Goal: Information Seeking & Learning: Compare options

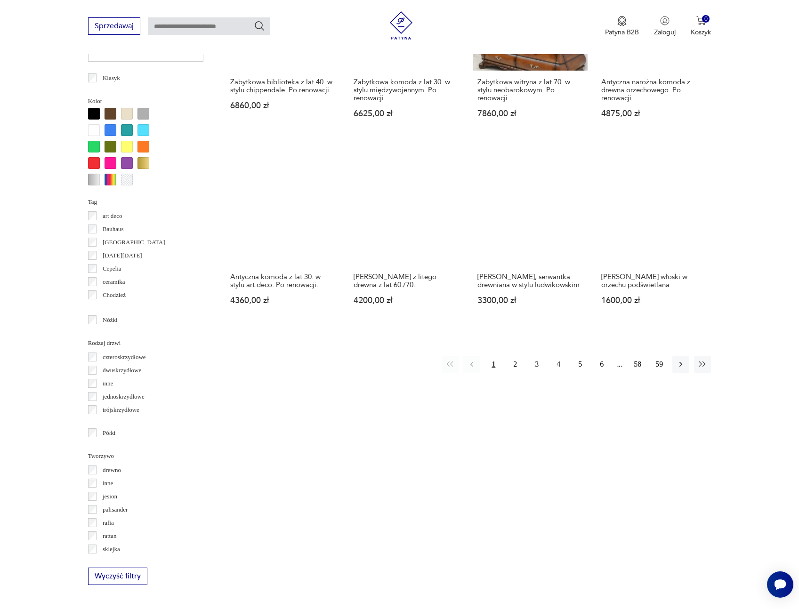
scroll to position [864, 0]
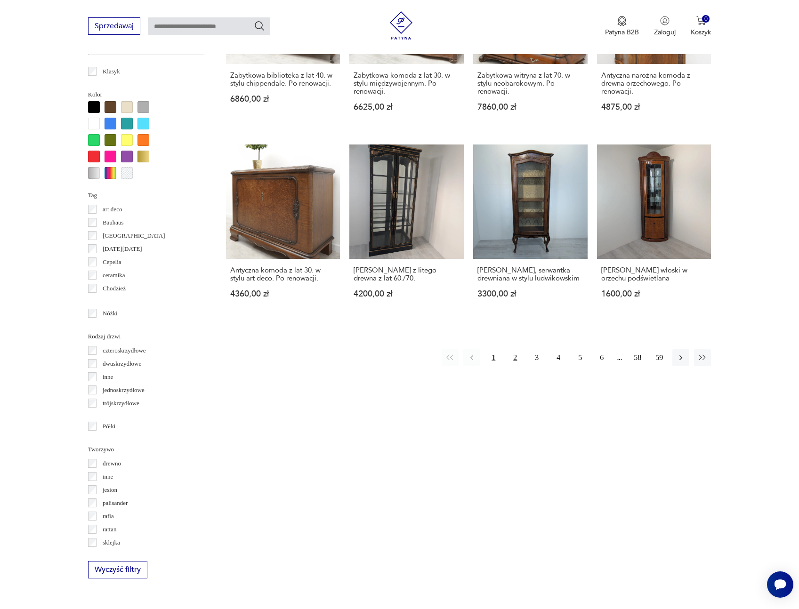
click at [514, 349] on button "2" at bounding box center [515, 357] width 17 height 17
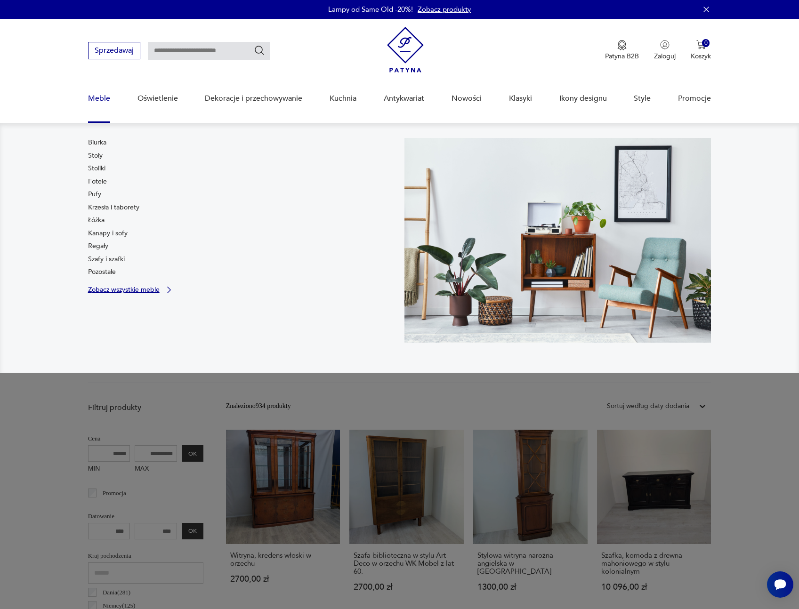
click at [155, 289] on p "Zobacz wszystkie meble" at bounding box center [124, 290] width 72 height 6
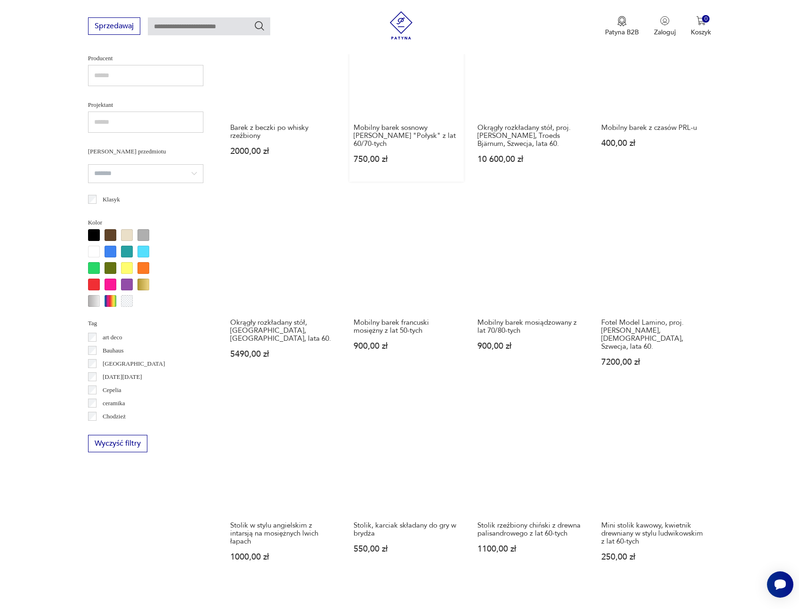
scroll to position [734, 0]
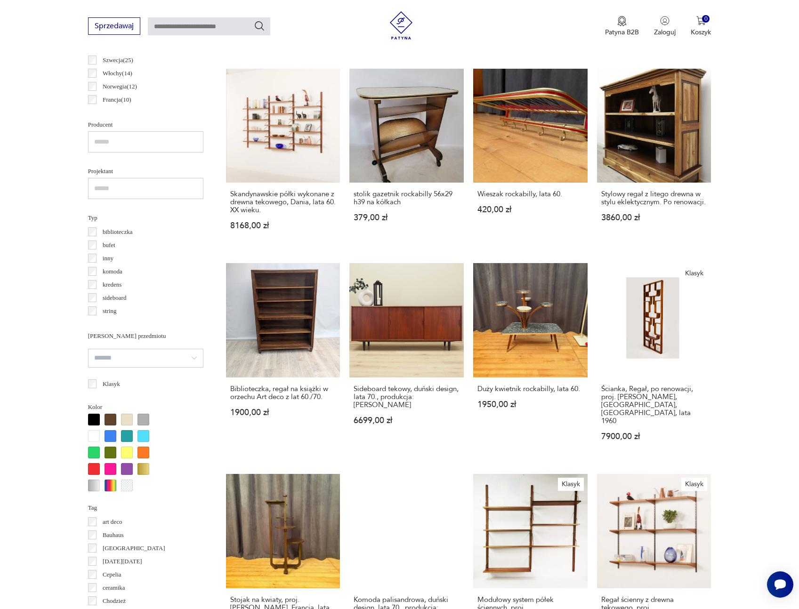
scroll to position [475, 0]
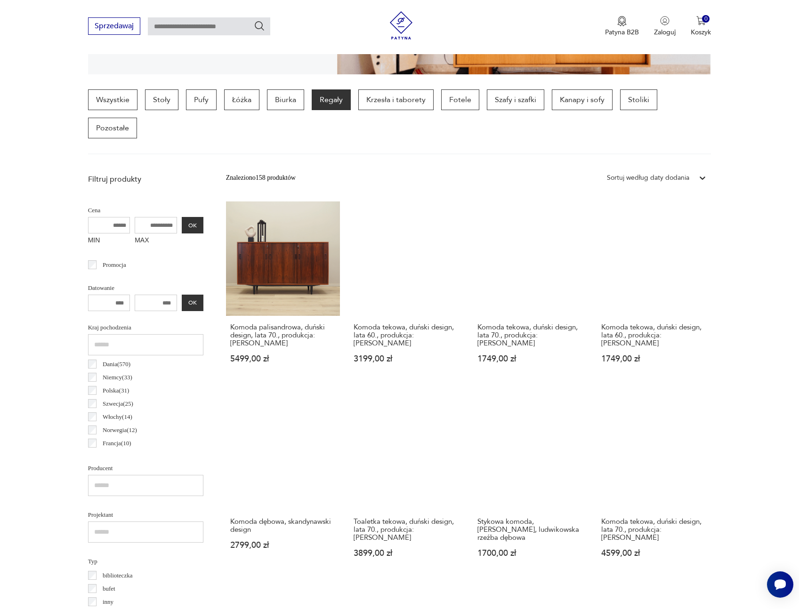
scroll to position [312, 0]
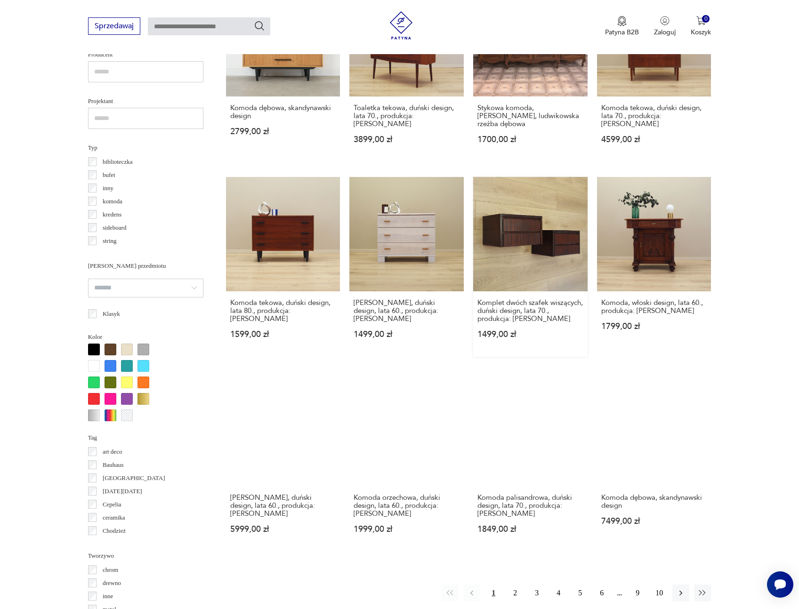
scroll to position [640, 0]
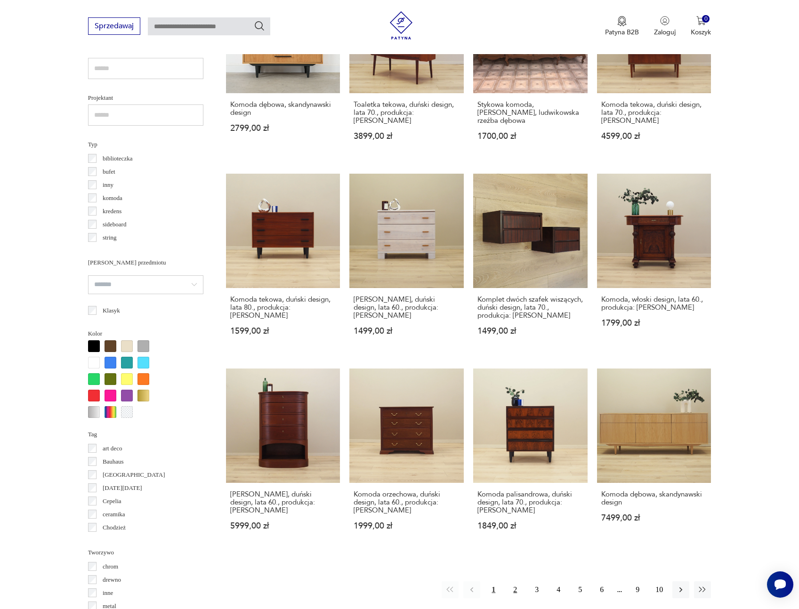
click at [519, 582] on button "2" at bounding box center [515, 590] width 17 height 17
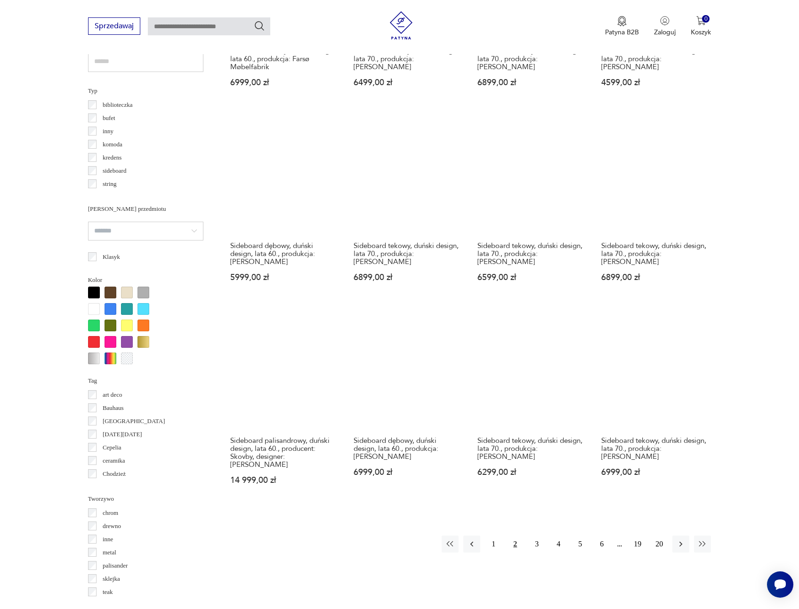
scroll to position [717, 0]
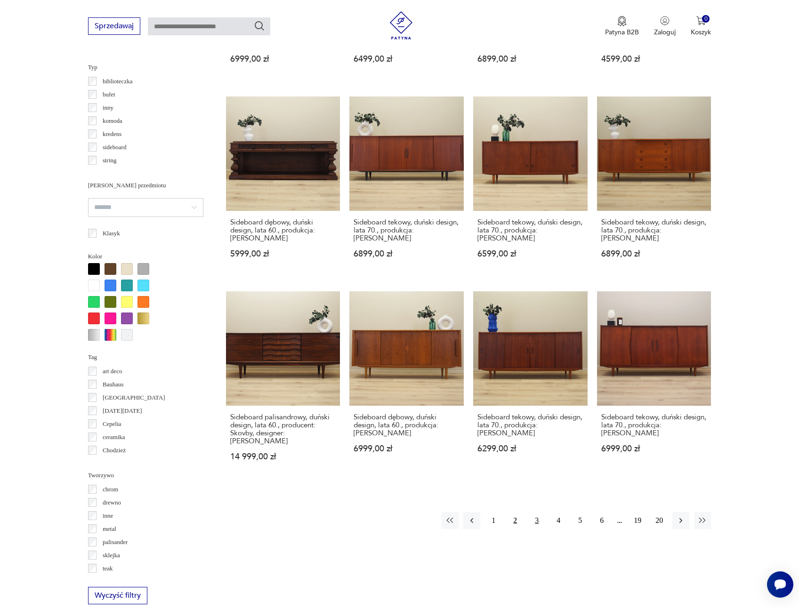
click at [538, 512] on button "3" at bounding box center [536, 520] width 17 height 17
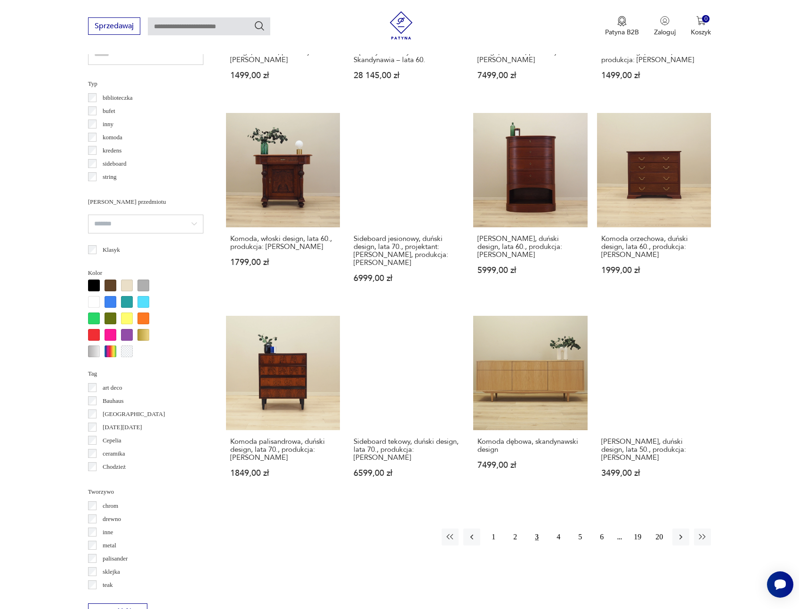
scroll to position [712, 0]
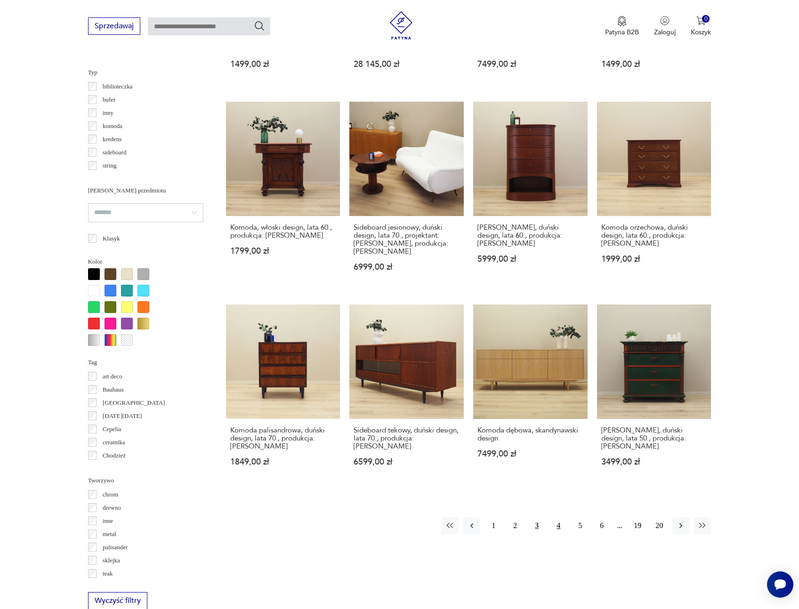
click at [559, 518] on button "4" at bounding box center [558, 526] width 17 height 17
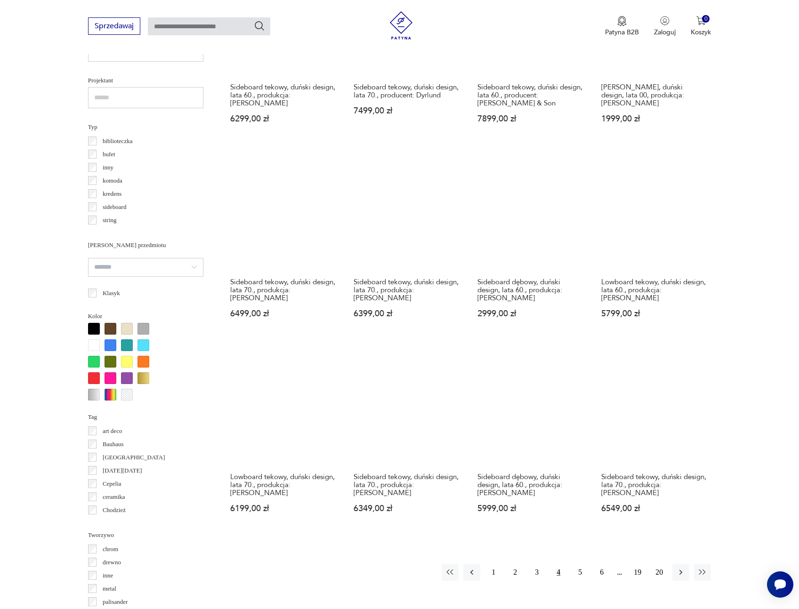
scroll to position [658, 0]
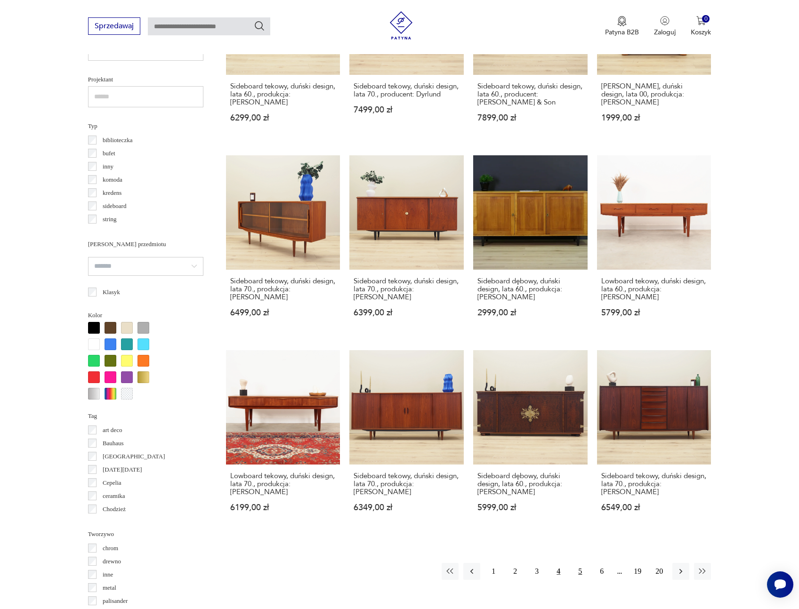
click at [578, 563] on button "5" at bounding box center [580, 571] width 17 height 17
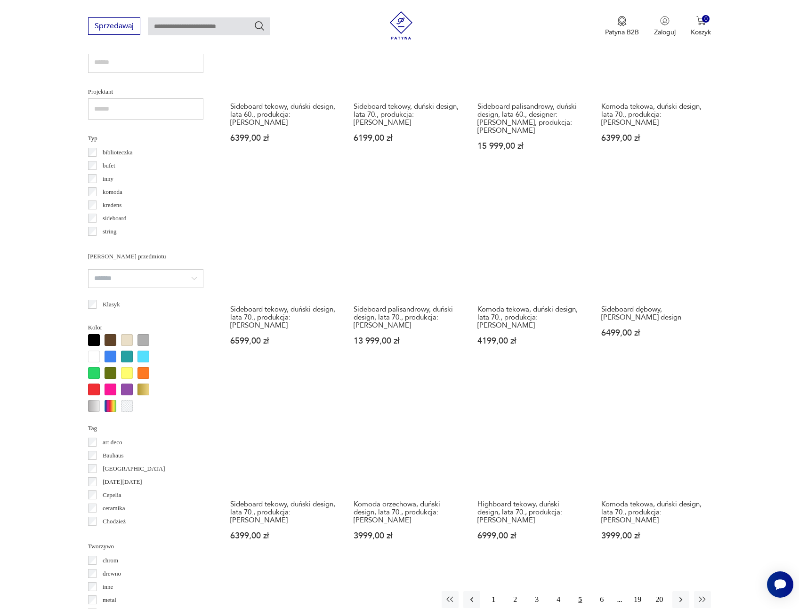
scroll to position [649, 0]
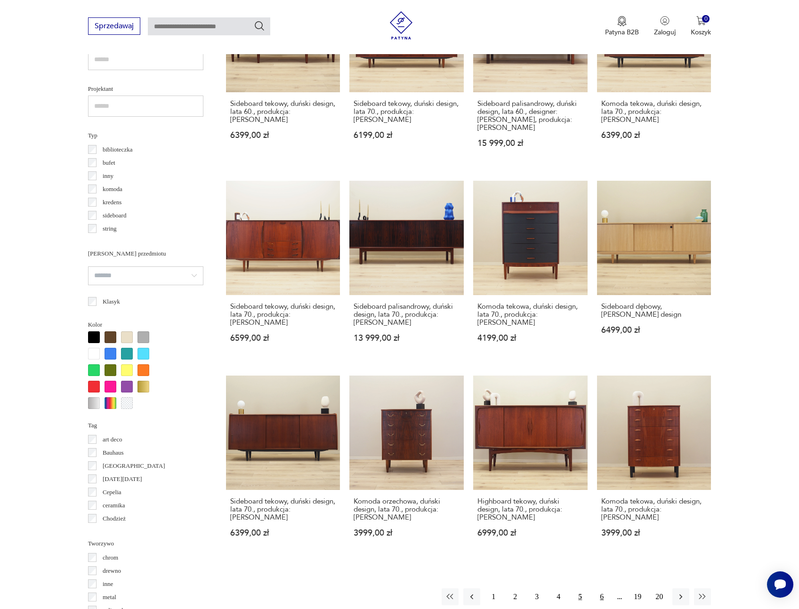
click at [602, 589] on button "6" at bounding box center [601, 597] width 17 height 17
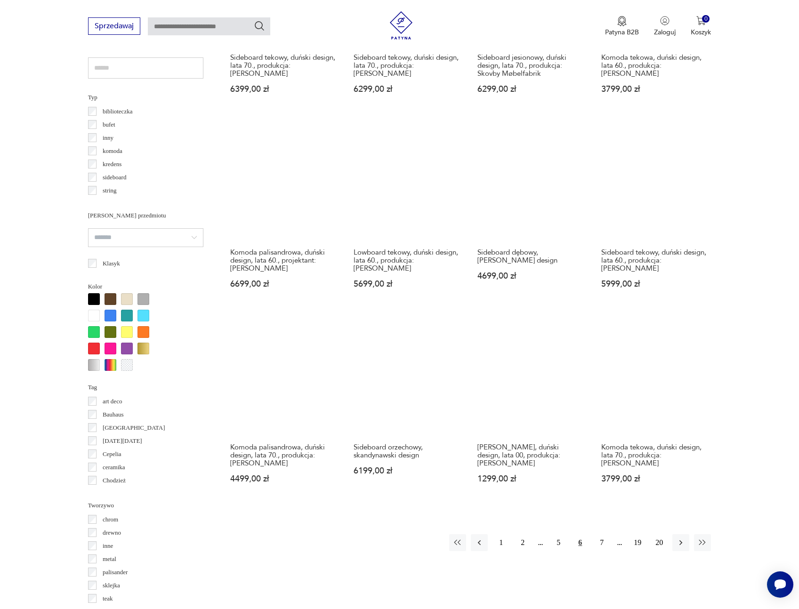
scroll to position [689, 0]
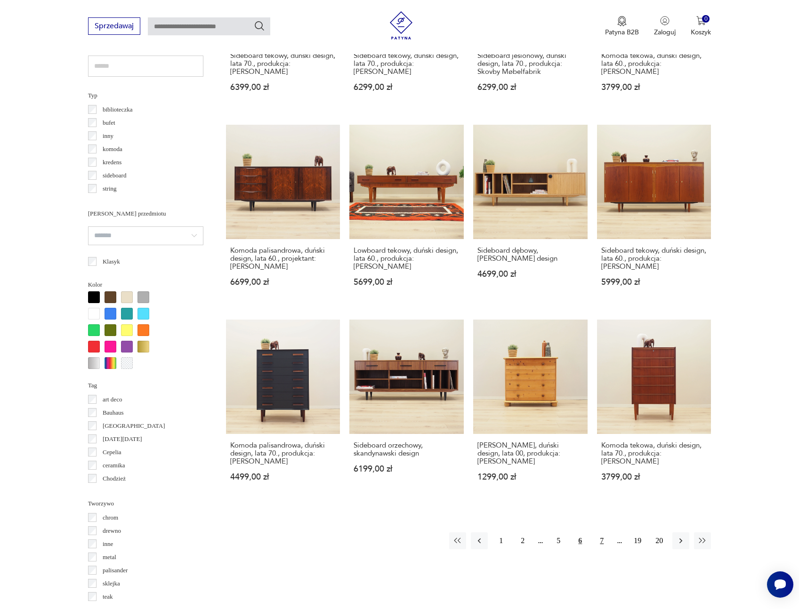
click at [601, 533] on button "7" at bounding box center [601, 541] width 17 height 17
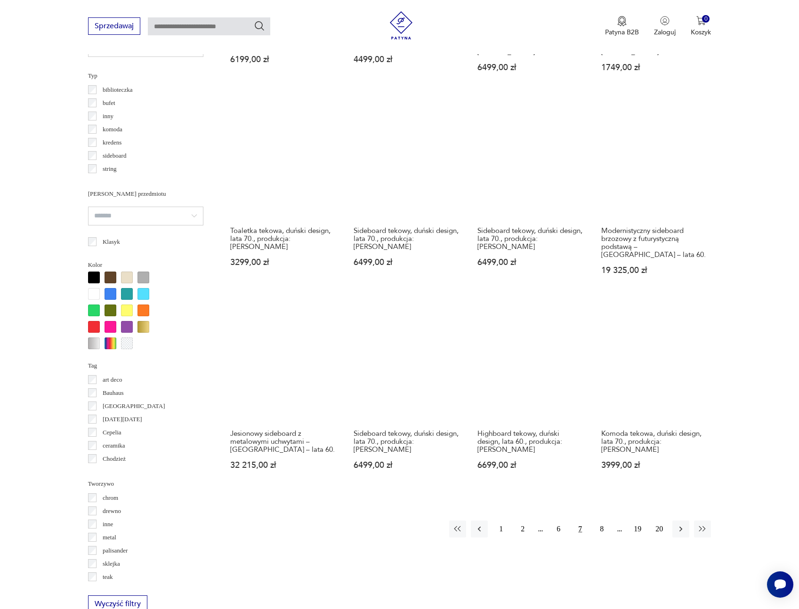
scroll to position [716, 0]
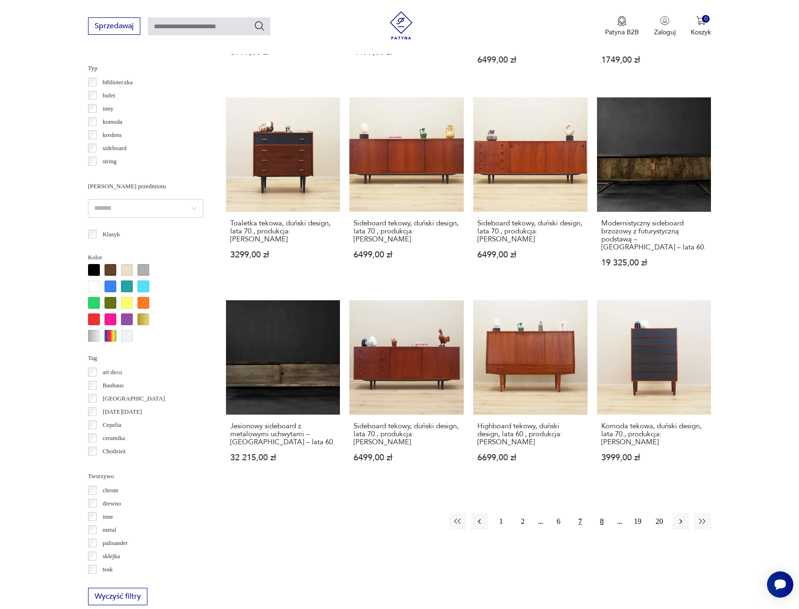
click at [601, 513] on button "8" at bounding box center [601, 521] width 17 height 17
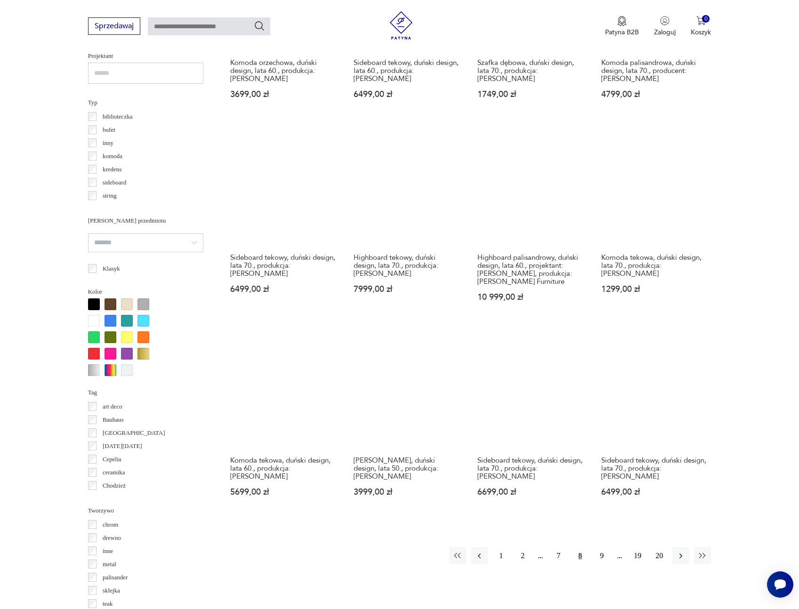
scroll to position [709, 0]
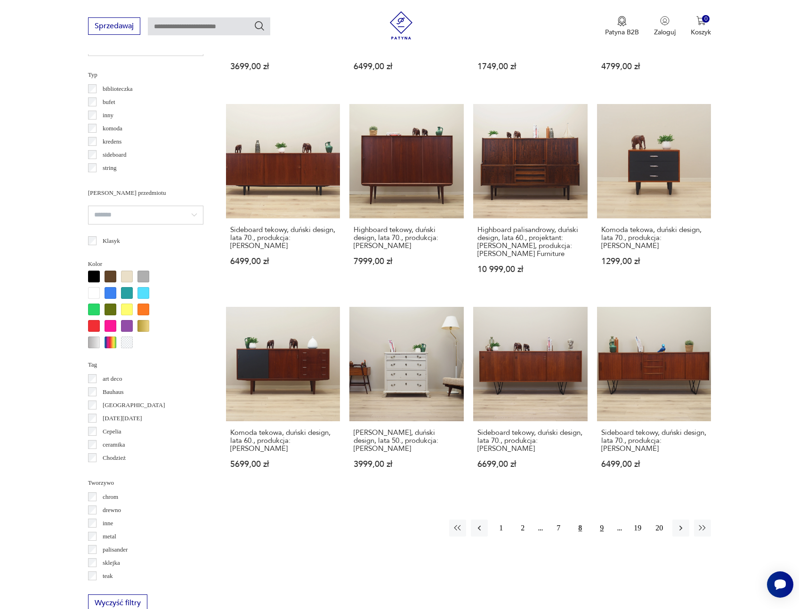
click at [601, 520] on button "9" at bounding box center [601, 528] width 17 height 17
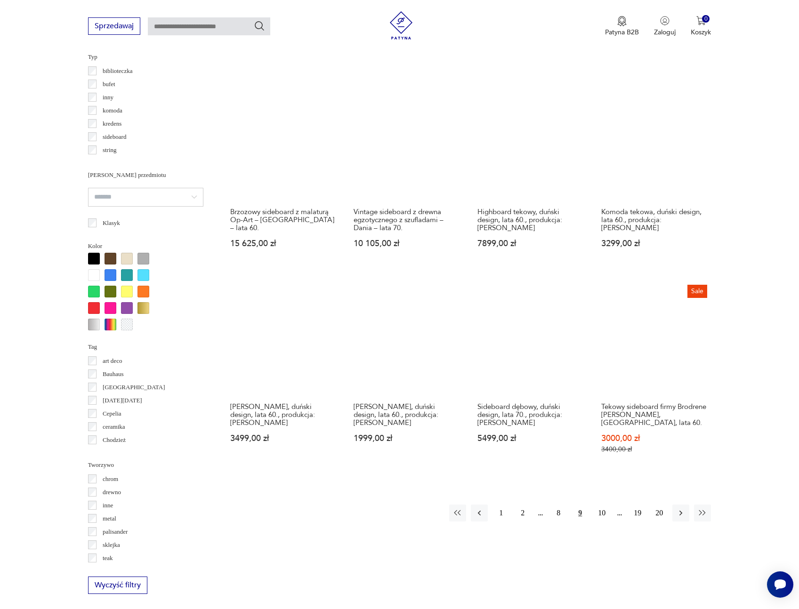
scroll to position [732, 0]
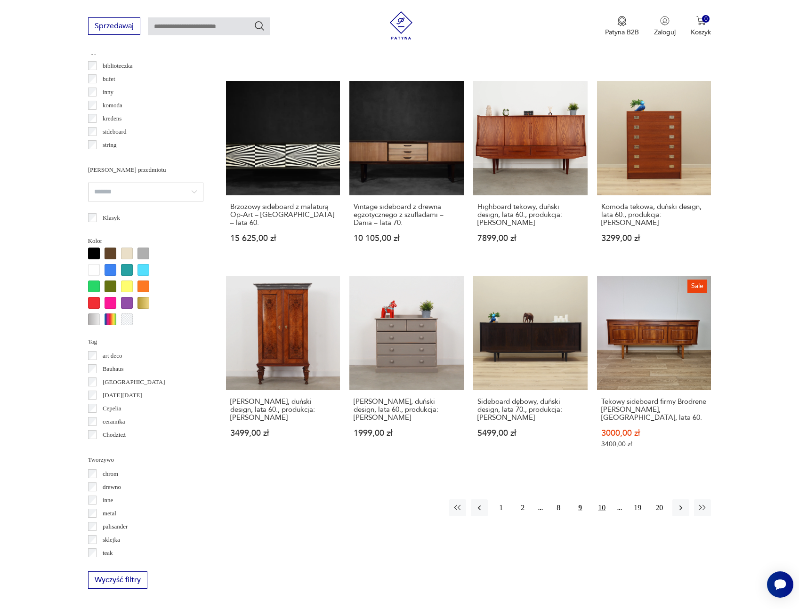
click at [603, 500] on button "10" at bounding box center [601, 508] width 17 height 17
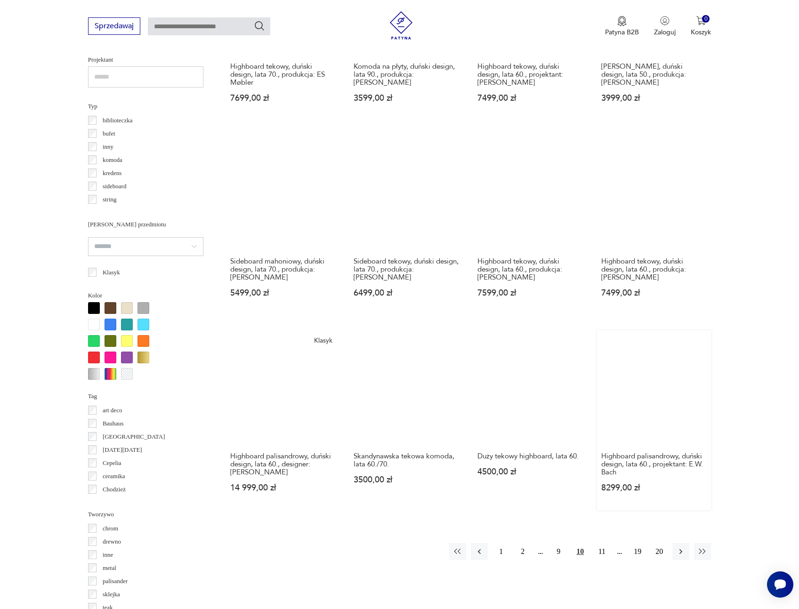
scroll to position [679, 0]
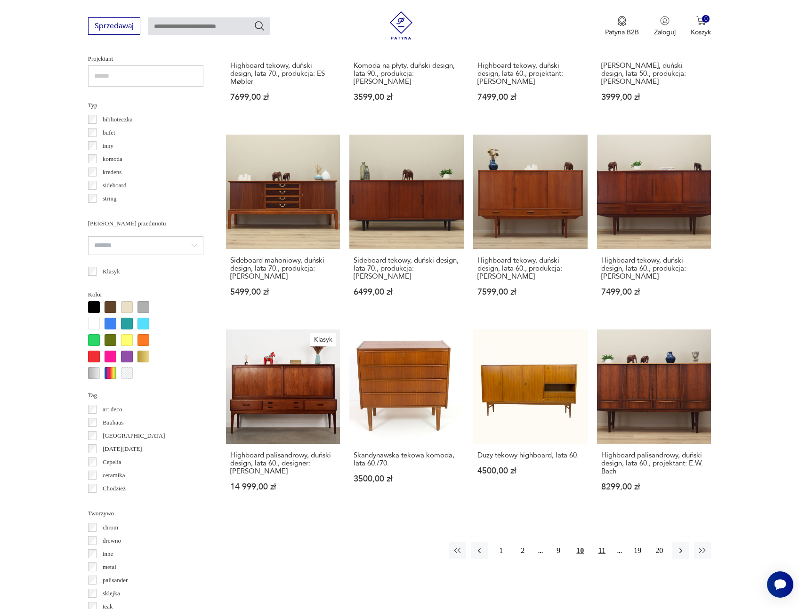
click at [601, 543] on button "11" at bounding box center [601, 551] width 17 height 17
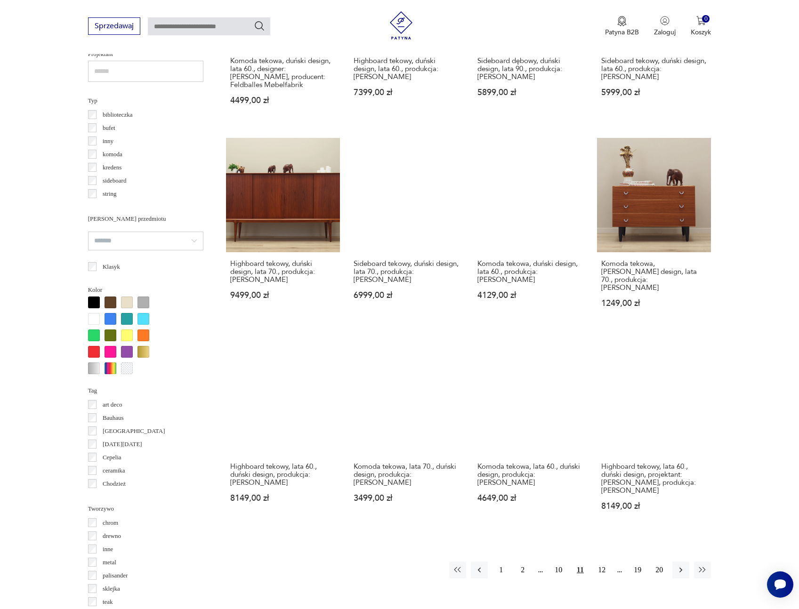
scroll to position [692, 0]
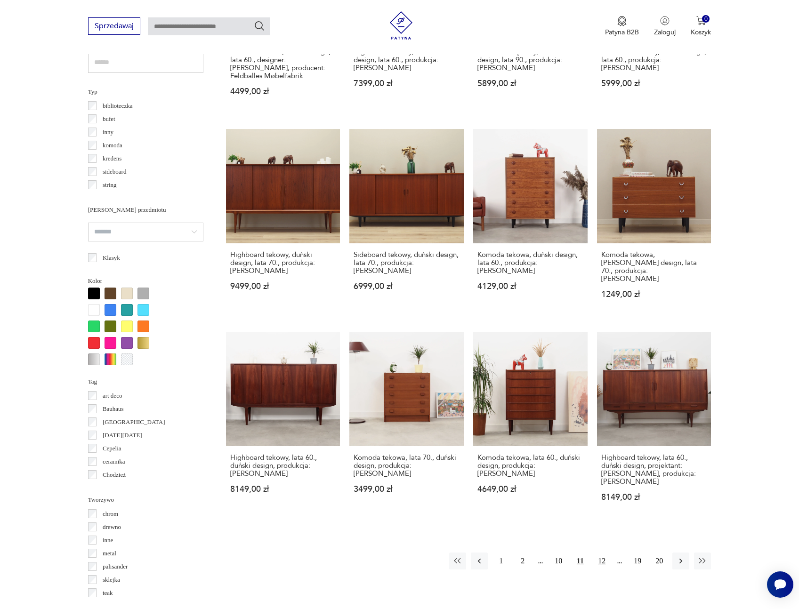
click at [603, 553] on button "12" at bounding box center [601, 561] width 17 height 17
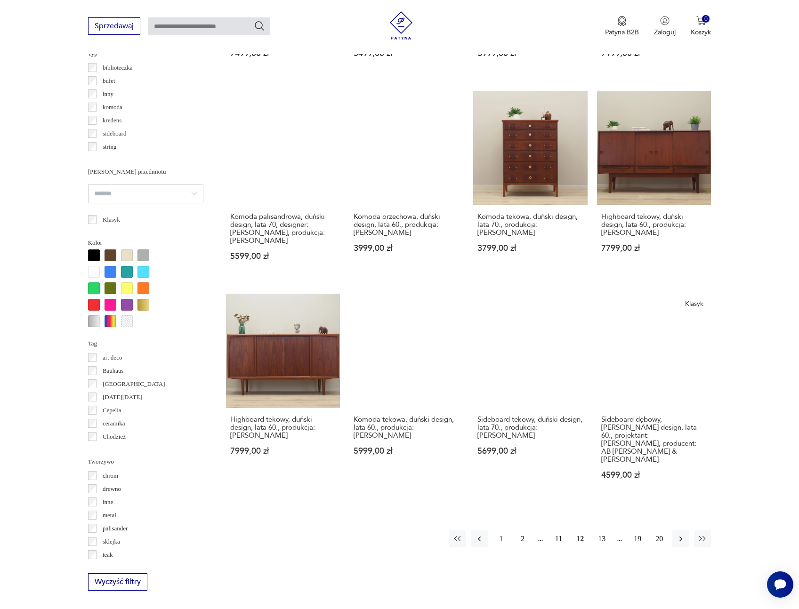
scroll to position [735, 0]
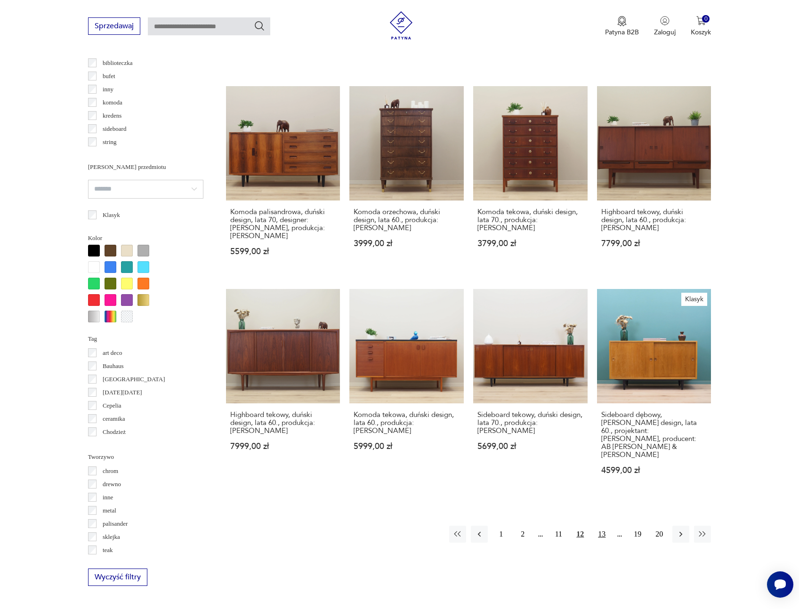
click at [605, 526] on button "13" at bounding box center [601, 534] width 17 height 17
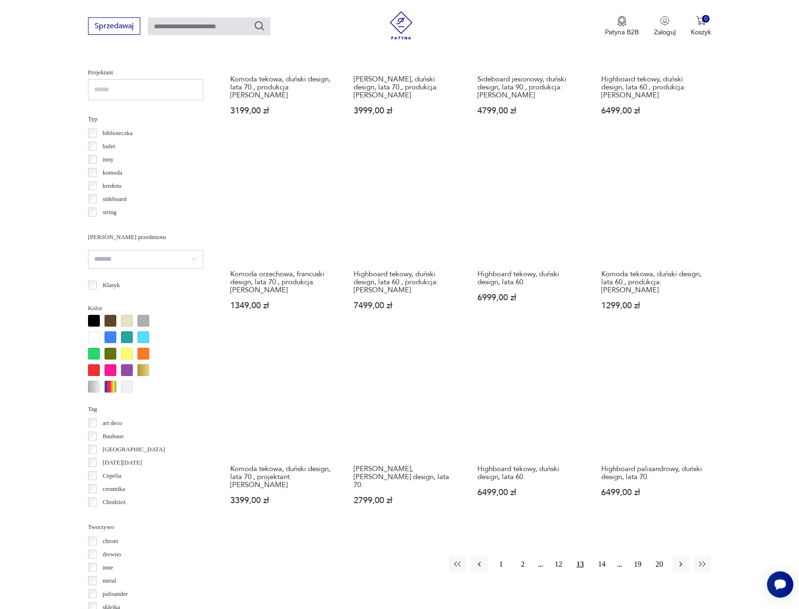
scroll to position [667, 0]
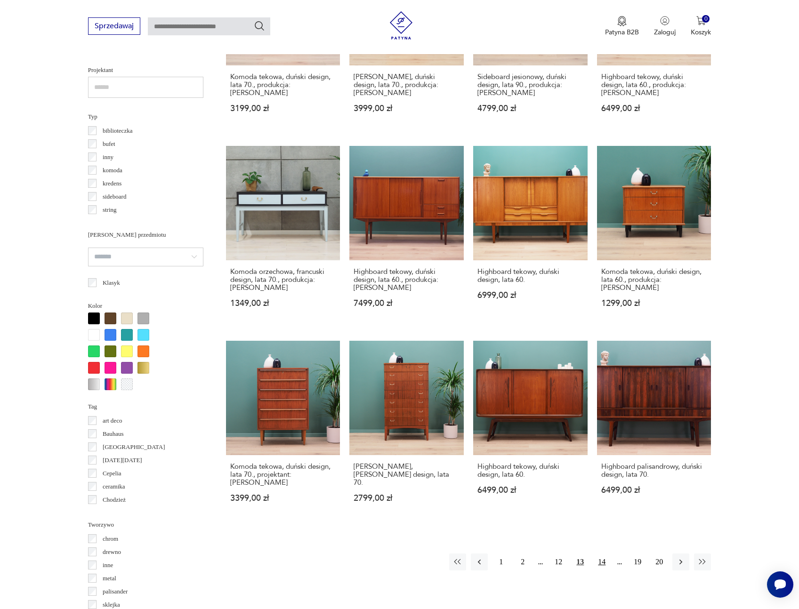
click at [604, 554] on button "14" at bounding box center [601, 562] width 17 height 17
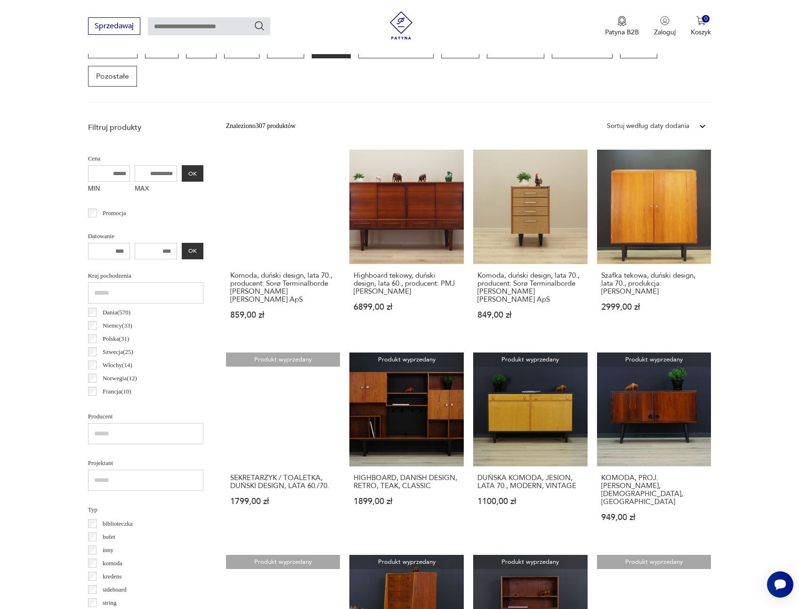
scroll to position [276, 0]
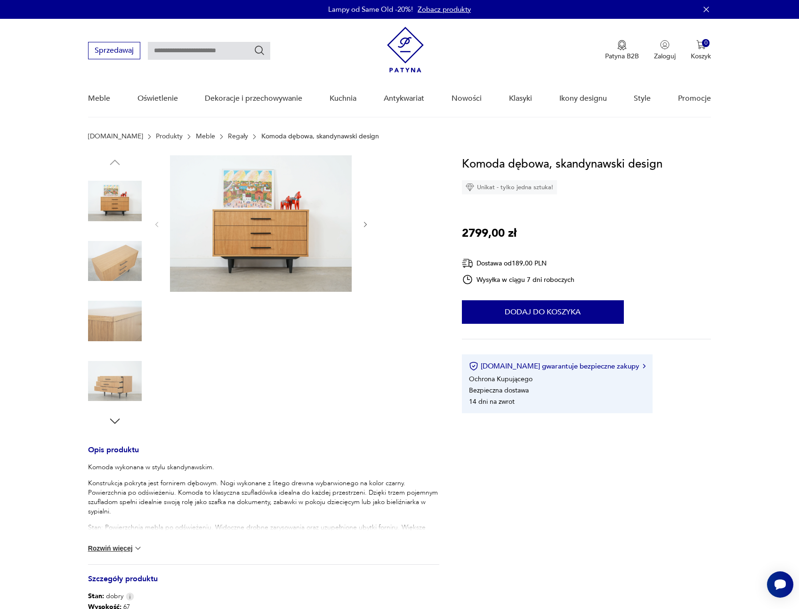
click at [130, 373] on img at bounding box center [115, 382] width 54 height 54
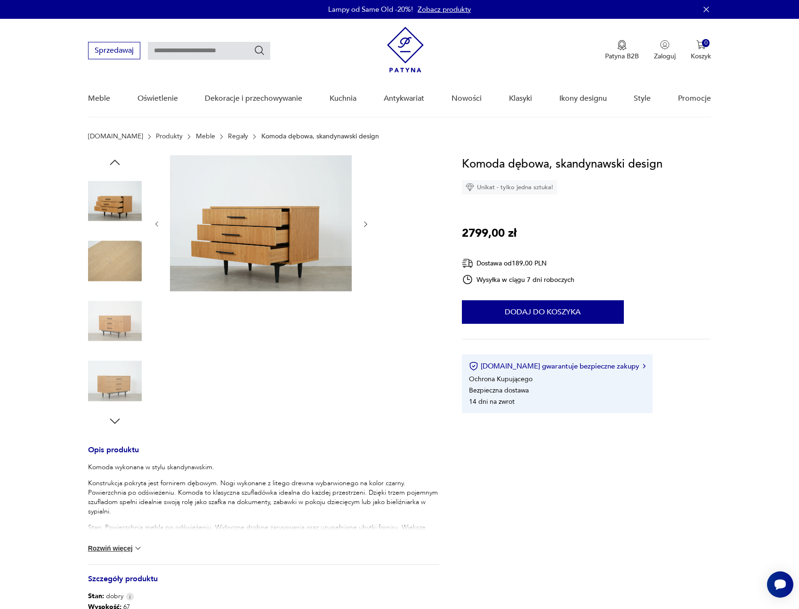
click at [122, 338] on img at bounding box center [115, 321] width 54 height 54
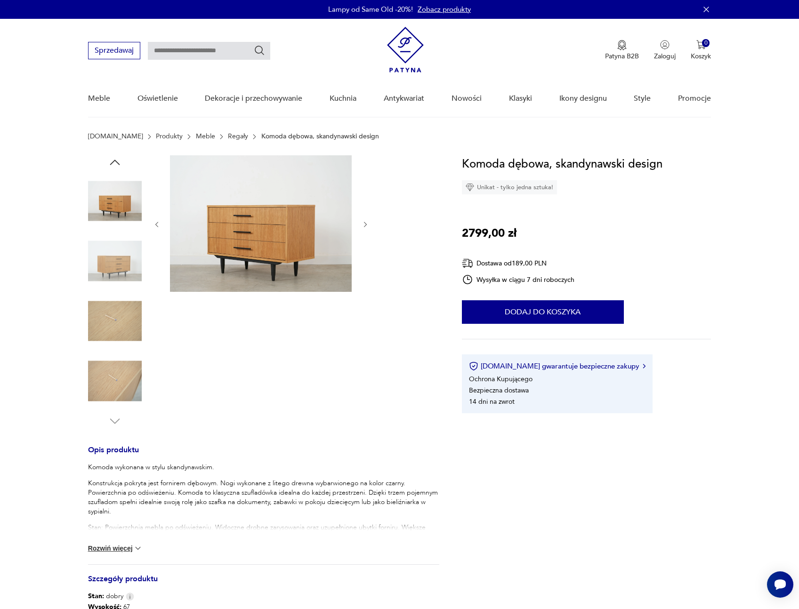
click at [122, 316] on img at bounding box center [115, 321] width 54 height 54
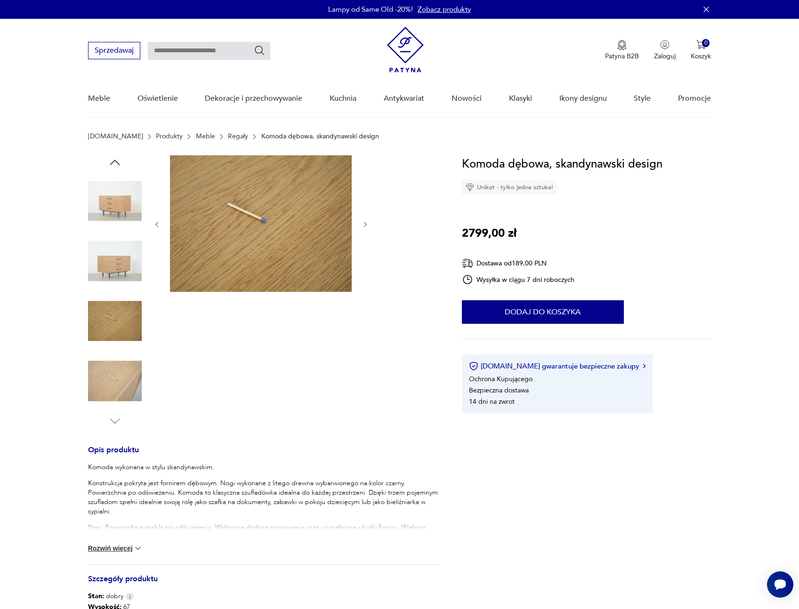
click at [122, 316] on img at bounding box center [115, 321] width 54 height 54
click at [114, 376] on img at bounding box center [115, 382] width 54 height 54
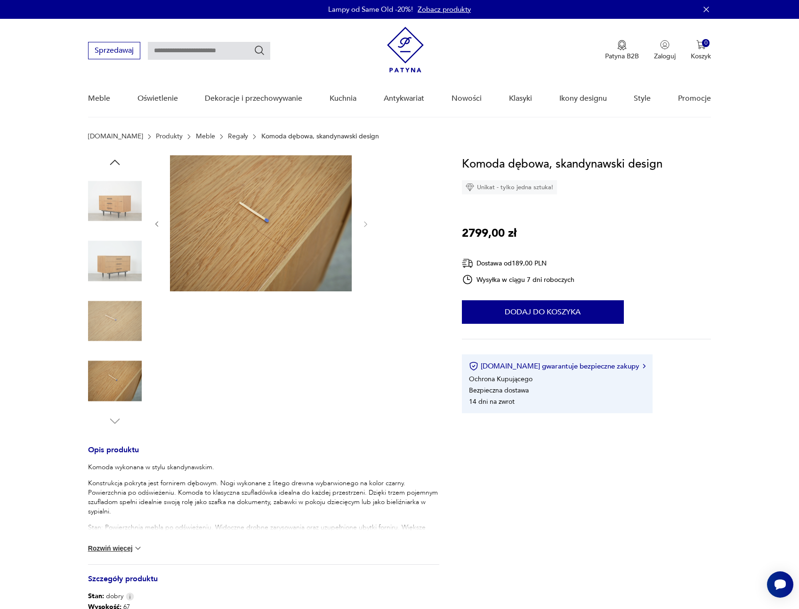
click at [114, 429] on div "Opis produktu Komoda wykonana w stylu skandynawskim. Konstrukcja pokryta jest f…" at bounding box center [263, 457] width 351 height 605
click at [125, 377] on img at bounding box center [115, 382] width 54 height 54
click at [125, 327] on img at bounding box center [115, 321] width 54 height 54
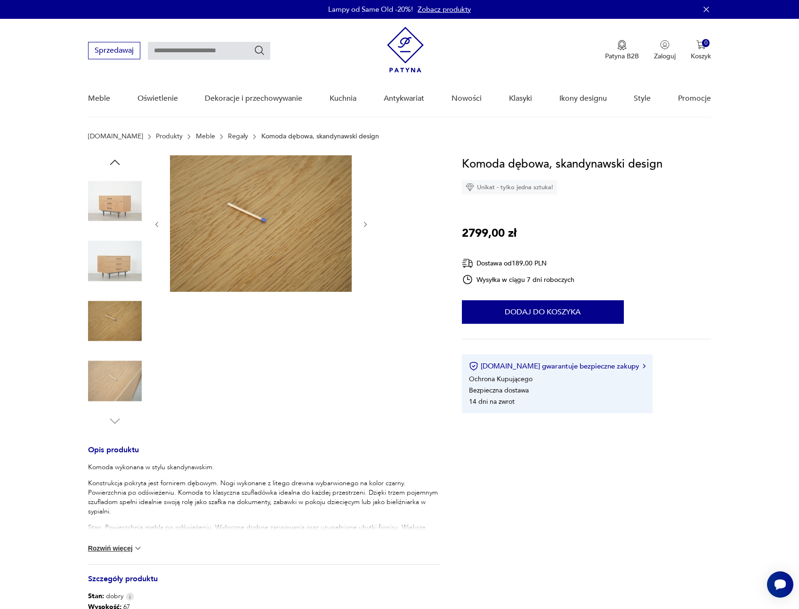
click at [128, 263] on img at bounding box center [115, 262] width 54 height 54
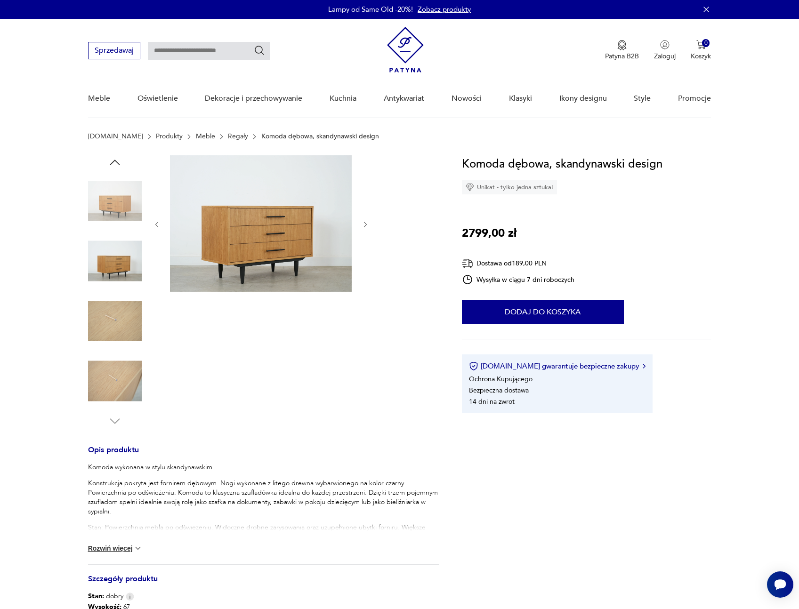
click at [124, 206] on img at bounding box center [115, 201] width 54 height 54
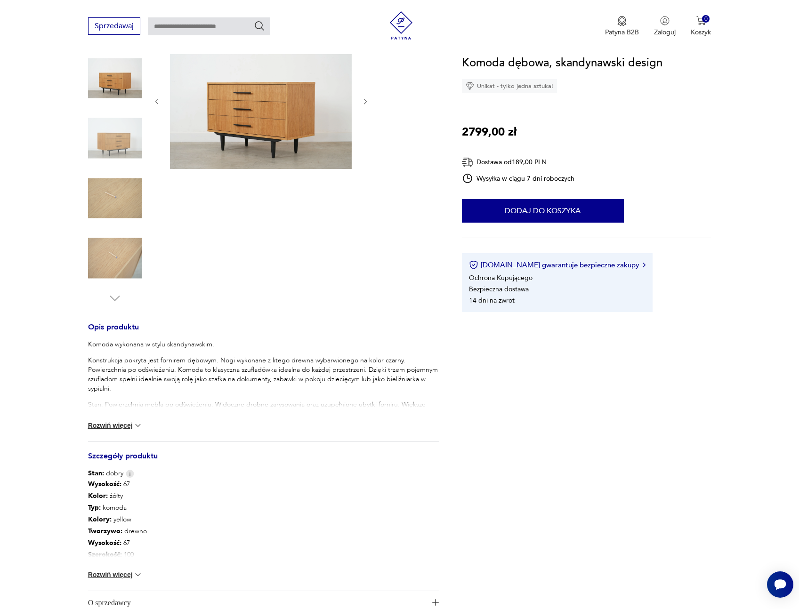
scroll to position [124, 0]
click at [129, 575] on button "Rozwiń więcej" at bounding box center [115, 573] width 55 height 9
click at [42, 371] on section "Opis produktu Komoda wykonana w stylu skandynawskim. Konstrukcja pokryta jest f…" at bounding box center [399, 363] width 799 height 663
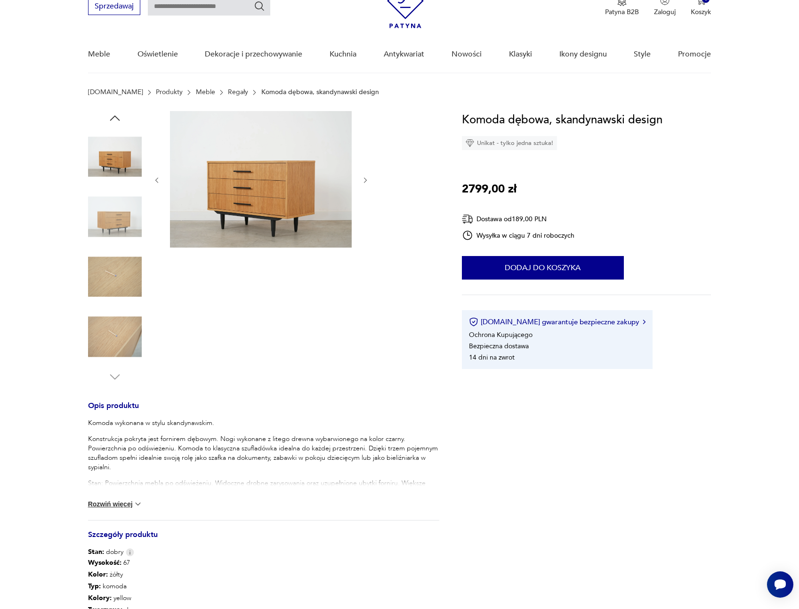
scroll to position [0, 0]
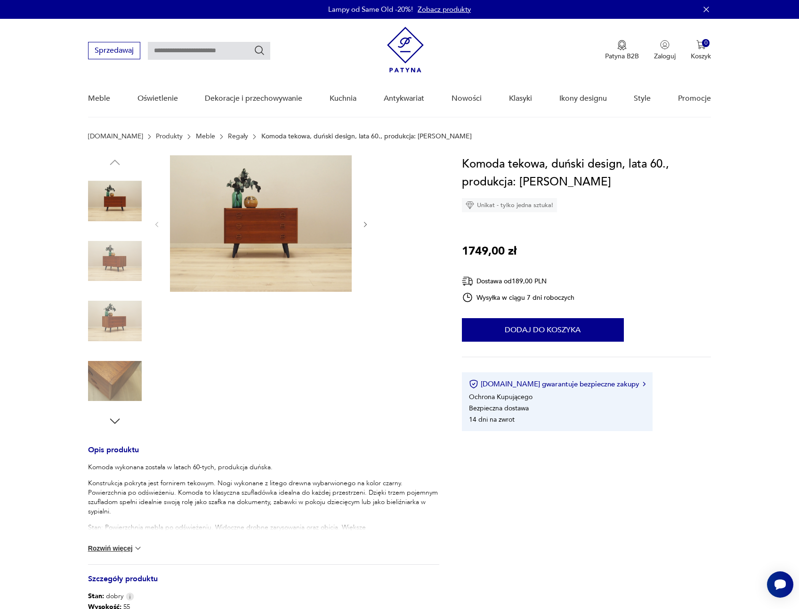
click at [109, 254] on img at bounding box center [115, 262] width 54 height 54
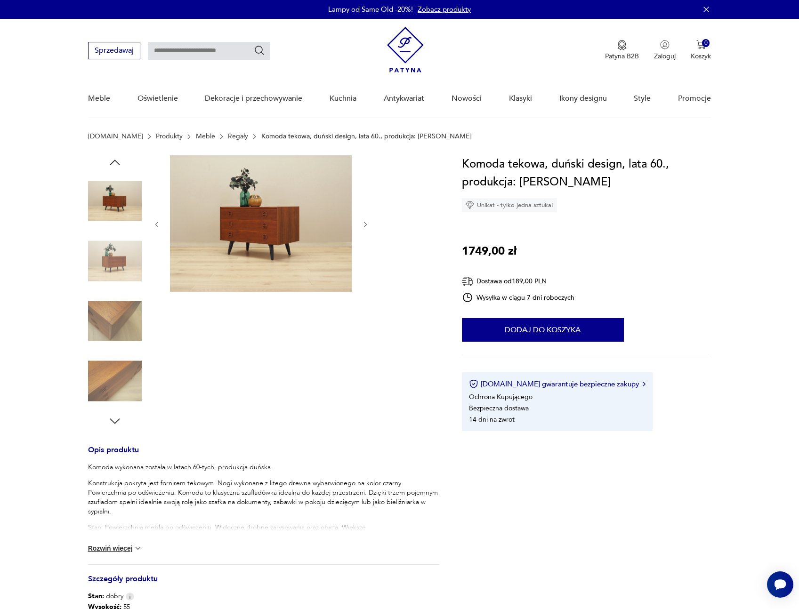
click at [119, 267] on img at bounding box center [115, 262] width 54 height 54
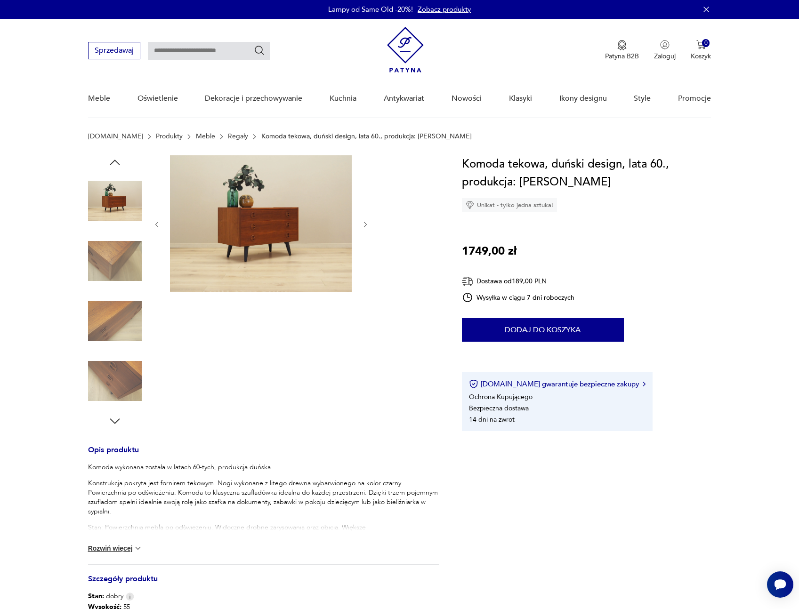
click at [119, 267] on img at bounding box center [115, 262] width 54 height 54
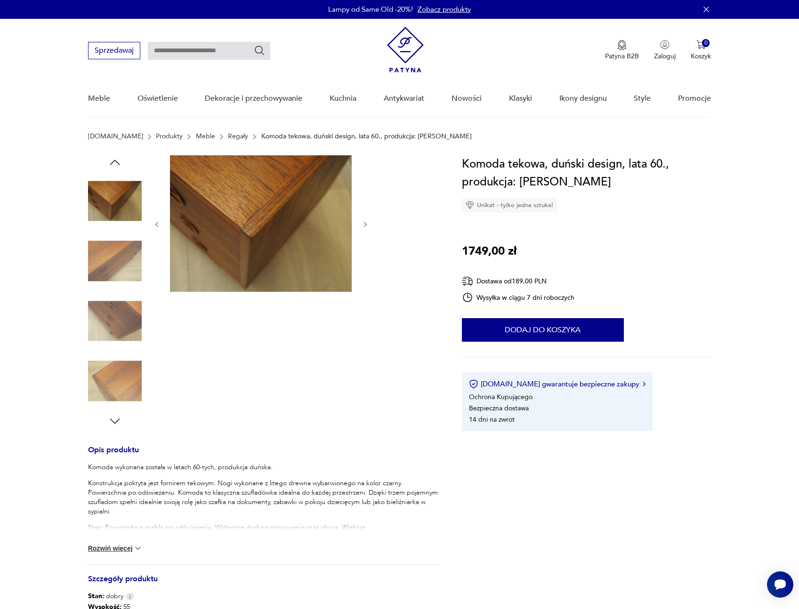
click at [115, 422] on icon "button" at bounding box center [115, 421] width 14 height 14
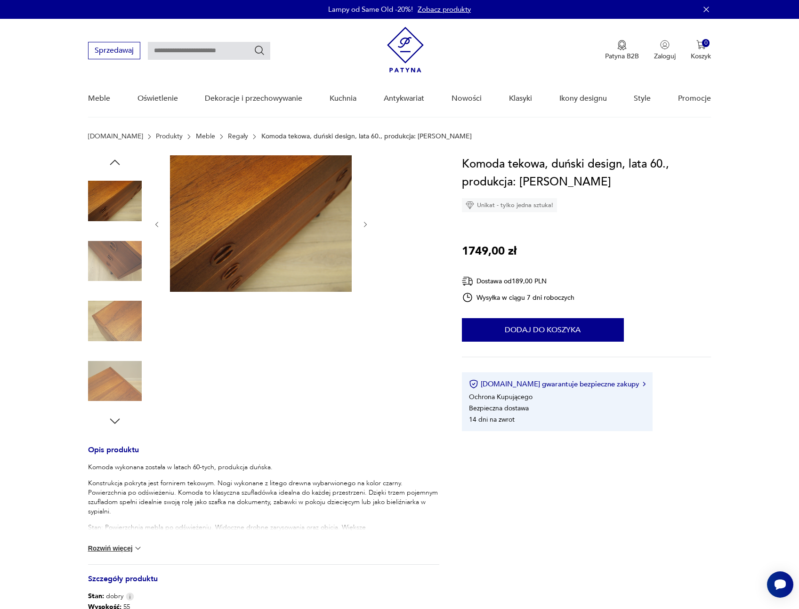
click at [115, 422] on icon "button" at bounding box center [115, 421] width 14 height 14
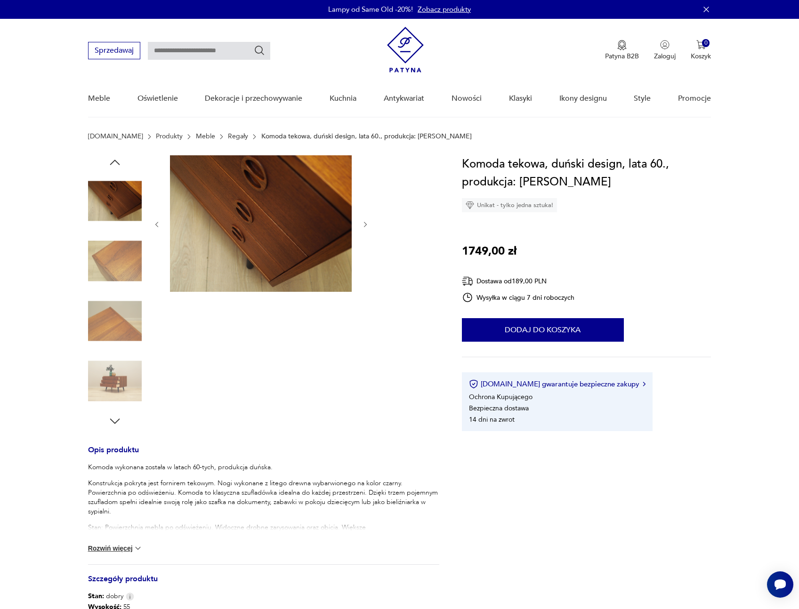
click at [115, 422] on icon "button" at bounding box center [115, 421] width 14 height 14
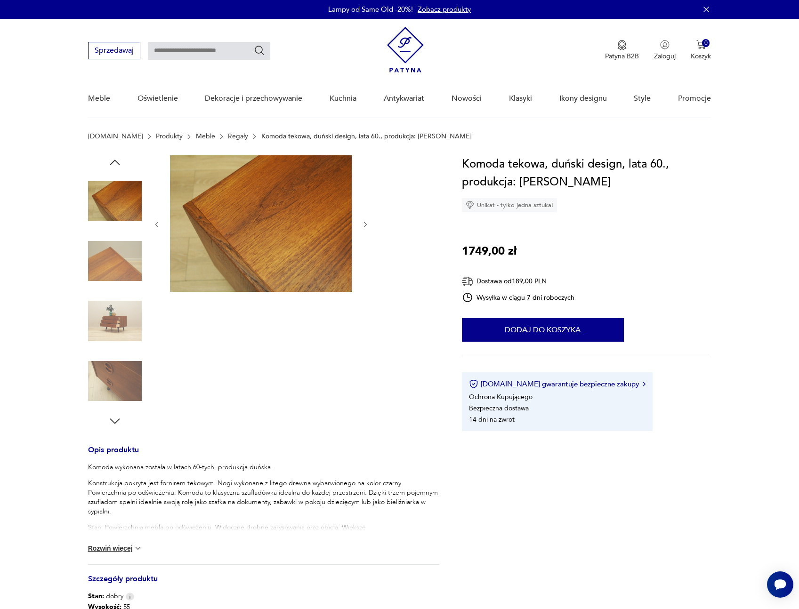
click at [118, 312] on img at bounding box center [115, 321] width 54 height 54
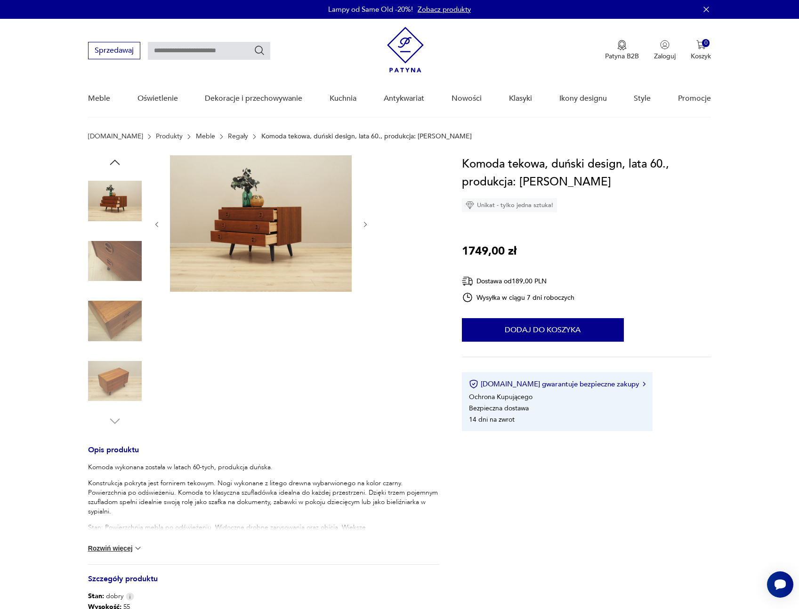
click at [123, 260] on img at bounding box center [115, 262] width 54 height 54
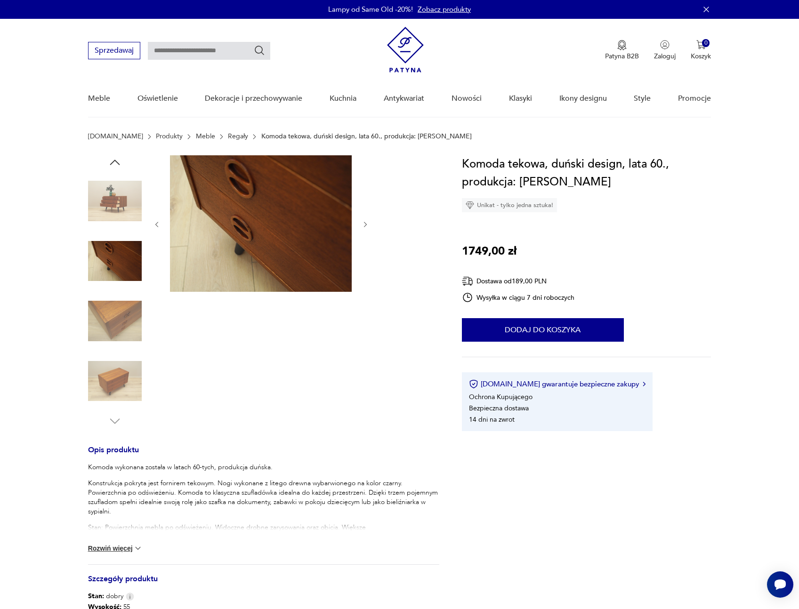
click at [121, 317] on img at bounding box center [115, 321] width 54 height 54
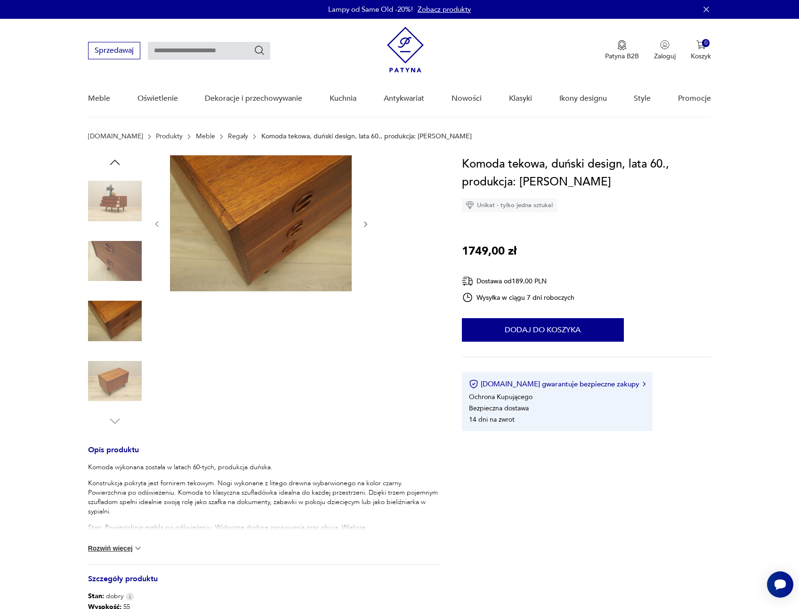
click at [121, 364] on img at bounding box center [115, 382] width 54 height 54
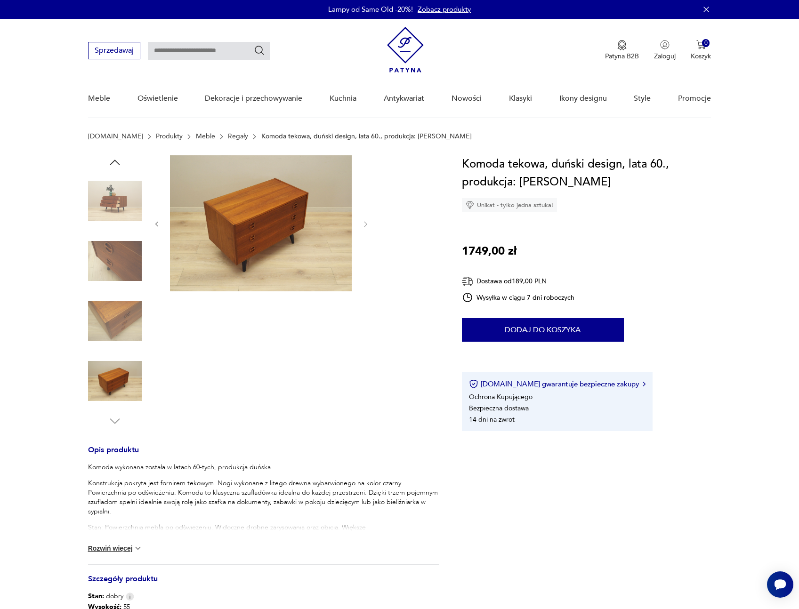
click at [228, 136] on link "Regały" at bounding box center [238, 137] width 20 height 8
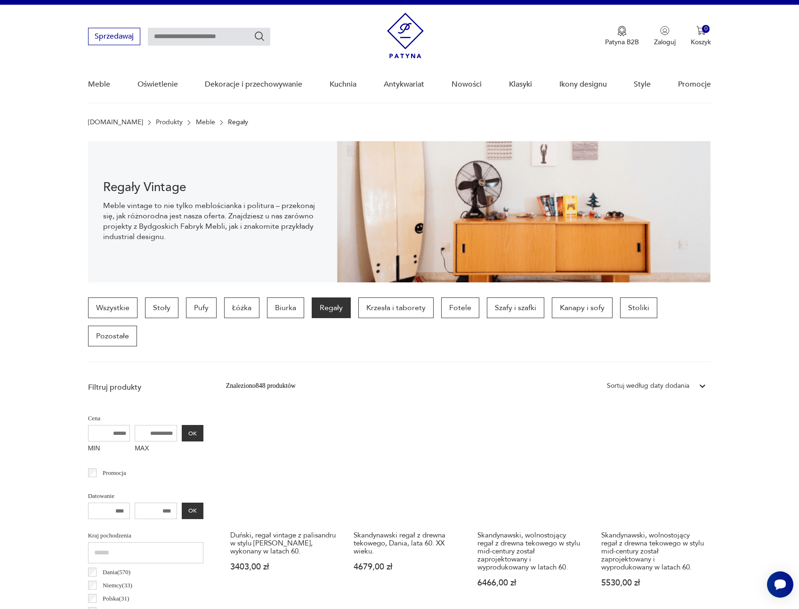
scroll to position [71, 0]
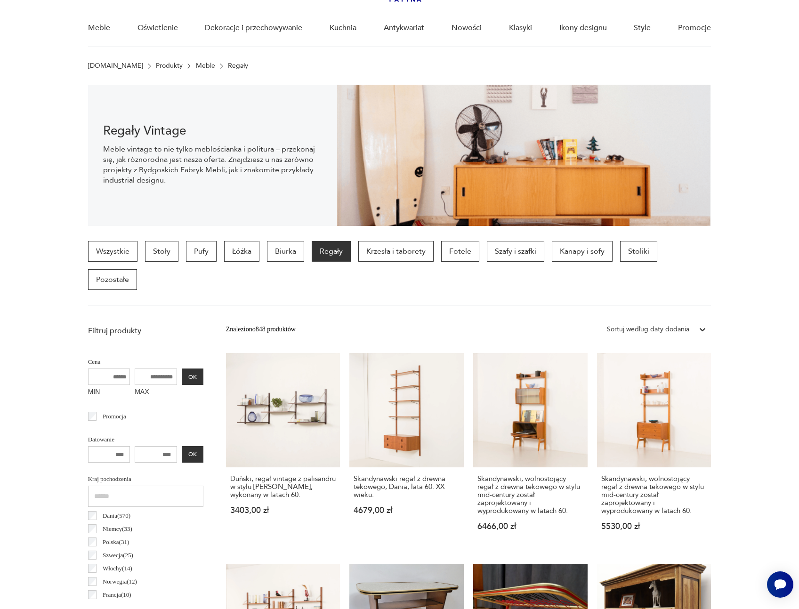
click at [165, 369] on input "MAX" at bounding box center [156, 377] width 42 height 16
type input "****"
click at [194, 369] on button "OK" at bounding box center [193, 377] width 22 height 16
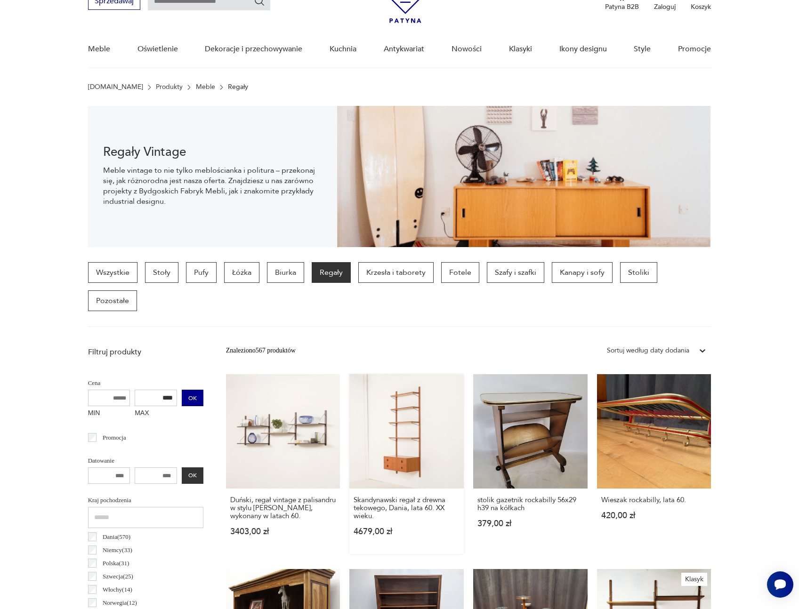
scroll to position [31, 0]
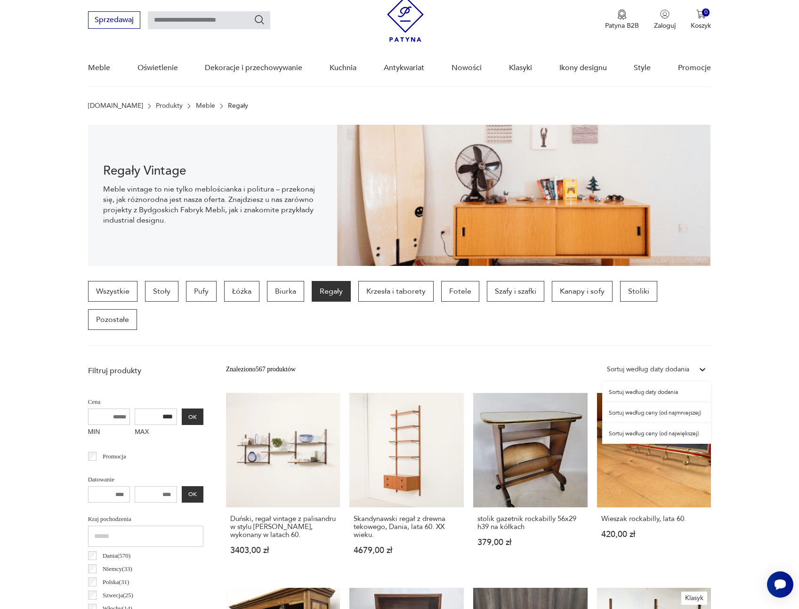
click at [673, 365] on div "Sortuj według daty dodania" at bounding box center [648, 370] width 82 height 10
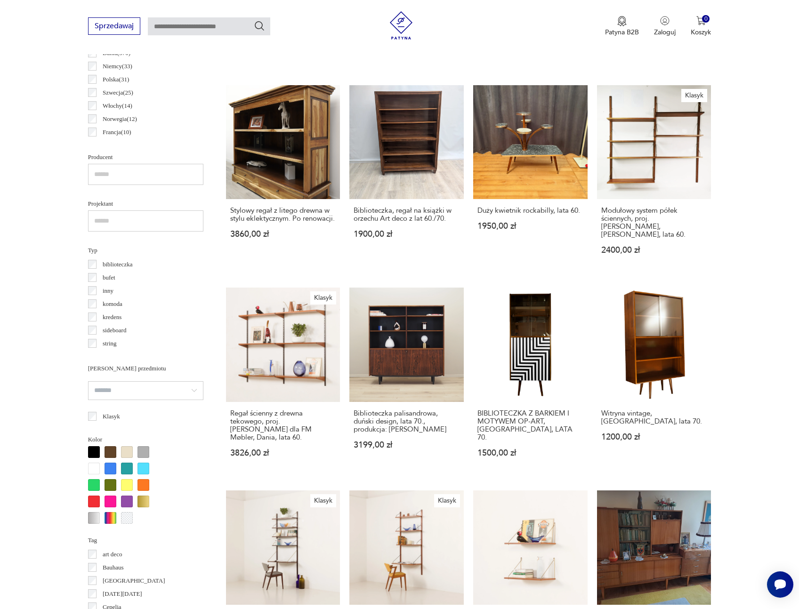
scroll to position [785, 0]
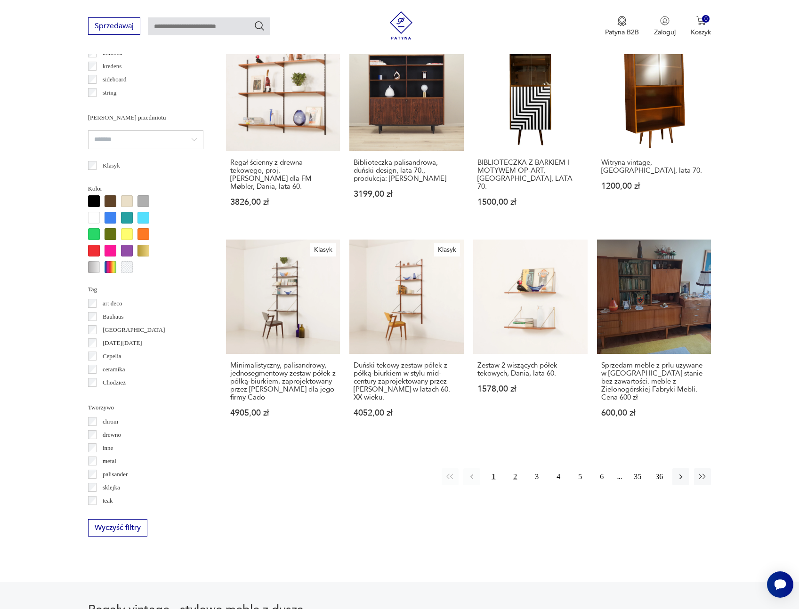
click at [517, 469] on button "2" at bounding box center [515, 477] width 17 height 17
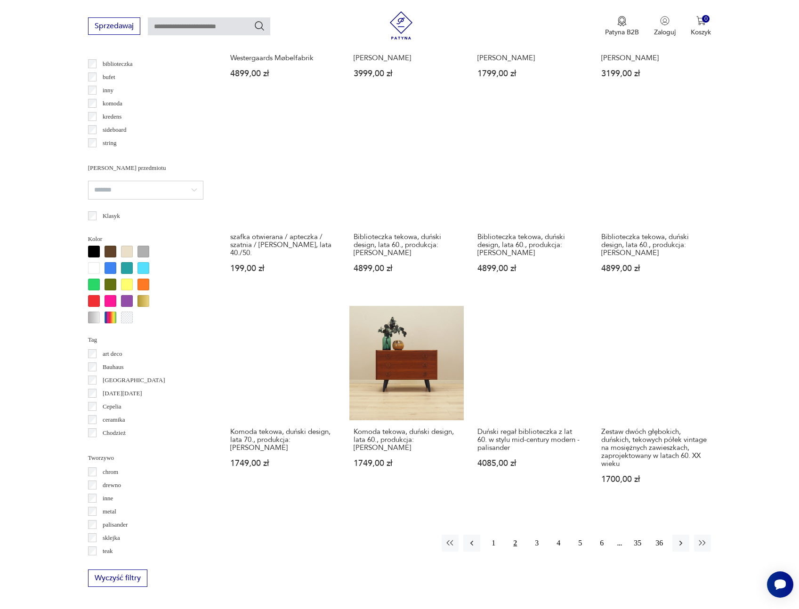
scroll to position [747, 0]
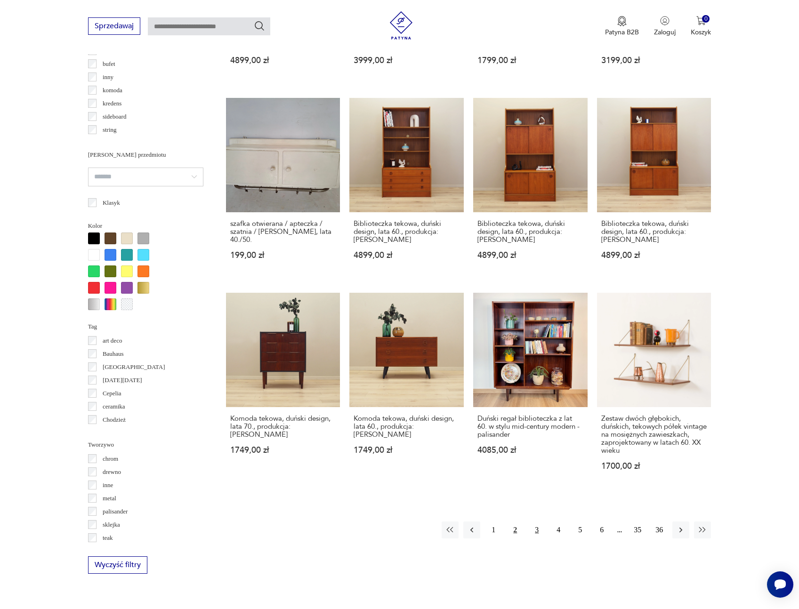
click at [538, 522] on button "3" at bounding box center [536, 530] width 17 height 17
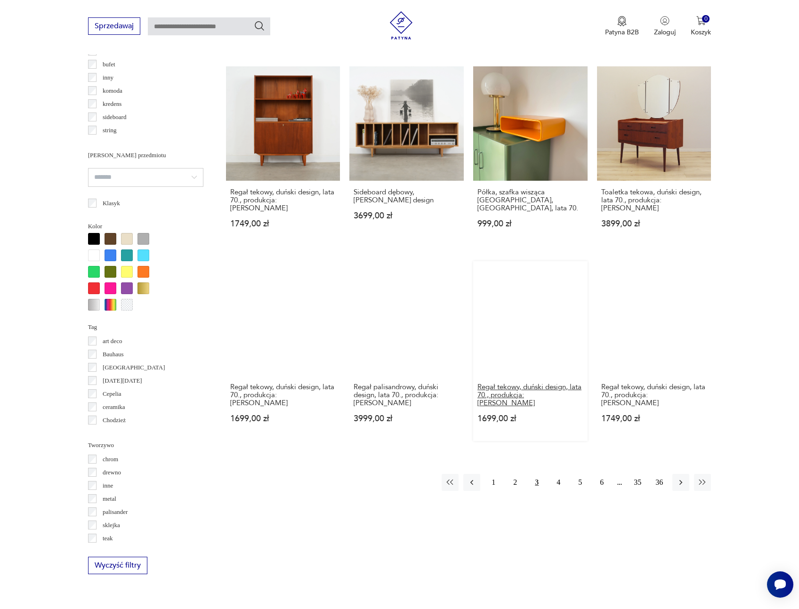
scroll to position [754, 0]
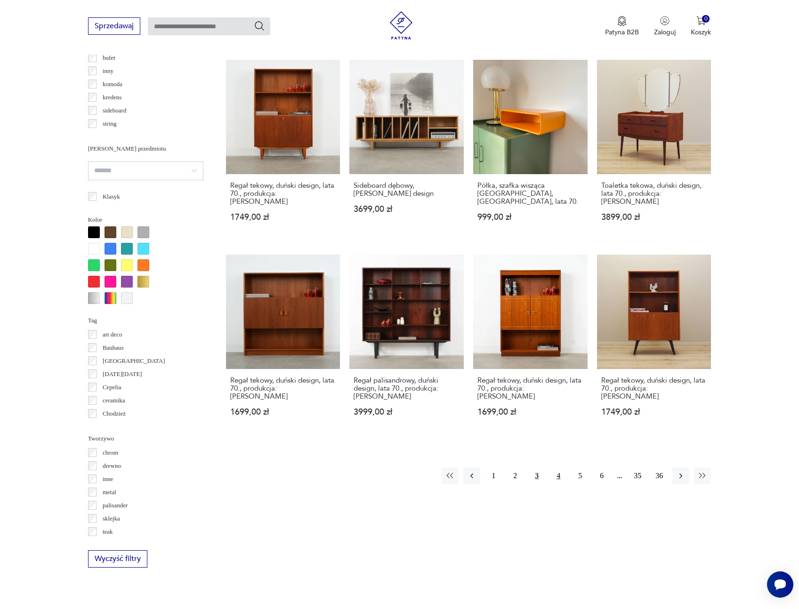
click at [560, 468] on button "4" at bounding box center [558, 476] width 17 height 17
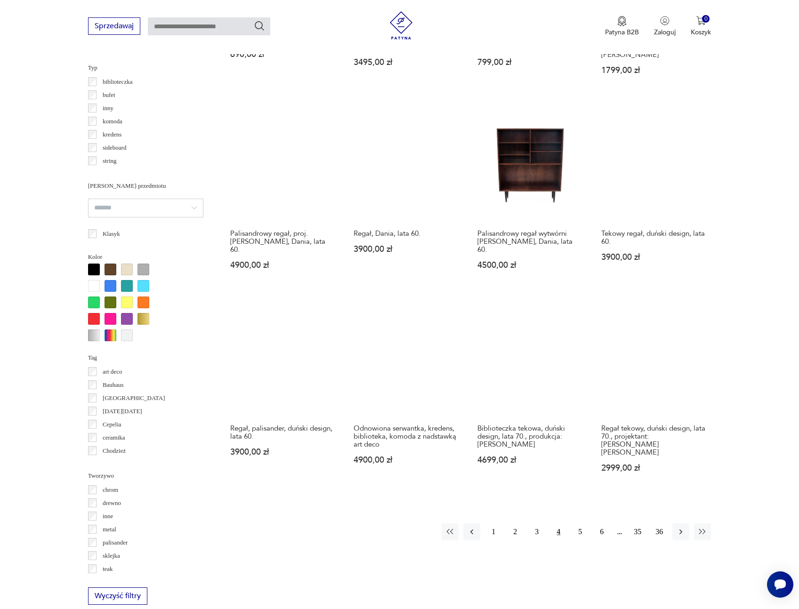
scroll to position [717, 0]
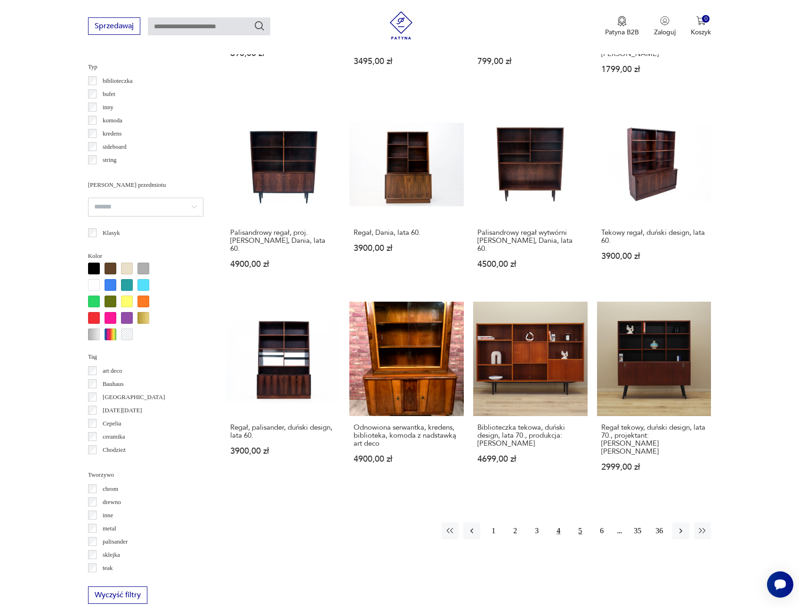
click at [578, 523] on button "5" at bounding box center [580, 531] width 17 height 17
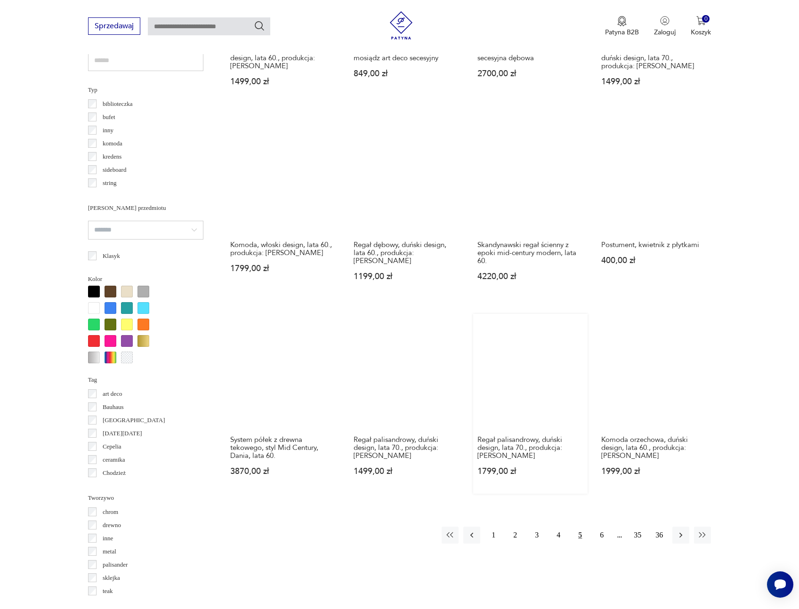
scroll to position [696, 0]
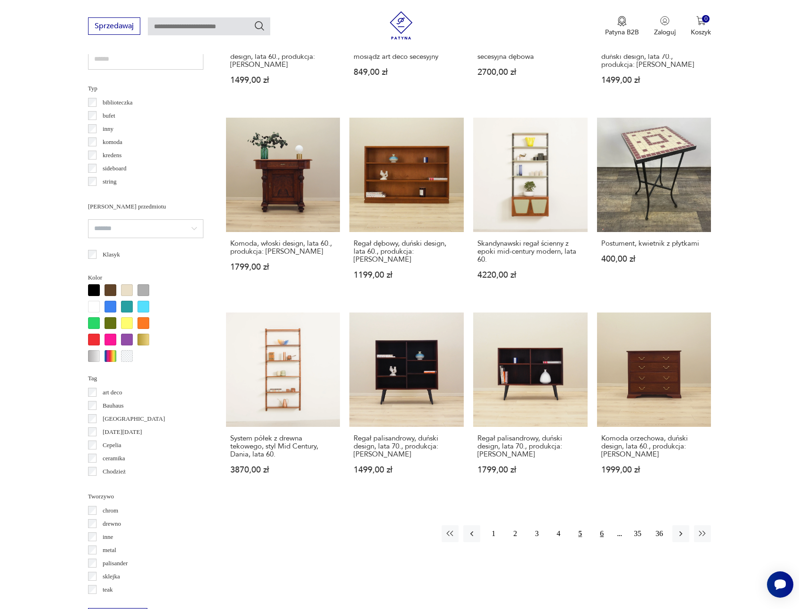
click at [600, 526] on button "6" at bounding box center [601, 534] width 17 height 17
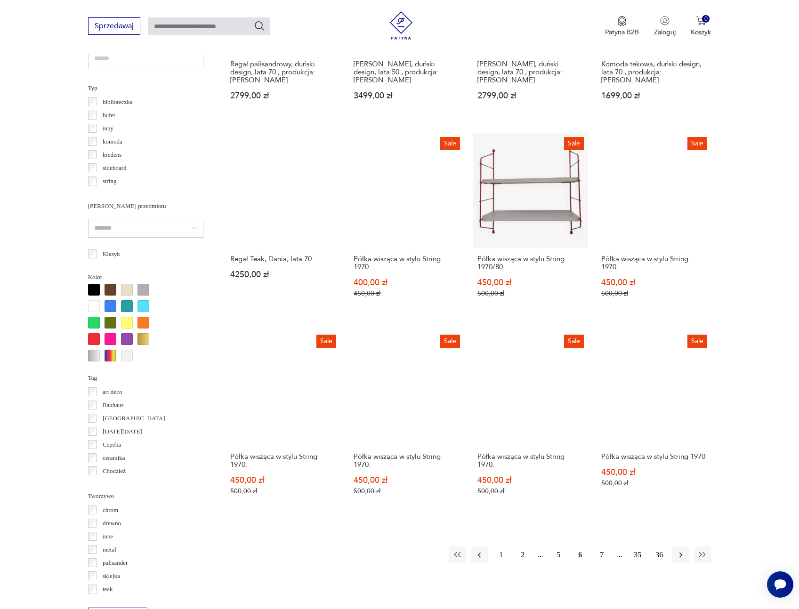
scroll to position [699, 0]
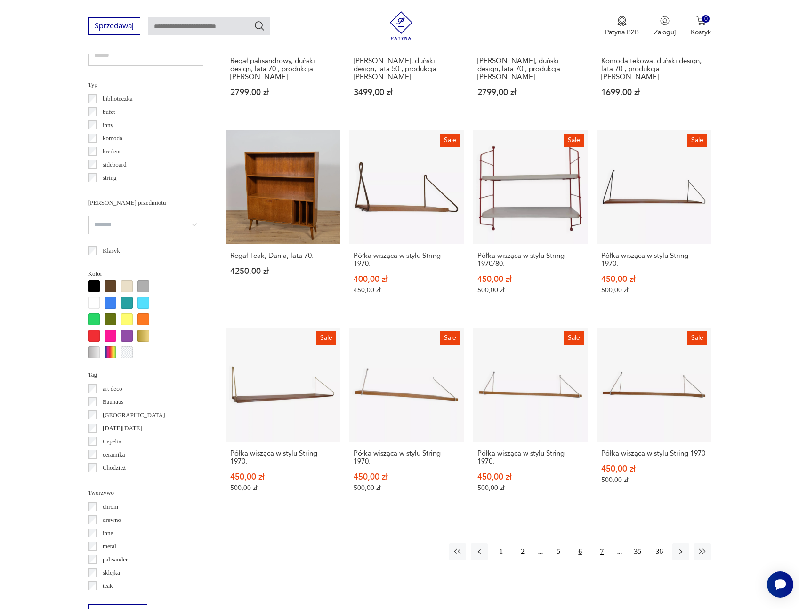
click at [599, 544] on button "7" at bounding box center [601, 552] width 17 height 17
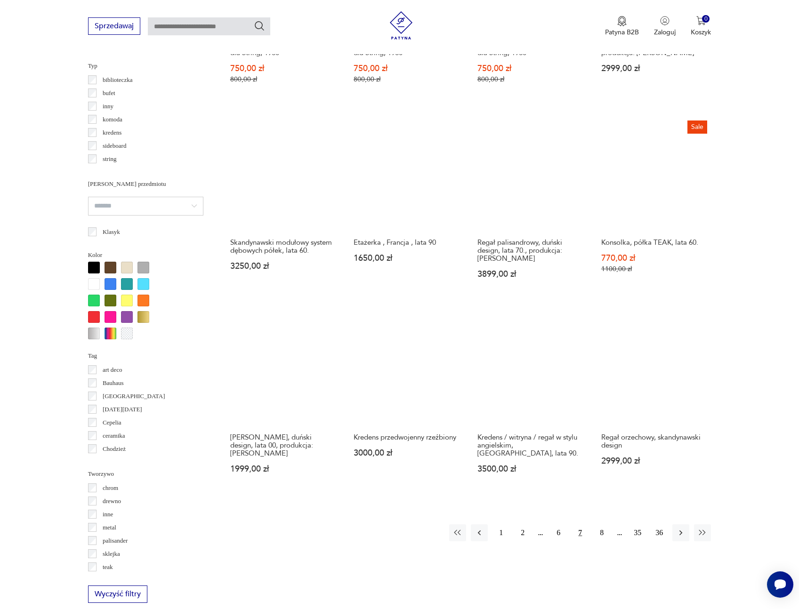
scroll to position [725, 0]
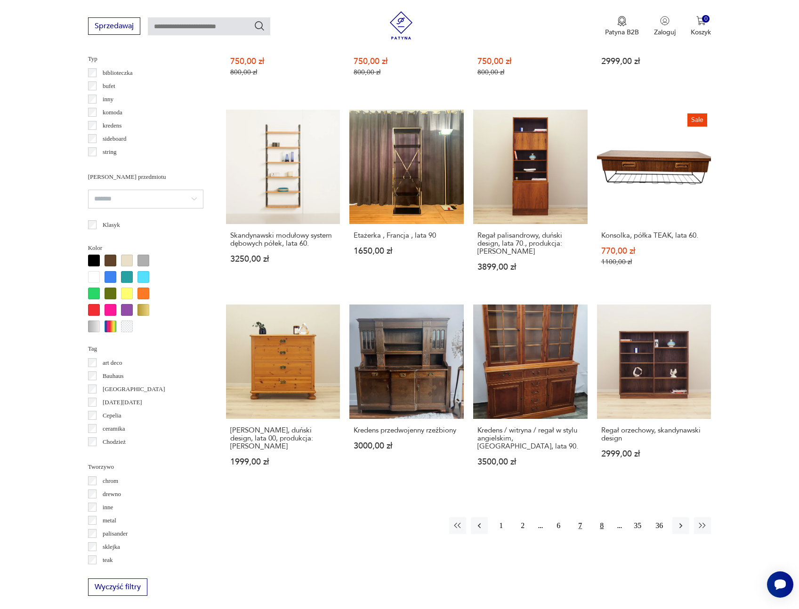
click at [602, 518] on button "8" at bounding box center [601, 526] width 17 height 17
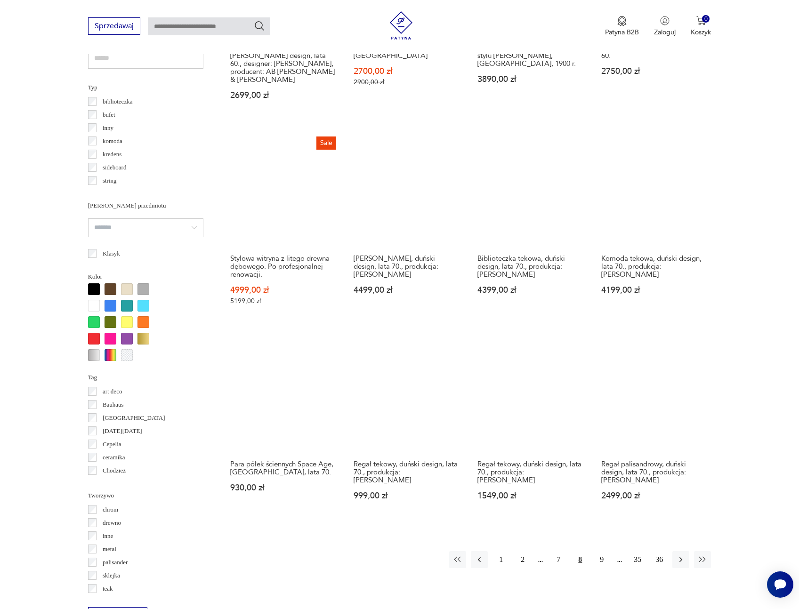
scroll to position [731, 0]
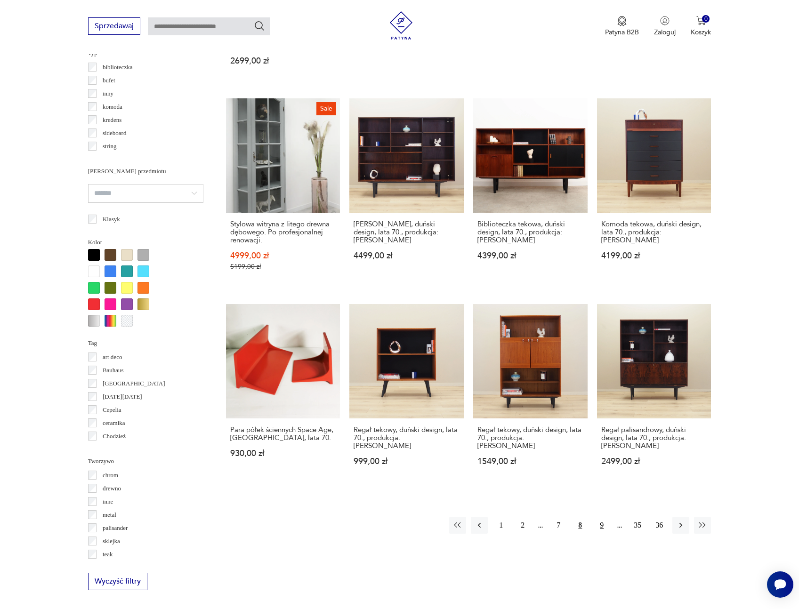
click at [601, 517] on button "9" at bounding box center [601, 525] width 17 height 17
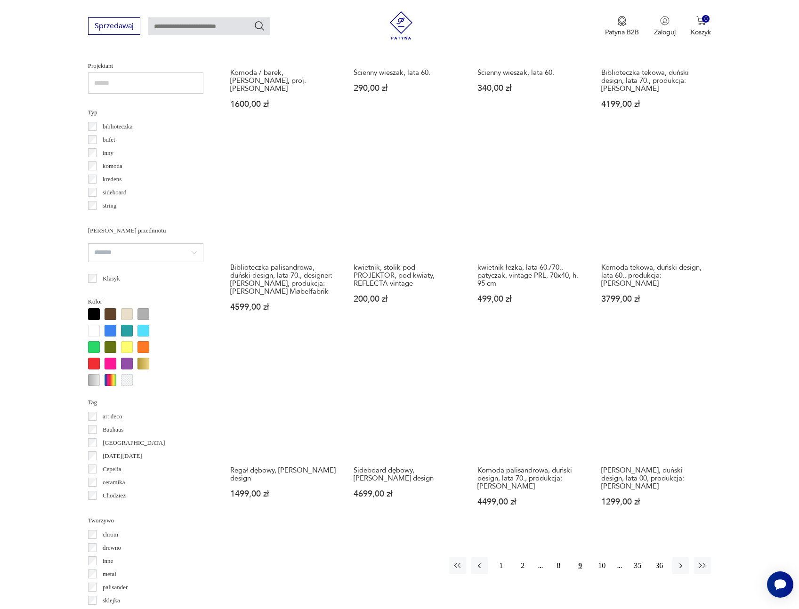
scroll to position [673, 0]
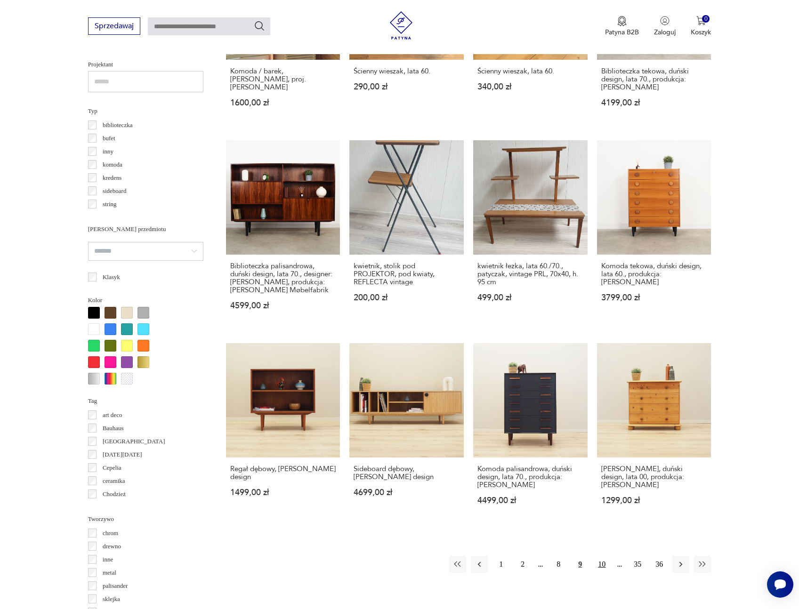
click at [601, 556] on button "10" at bounding box center [601, 564] width 17 height 17
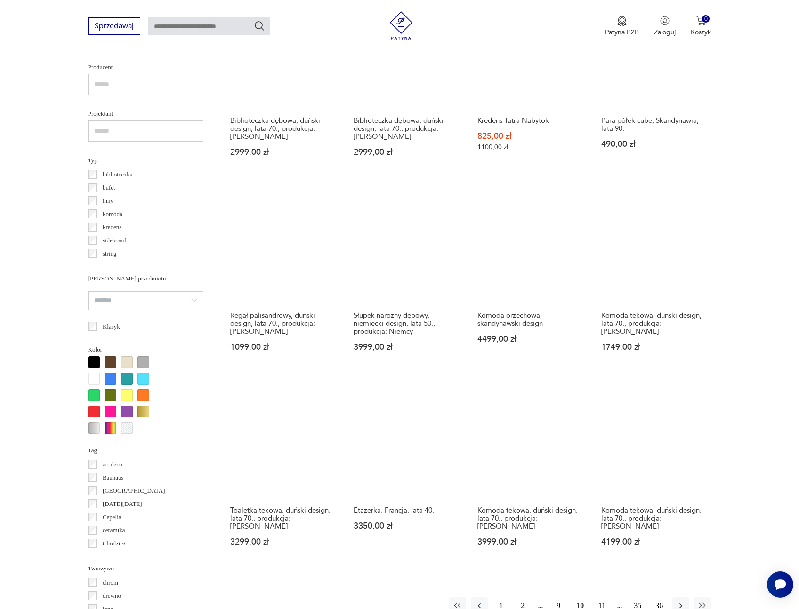
scroll to position [635, 0]
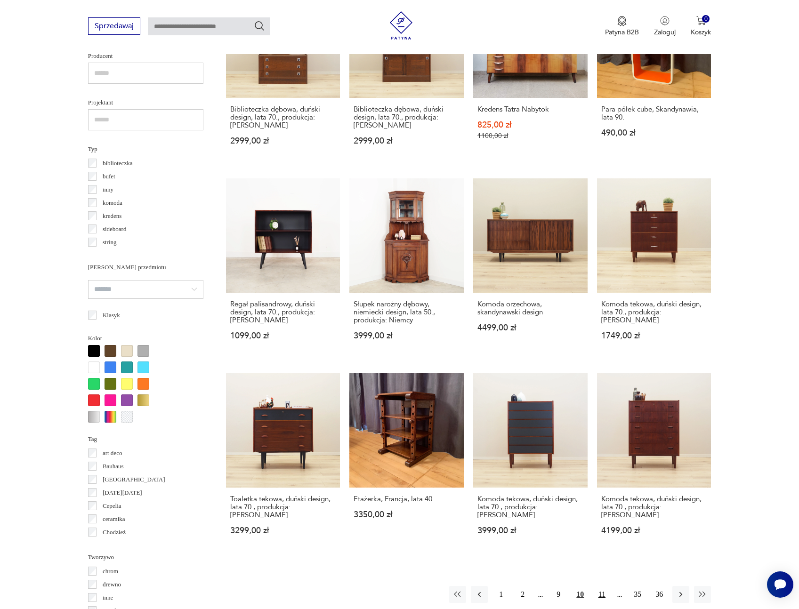
click at [603, 586] on button "11" at bounding box center [601, 594] width 17 height 17
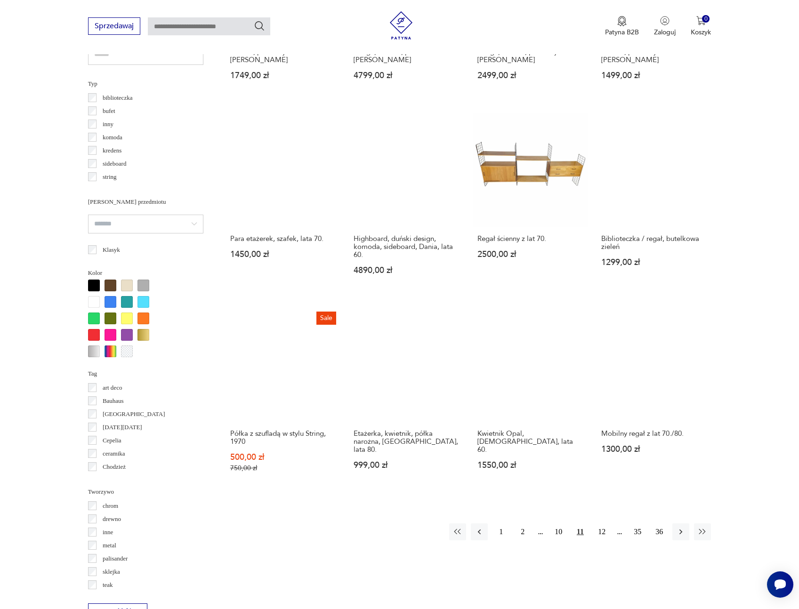
scroll to position [722, 0]
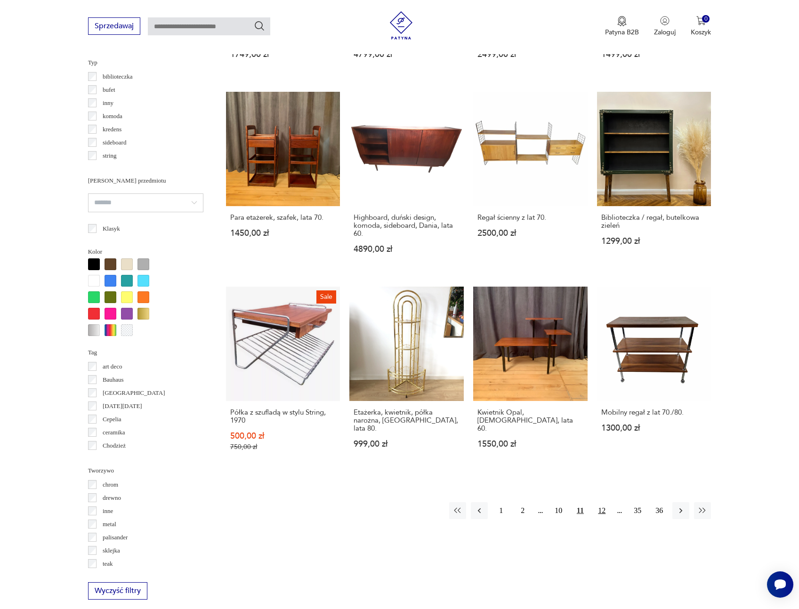
click at [605, 503] on button "12" at bounding box center [601, 511] width 17 height 17
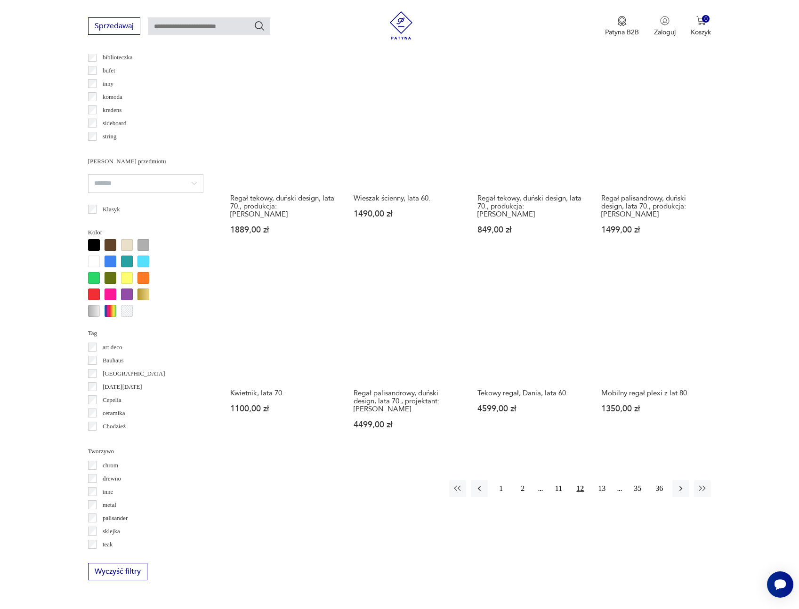
scroll to position [742, 0]
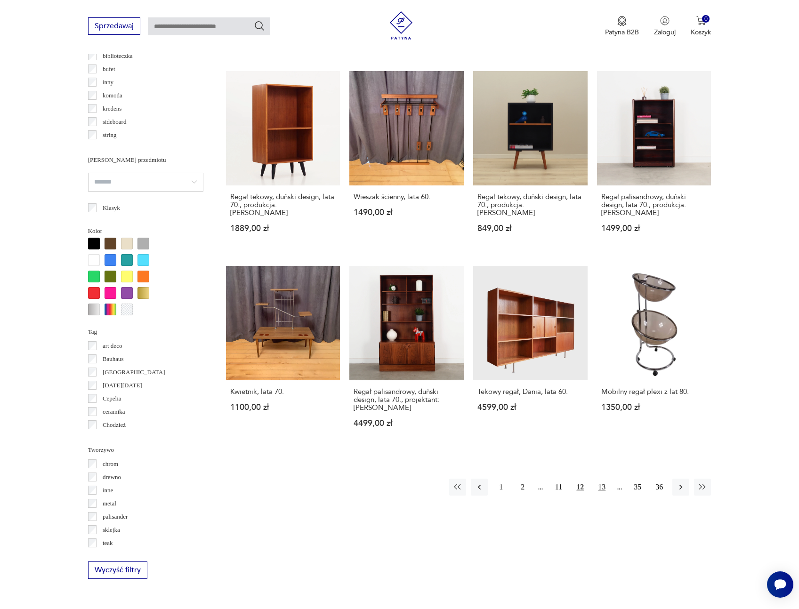
click at [600, 479] on button "13" at bounding box center [601, 487] width 17 height 17
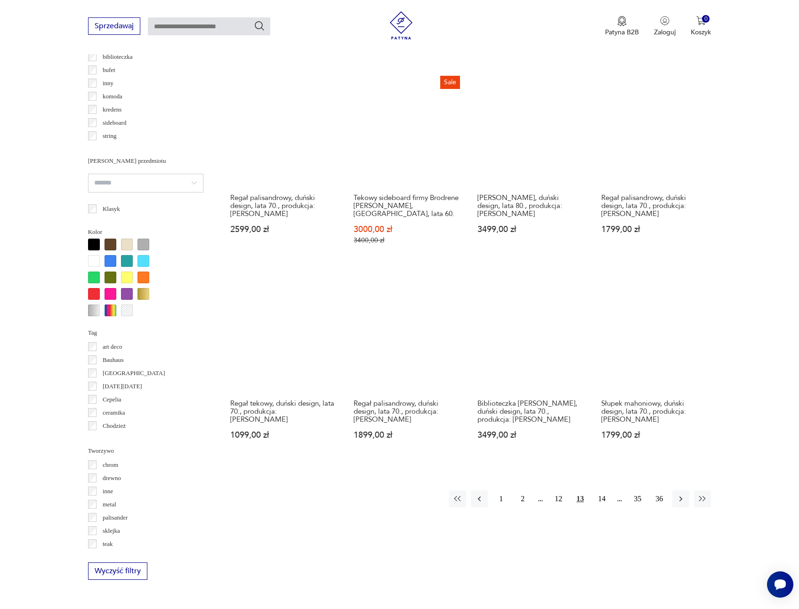
scroll to position [750, 0]
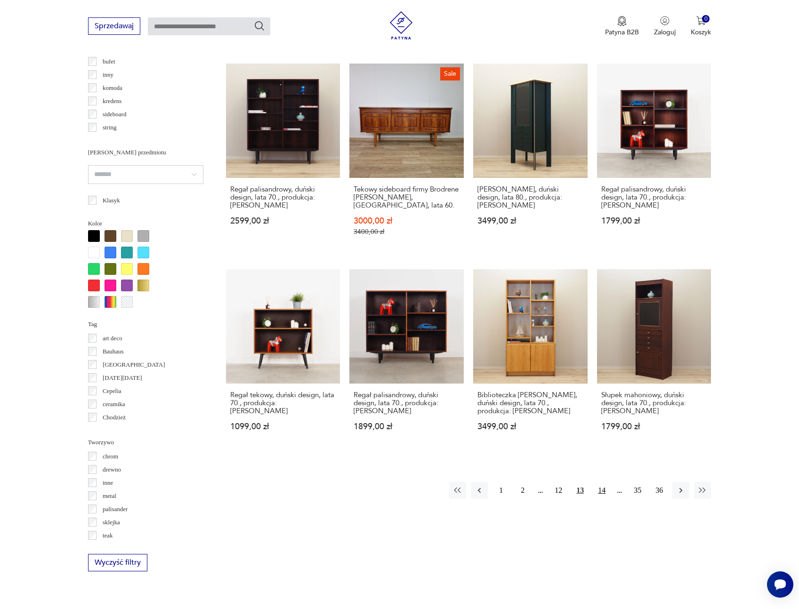
click at [603, 482] on button "14" at bounding box center [601, 490] width 17 height 17
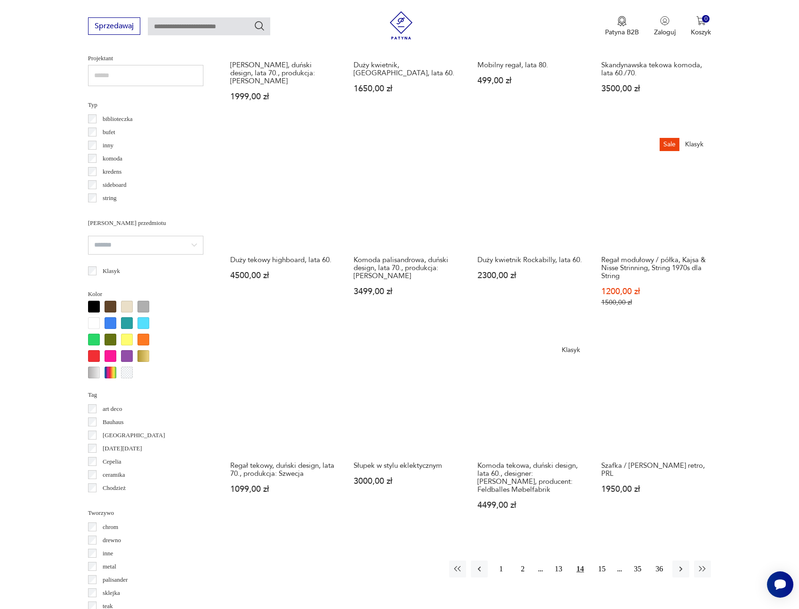
scroll to position [716, 0]
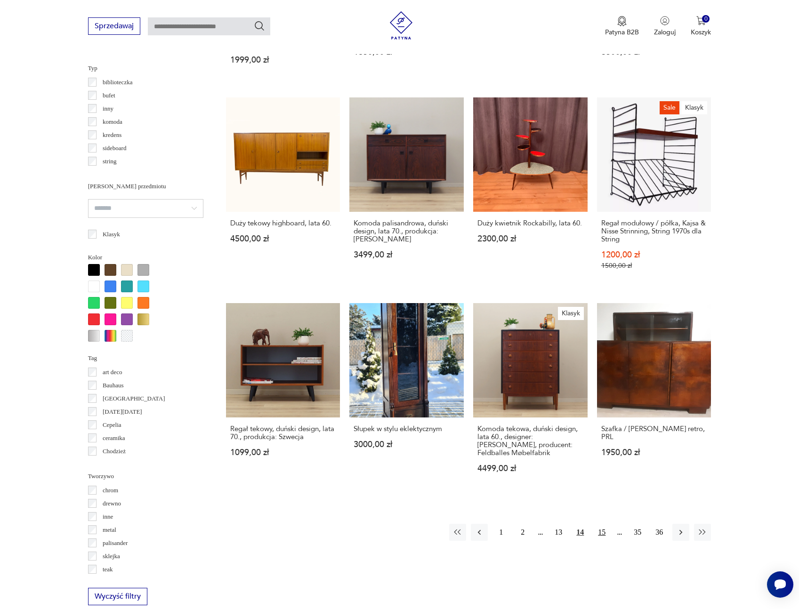
click at [604, 524] on button "15" at bounding box center [601, 532] width 17 height 17
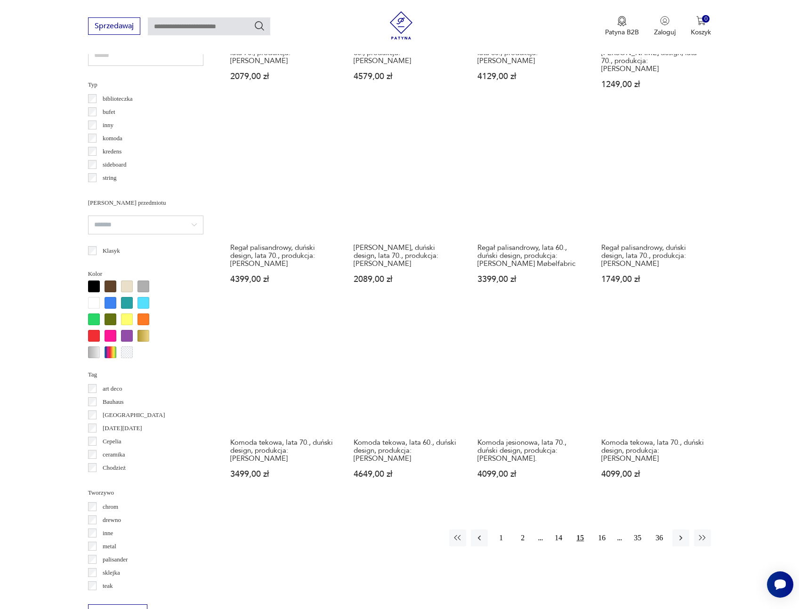
scroll to position [716, 0]
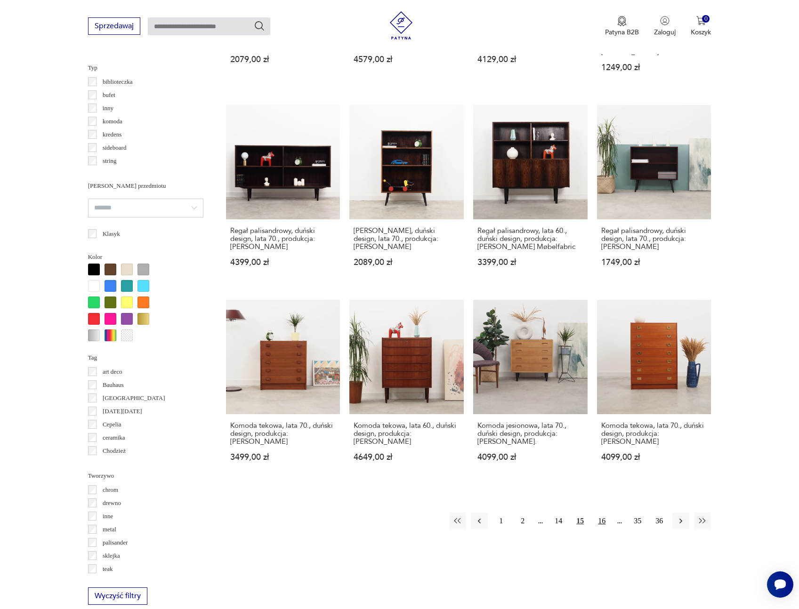
click at [601, 513] on button "16" at bounding box center [601, 521] width 17 height 17
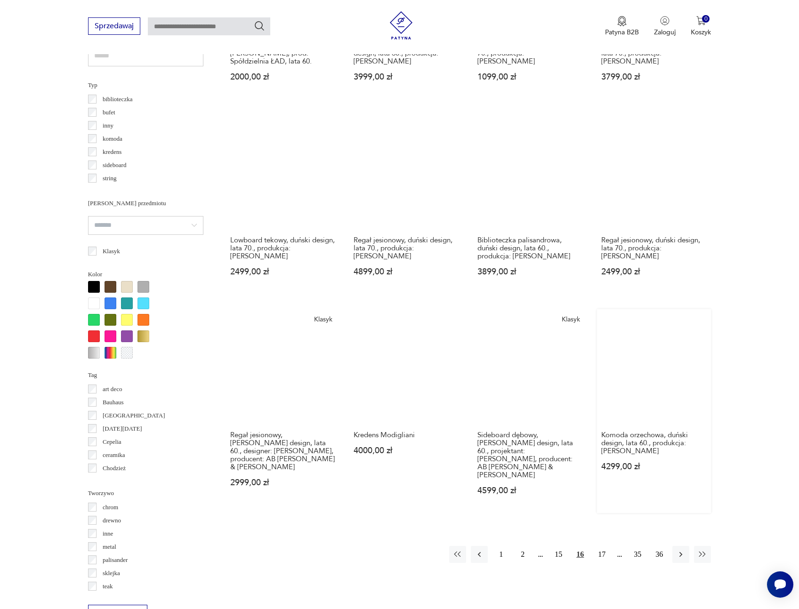
scroll to position [712, 0]
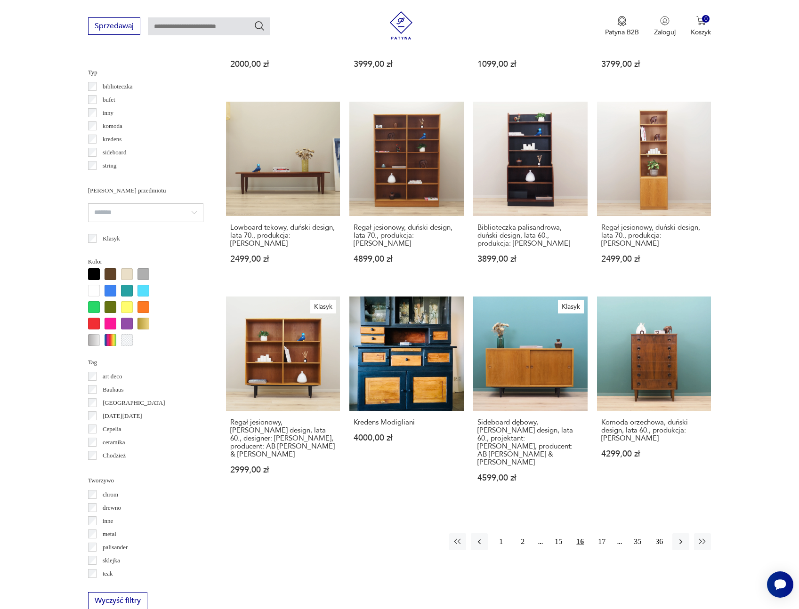
click at [536, 422] on h3 "Sideboard dębowy, skandynawski design, lata 60., projektant: Børge Mogensen, pr…" at bounding box center [531, 443] width 106 height 48
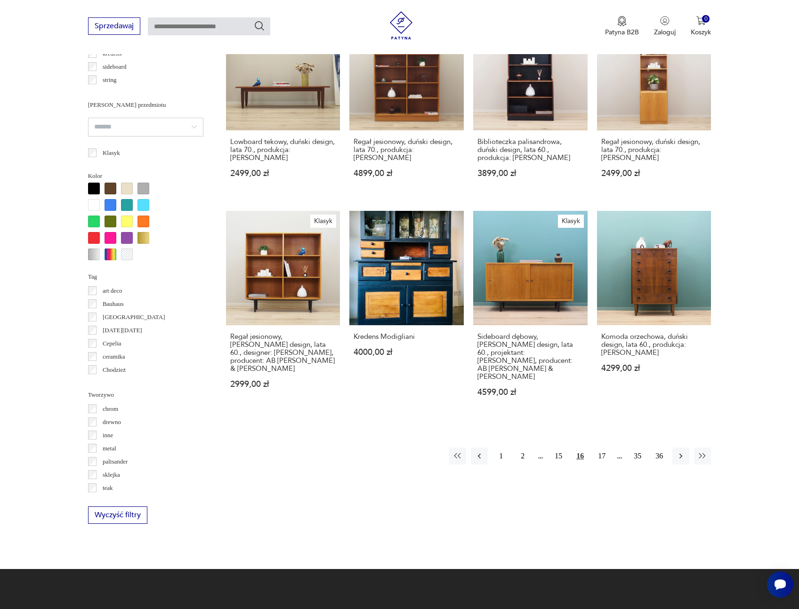
scroll to position [798, 0]
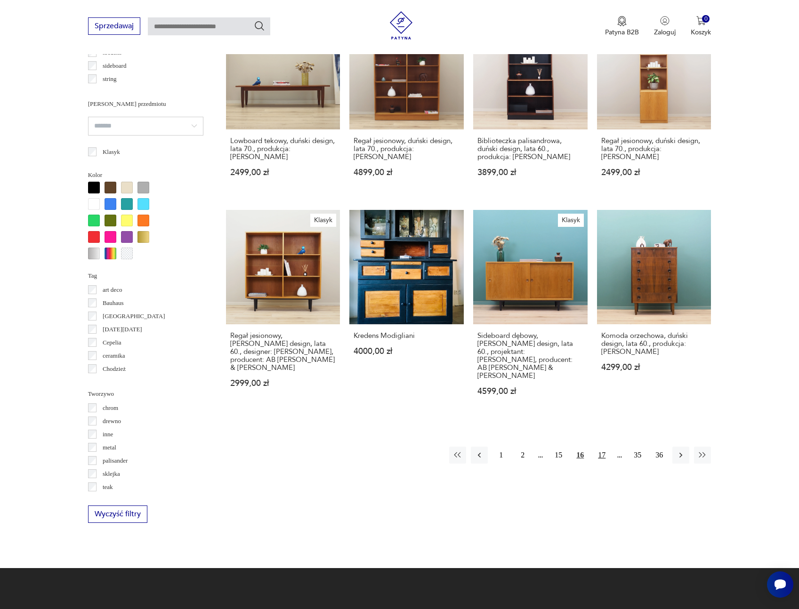
click at [601, 447] on button "17" at bounding box center [601, 455] width 17 height 17
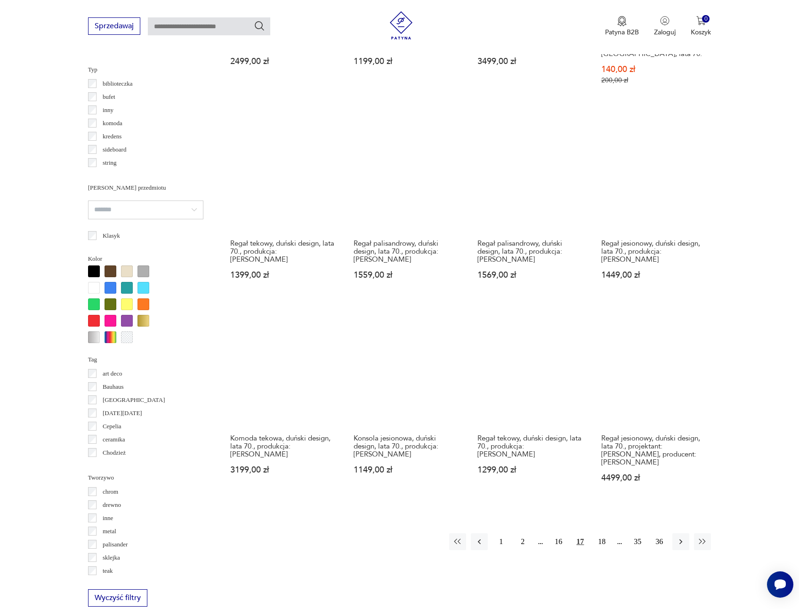
scroll to position [725, 0]
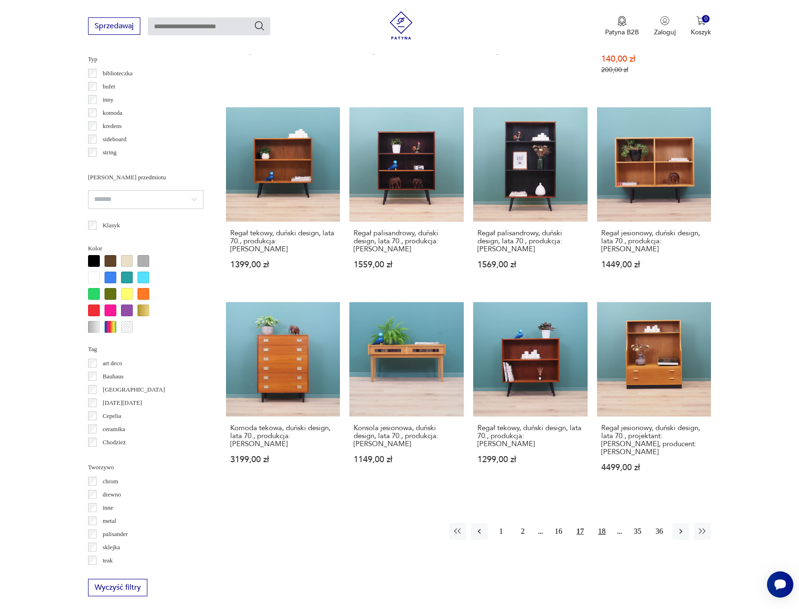
click at [601, 523] on button "18" at bounding box center [601, 531] width 17 height 17
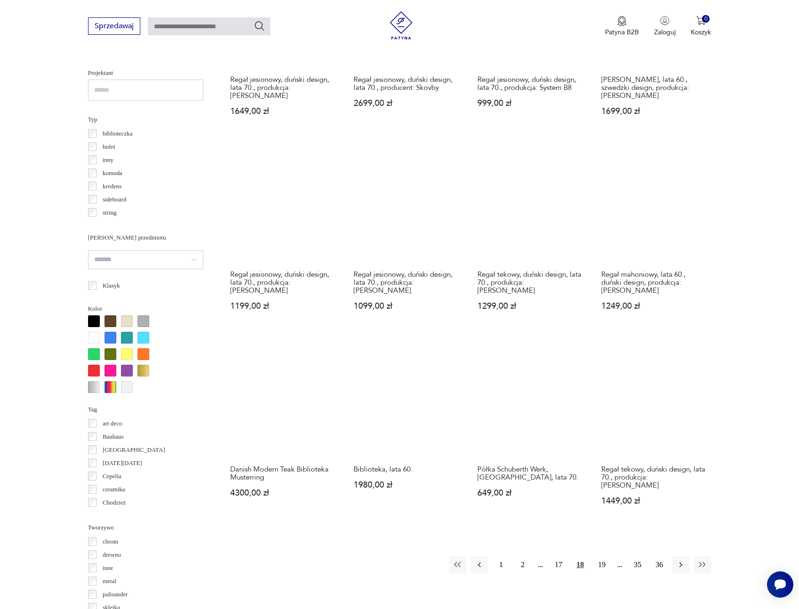
scroll to position [670, 0]
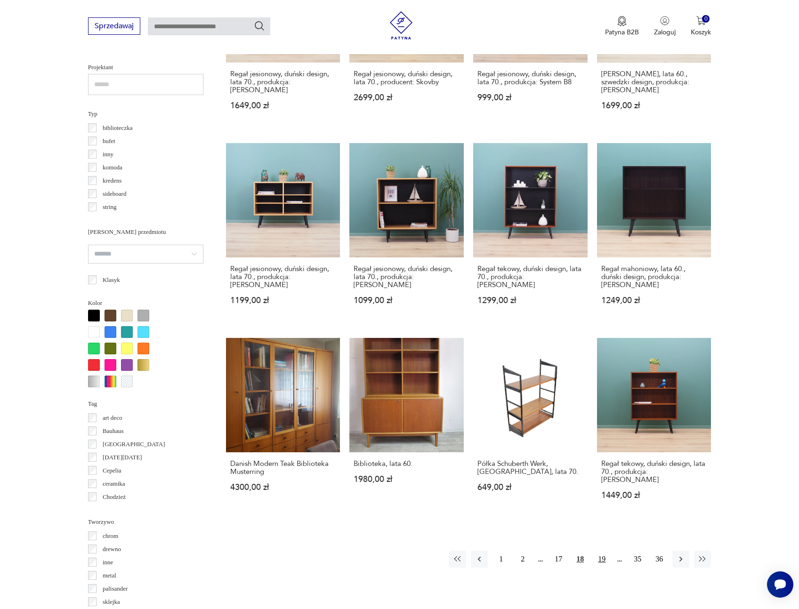
click at [604, 551] on button "19" at bounding box center [601, 559] width 17 height 17
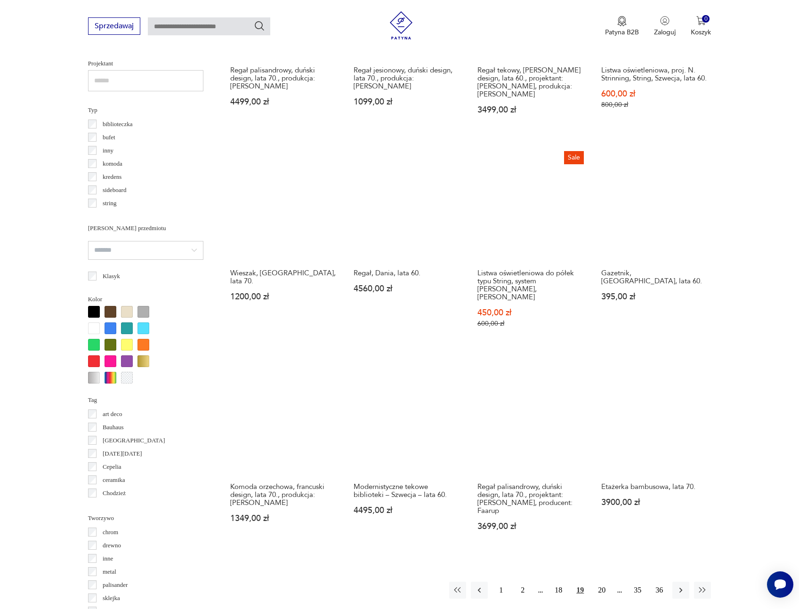
scroll to position [684, 0]
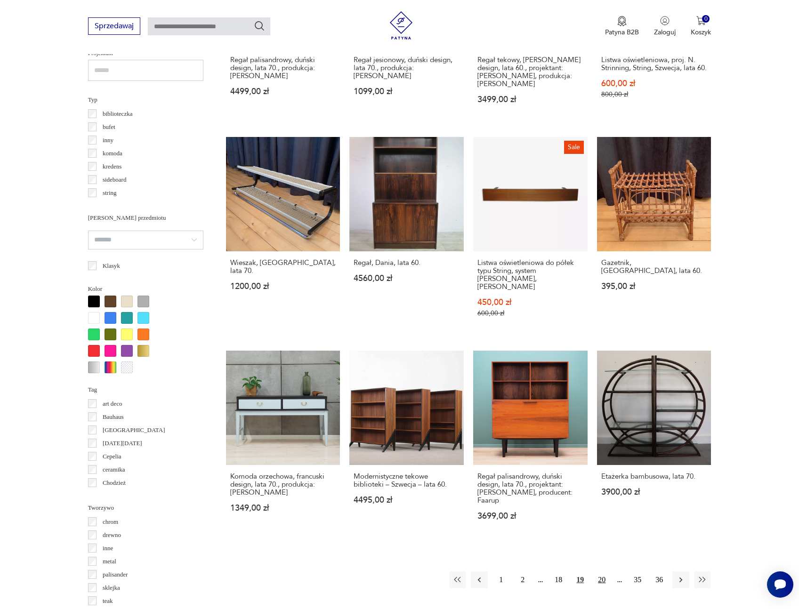
click at [601, 572] on button "20" at bounding box center [601, 580] width 17 height 17
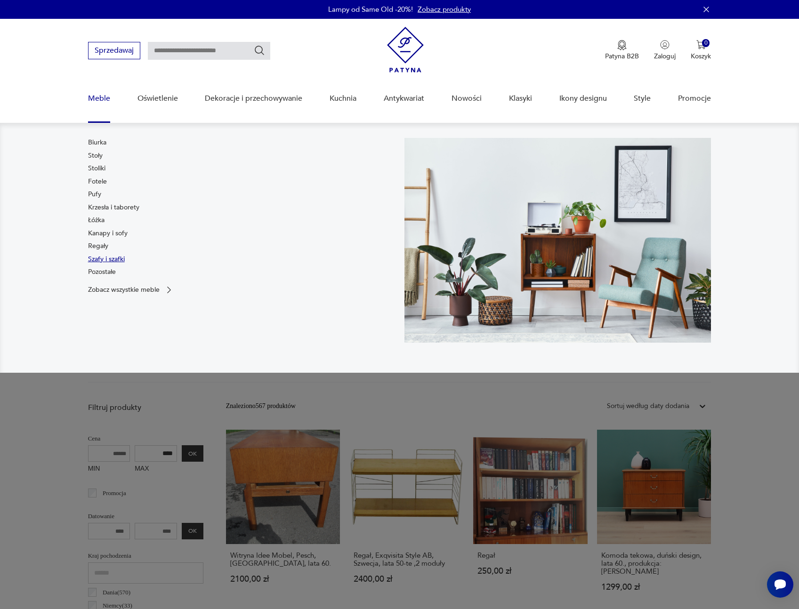
click at [105, 257] on link "Szafy i szafki" at bounding box center [106, 259] width 37 height 9
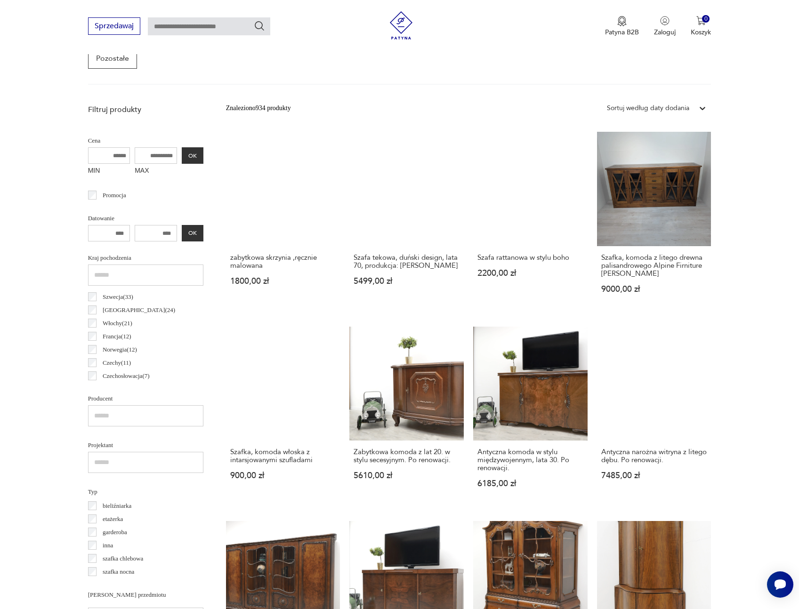
scroll to position [290, 0]
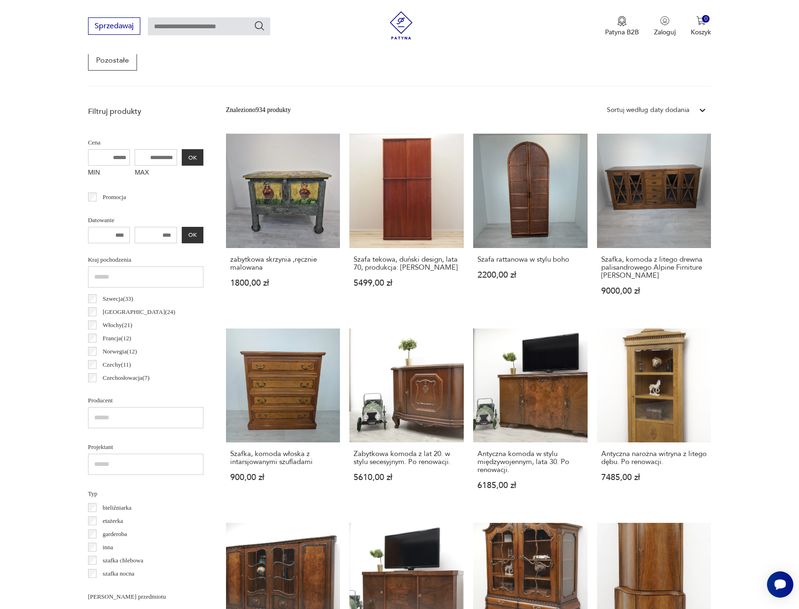
click at [158, 149] on input "MAX" at bounding box center [156, 157] width 42 height 16
type input "****"
click at [197, 149] on button "OK" at bounding box center [193, 157] width 22 height 16
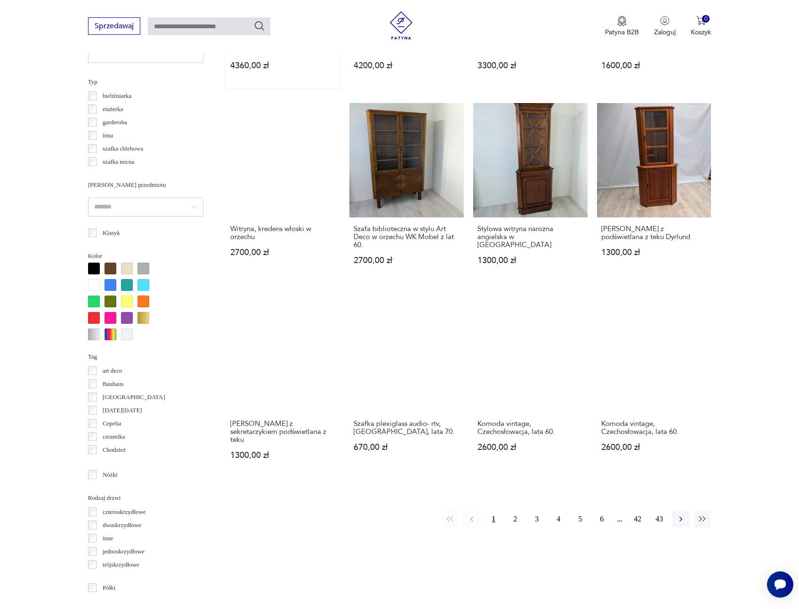
scroll to position [707, 0]
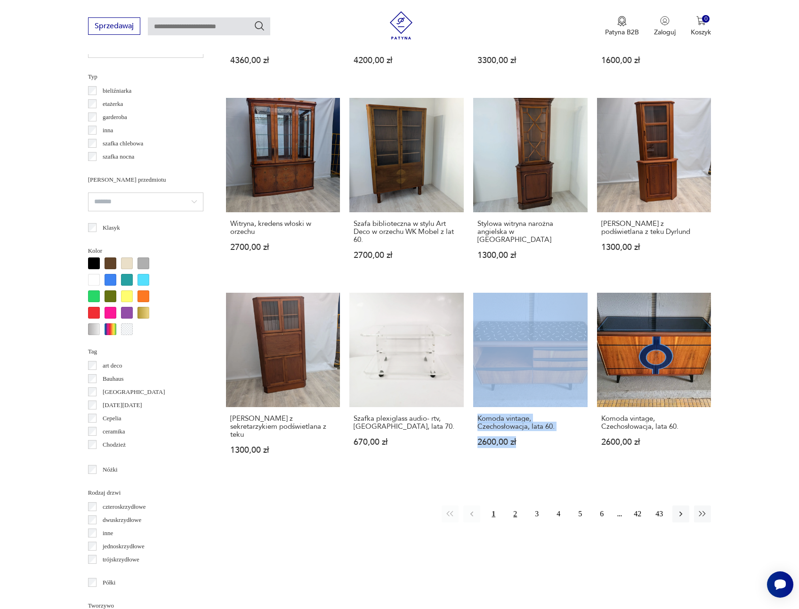
click at [516, 506] on button "2" at bounding box center [515, 514] width 17 height 17
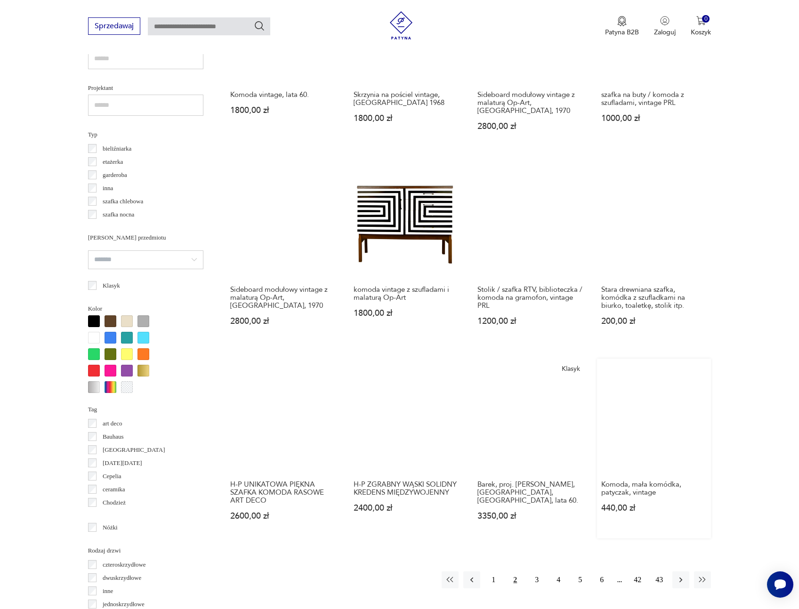
scroll to position [661, 0]
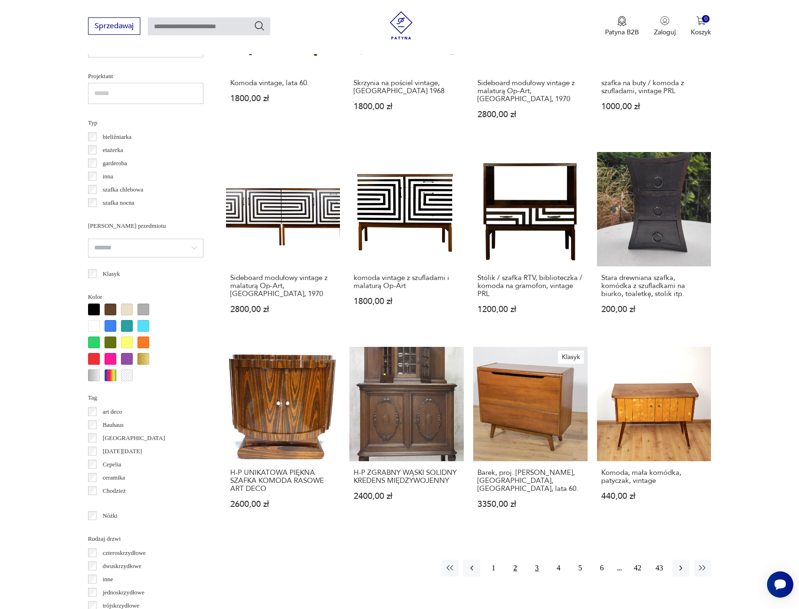
click at [539, 560] on button "3" at bounding box center [536, 568] width 17 height 17
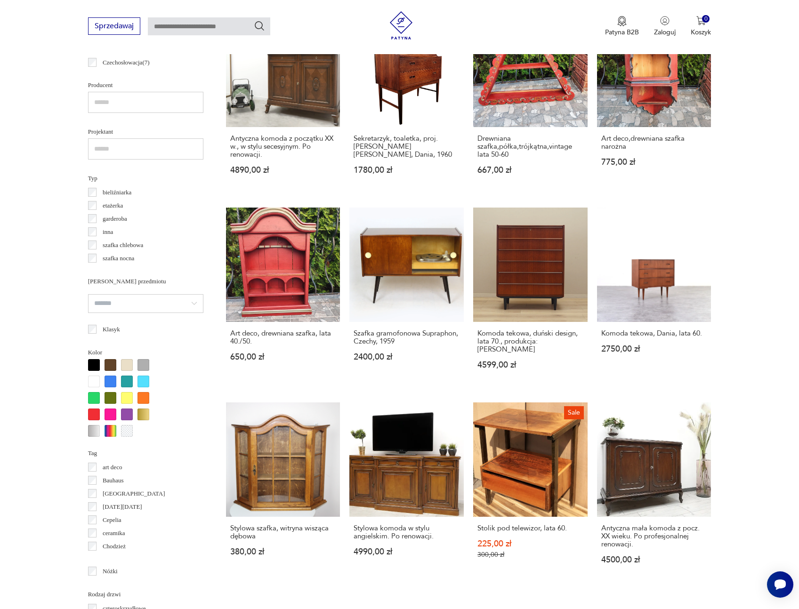
scroll to position [643, 0]
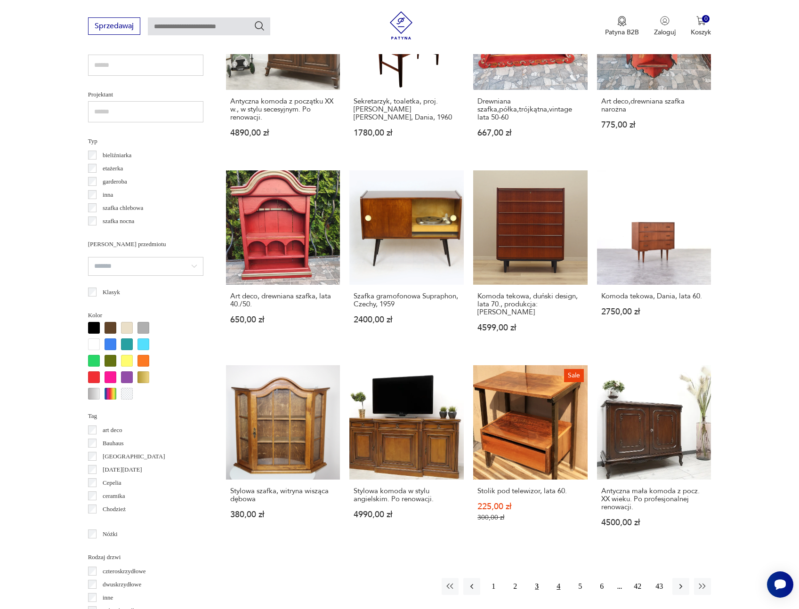
click at [562, 578] on button "4" at bounding box center [558, 586] width 17 height 17
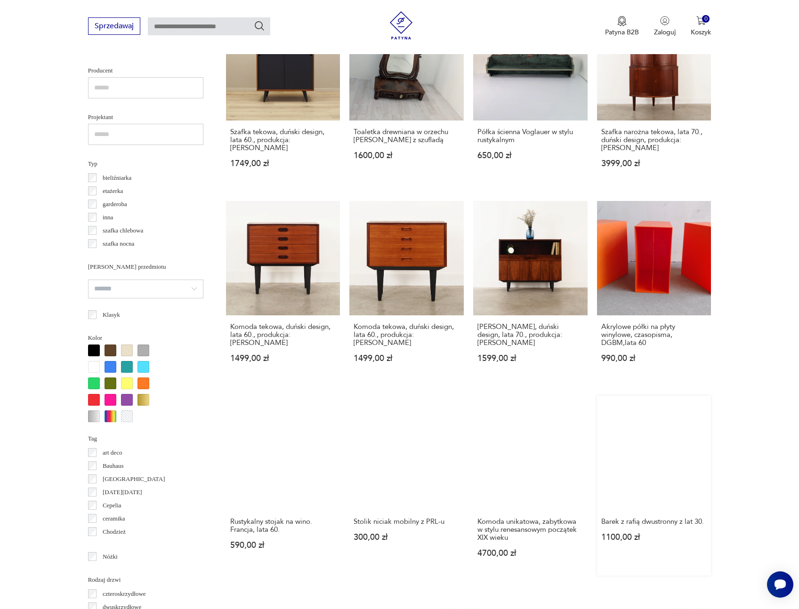
scroll to position [649, 0]
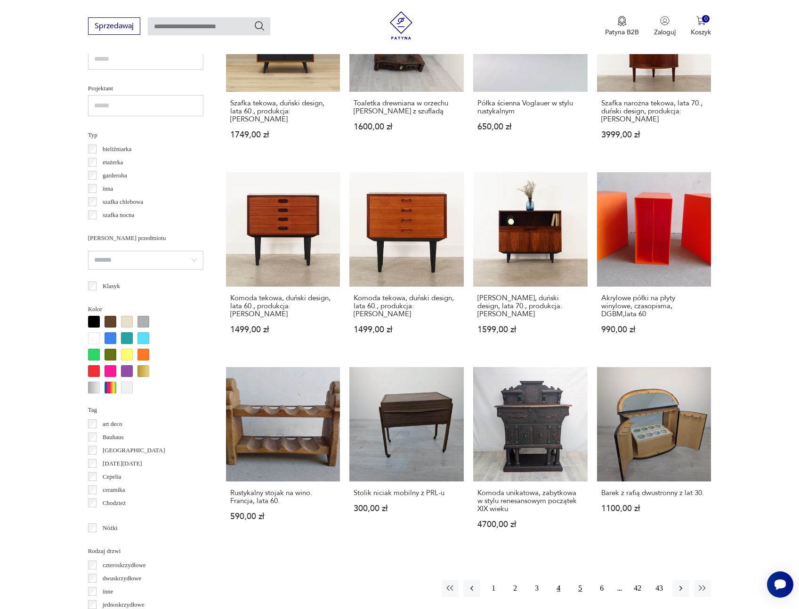
click at [584, 580] on button "5" at bounding box center [580, 588] width 17 height 17
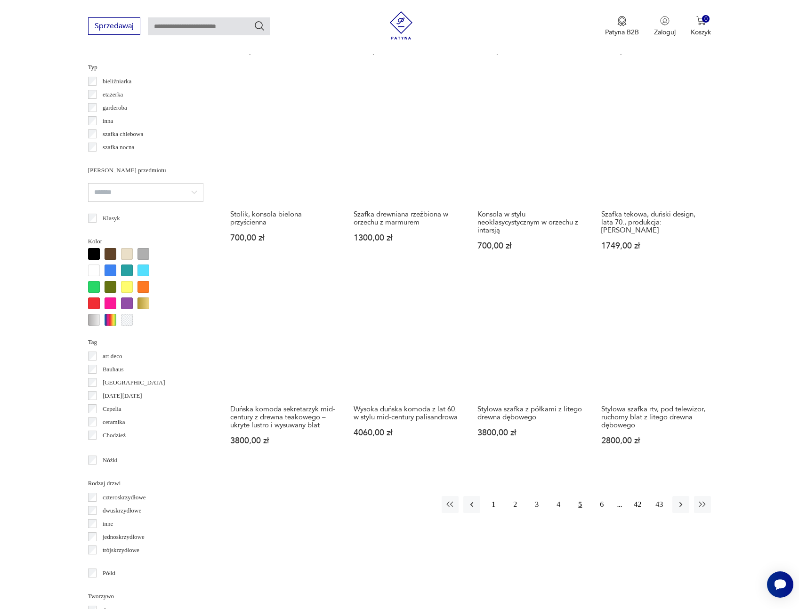
scroll to position [732, 0]
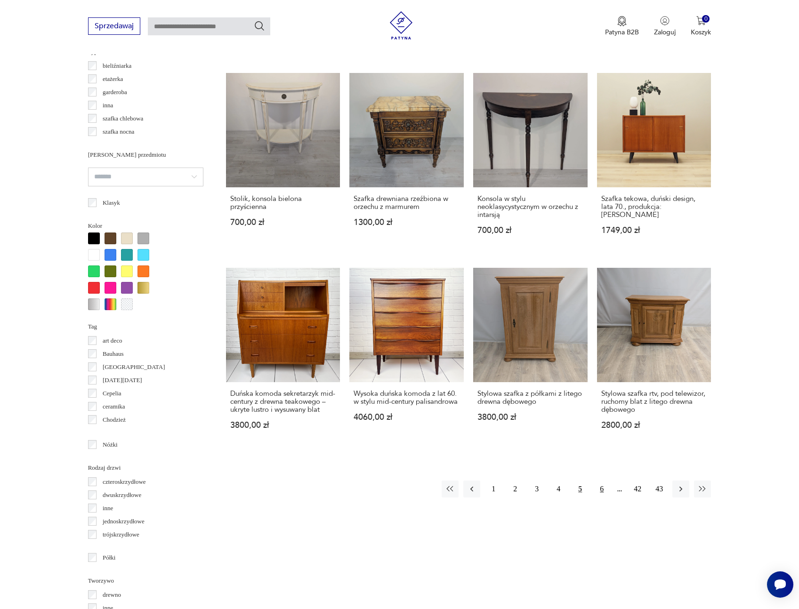
click at [603, 481] on button "6" at bounding box center [601, 489] width 17 height 17
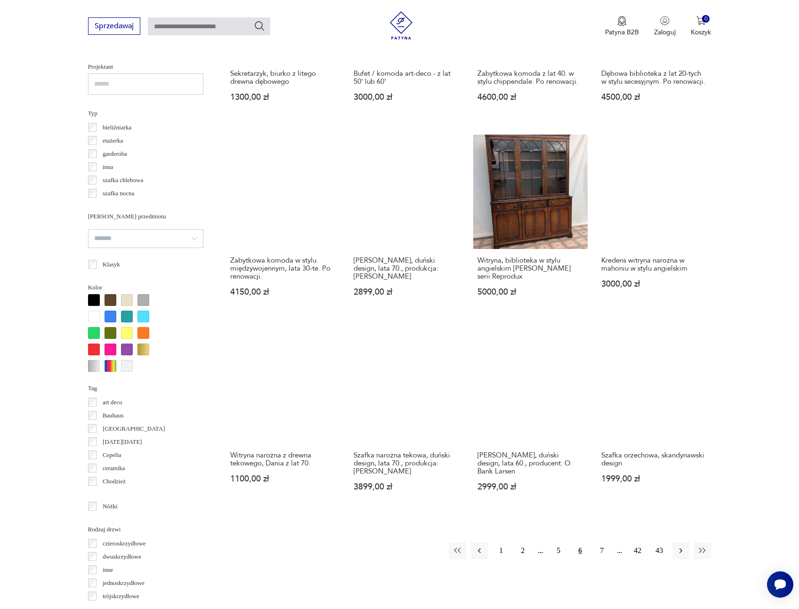
scroll to position [676, 0]
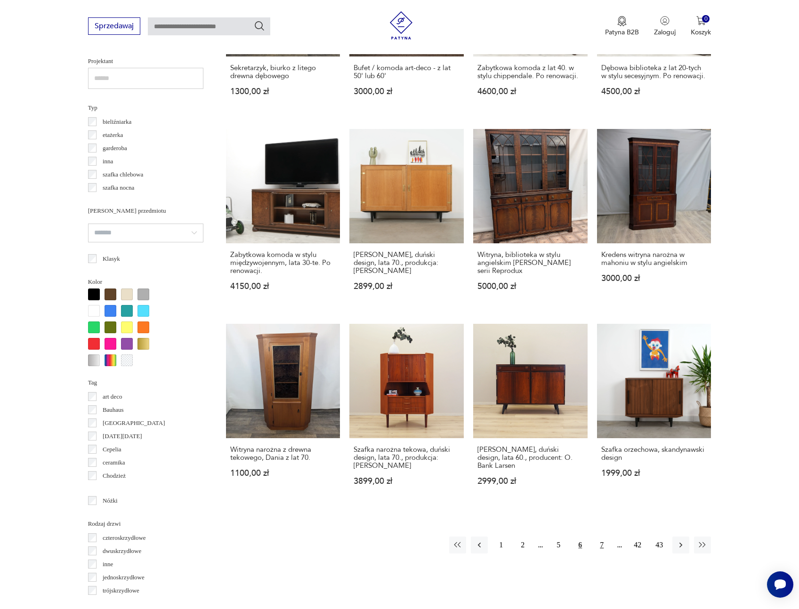
click at [602, 537] on button "7" at bounding box center [601, 545] width 17 height 17
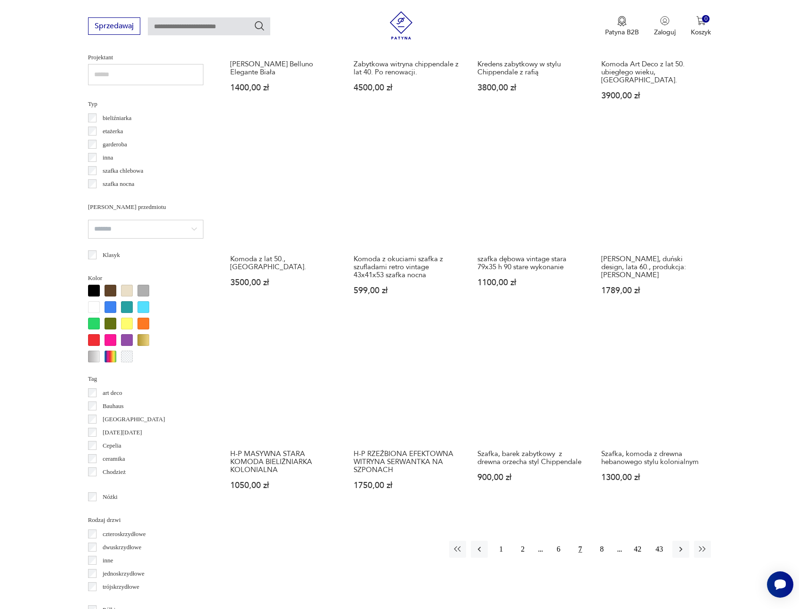
scroll to position [694, 0]
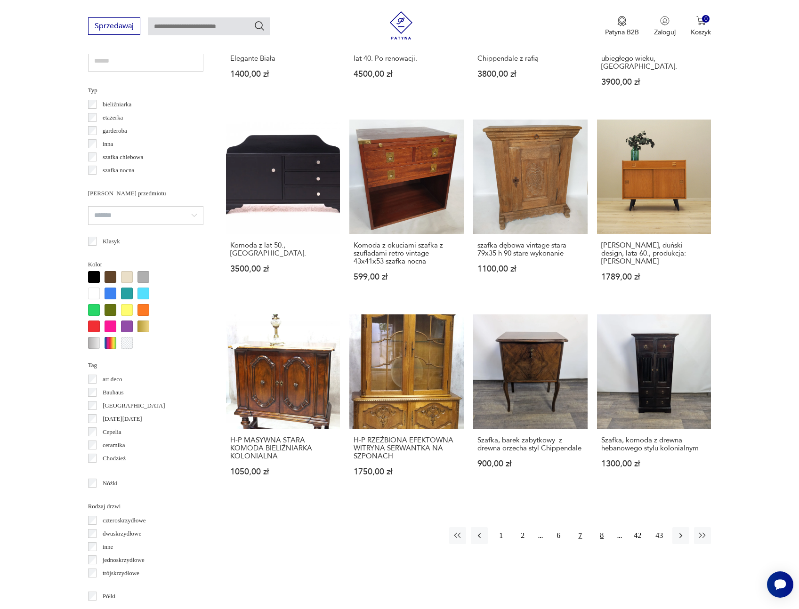
click at [601, 528] on button "8" at bounding box center [601, 536] width 17 height 17
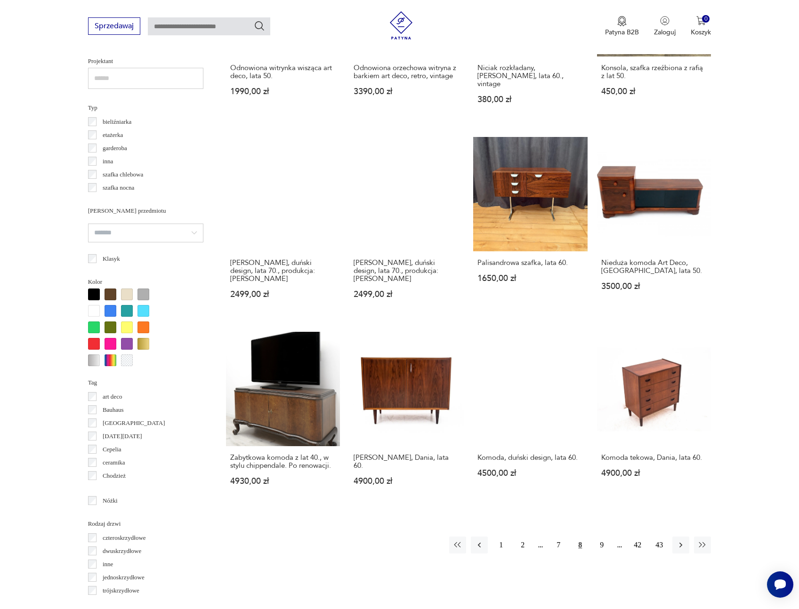
scroll to position [677, 0]
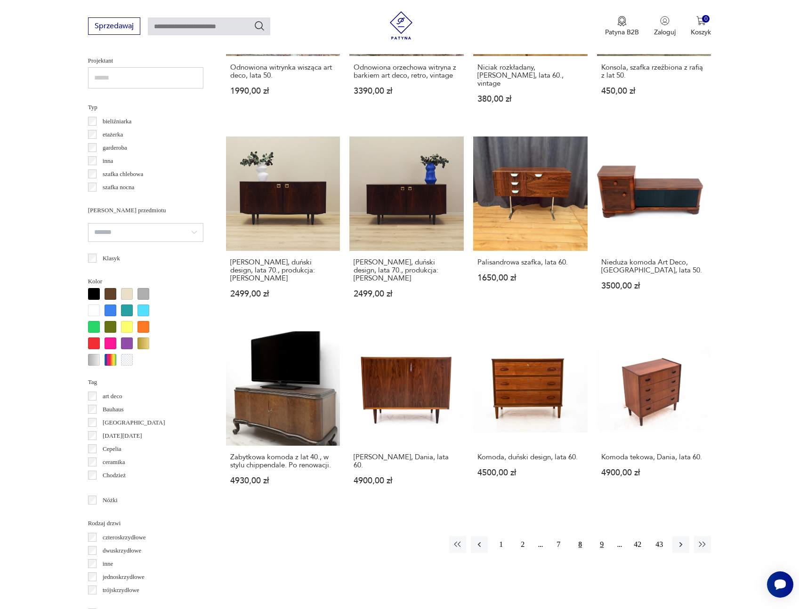
click at [602, 536] on button "9" at bounding box center [601, 544] width 17 height 17
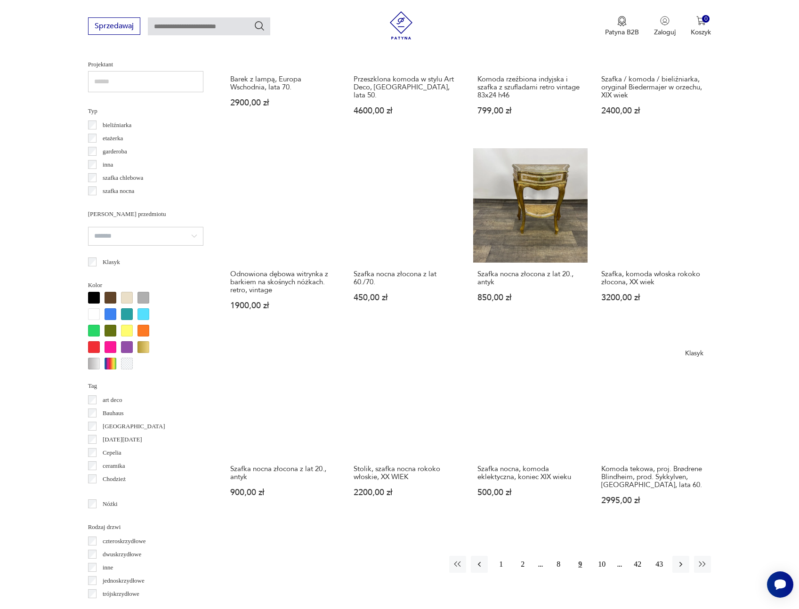
scroll to position [797, 0]
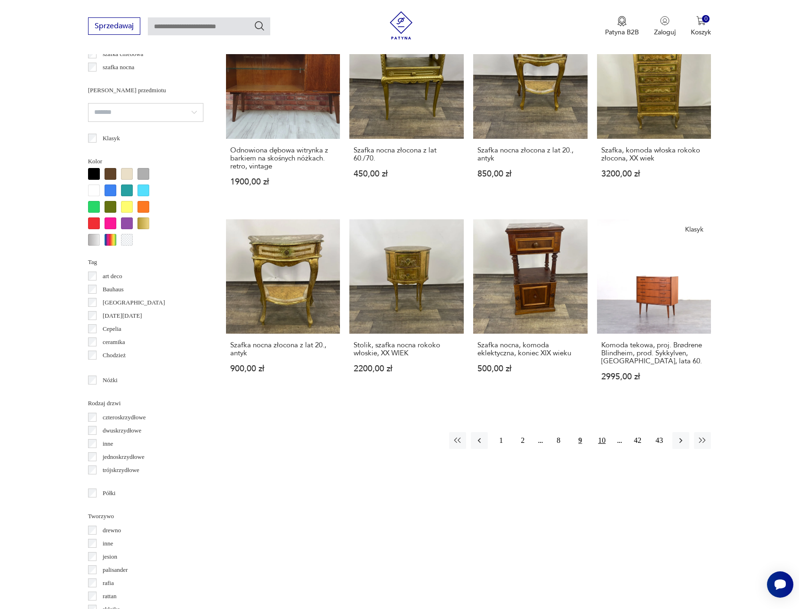
click at [600, 432] on button "10" at bounding box center [601, 440] width 17 height 17
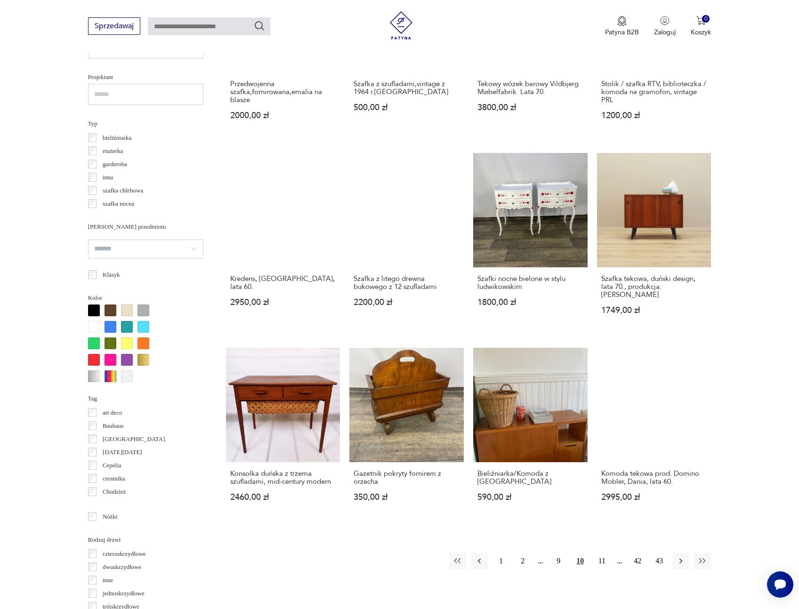
scroll to position [661, 0]
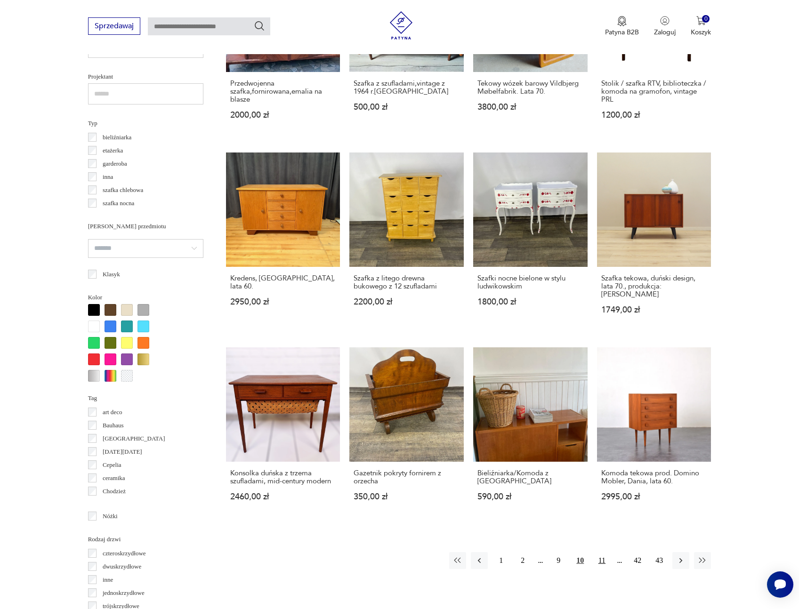
click at [603, 552] on button "11" at bounding box center [601, 560] width 17 height 17
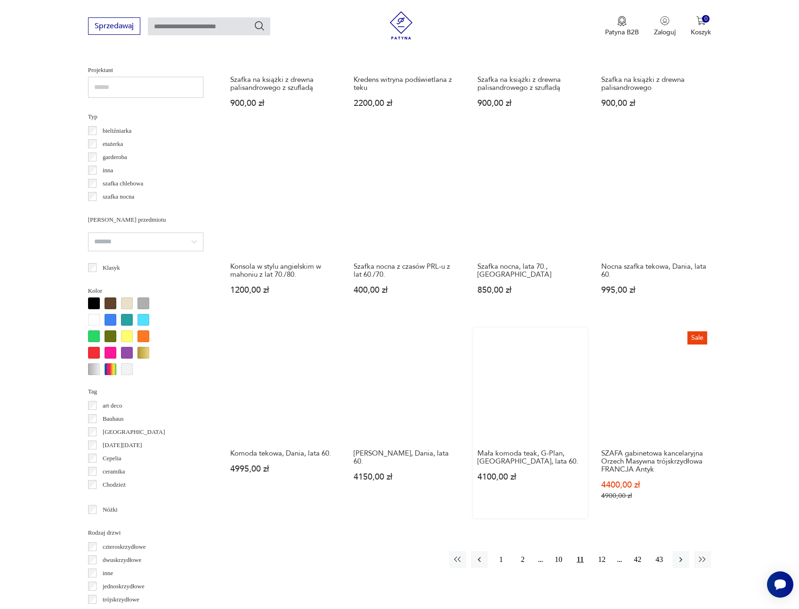
scroll to position [675, 0]
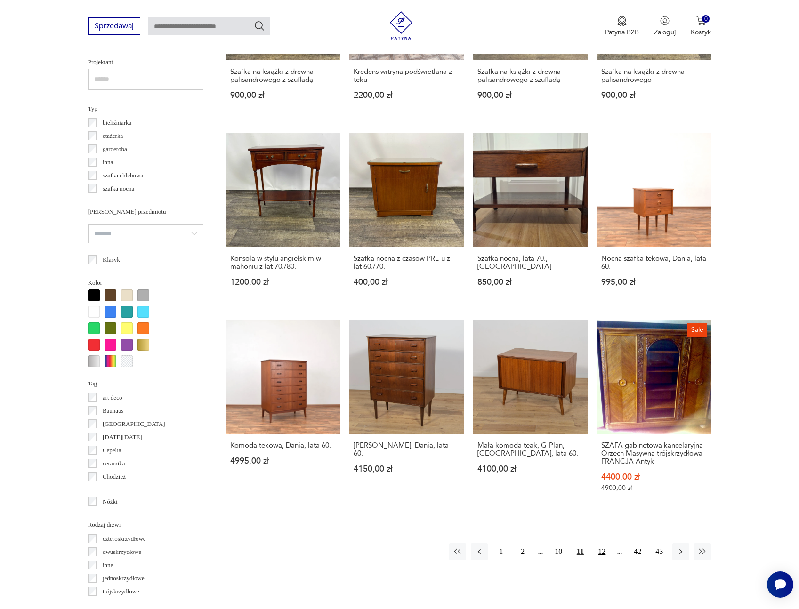
click at [603, 544] on button "12" at bounding box center [601, 552] width 17 height 17
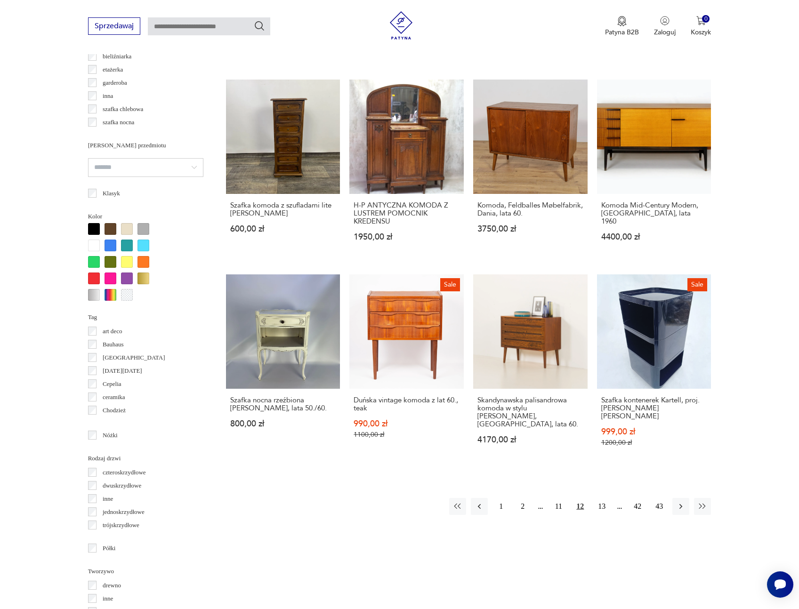
scroll to position [753, 0]
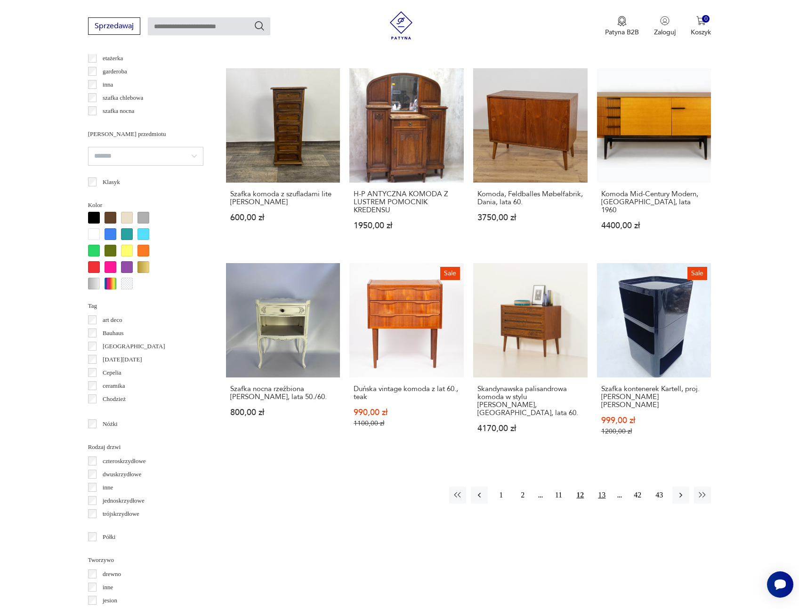
click at [606, 487] on button "13" at bounding box center [601, 495] width 17 height 17
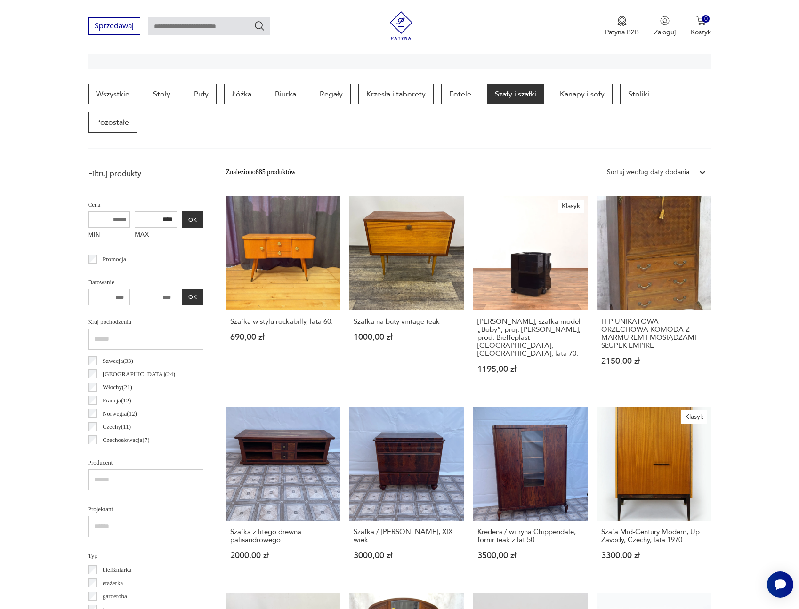
scroll to position [222, 0]
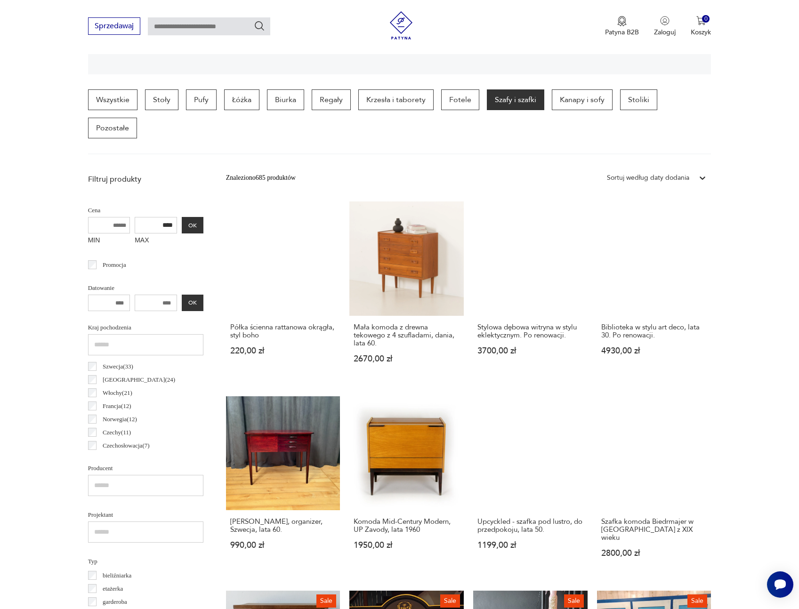
scroll to position [753, 0]
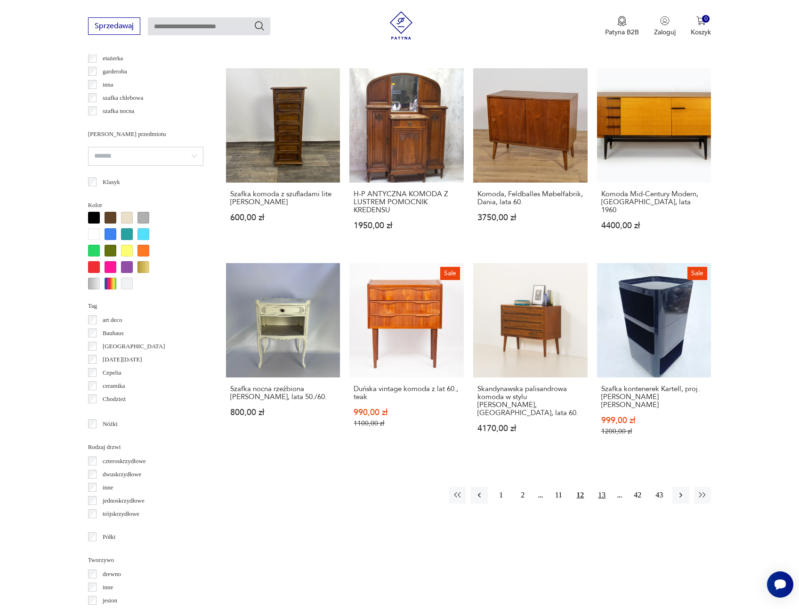
click at [602, 487] on button "13" at bounding box center [601, 495] width 17 height 17
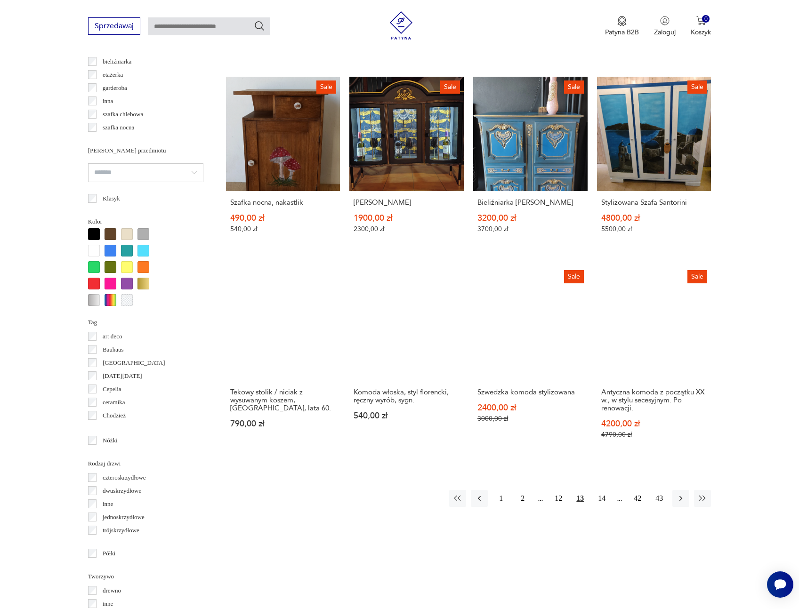
scroll to position [758, 0]
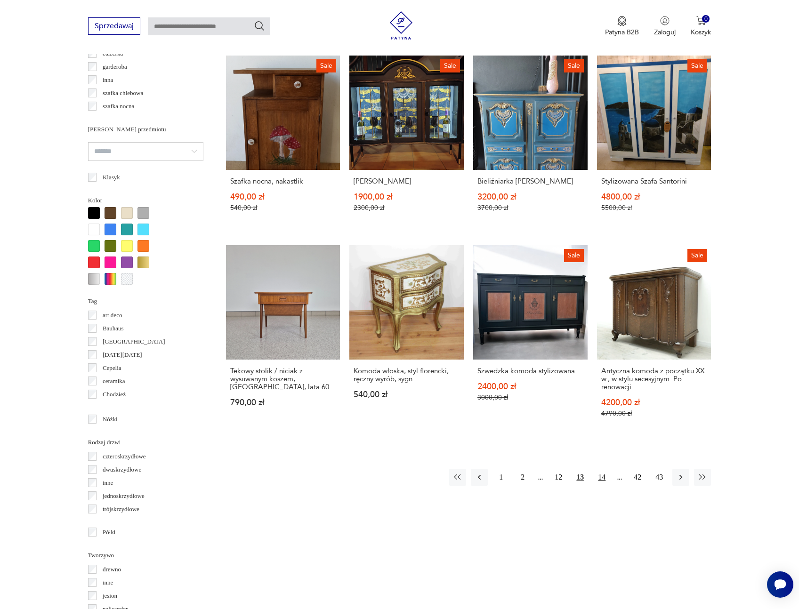
click at [605, 469] on button "14" at bounding box center [601, 477] width 17 height 17
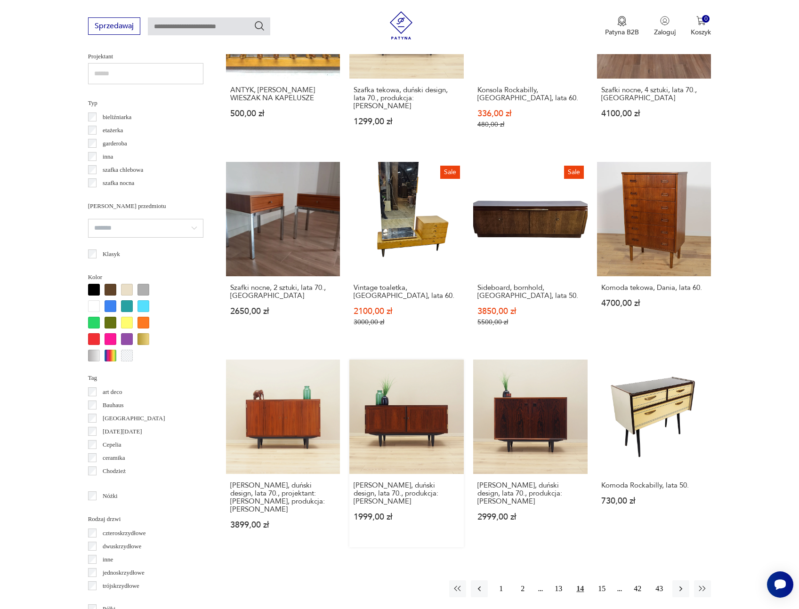
scroll to position [686, 0]
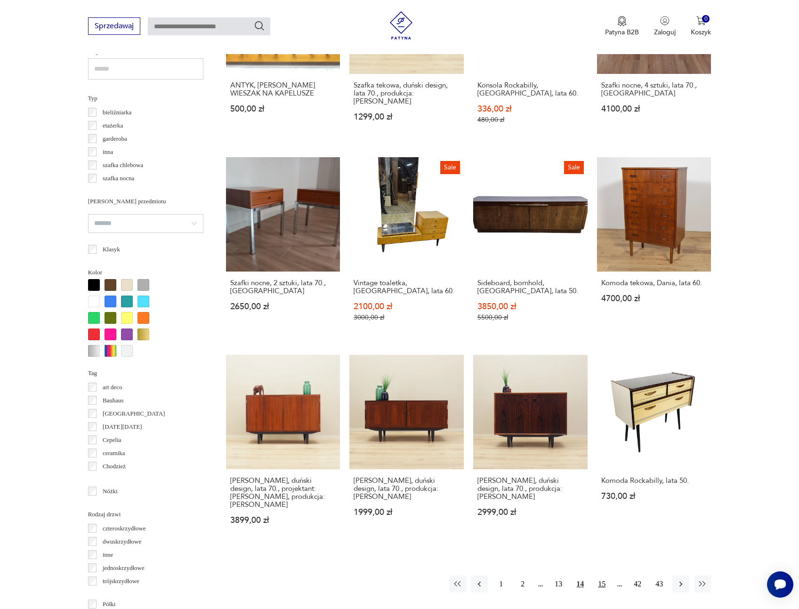
click at [599, 576] on button "15" at bounding box center [601, 584] width 17 height 17
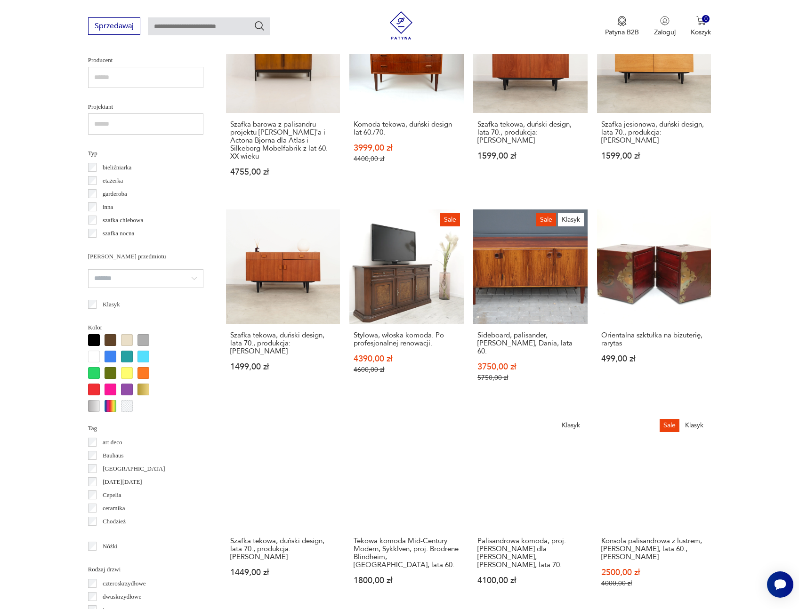
scroll to position [668, 0]
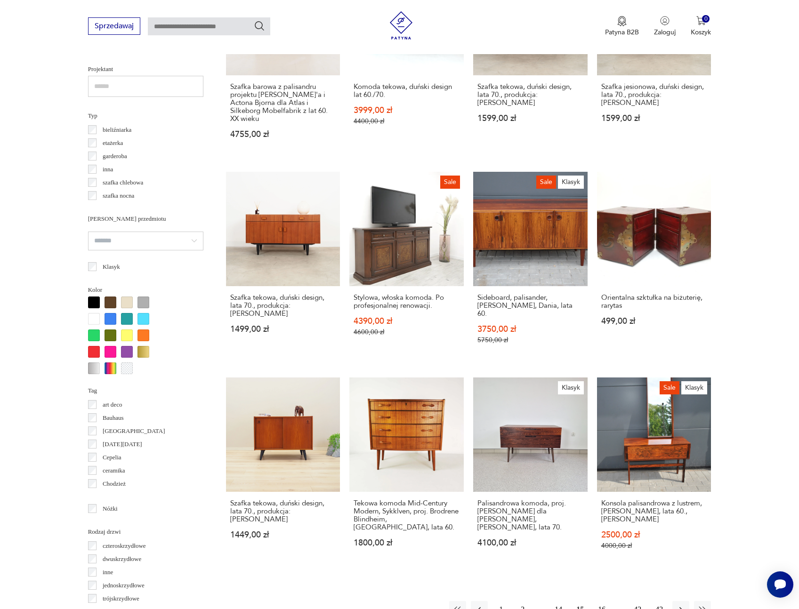
click at [602, 601] on button "16" at bounding box center [601, 609] width 17 height 17
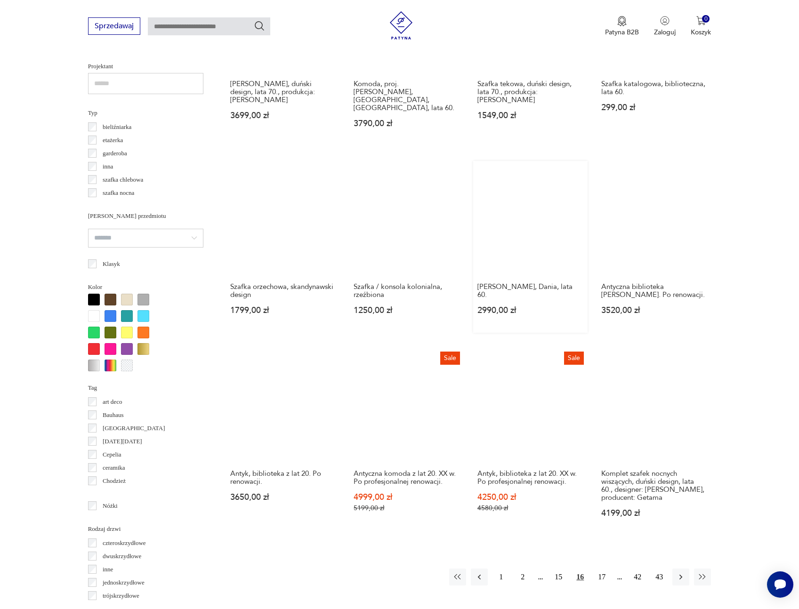
scroll to position [672, 0]
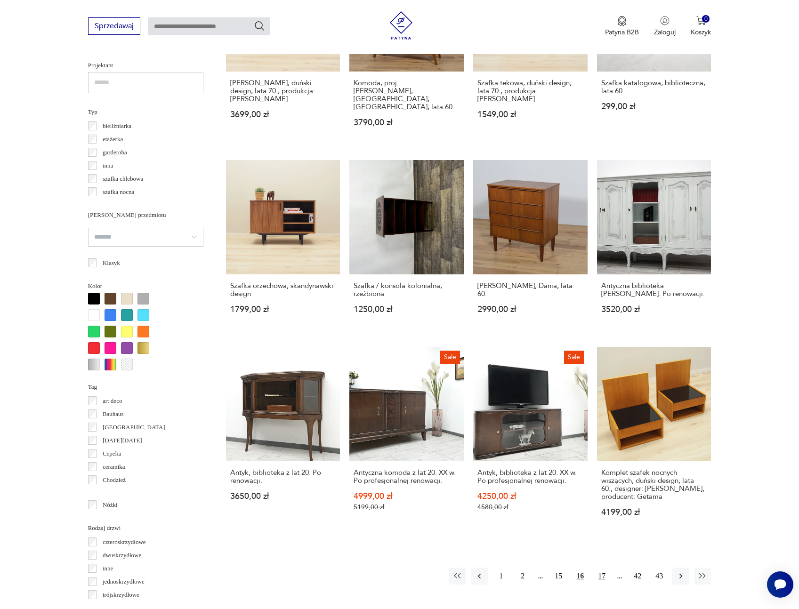
click at [603, 568] on button "17" at bounding box center [601, 576] width 17 height 17
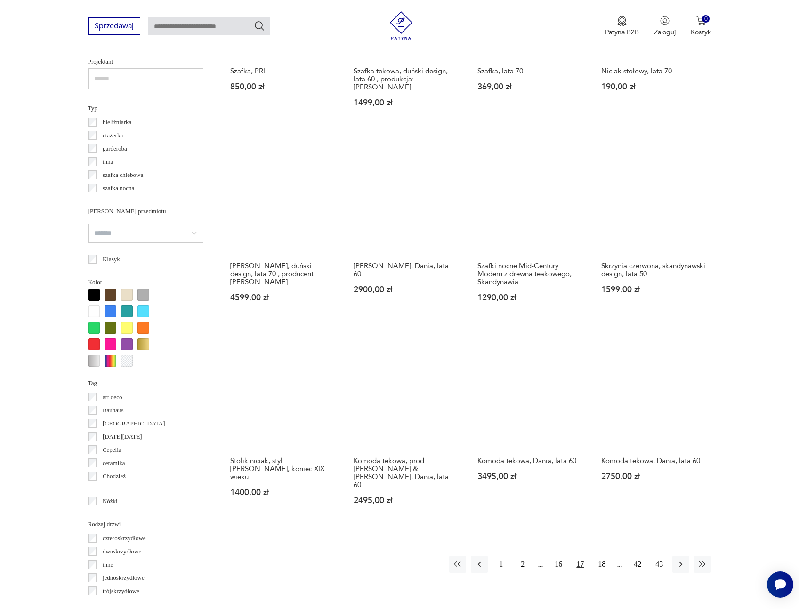
scroll to position [688, 0]
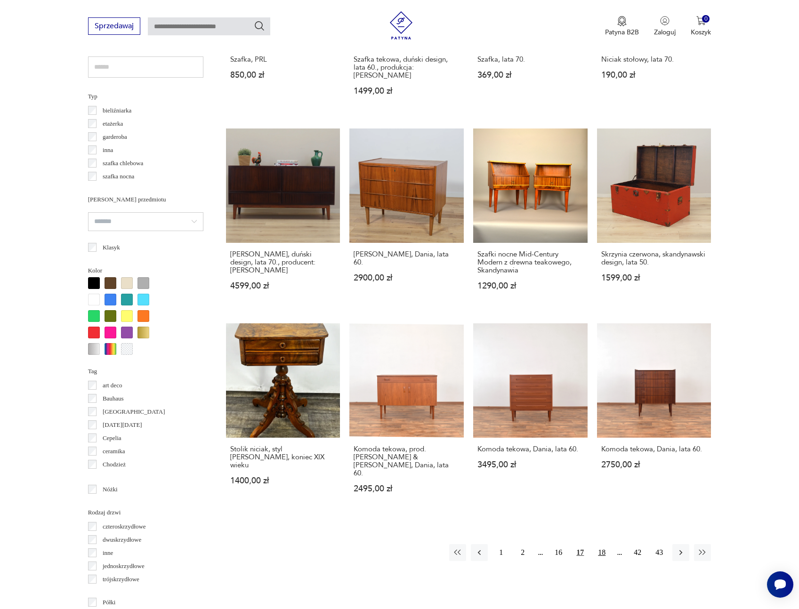
click at [605, 544] on button "18" at bounding box center [601, 552] width 17 height 17
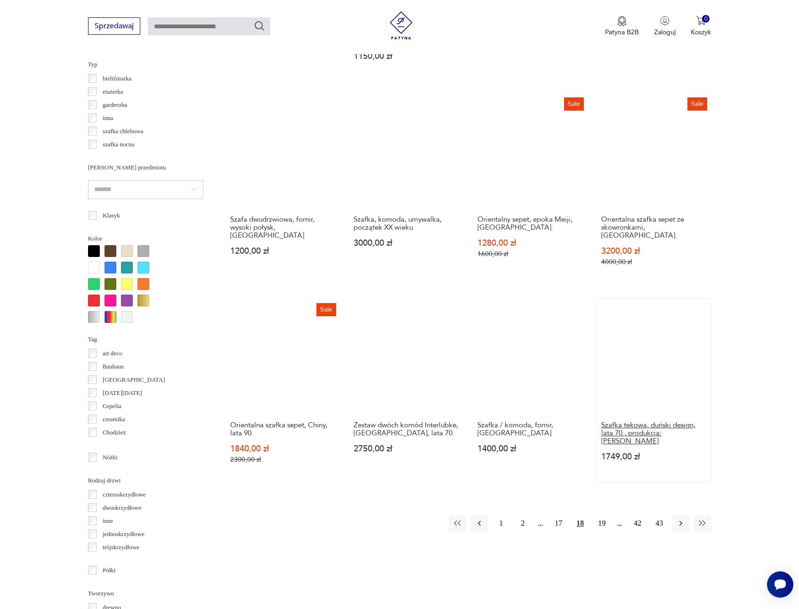
scroll to position [723, 0]
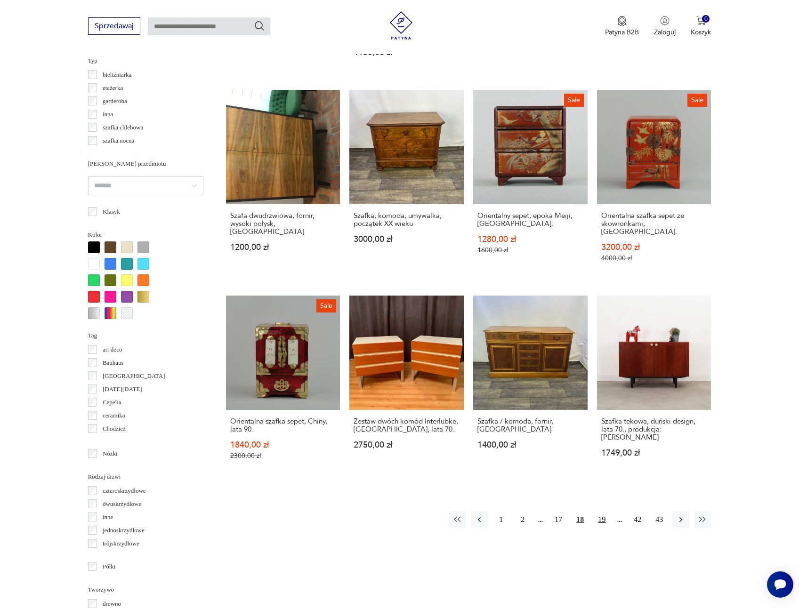
click at [606, 511] on button "19" at bounding box center [601, 519] width 17 height 17
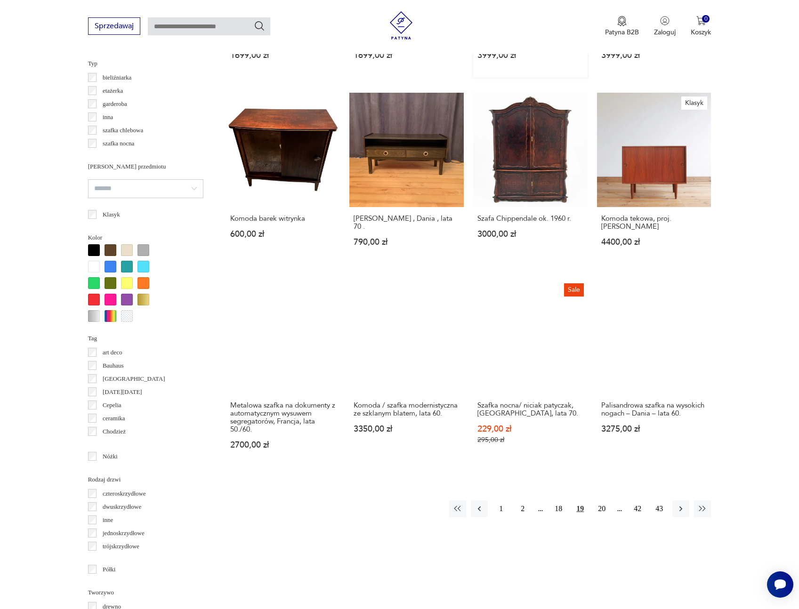
scroll to position [735, 0]
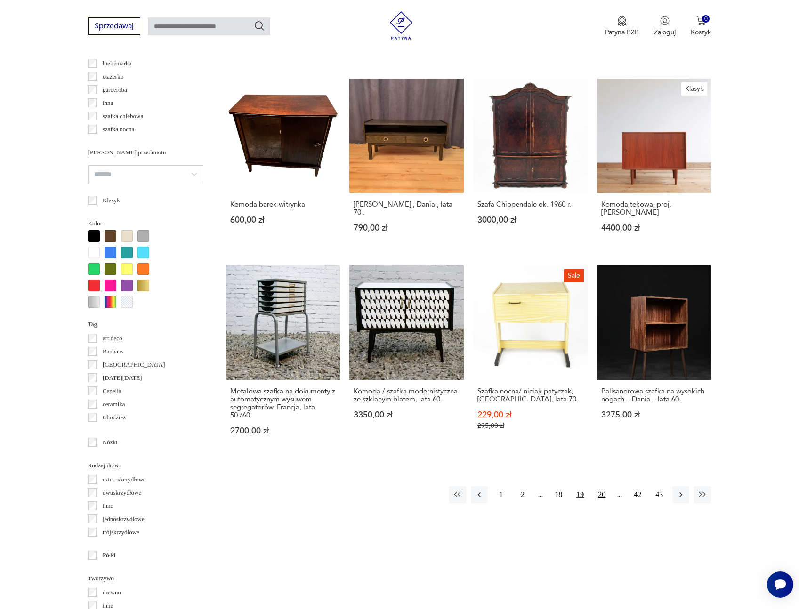
click at [605, 487] on button "20" at bounding box center [601, 495] width 17 height 17
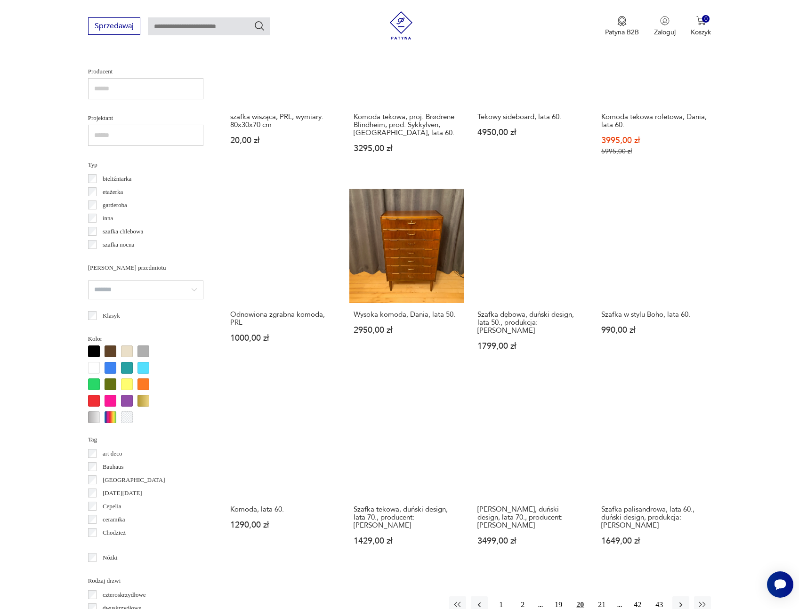
scroll to position [624, 0]
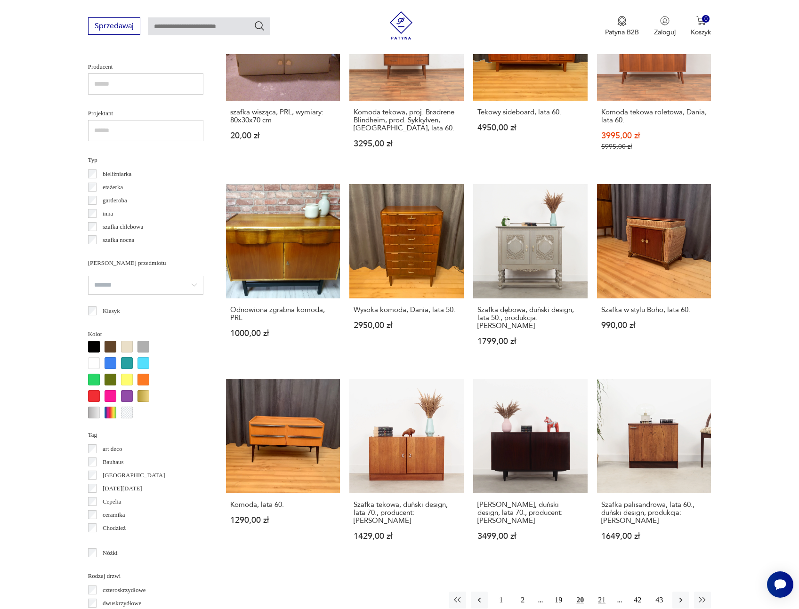
click at [602, 592] on button "21" at bounding box center [601, 600] width 17 height 17
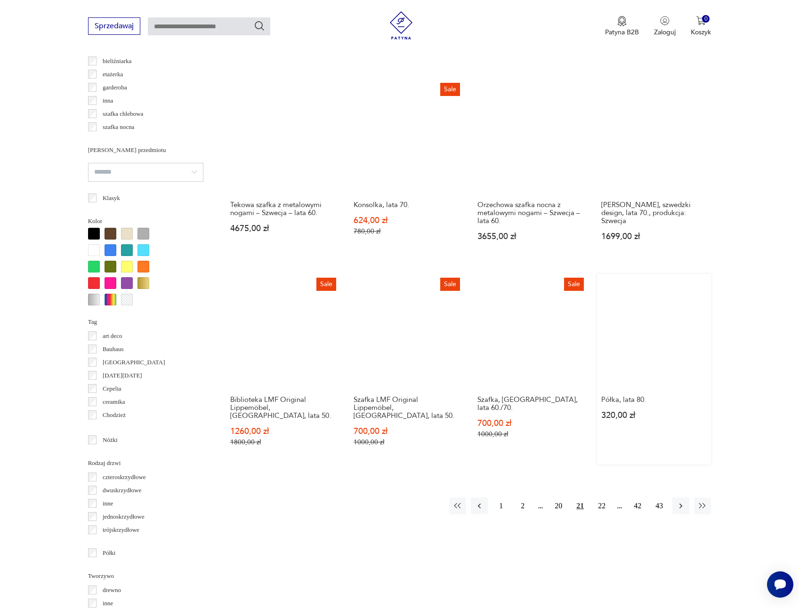
scroll to position [740, 0]
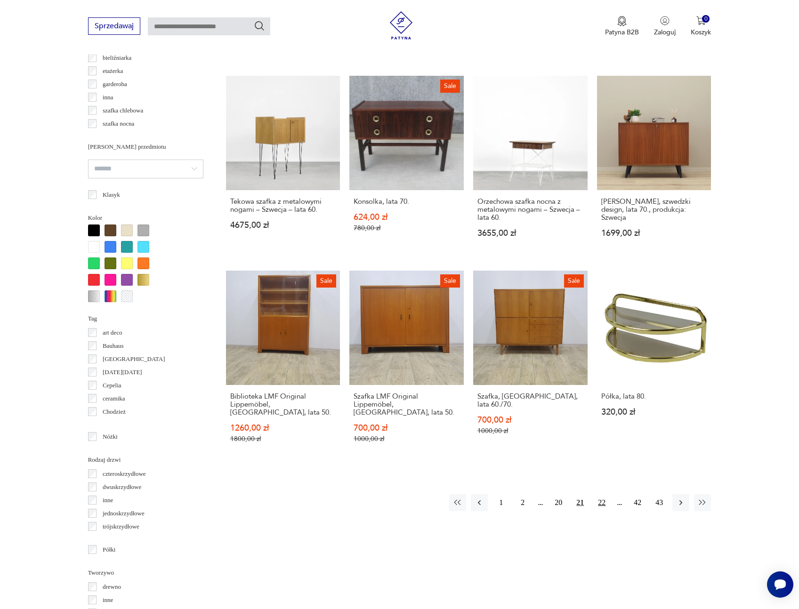
click at [600, 495] on button "22" at bounding box center [601, 503] width 17 height 17
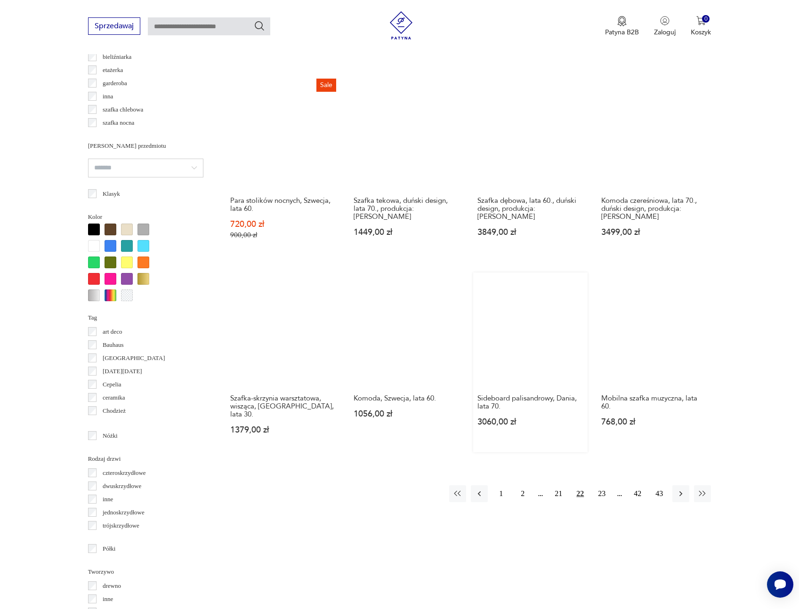
scroll to position [755, 0]
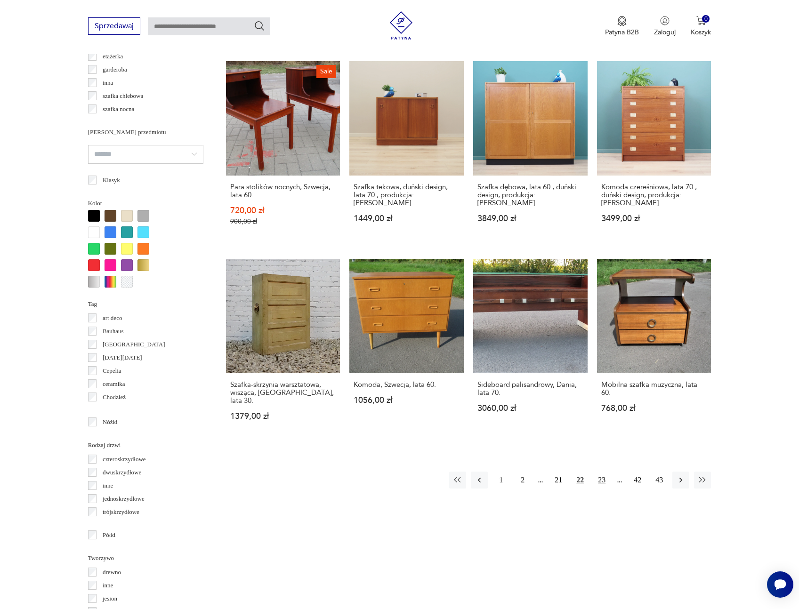
click at [603, 472] on button "23" at bounding box center [601, 480] width 17 height 17
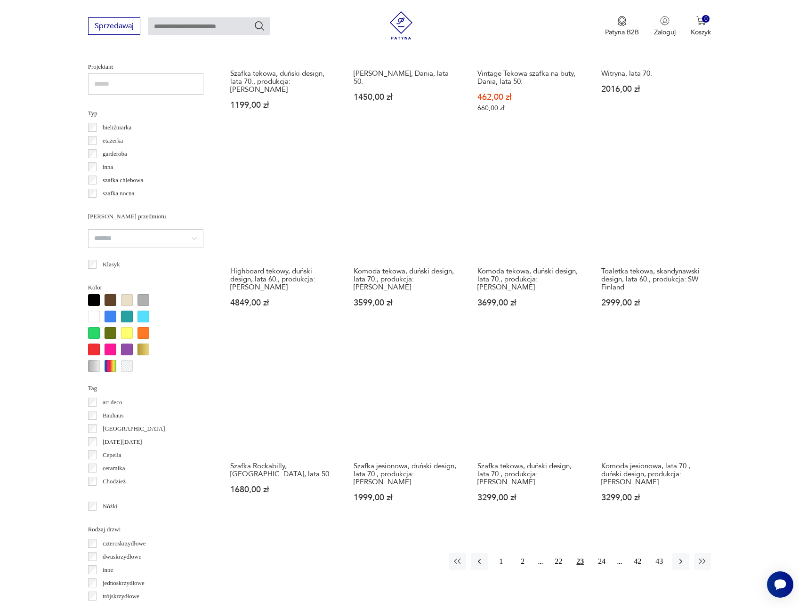
scroll to position [692, 0]
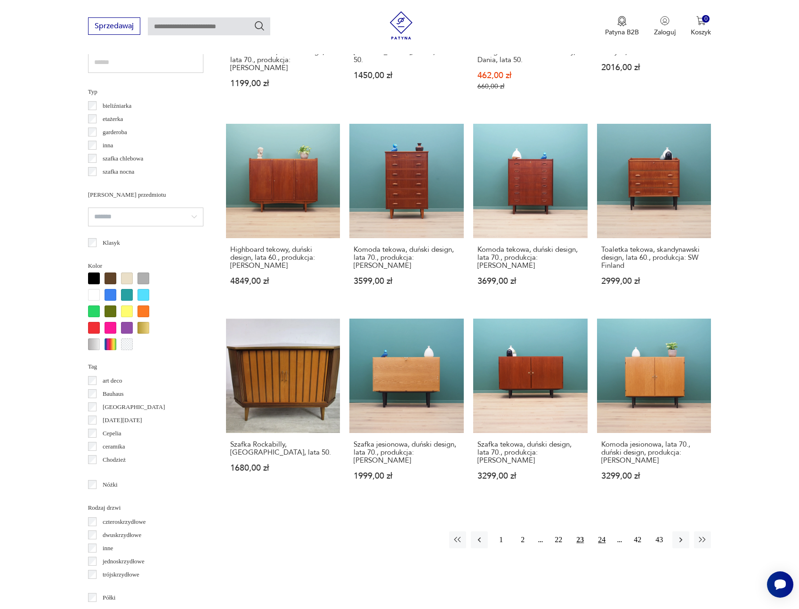
click at [602, 532] on button "24" at bounding box center [601, 540] width 17 height 17
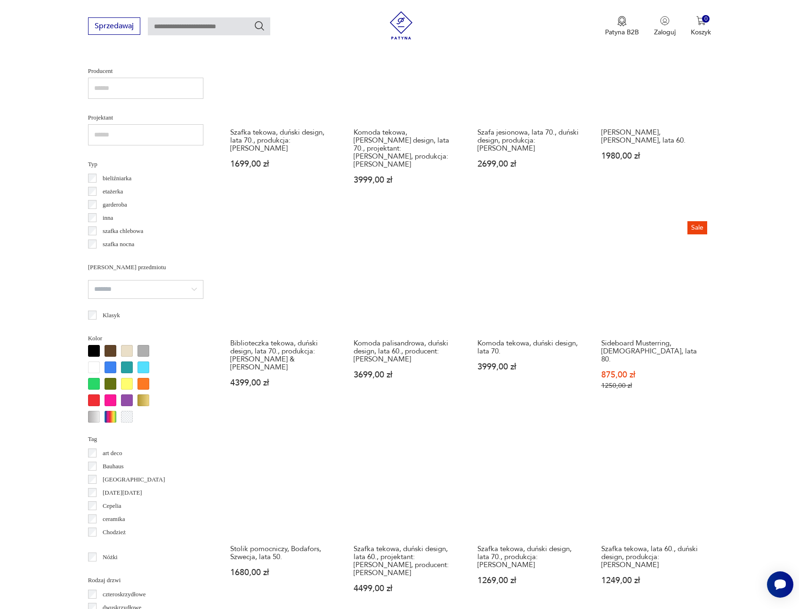
scroll to position [625, 0]
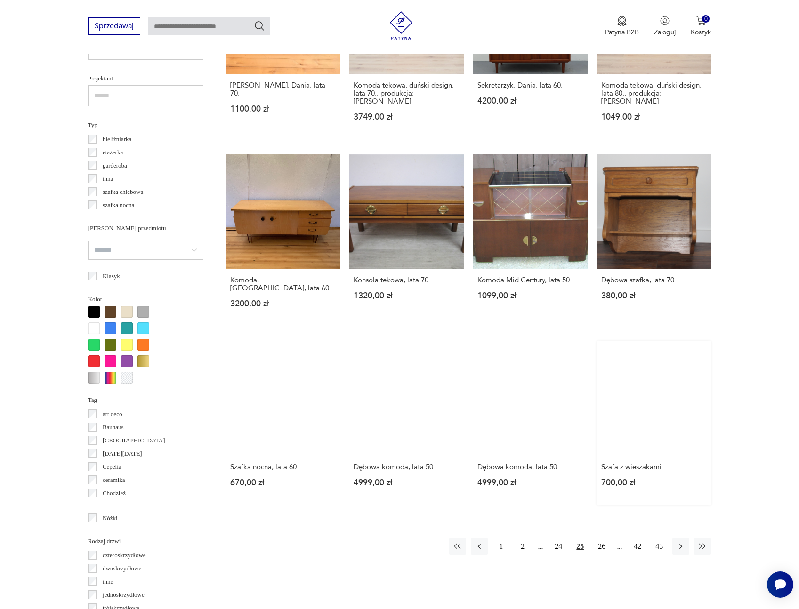
scroll to position [663, 0]
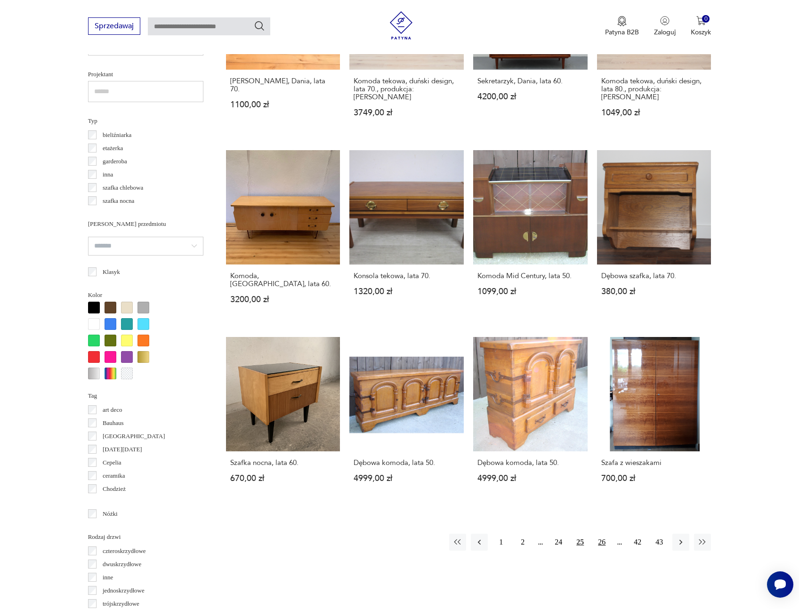
click at [600, 534] on button "26" at bounding box center [601, 542] width 17 height 17
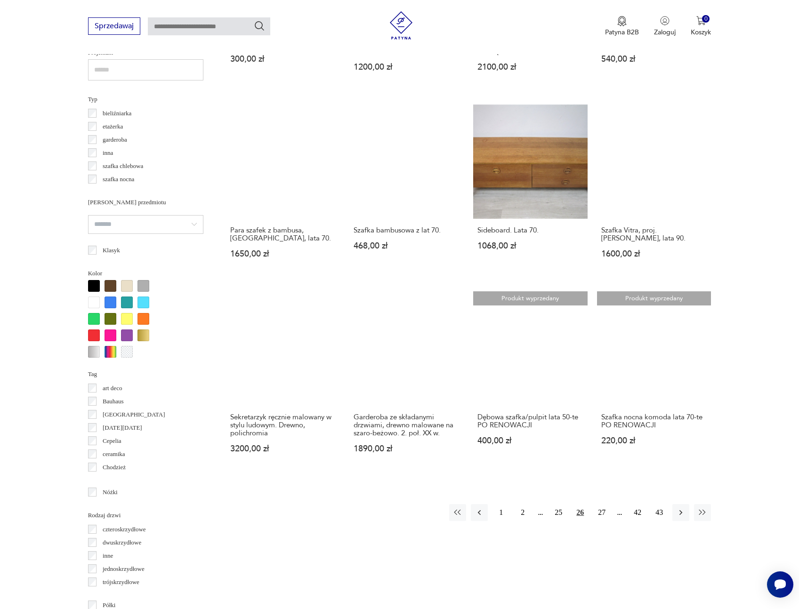
scroll to position [690, 0]
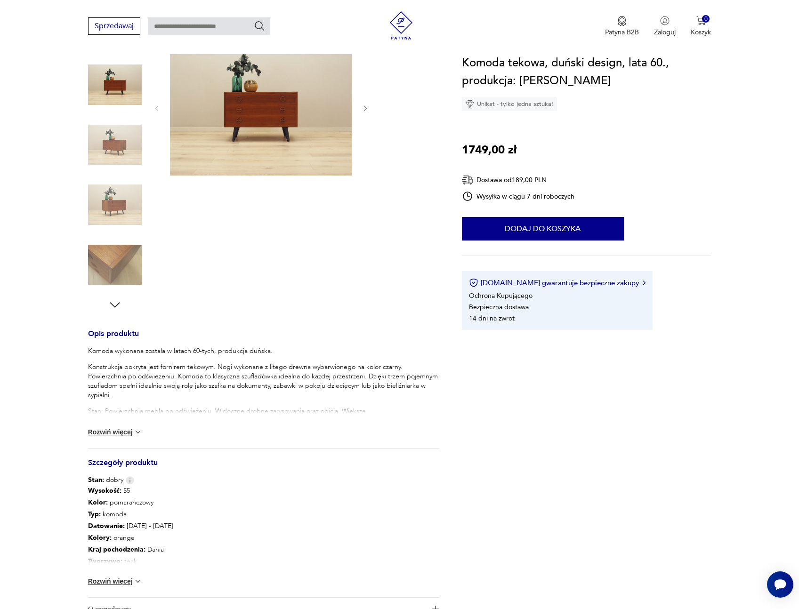
scroll to position [117, 0]
click at [117, 580] on button "Rozwiń więcej" at bounding box center [115, 580] width 55 height 9
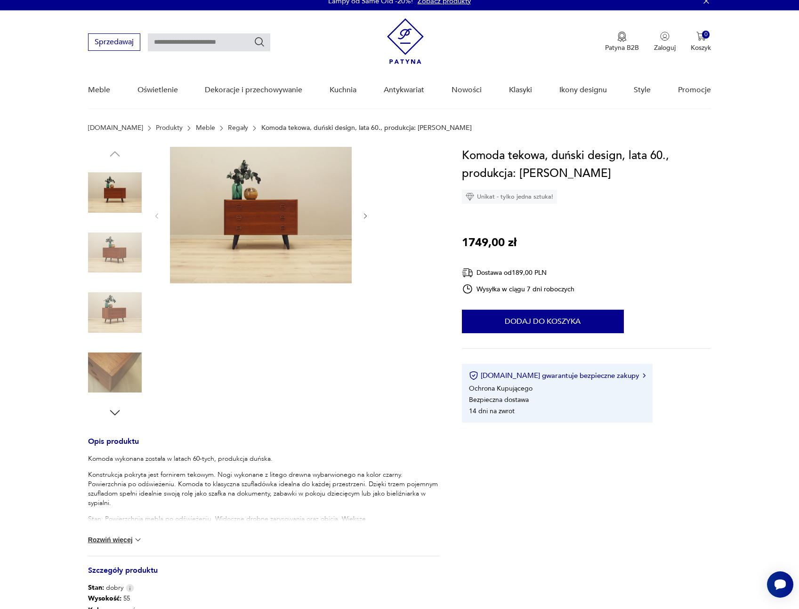
scroll to position [0, 0]
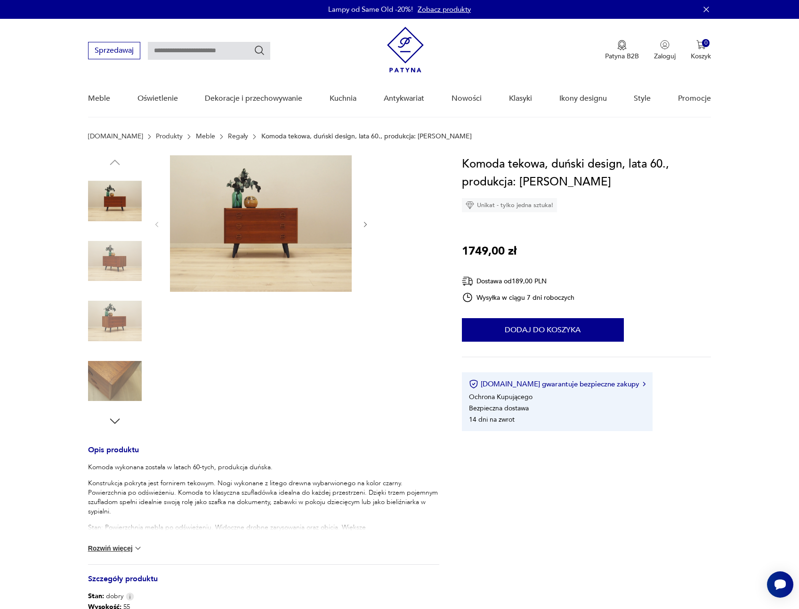
click at [111, 265] on img at bounding box center [115, 262] width 54 height 54
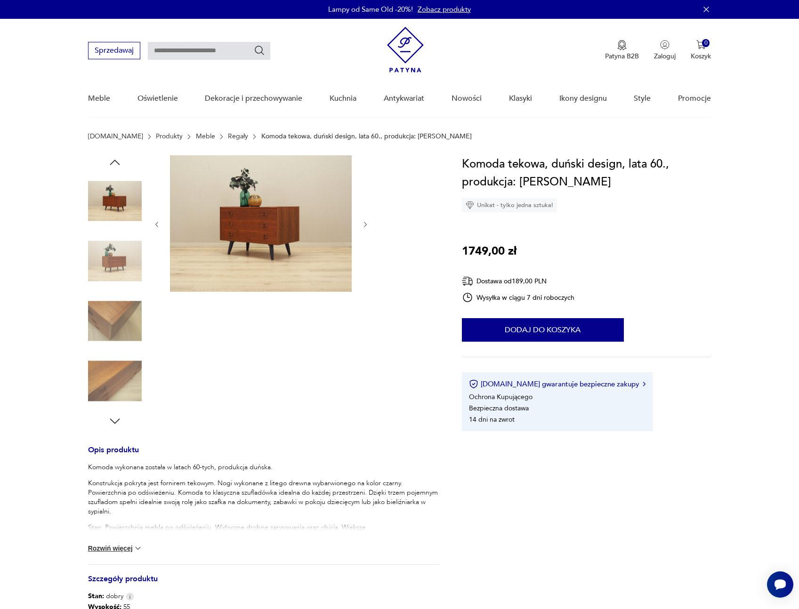
click at [116, 252] on img at bounding box center [115, 262] width 54 height 54
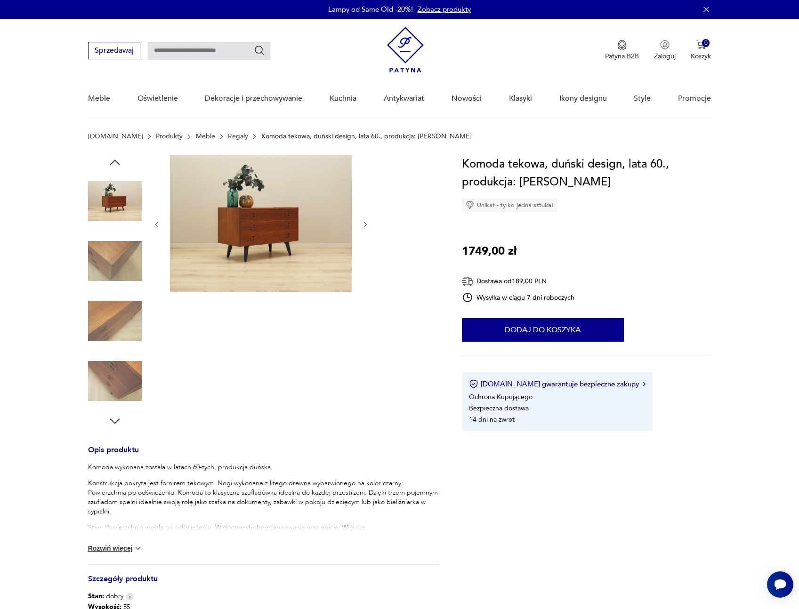
click at [116, 257] on img at bounding box center [115, 262] width 54 height 54
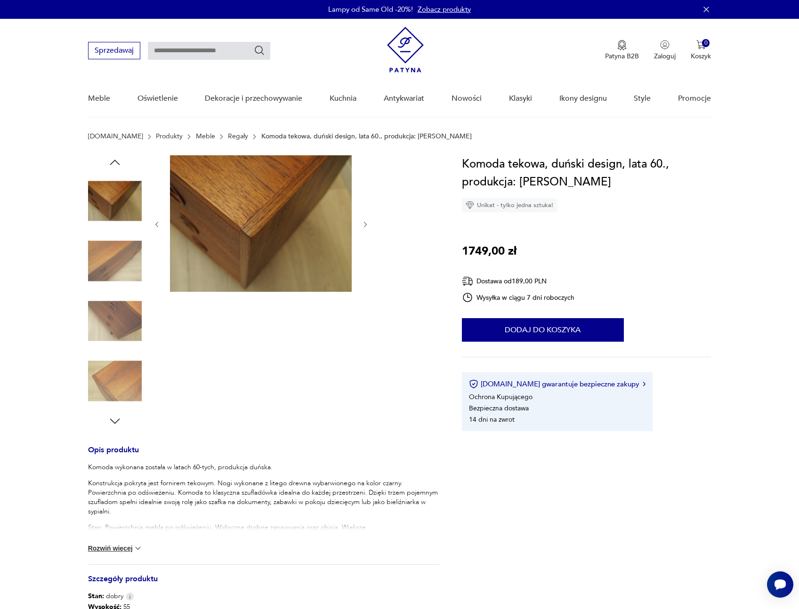
click at [116, 257] on img at bounding box center [115, 262] width 54 height 54
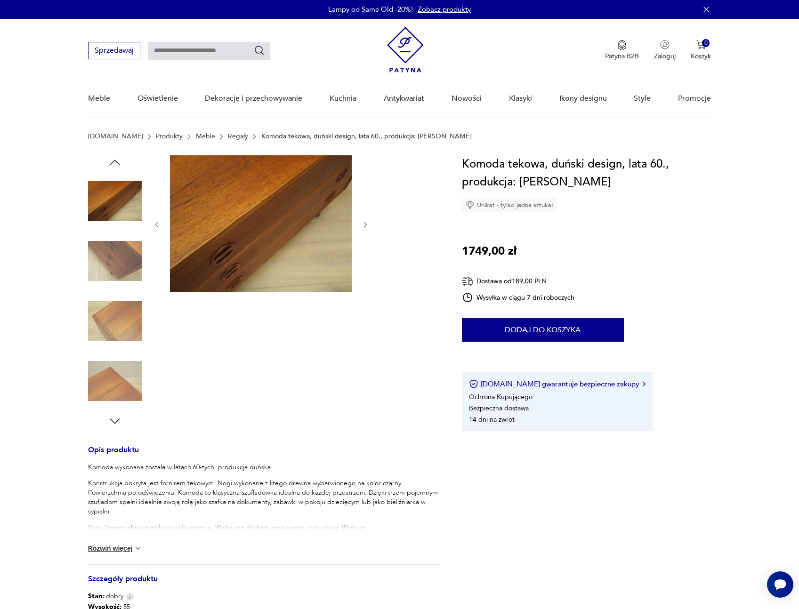
click at [116, 257] on img at bounding box center [115, 262] width 54 height 54
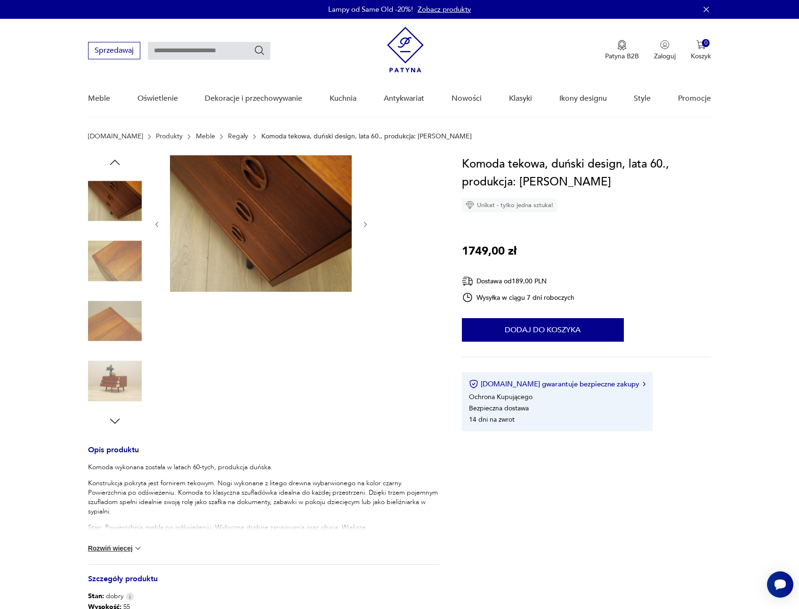
click at [116, 257] on img at bounding box center [115, 262] width 54 height 54
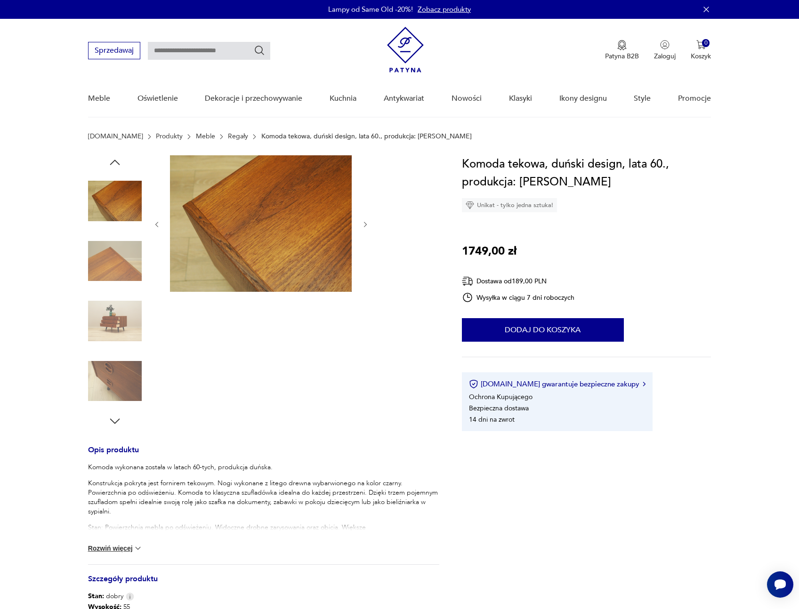
click at [116, 257] on img at bounding box center [115, 262] width 54 height 54
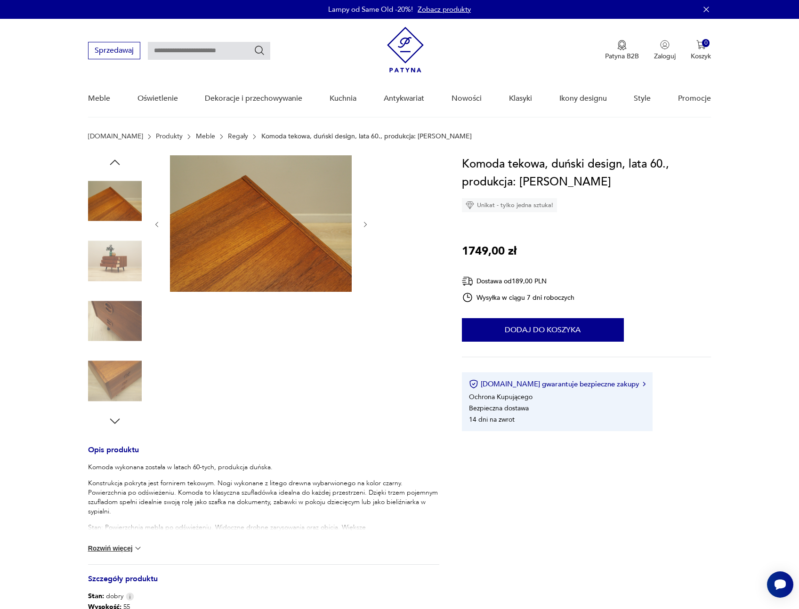
click at [116, 257] on img at bounding box center [115, 262] width 54 height 54
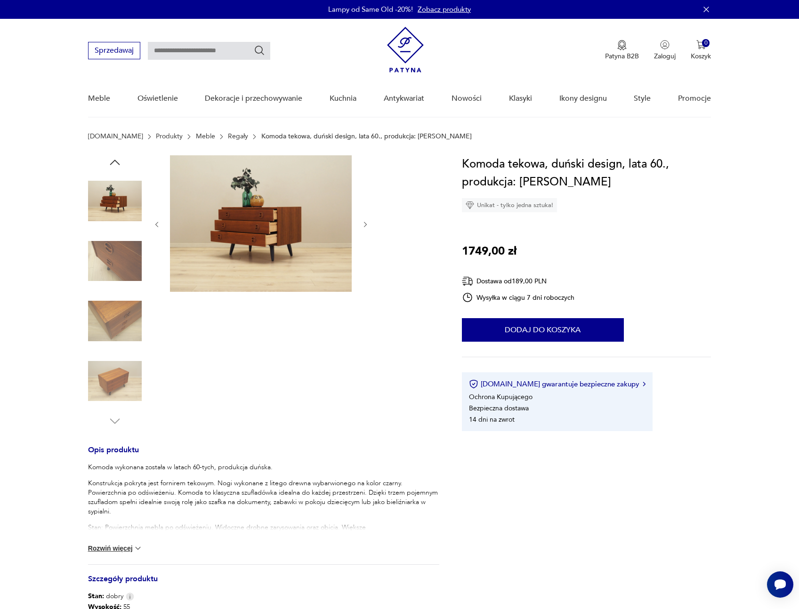
click at [116, 257] on img at bounding box center [115, 262] width 54 height 54
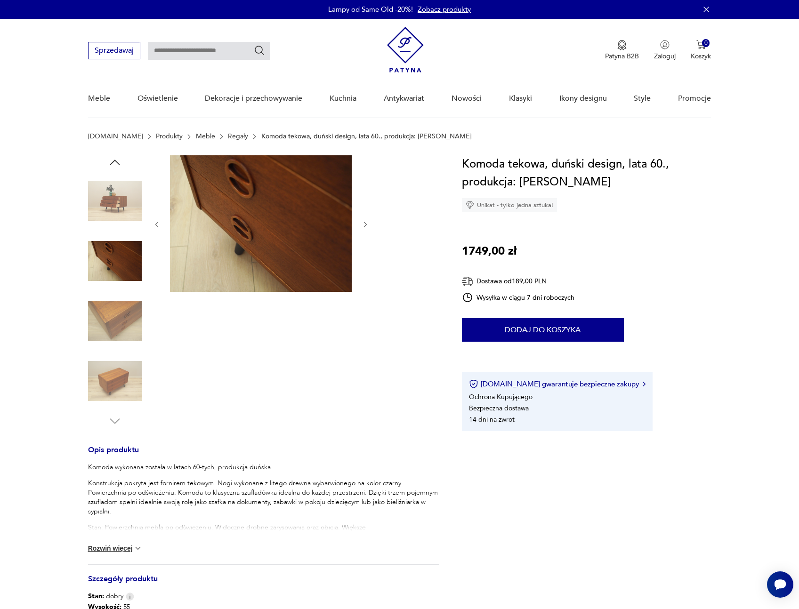
click at [118, 303] on img at bounding box center [115, 321] width 54 height 54
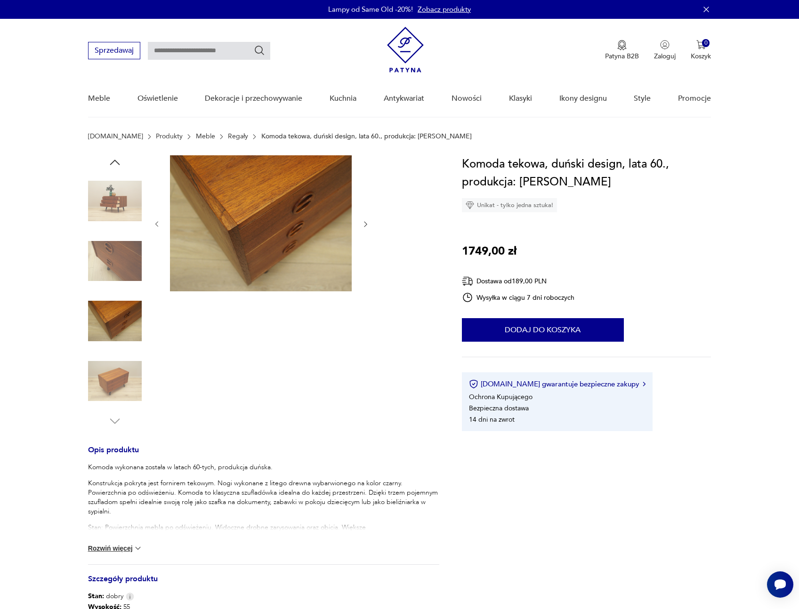
click at [120, 368] on img at bounding box center [115, 382] width 54 height 54
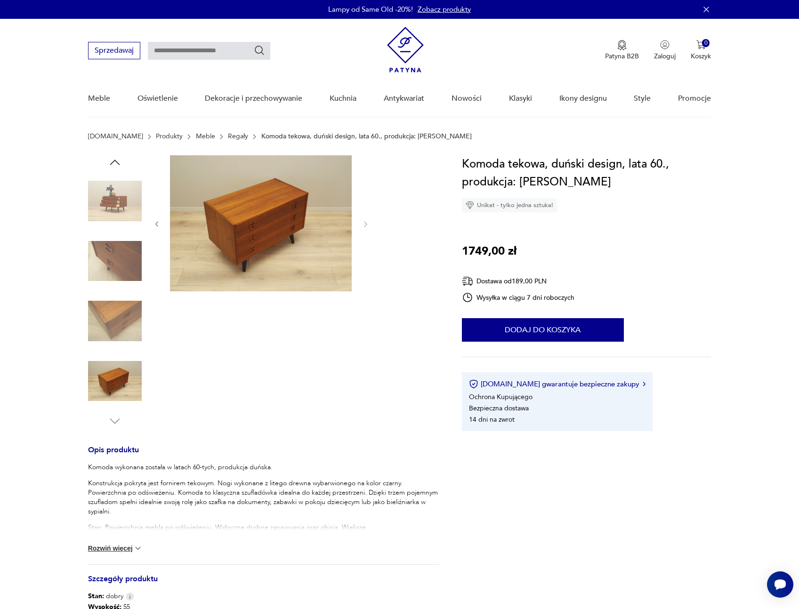
click at [124, 330] on img at bounding box center [115, 321] width 54 height 54
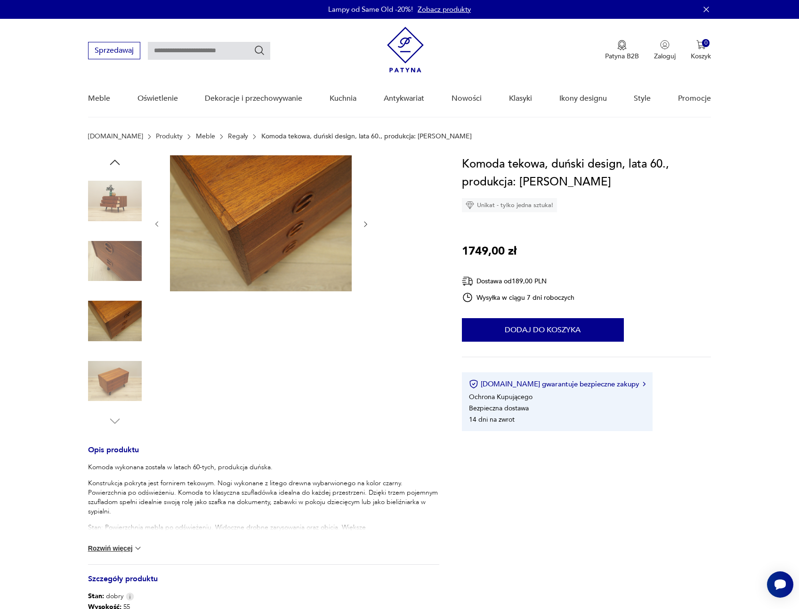
click at [124, 285] on img at bounding box center [115, 262] width 54 height 54
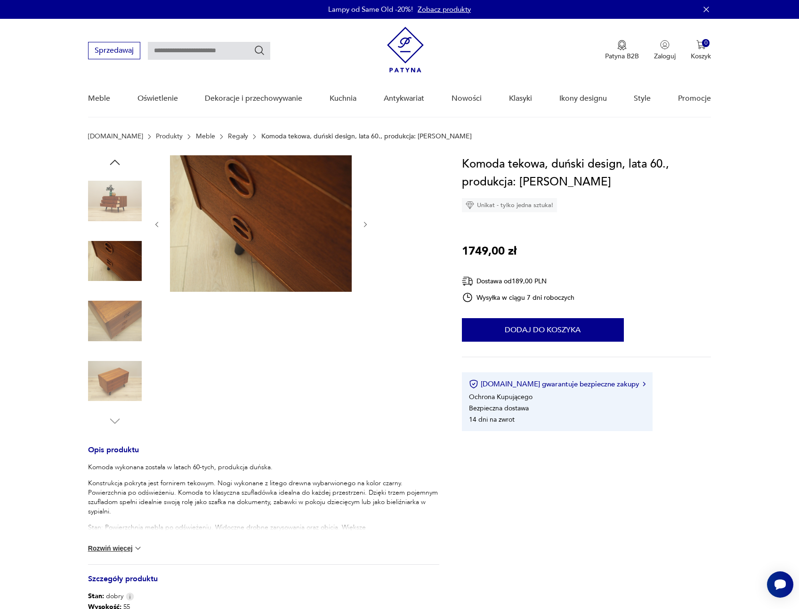
click at [126, 214] on img at bounding box center [115, 201] width 54 height 54
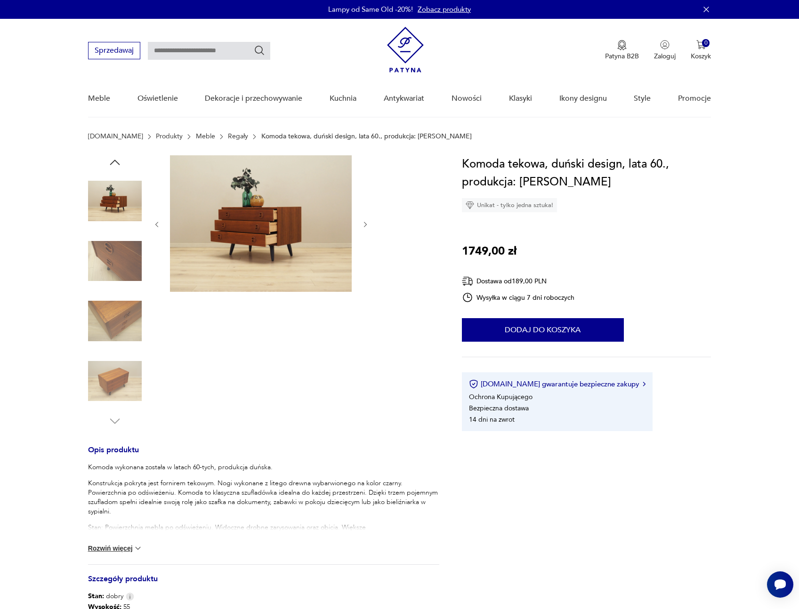
click at [272, 232] on img at bounding box center [261, 223] width 182 height 137
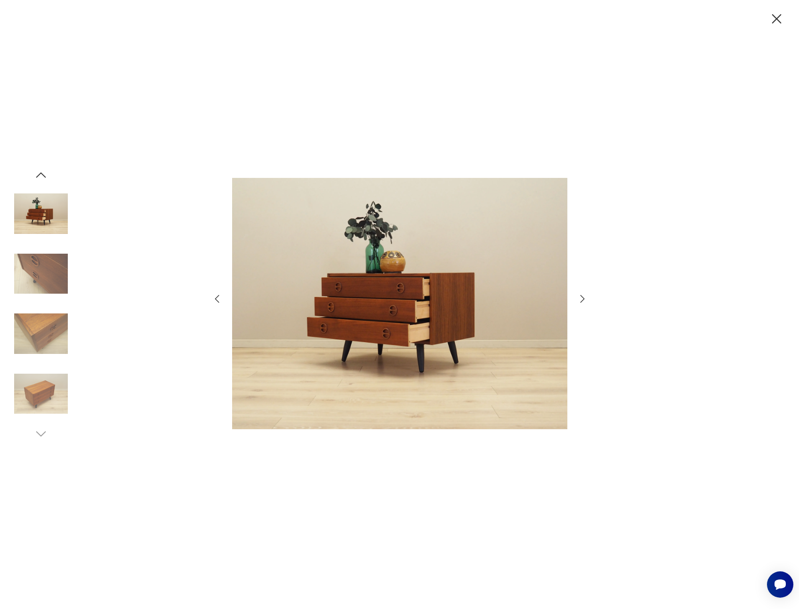
click at [775, 17] on icon "button" at bounding box center [776, 18] width 9 height 9
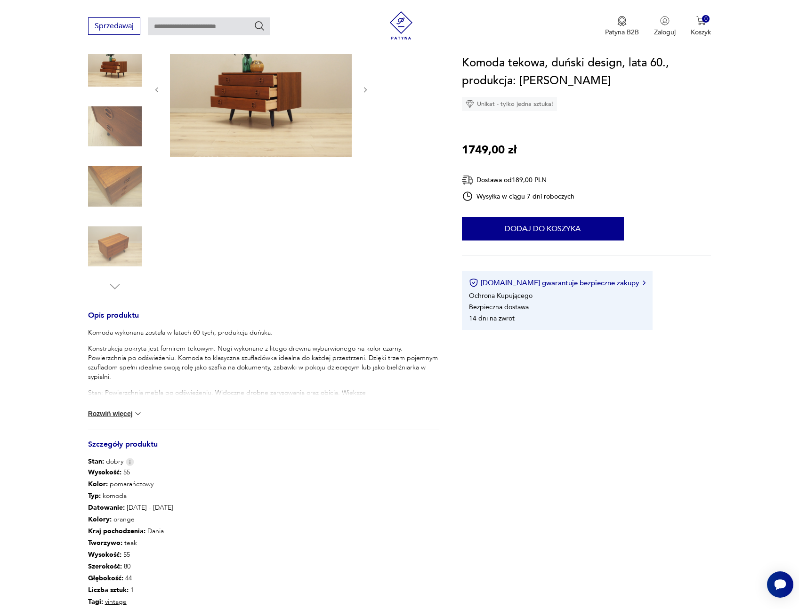
scroll to position [155, 0]
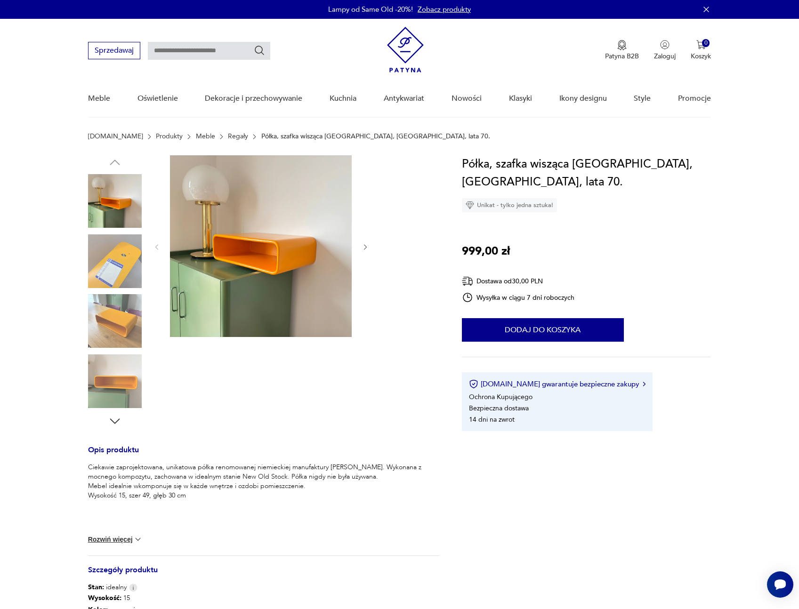
click at [120, 311] on img at bounding box center [115, 321] width 54 height 54
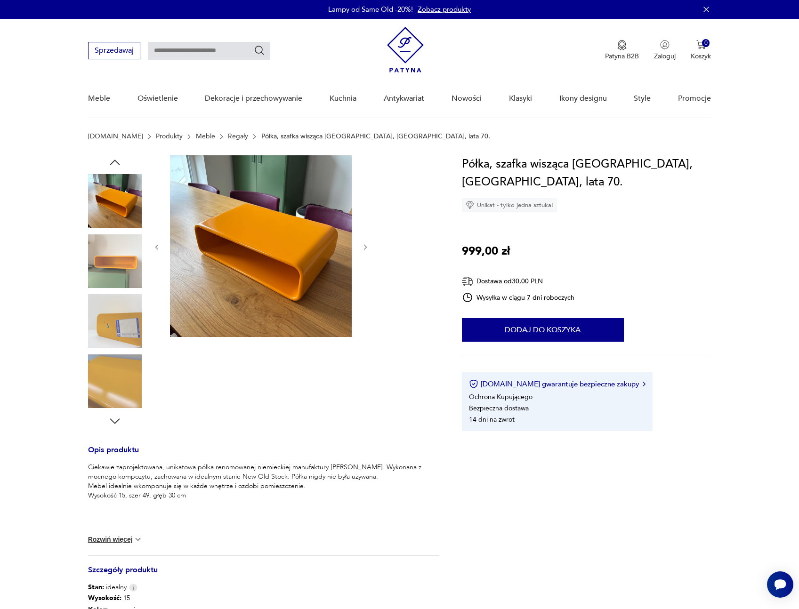
click at [122, 283] on img at bounding box center [115, 262] width 54 height 54
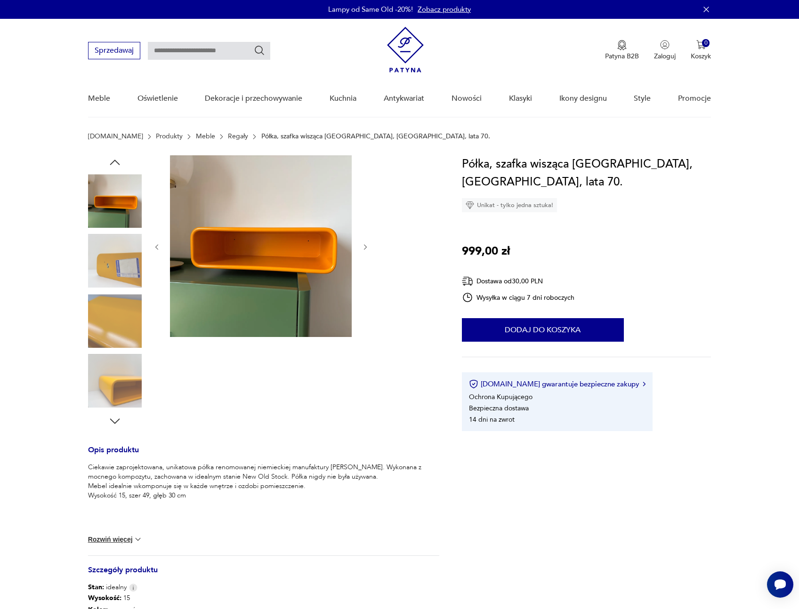
click at [122, 275] on img at bounding box center [115, 262] width 54 height 54
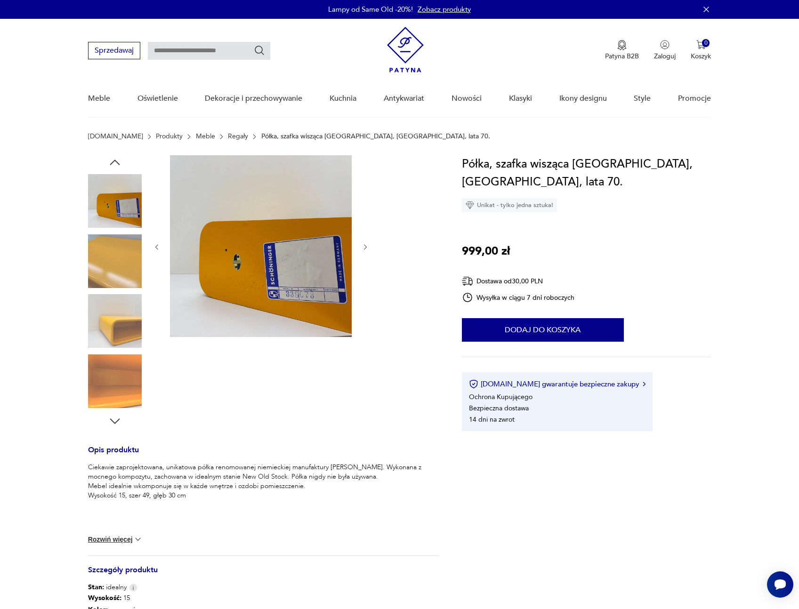
click at [122, 276] on img at bounding box center [115, 262] width 54 height 54
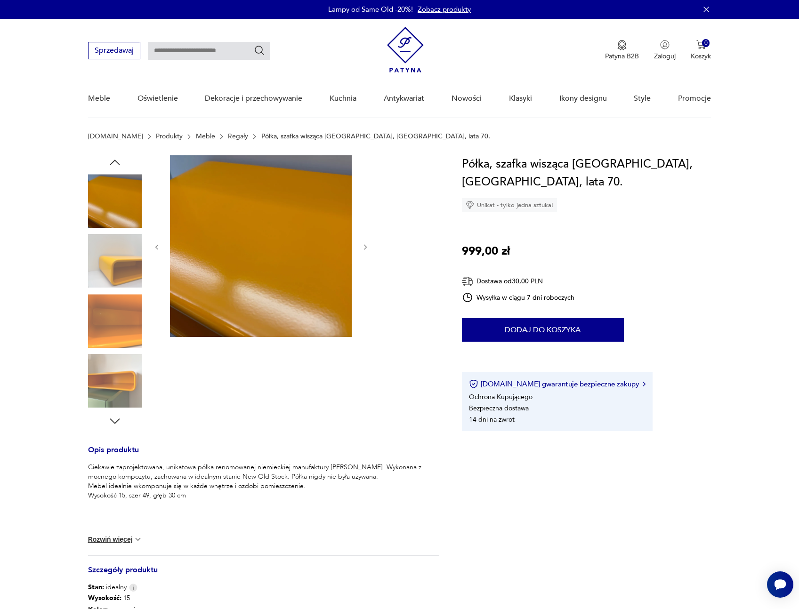
click at [122, 276] on img at bounding box center [115, 262] width 54 height 54
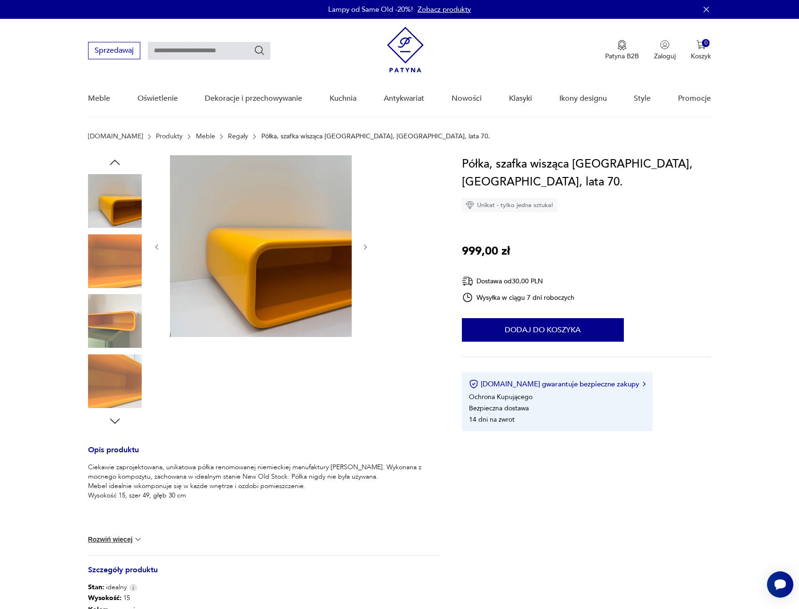
click at [122, 276] on img at bounding box center [115, 262] width 54 height 54
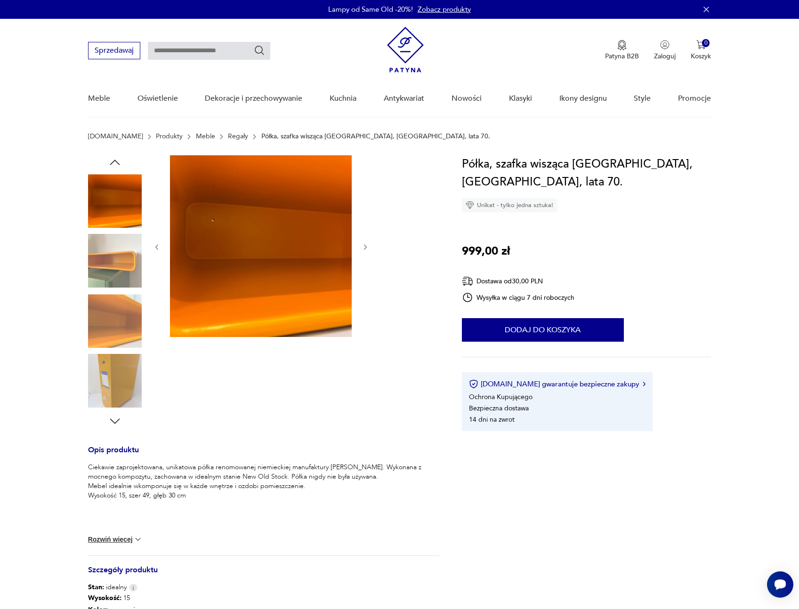
click at [122, 276] on img at bounding box center [115, 262] width 54 height 54
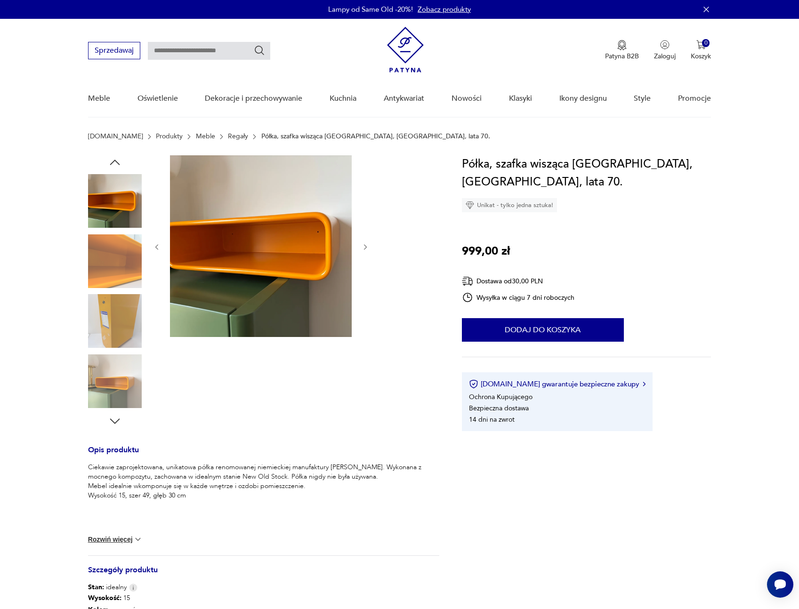
click at [122, 276] on img at bounding box center [115, 262] width 54 height 54
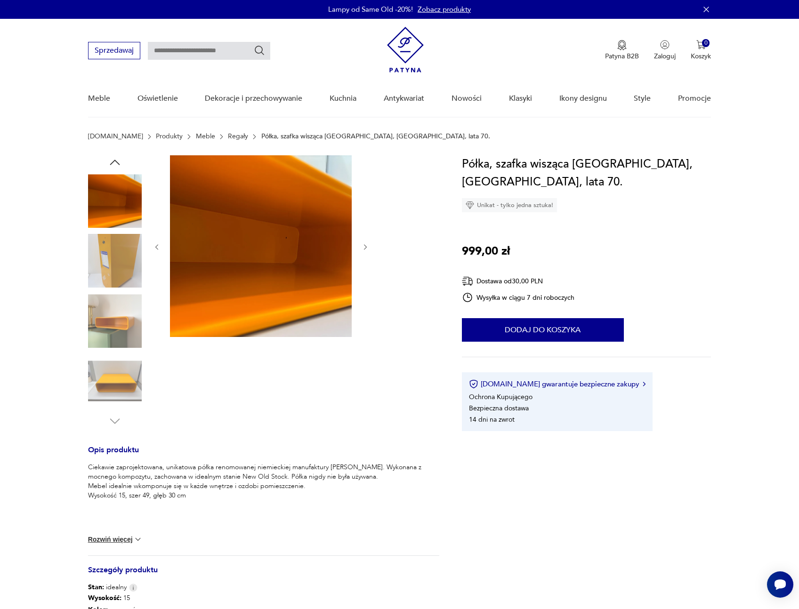
click at [122, 276] on img at bounding box center [115, 262] width 54 height 54
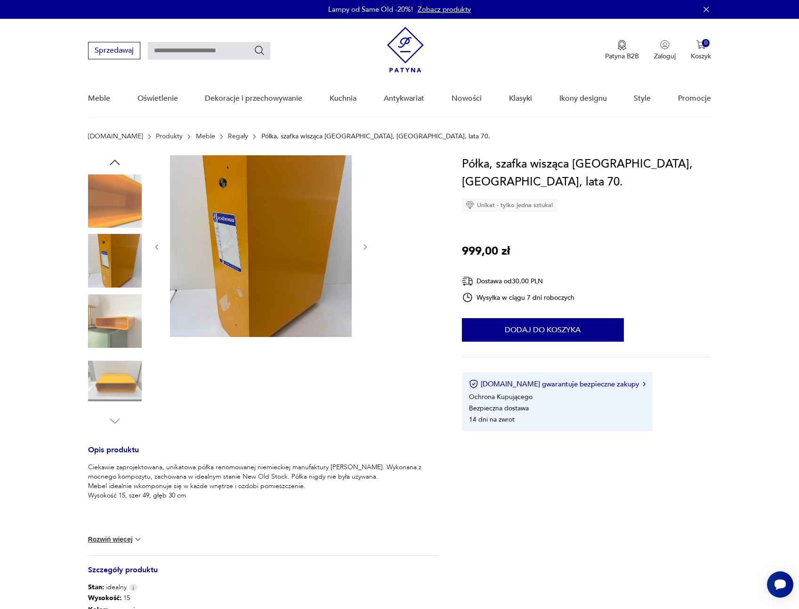
click at [122, 276] on img at bounding box center [115, 262] width 54 height 54
click at [116, 321] on img at bounding box center [115, 321] width 54 height 54
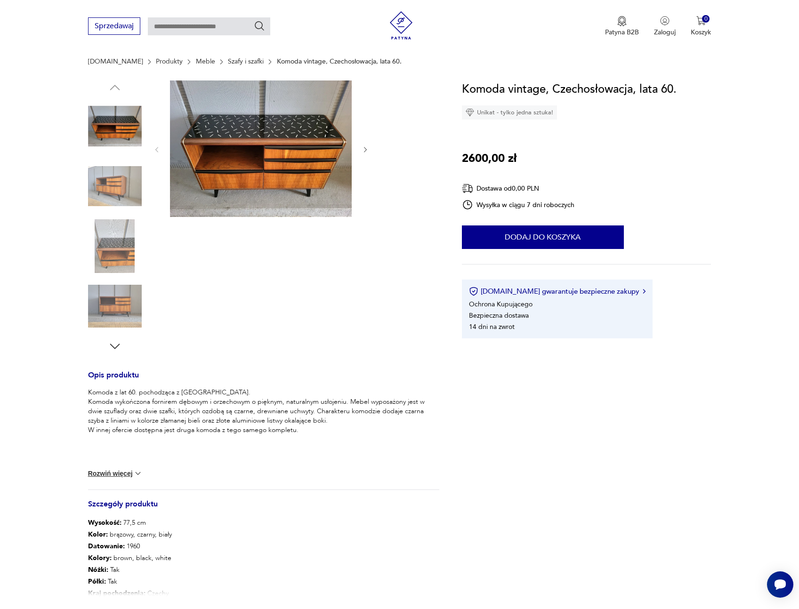
scroll to position [96, 0]
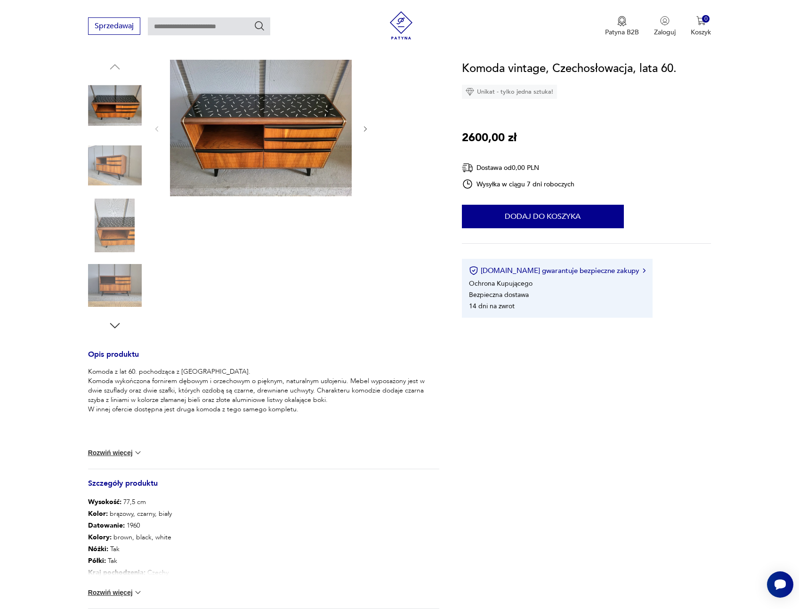
click at [122, 280] on img at bounding box center [115, 286] width 54 height 54
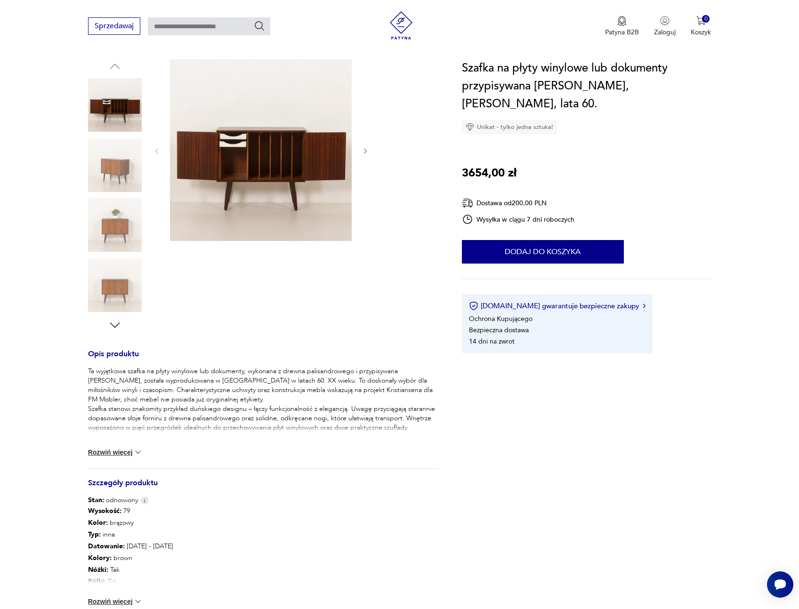
scroll to position [114, 0]
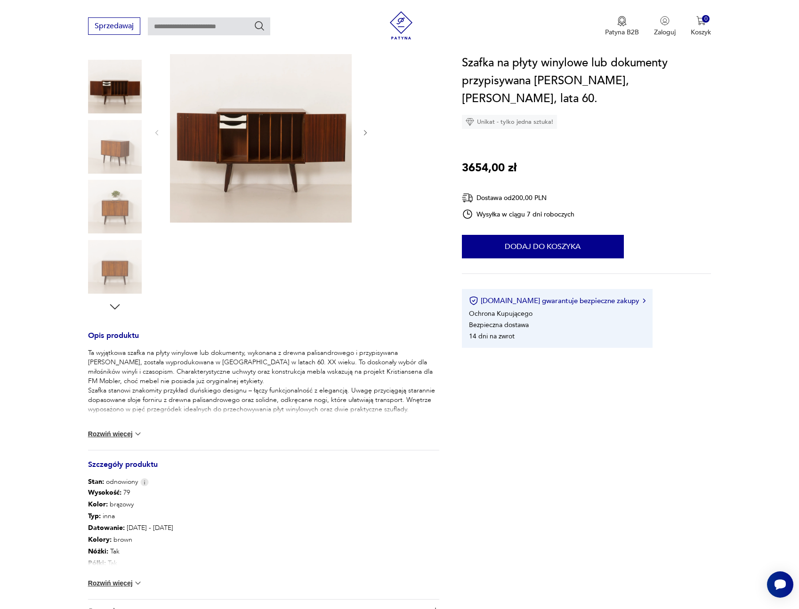
click at [117, 255] on img at bounding box center [115, 267] width 54 height 54
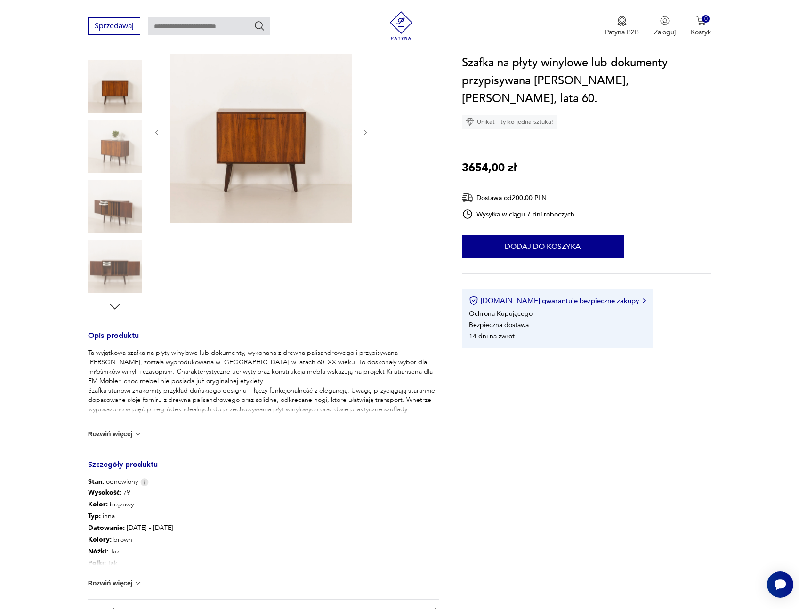
scroll to position [115, 0]
click at [114, 582] on button "Rozwiń więcej" at bounding box center [115, 582] width 55 height 9
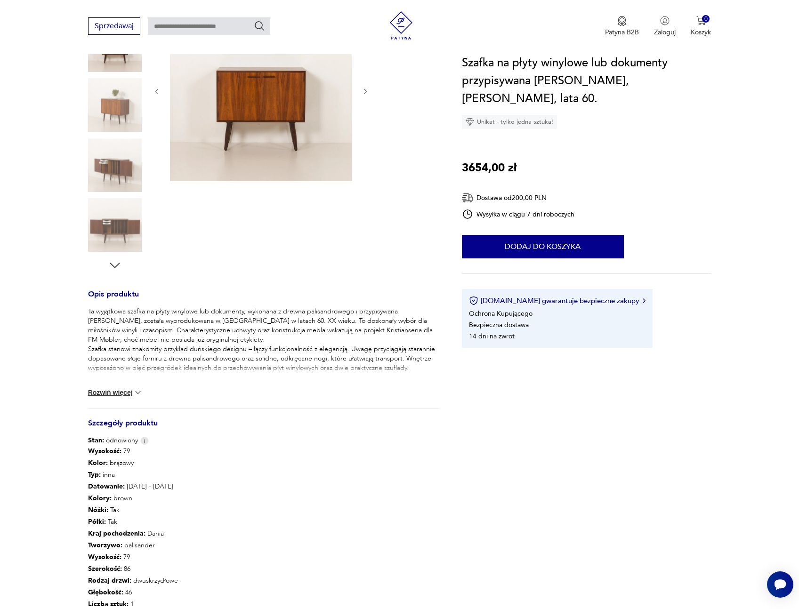
scroll to position [161, 0]
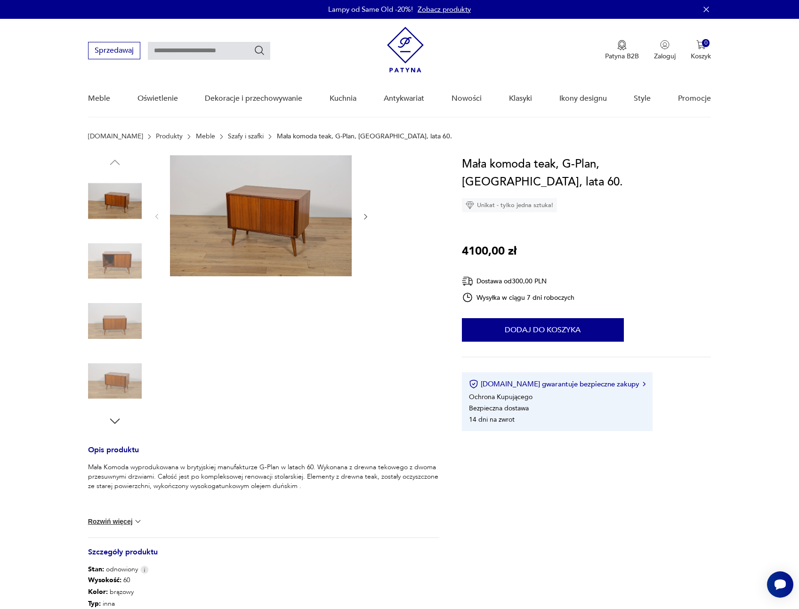
click at [115, 261] on img at bounding box center [115, 262] width 54 height 54
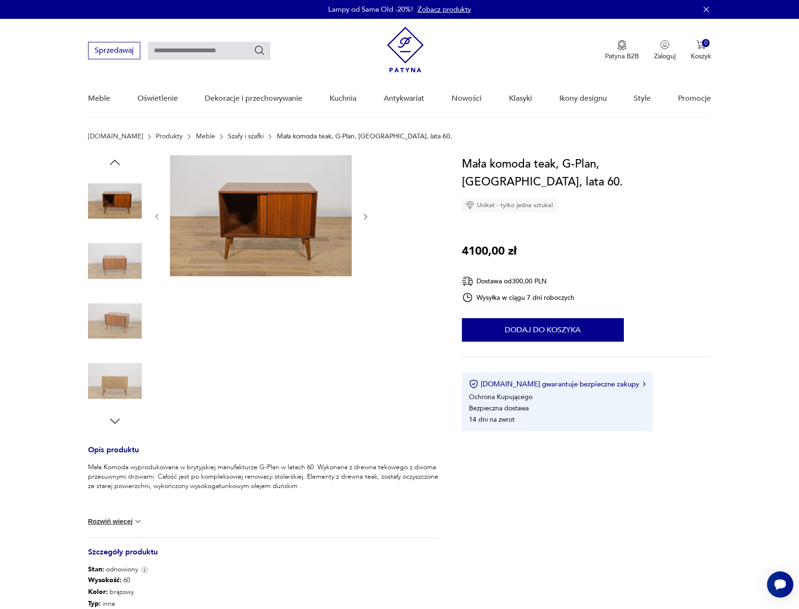
click at [116, 267] on img at bounding box center [115, 262] width 54 height 54
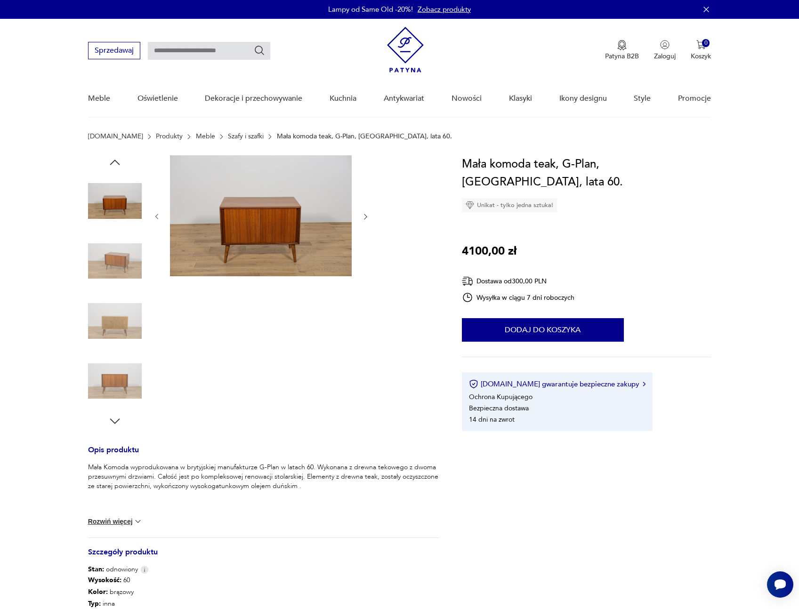
click at [128, 325] on img at bounding box center [115, 321] width 54 height 54
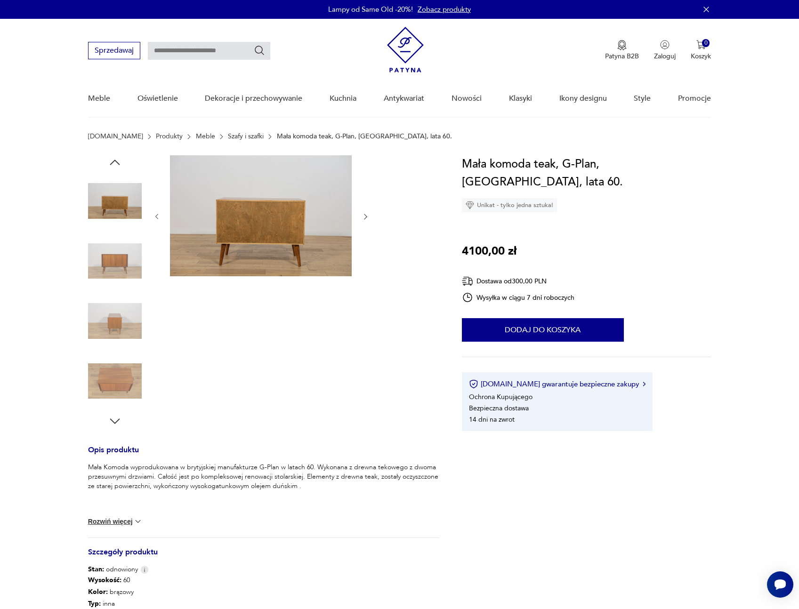
click at [121, 297] on img at bounding box center [115, 321] width 54 height 54
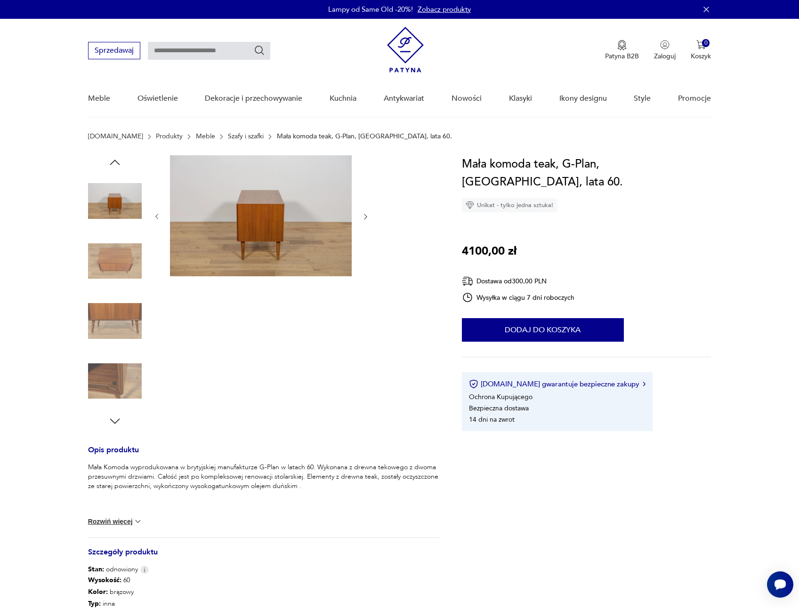
click at [121, 274] on img at bounding box center [115, 262] width 54 height 54
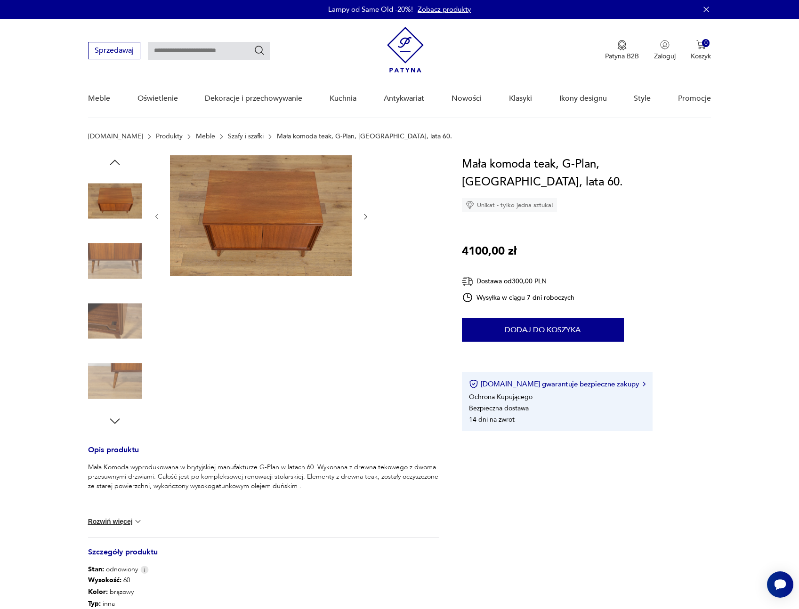
click at [117, 270] on img at bounding box center [115, 262] width 54 height 54
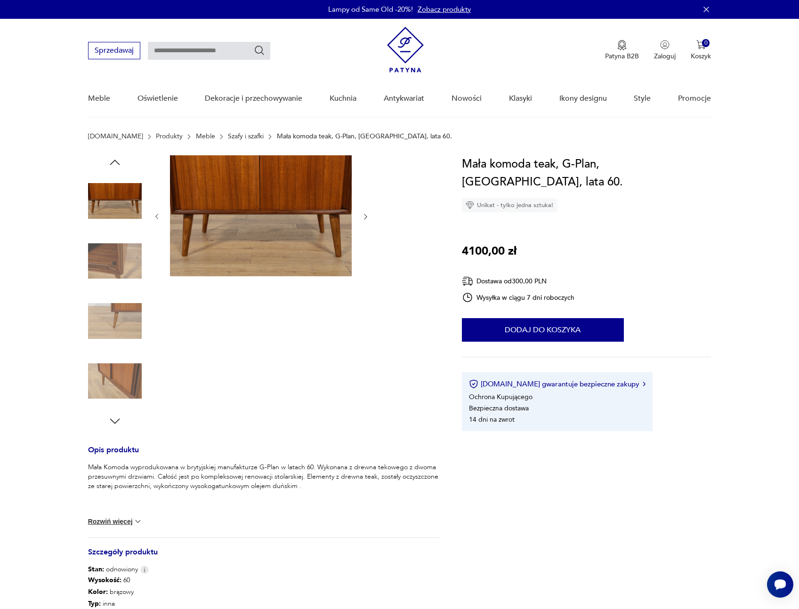
click at [215, 244] on img at bounding box center [261, 215] width 182 height 121
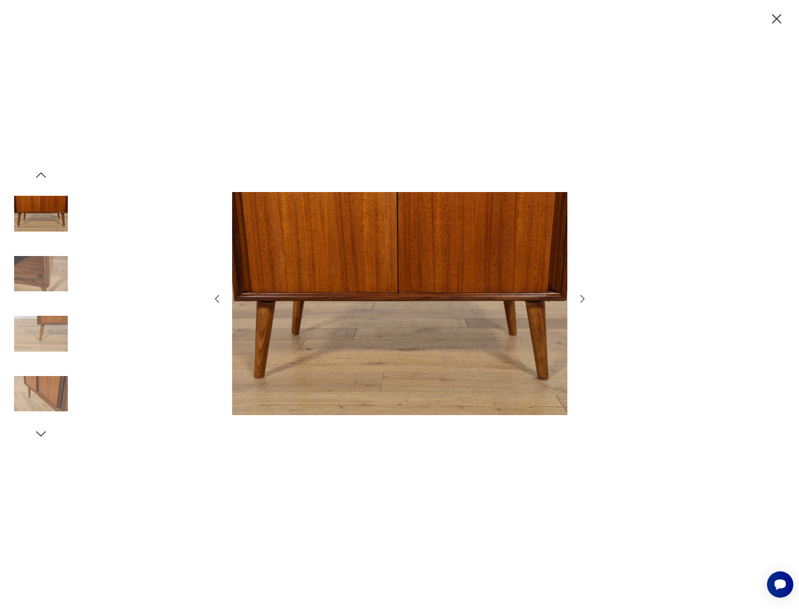
click at [43, 385] on img at bounding box center [41, 394] width 54 height 54
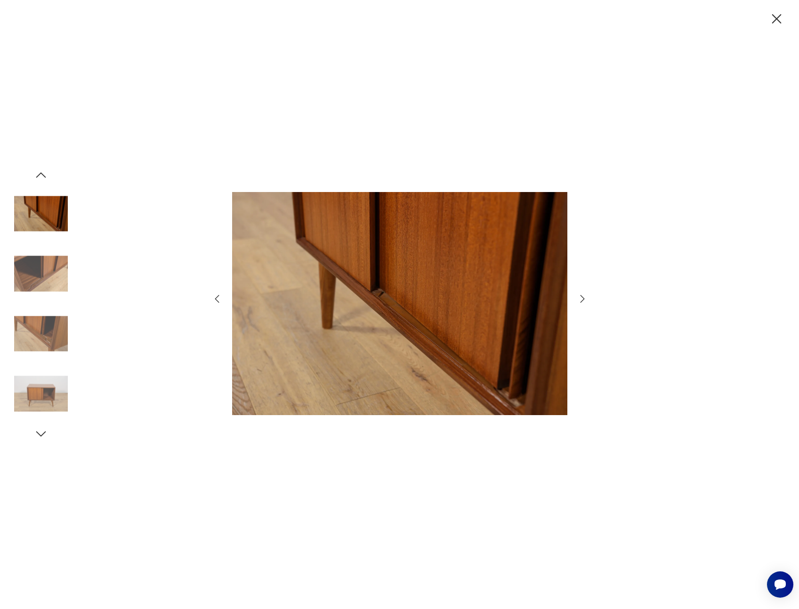
click at [43, 385] on img at bounding box center [41, 394] width 54 height 54
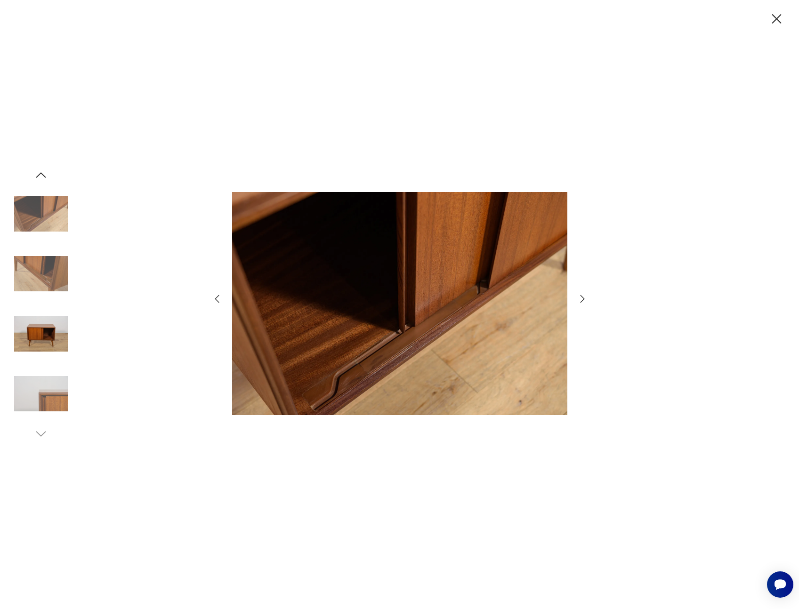
click at [43, 385] on img at bounding box center [41, 394] width 54 height 54
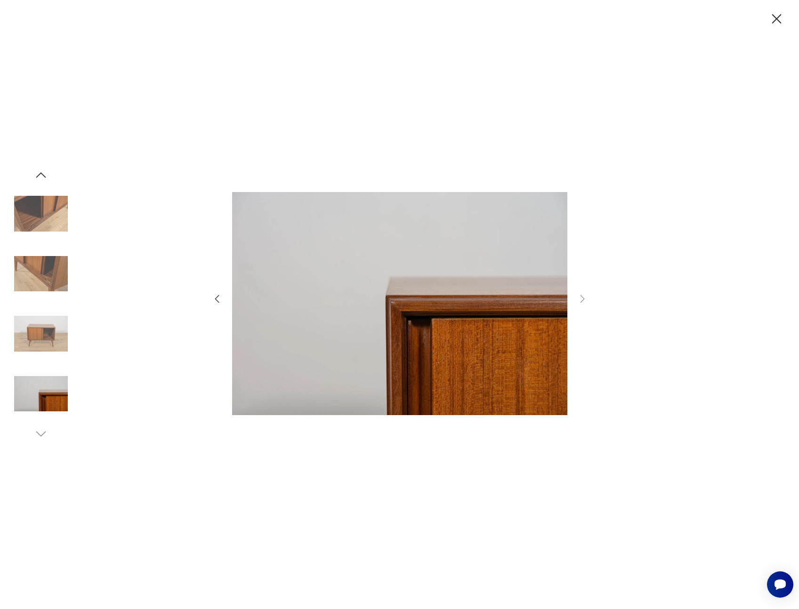
click at [43, 385] on img at bounding box center [41, 394] width 54 height 54
click at [45, 389] on img at bounding box center [41, 394] width 54 height 54
click at [46, 350] on img at bounding box center [41, 334] width 54 height 54
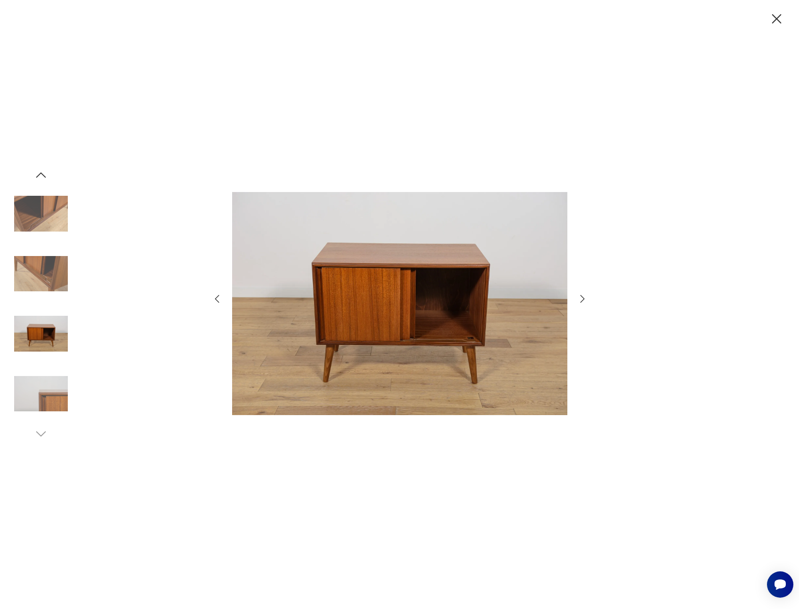
click at [46, 299] on img at bounding box center [41, 274] width 54 height 54
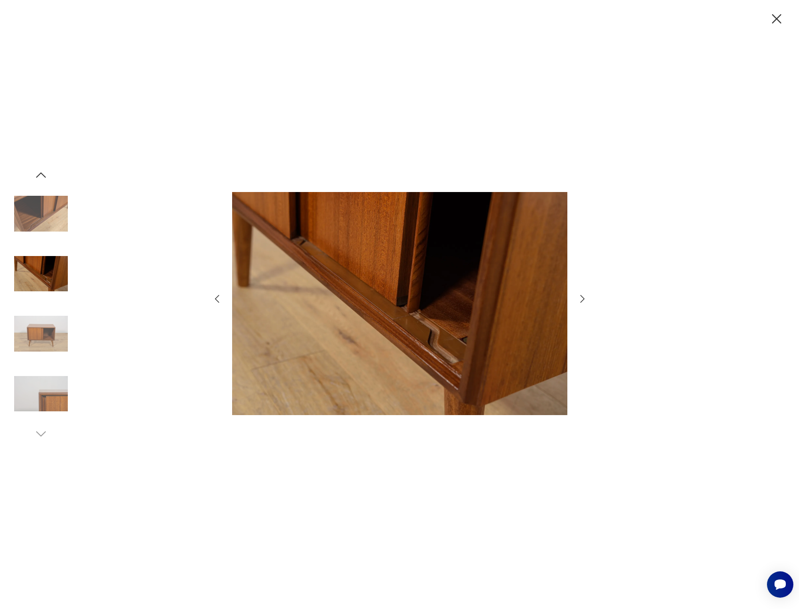
click at [47, 264] on img at bounding box center [41, 274] width 54 height 54
click at [41, 221] on img at bounding box center [41, 214] width 54 height 54
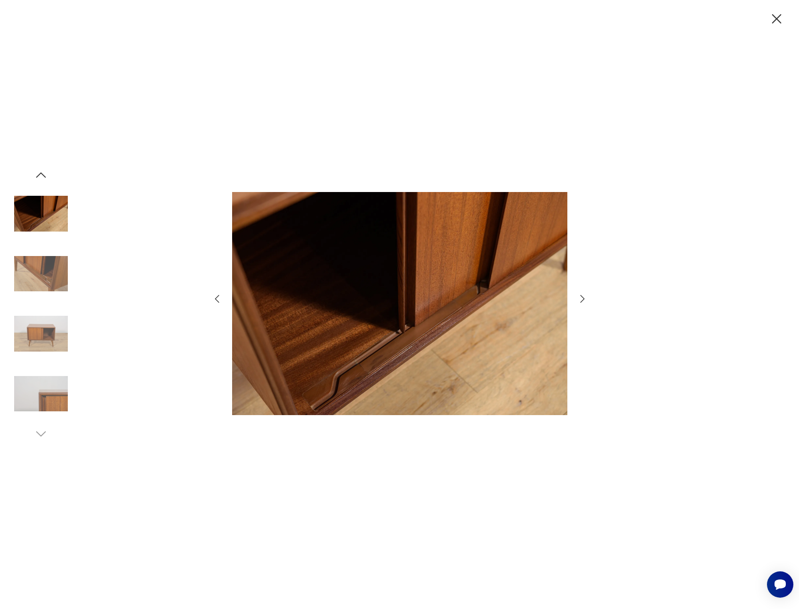
click at [44, 179] on icon "button" at bounding box center [41, 175] width 14 height 14
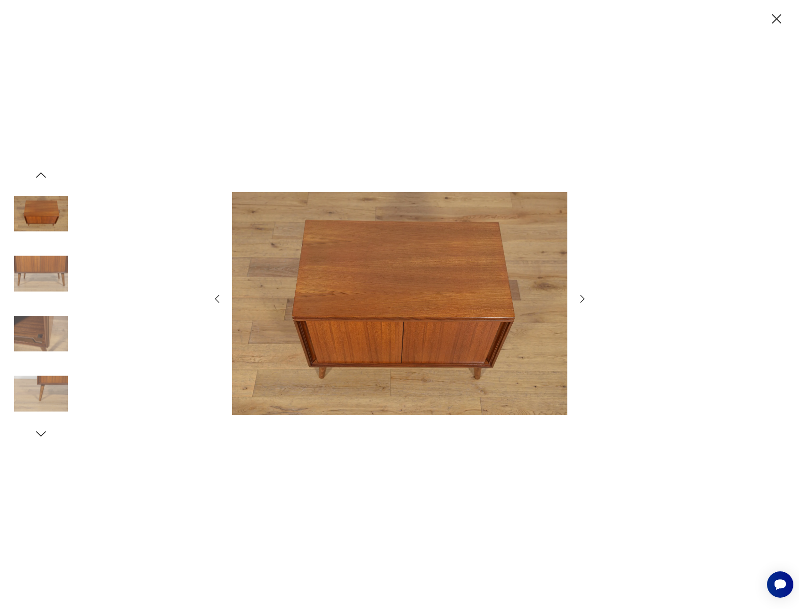
click at [44, 206] on img at bounding box center [41, 214] width 54 height 54
click at [44, 178] on icon "button" at bounding box center [41, 175] width 14 height 14
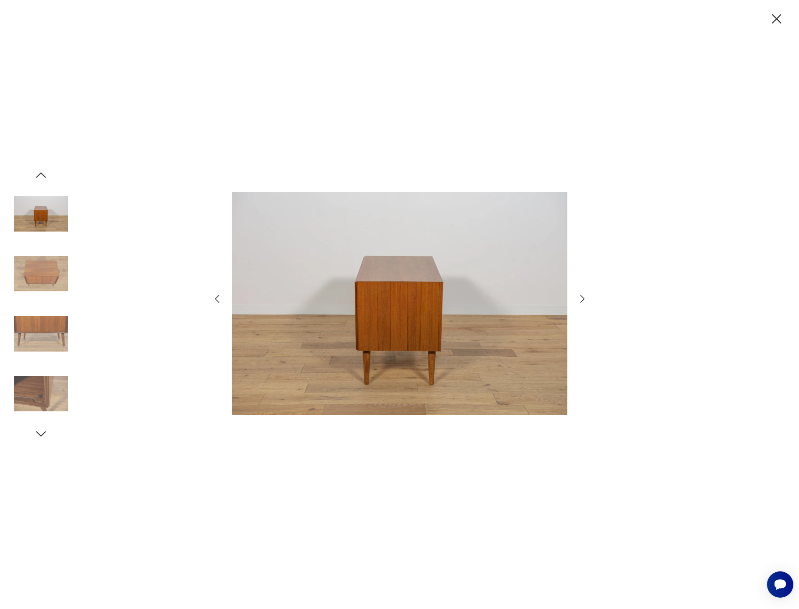
click at [44, 178] on icon "button" at bounding box center [41, 175] width 14 height 14
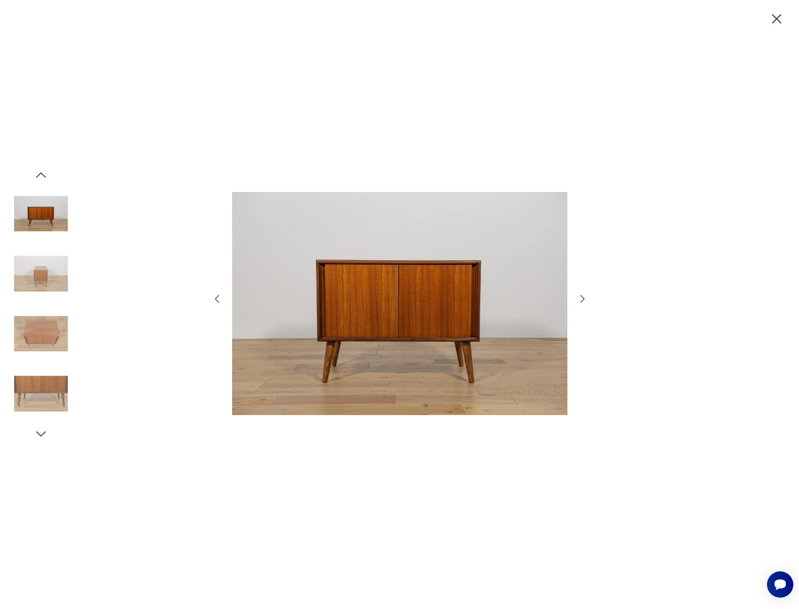
click at [44, 178] on icon "button" at bounding box center [41, 175] width 14 height 14
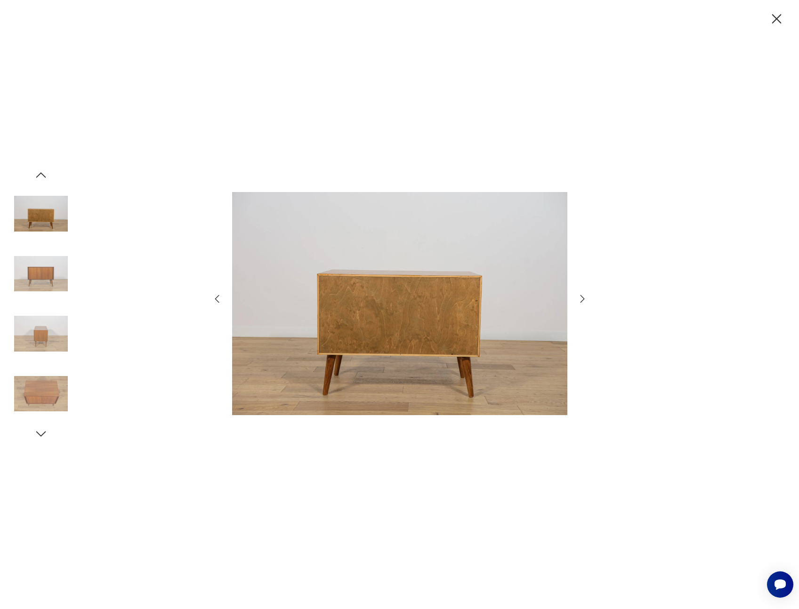
click at [44, 258] on img at bounding box center [41, 274] width 54 height 54
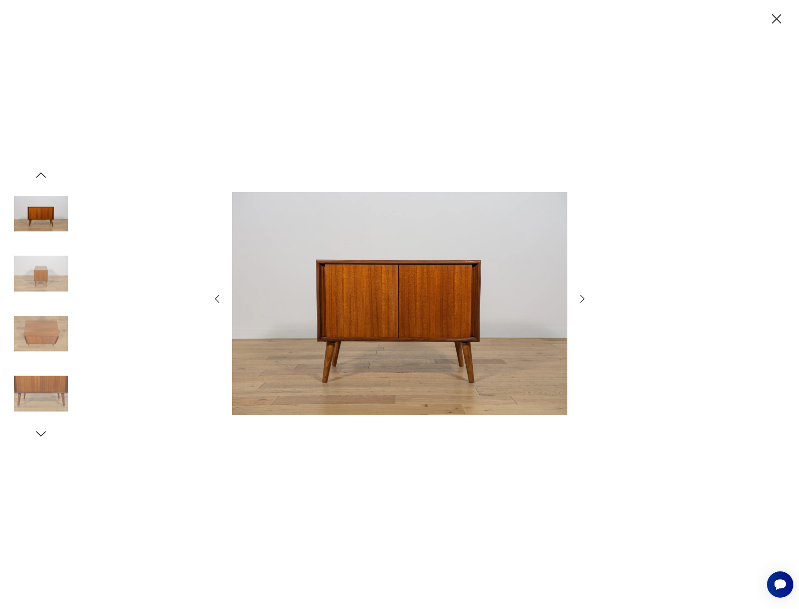
click at [44, 176] on icon "button" at bounding box center [41, 174] width 10 height 5
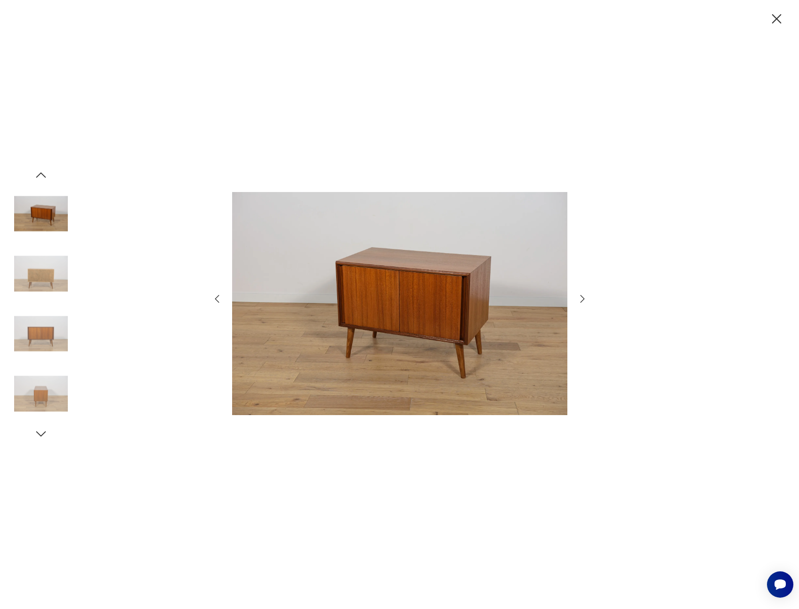
click at [44, 176] on icon "button" at bounding box center [41, 174] width 10 height 5
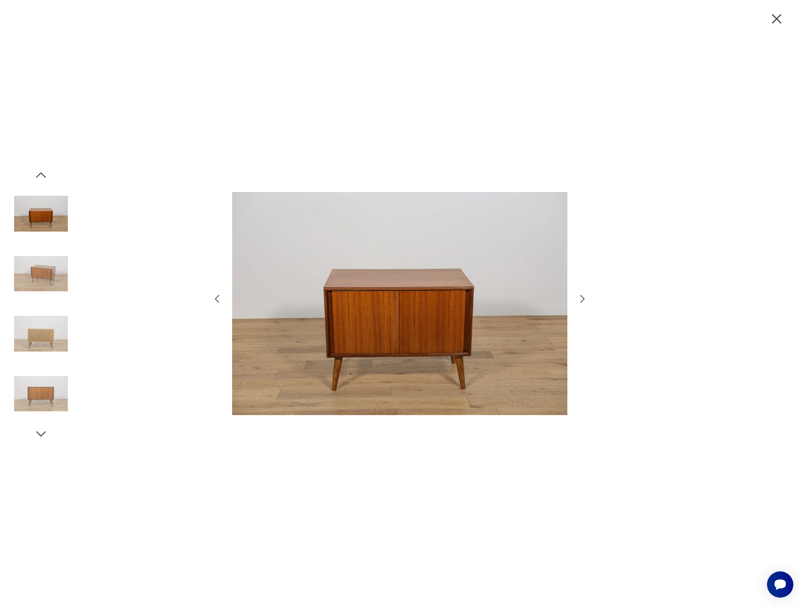
click at [44, 176] on icon "button" at bounding box center [41, 174] width 10 height 5
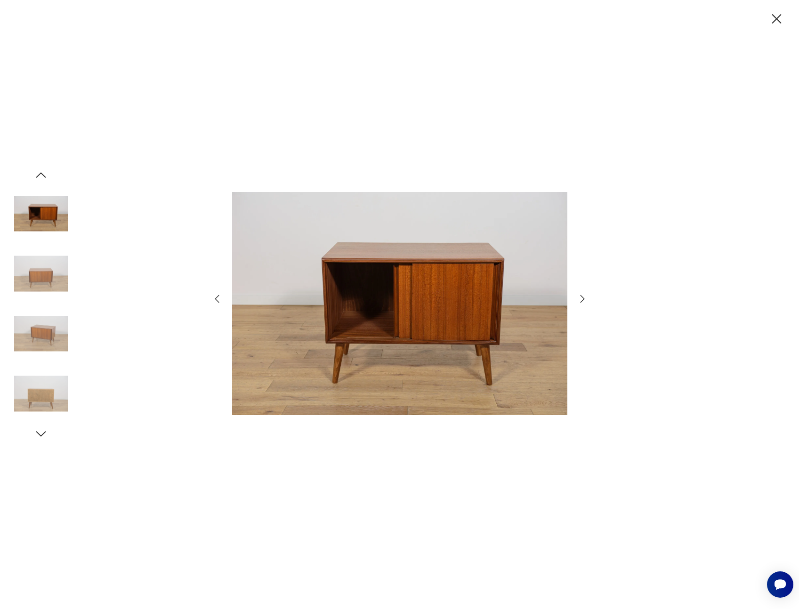
click at [42, 272] on img at bounding box center [41, 274] width 54 height 54
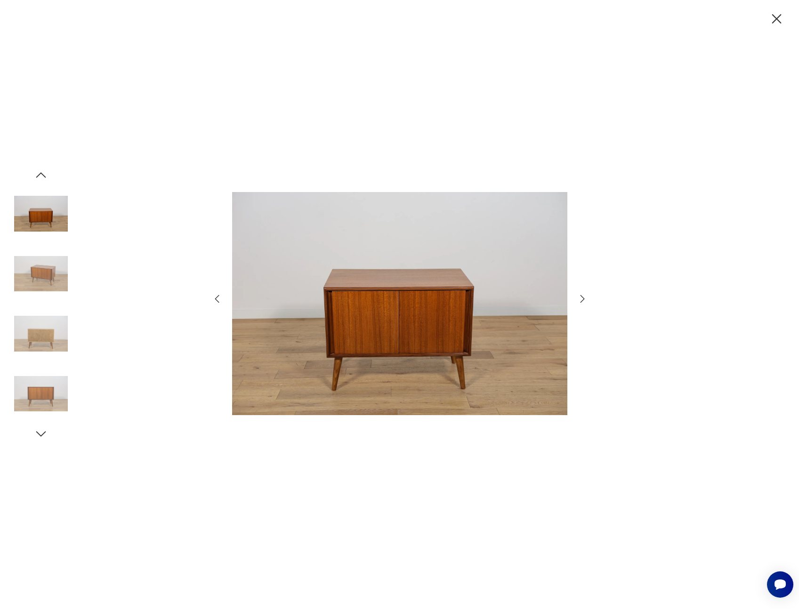
click at [383, 325] on img at bounding box center [399, 303] width 335 height 471
click at [779, 19] on icon "button" at bounding box center [777, 19] width 16 height 16
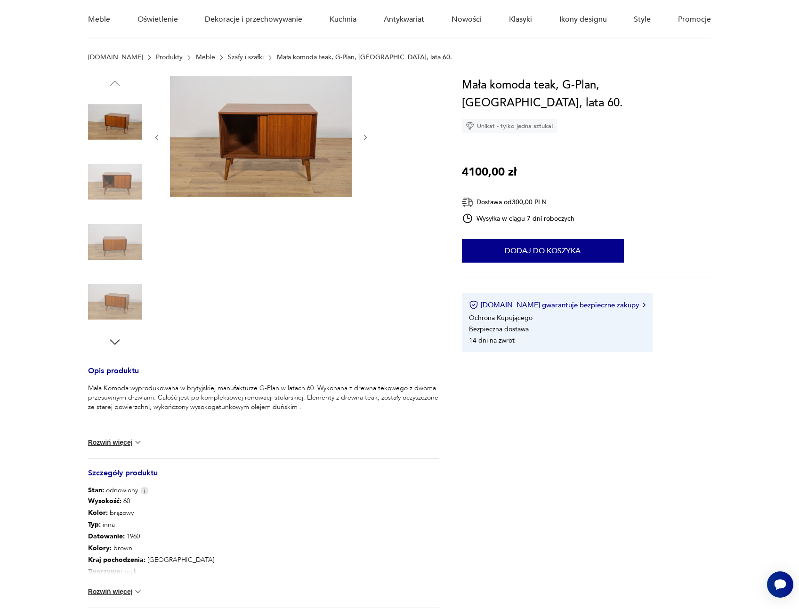
click at [117, 596] on button "Rozwiń więcej" at bounding box center [115, 591] width 55 height 9
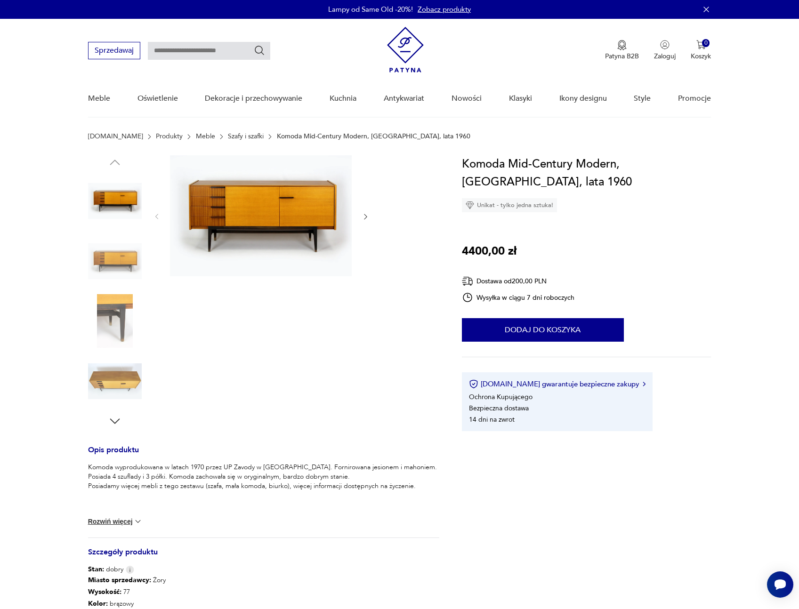
click at [106, 251] on img at bounding box center [115, 262] width 54 height 54
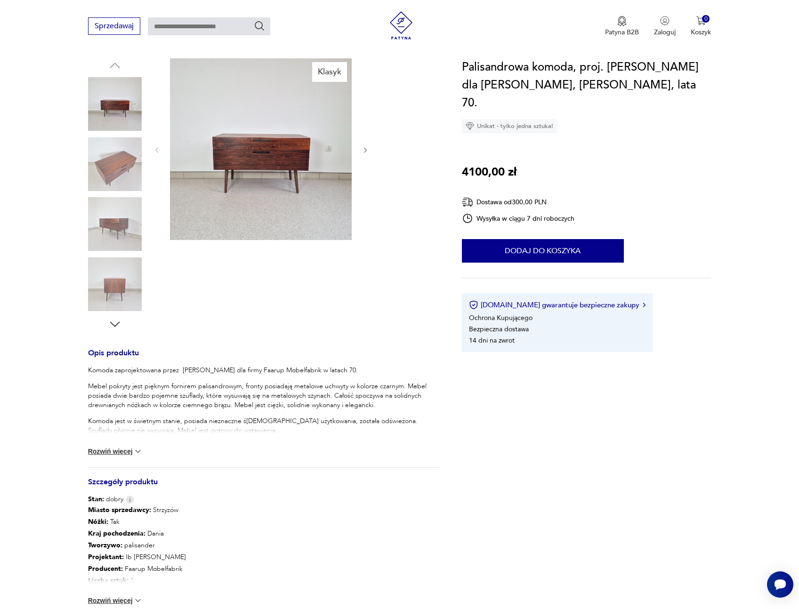
scroll to position [99, 0]
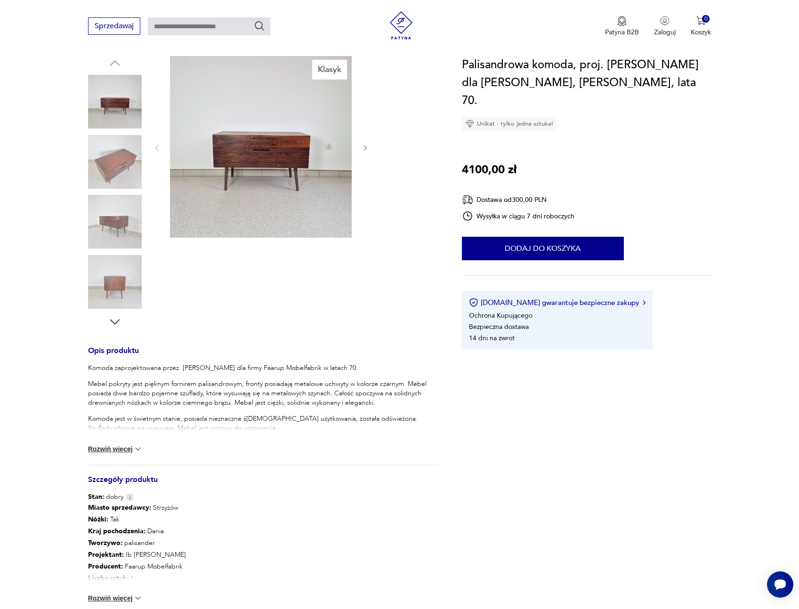
click at [128, 451] on button "Rozwiń więcej" at bounding box center [115, 449] width 55 height 9
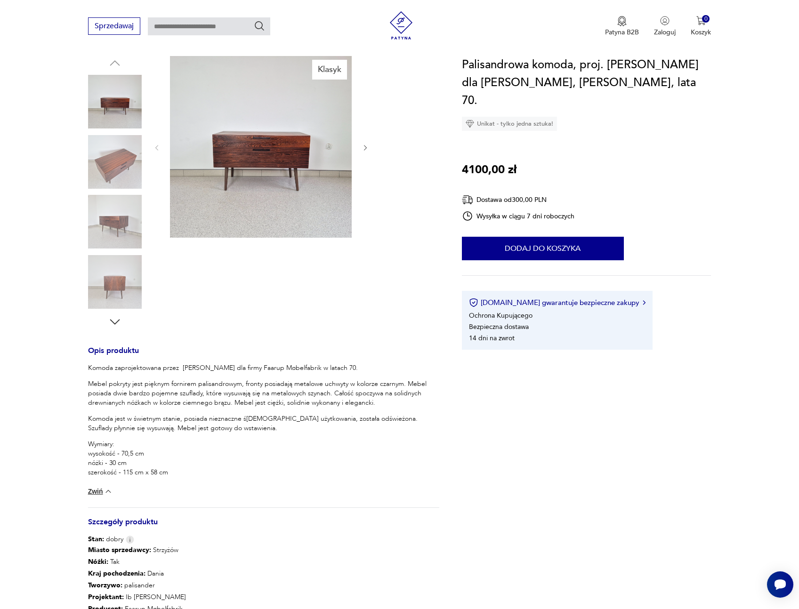
click at [263, 146] on img at bounding box center [261, 147] width 182 height 182
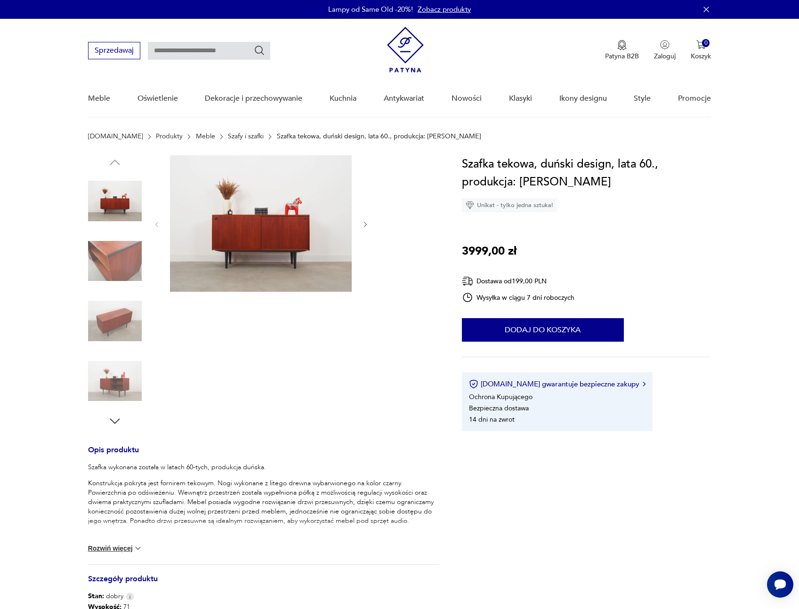
click at [132, 367] on img at bounding box center [115, 382] width 54 height 54
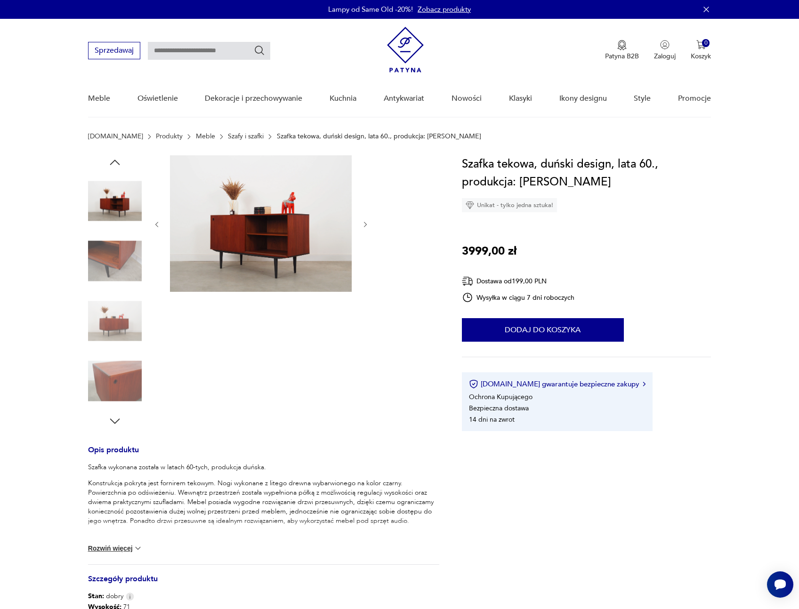
click at [124, 257] on img at bounding box center [115, 262] width 54 height 54
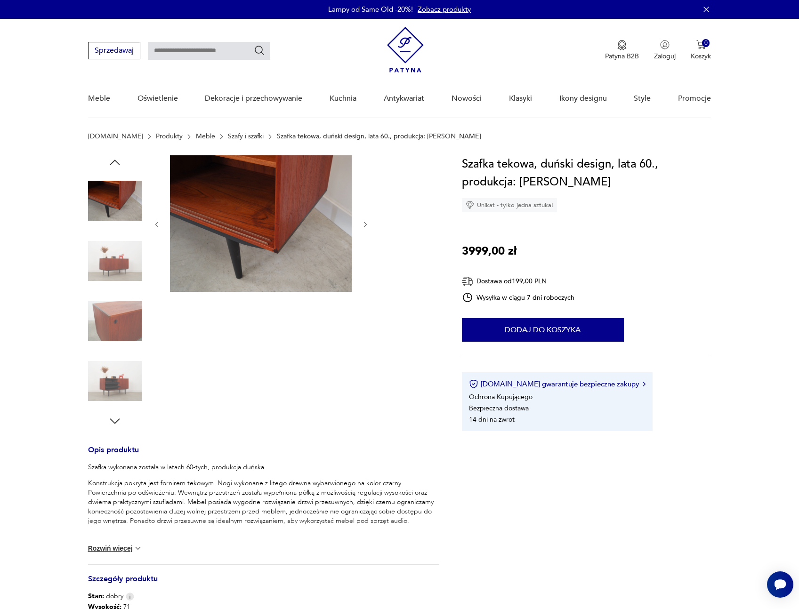
click at [113, 314] on img at bounding box center [115, 321] width 54 height 54
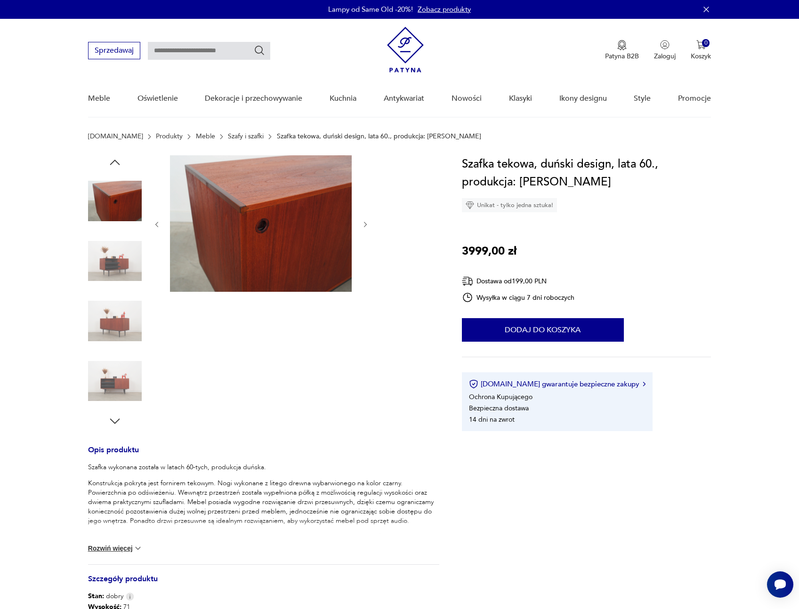
click at [113, 314] on img at bounding box center [115, 321] width 54 height 54
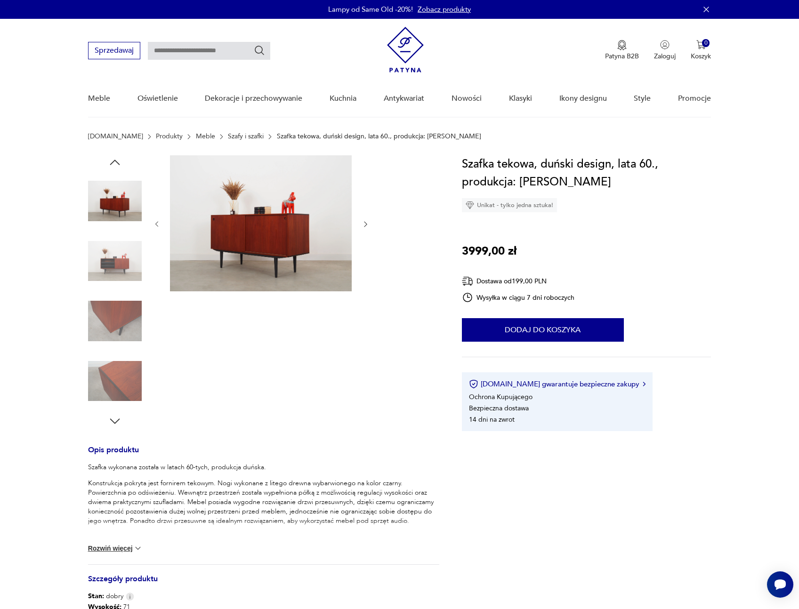
click at [121, 260] on img at bounding box center [115, 262] width 54 height 54
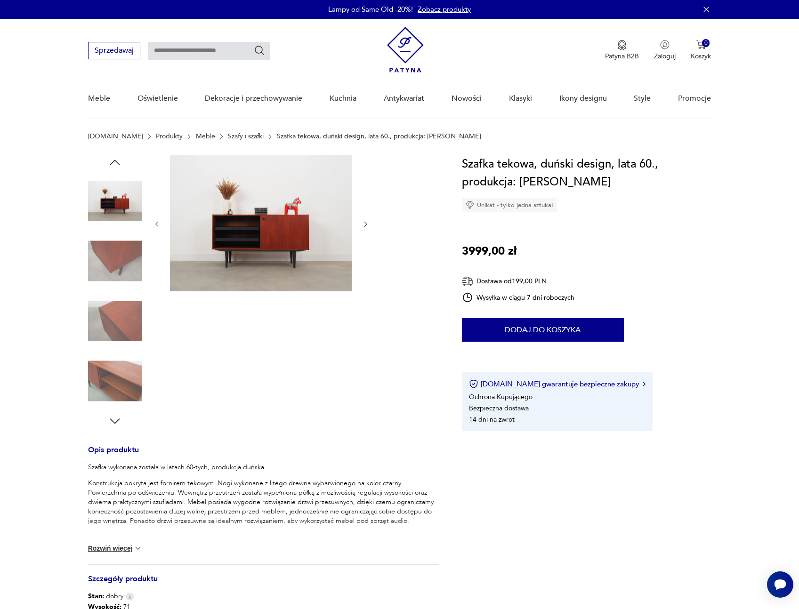
click at [121, 260] on img at bounding box center [115, 262] width 54 height 54
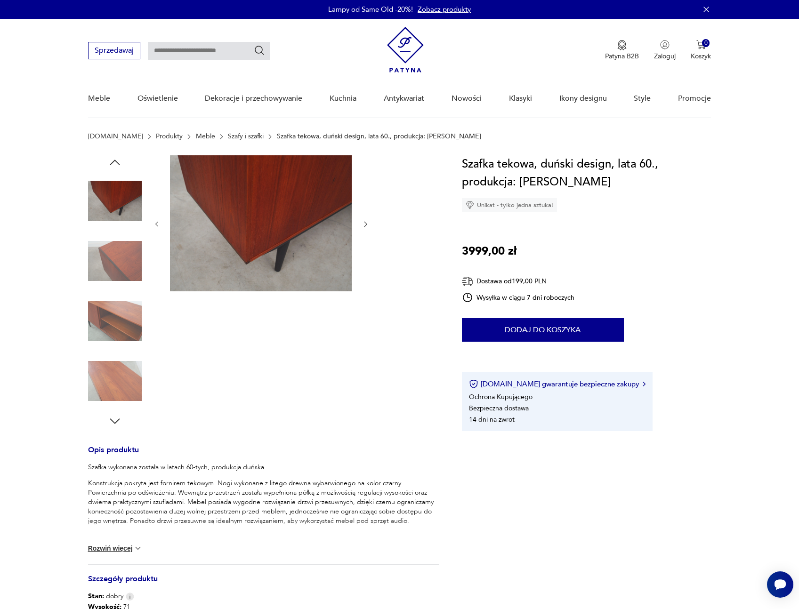
click at [121, 260] on img at bounding box center [115, 262] width 54 height 54
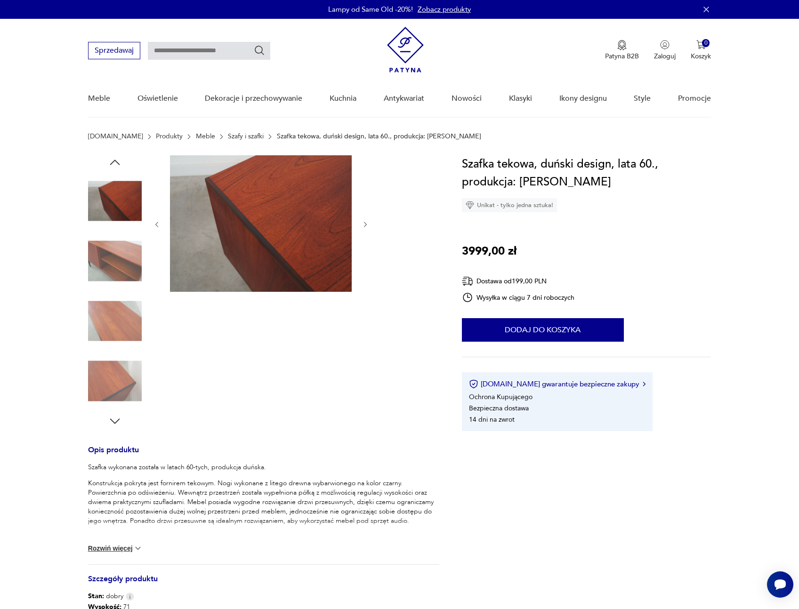
click at [121, 260] on img at bounding box center [115, 262] width 54 height 54
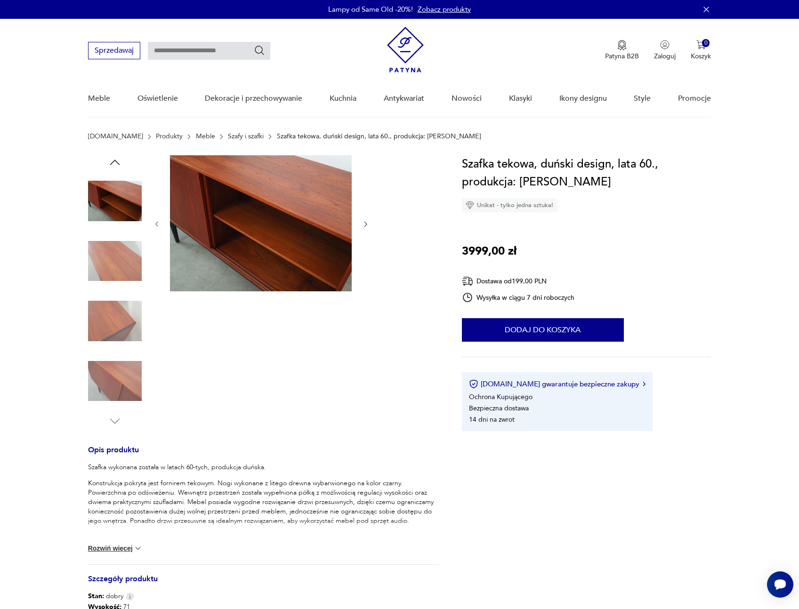
click at [121, 260] on img at bounding box center [115, 262] width 54 height 54
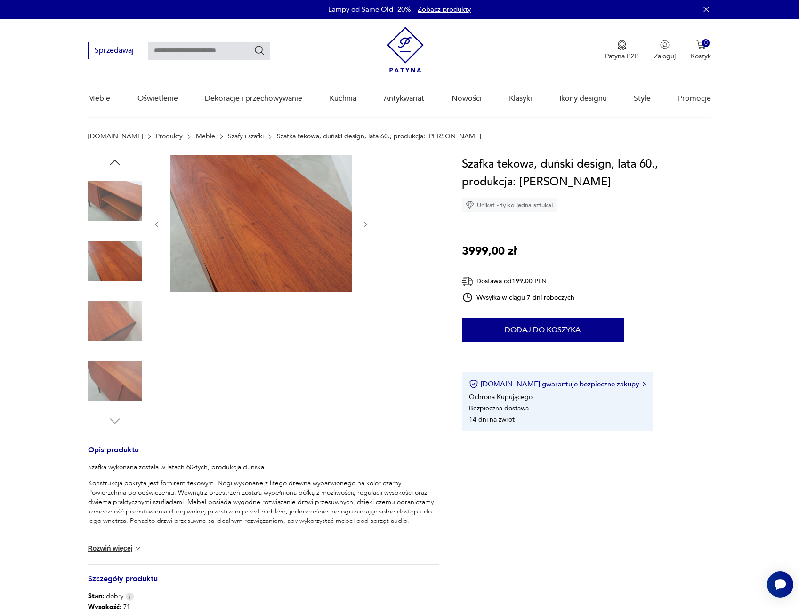
click at [120, 261] on img at bounding box center [115, 262] width 54 height 54
click at [118, 317] on img at bounding box center [115, 321] width 54 height 54
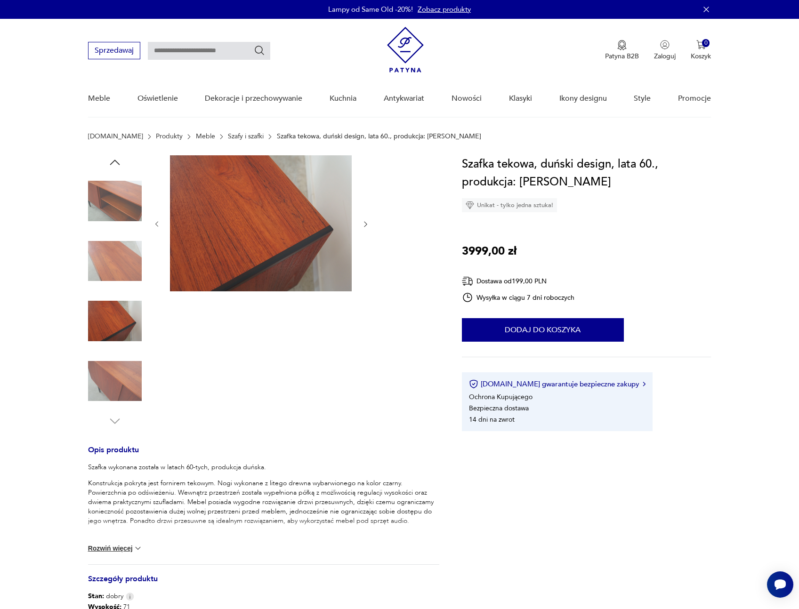
click at [118, 361] on img at bounding box center [115, 382] width 54 height 54
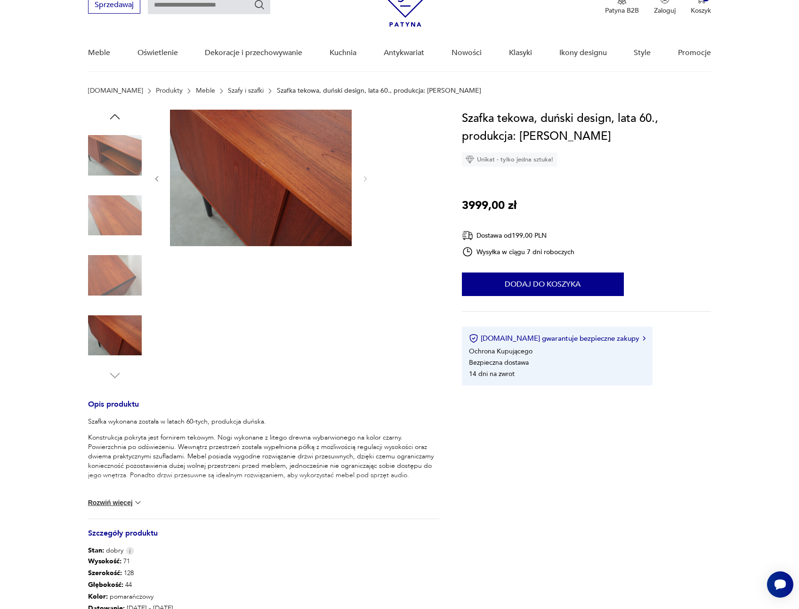
scroll to position [37, 0]
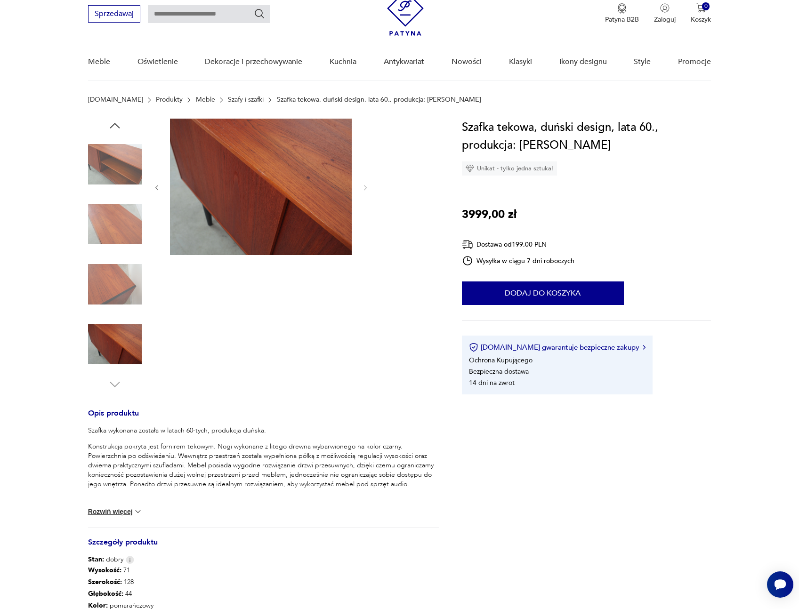
click at [108, 161] on img at bounding box center [115, 165] width 54 height 54
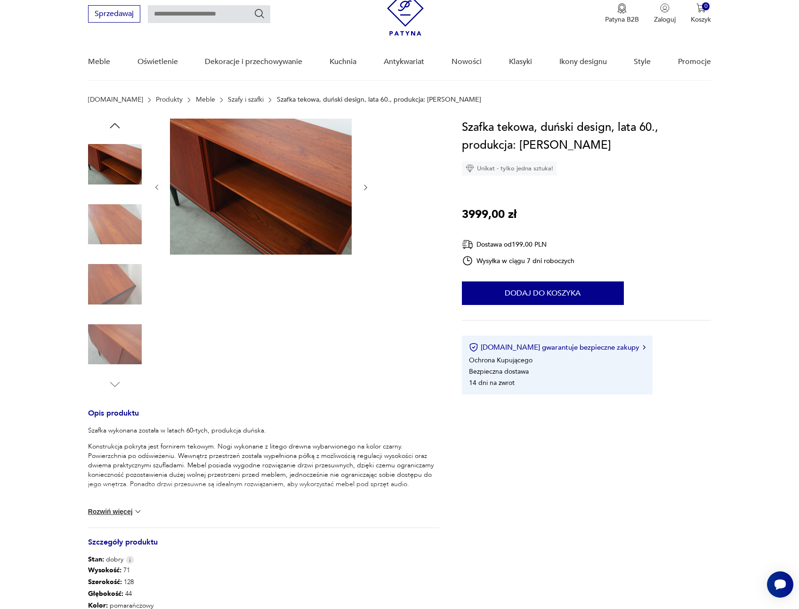
click at [112, 124] on icon "button" at bounding box center [115, 126] width 14 height 14
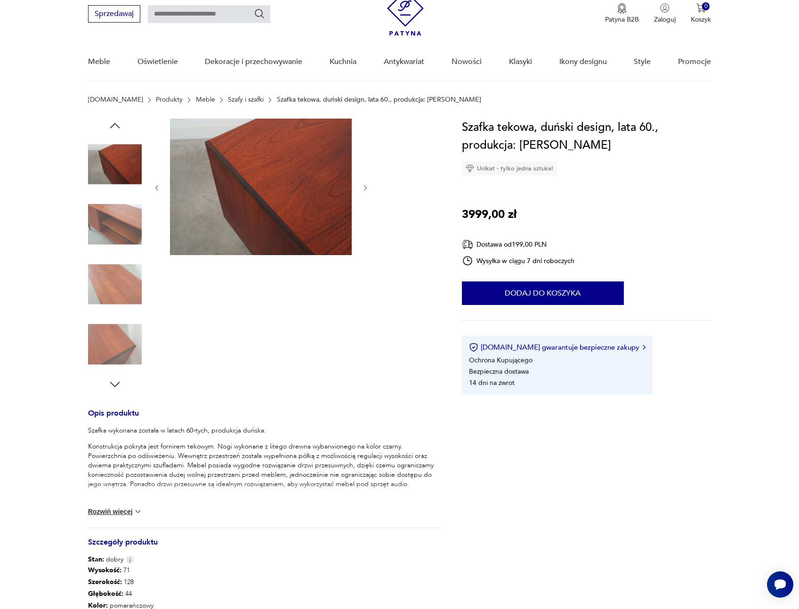
click at [112, 124] on icon "button" at bounding box center [115, 126] width 14 height 14
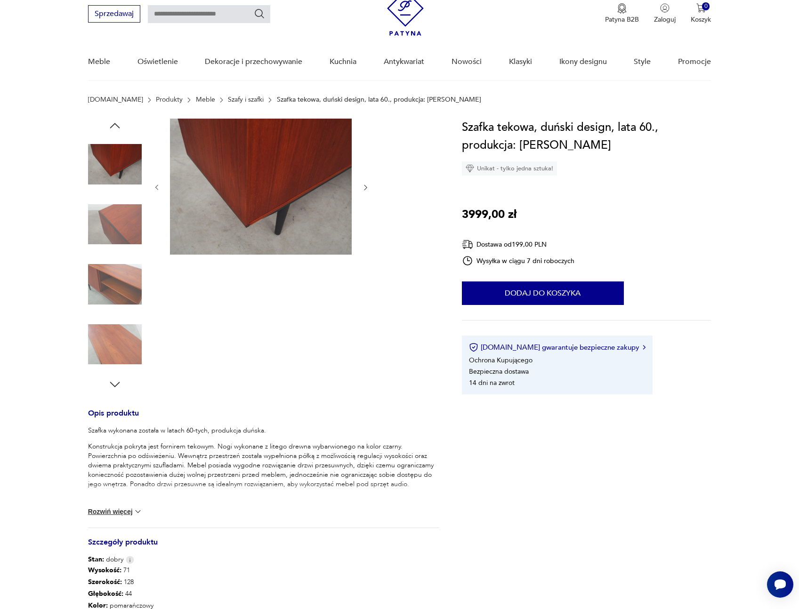
click at [112, 124] on icon "button" at bounding box center [115, 126] width 14 height 14
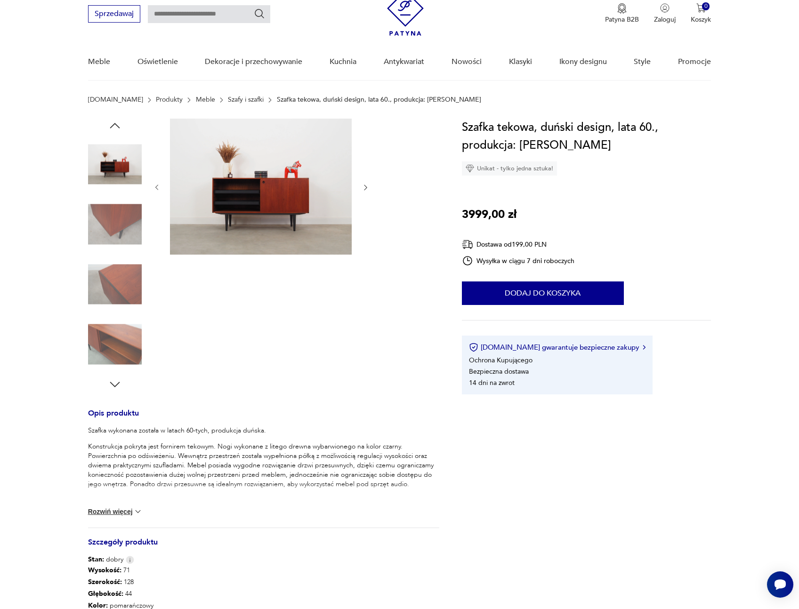
click at [112, 124] on icon "button" at bounding box center [115, 126] width 14 height 14
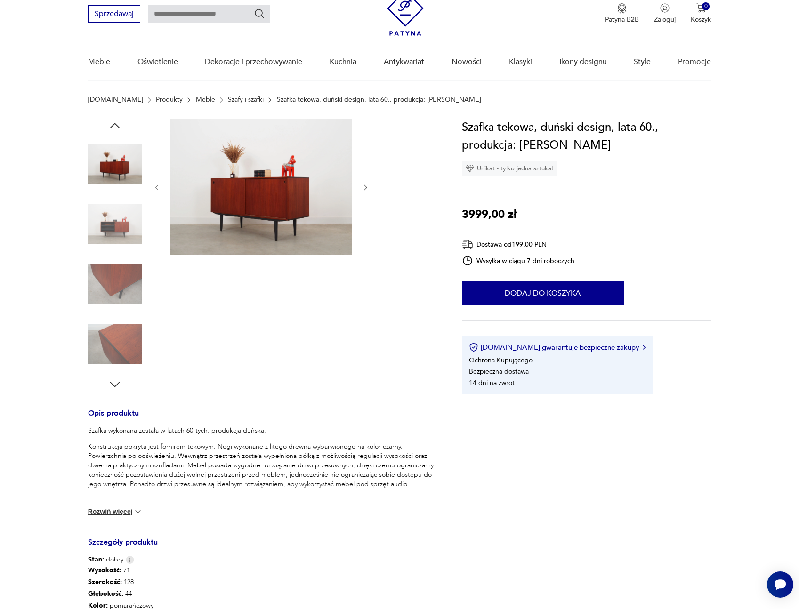
click at [119, 219] on img at bounding box center [115, 225] width 54 height 54
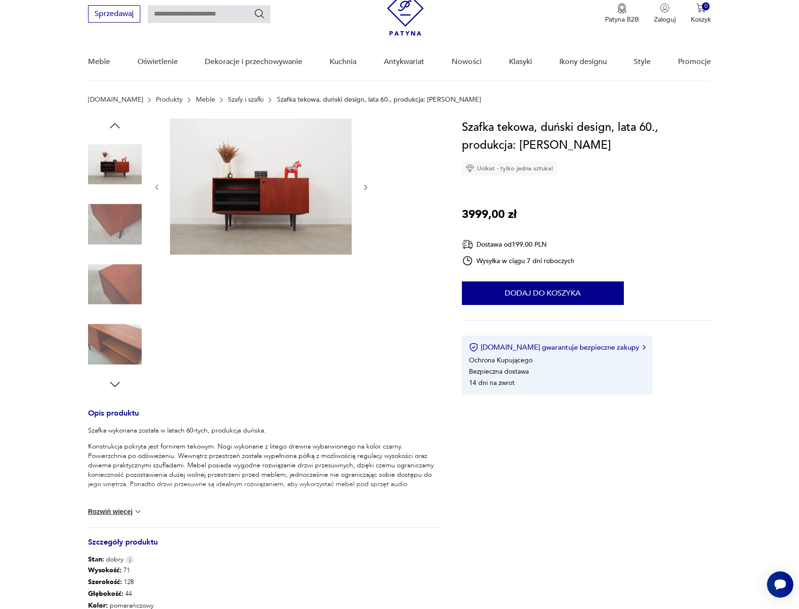
click at [262, 206] on img at bounding box center [261, 187] width 182 height 136
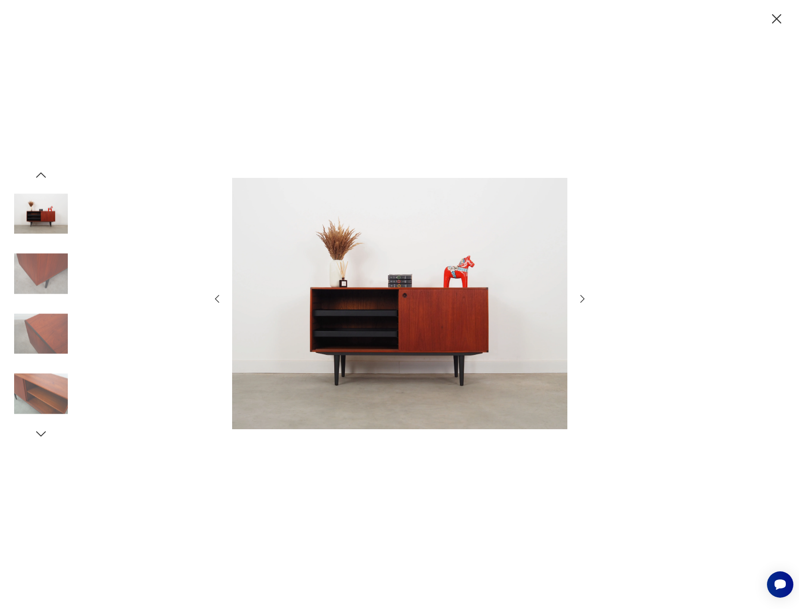
click at [780, 14] on icon "button" at bounding box center [777, 19] width 16 height 16
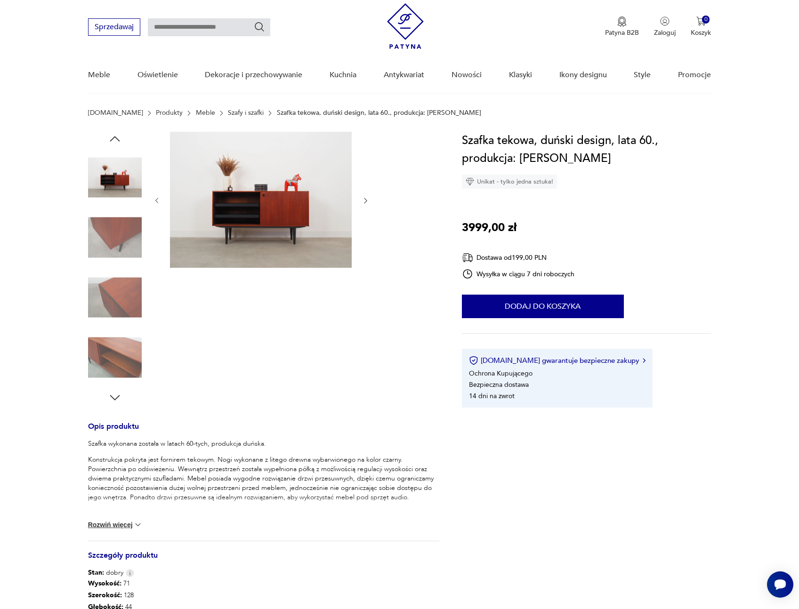
scroll to position [57, 0]
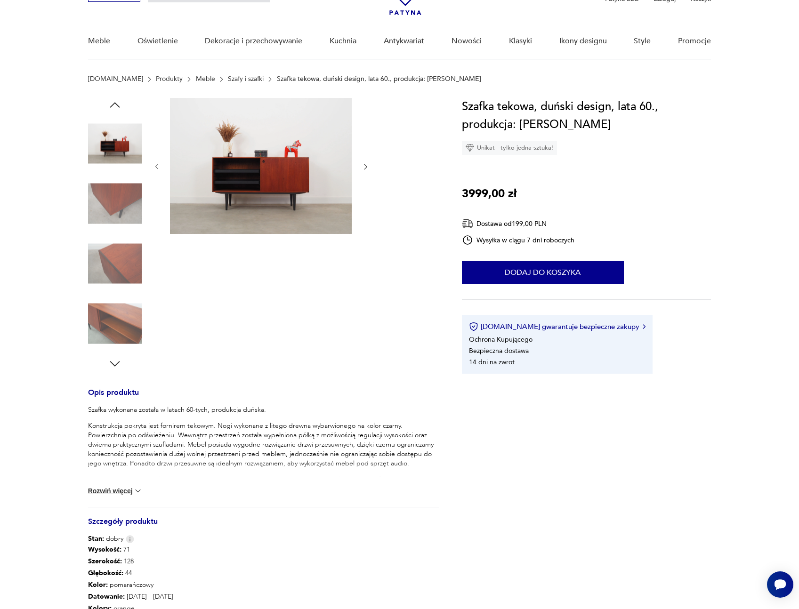
click at [119, 119] on img at bounding box center [115, 144] width 54 height 54
click at [121, 148] on img at bounding box center [115, 144] width 54 height 54
click at [260, 161] on img at bounding box center [261, 166] width 182 height 136
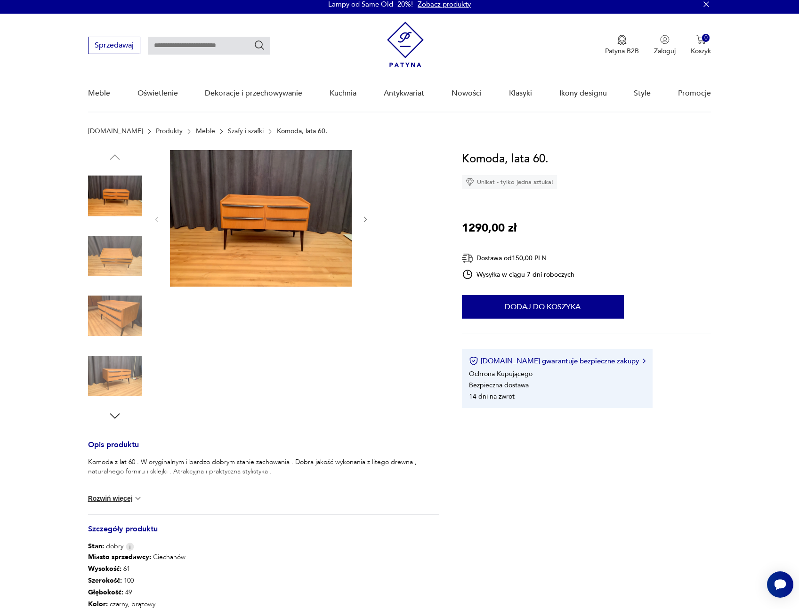
scroll to position [6, 0]
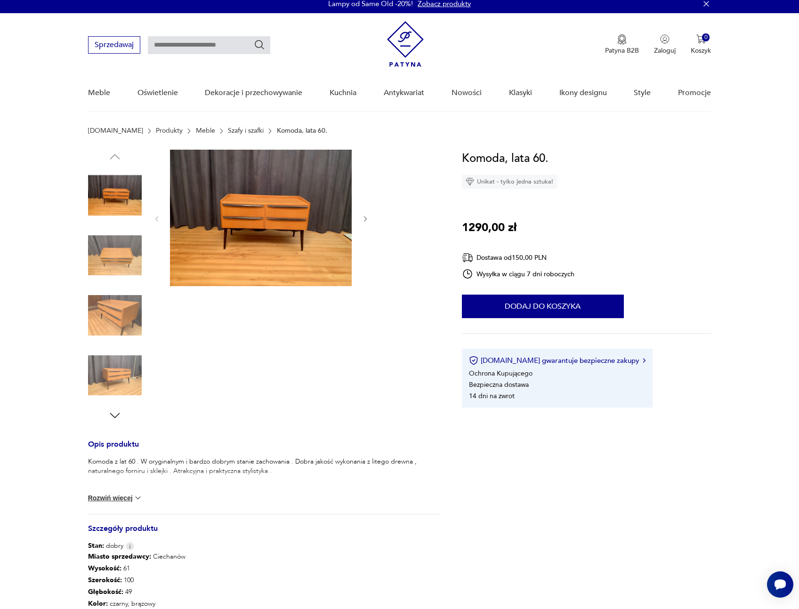
click at [265, 211] on img at bounding box center [261, 218] width 182 height 137
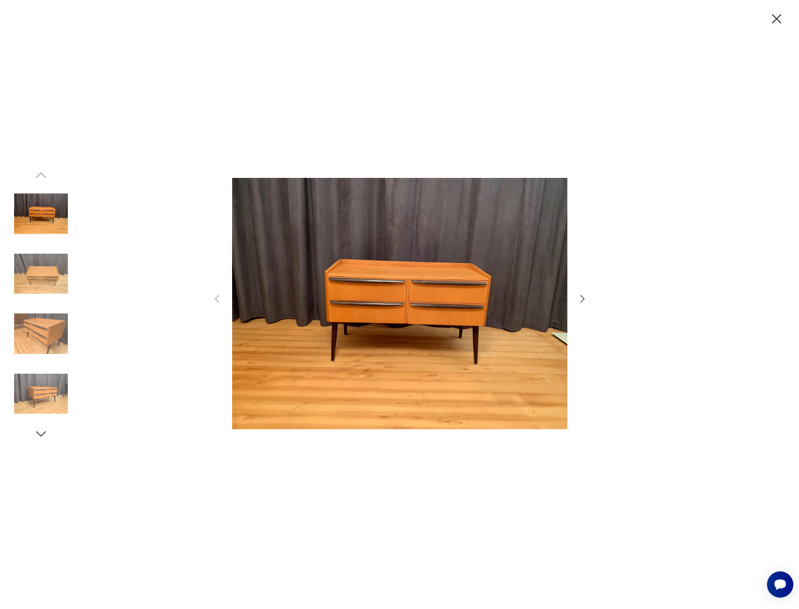
click at [45, 321] on img at bounding box center [41, 334] width 54 height 54
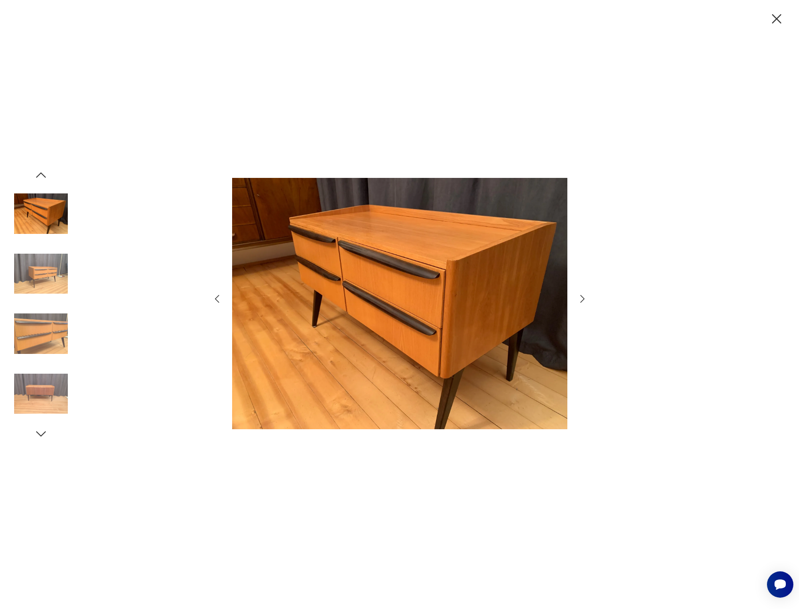
click at [49, 387] on img at bounding box center [41, 394] width 54 height 54
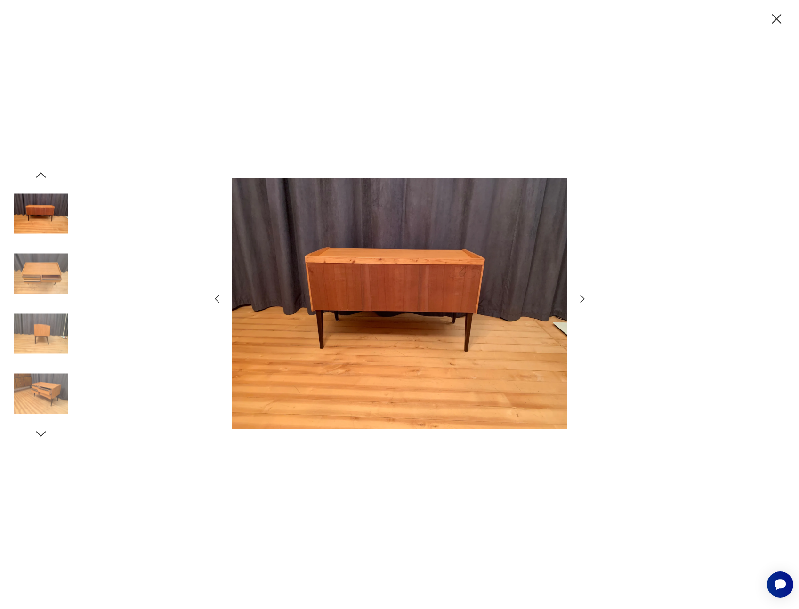
click at [42, 383] on img at bounding box center [41, 394] width 54 height 54
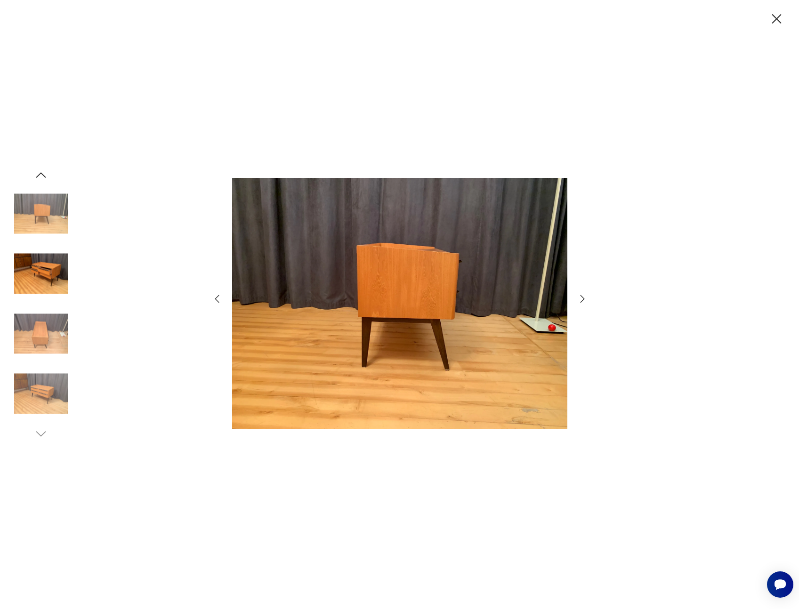
click at [41, 319] on img at bounding box center [41, 334] width 54 height 54
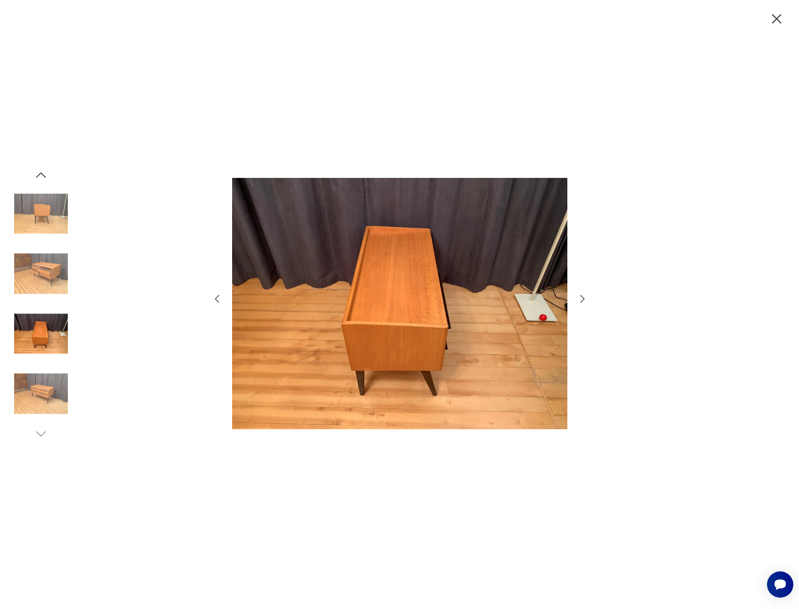
click at [44, 279] on img at bounding box center [41, 274] width 54 height 54
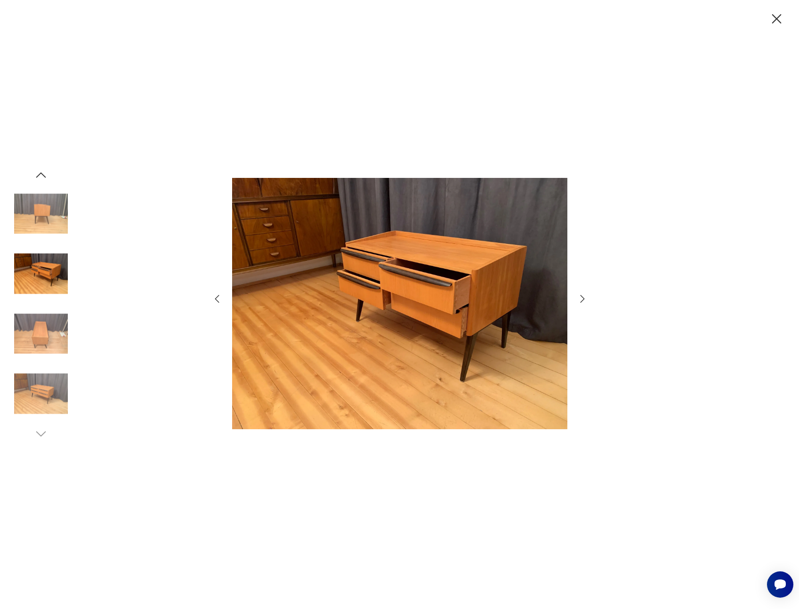
click at [45, 228] on img at bounding box center [41, 214] width 54 height 54
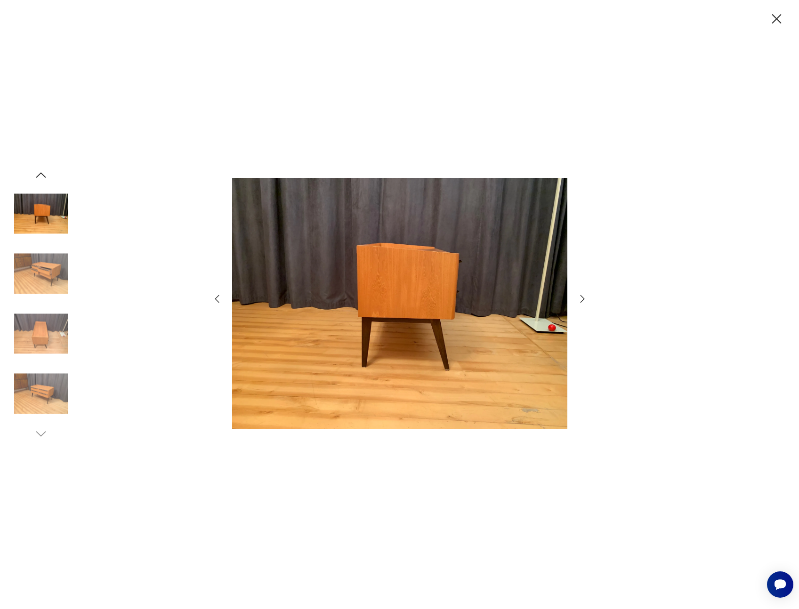
click at [51, 205] on img at bounding box center [41, 214] width 54 height 54
click at [47, 278] on img at bounding box center [41, 274] width 54 height 54
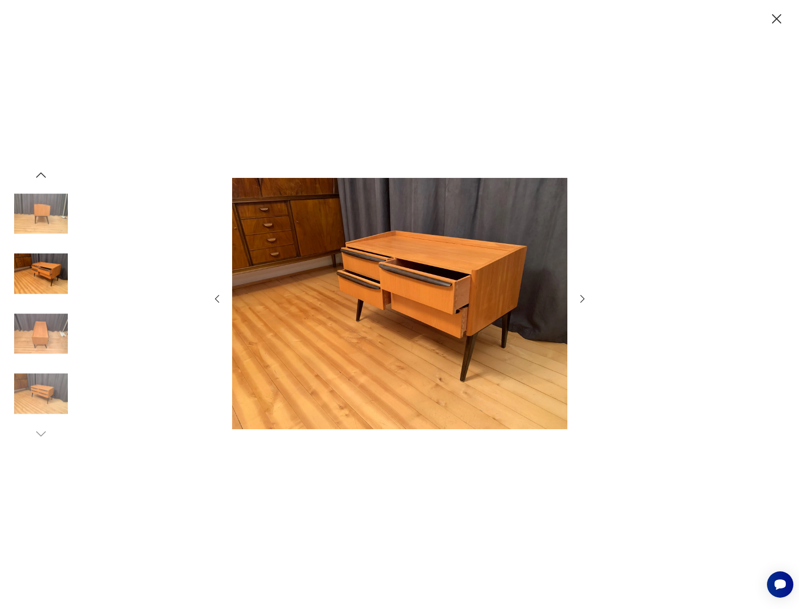
click at [46, 306] on div at bounding box center [41, 304] width 54 height 235
click at [59, 342] on img at bounding box center [41, 334] width 54 height 54
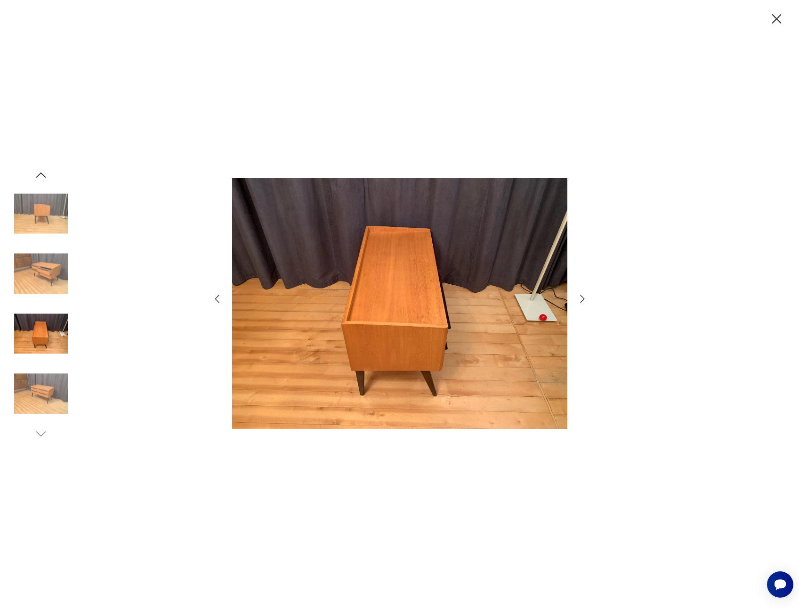
click at [55, 382] on img at bounding box center [41, 394] width 54 height 54
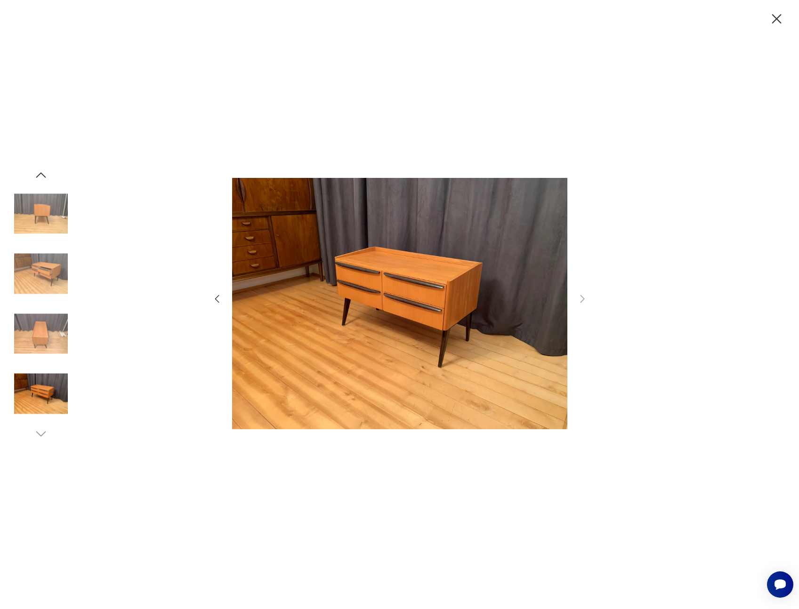
click at [43, 174] on icon "button" at bounding box center [41, 175] width 14 height 14
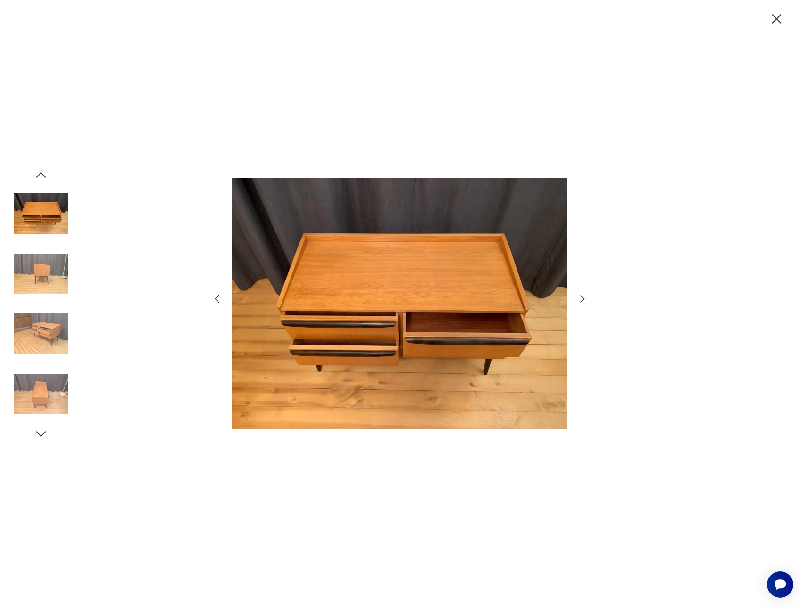
click at [43, 174] on icon "button" at bounding box center [41, 175] width 14 height 14
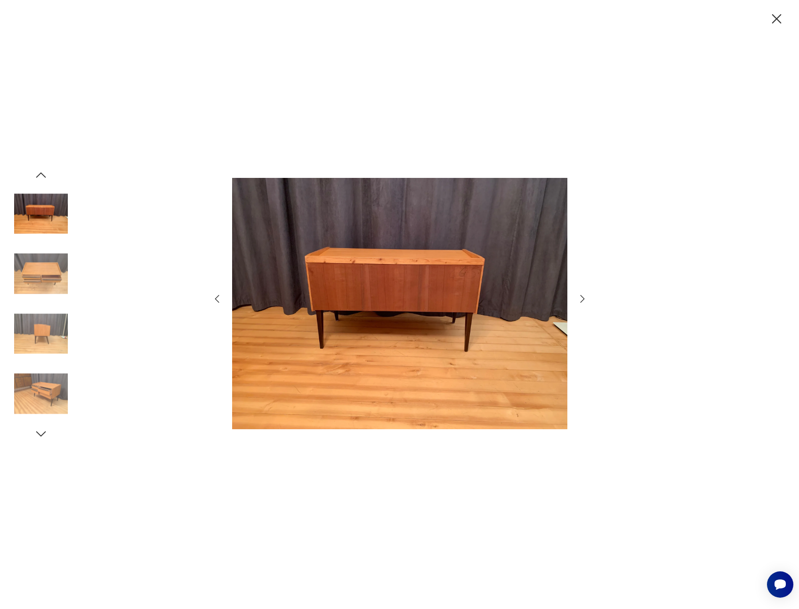
click at [45, 277] on img at bounding box center [41, 274] width 54 height 54
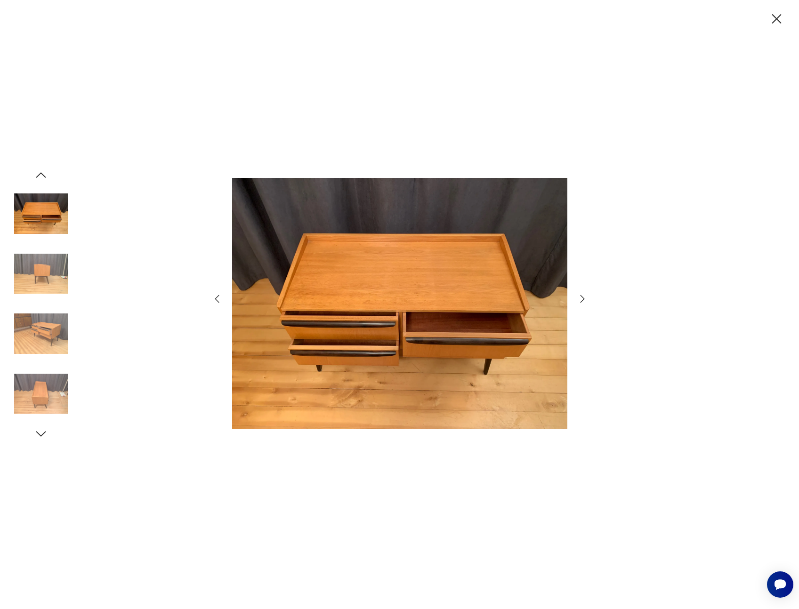
click at [41, 174] on icon "button" at bounding box center [41, 175] width 14 height 14
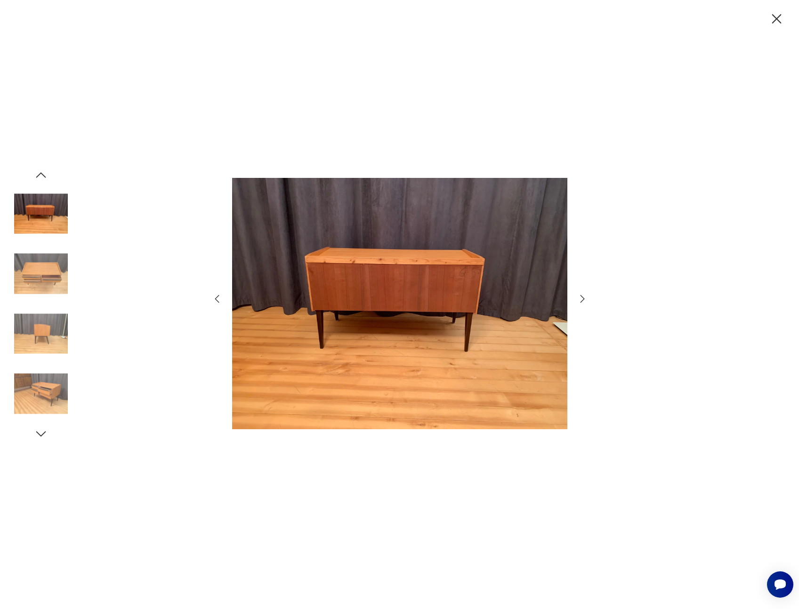
click at [41, 174] on icon "button" at bounding box center [41, 175] width 14 height 14
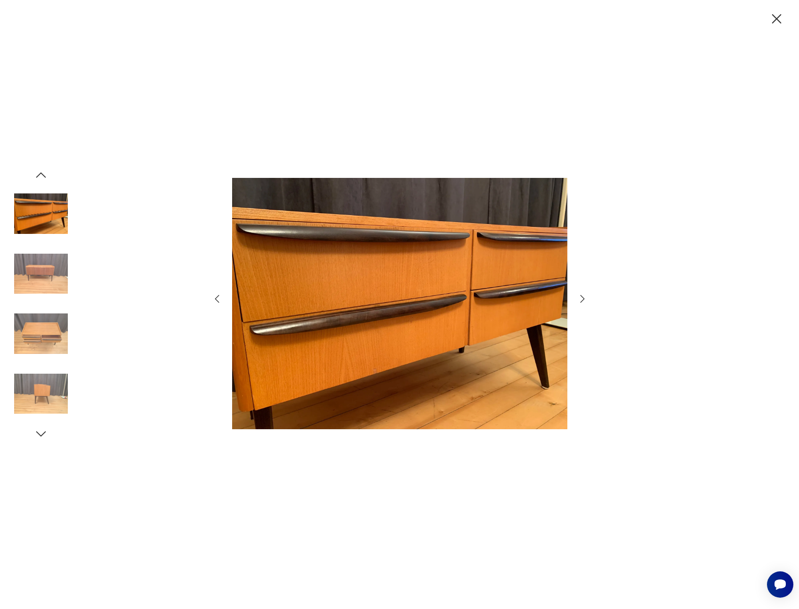
click at [43, 176] on icon "button" at bounding box center [41, 175] width 14 height 14
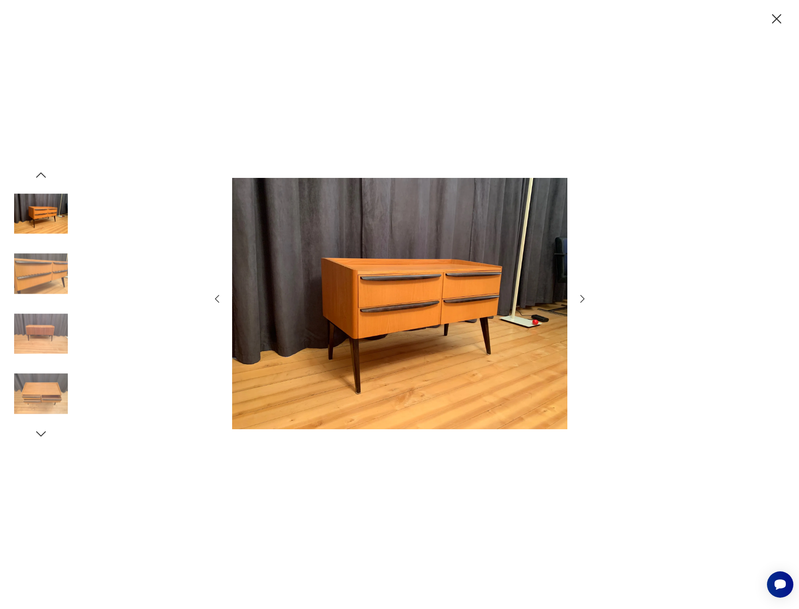
click at [43, 199] on img at bounding box center [41, 214] width 54 height 54
click at [45, 221] on img at bounding box center [41, 214] width 54 height 54
click at [772, 27] on div at bounding box center [399, 304] width 799 height 609
click at [777, 22] on icon "button" at bounding box center [777, 19] width 16 height 16
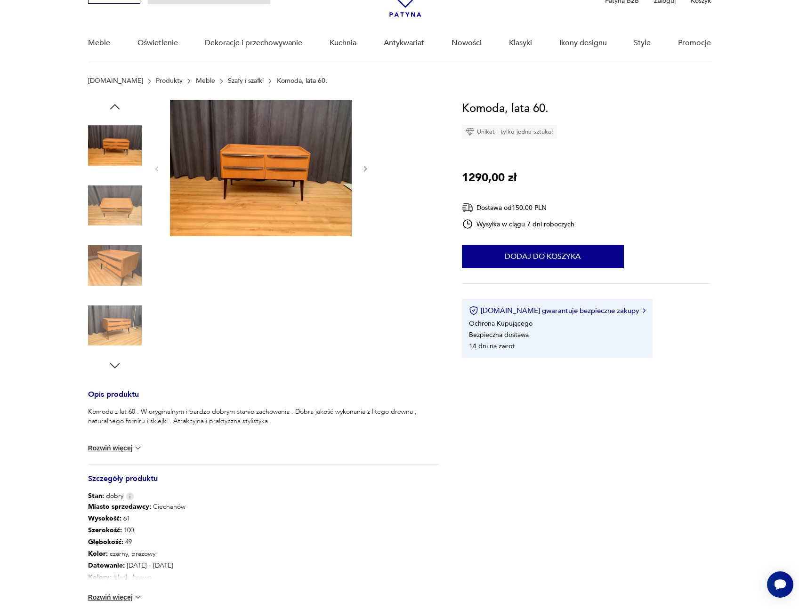
scroll to position [57, 0]
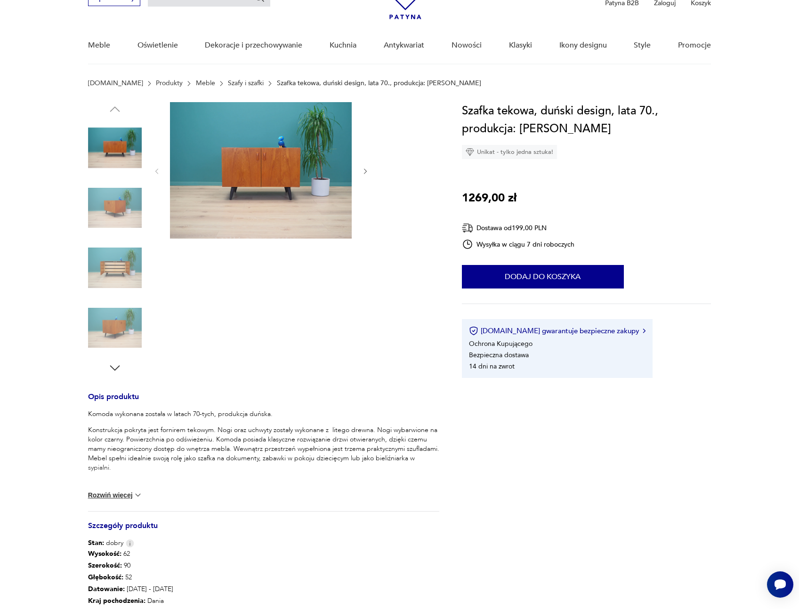
scroll to position [60, 0]
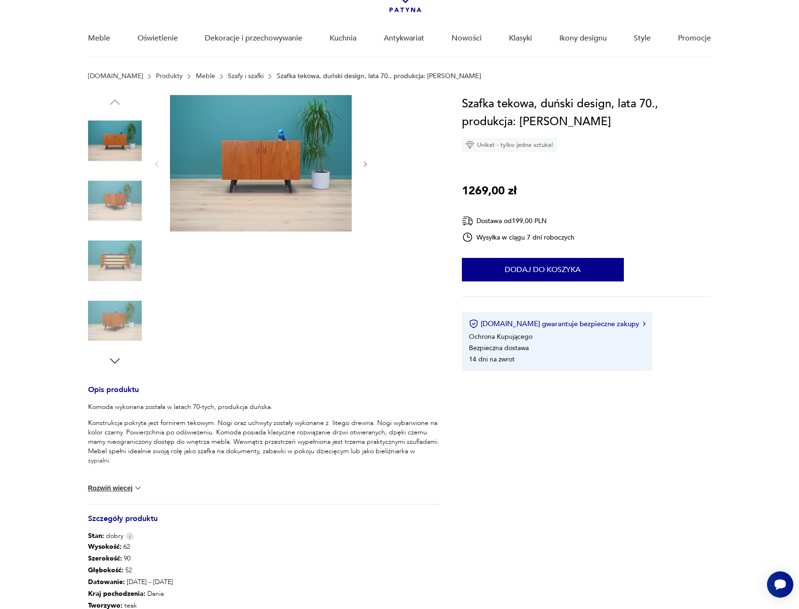
click at [116, 315] on img at bounding box center [115, 321] width 54 height 54
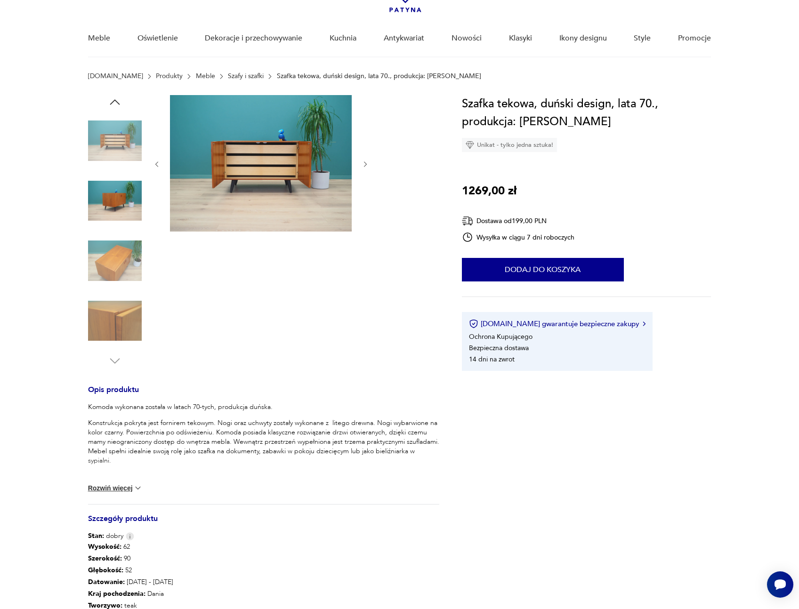
click at [254, 173] on img at bounding box center [261, 163] width 182 height 137
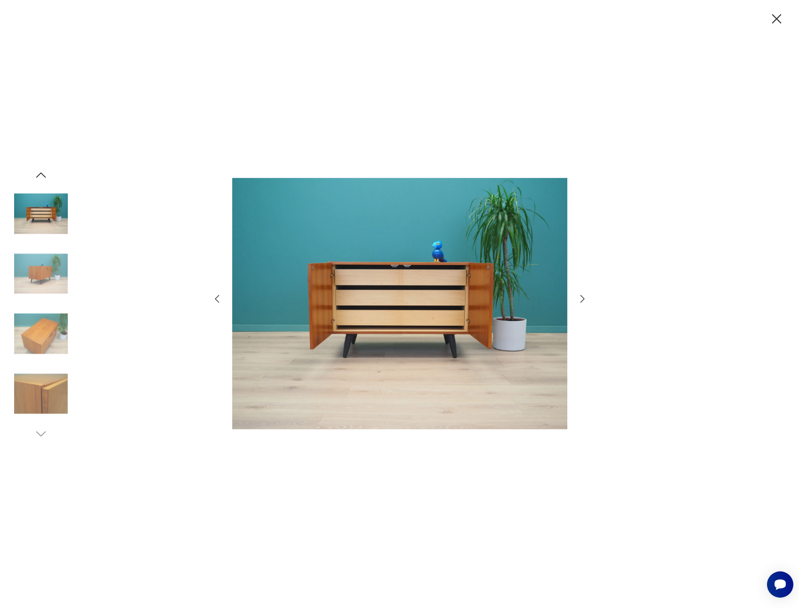
click at [41, 328] on img at bounding box center [41, 334] width 54 height 54
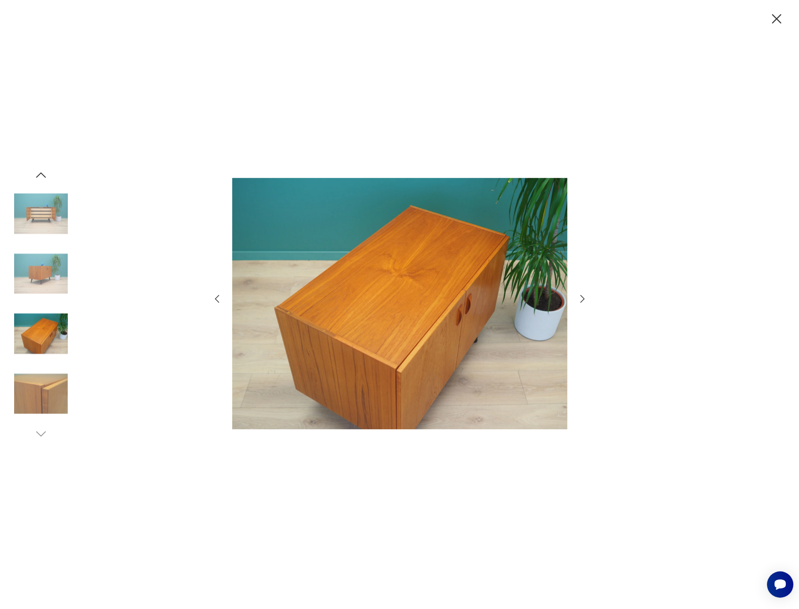
click at [41, 213] on img at bounding box center [41, 214] width 54 height 54
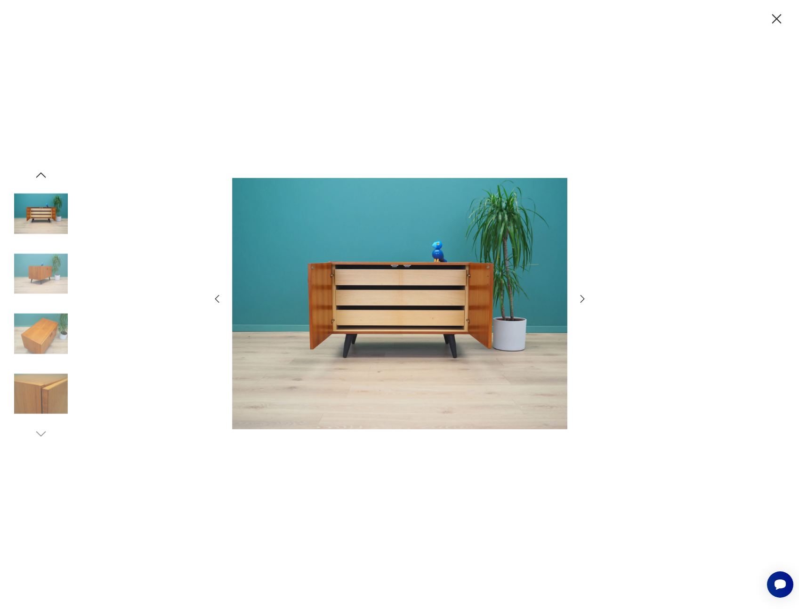
click at [42, 267] on img at bounding box center [41, 274] width 54 height 54
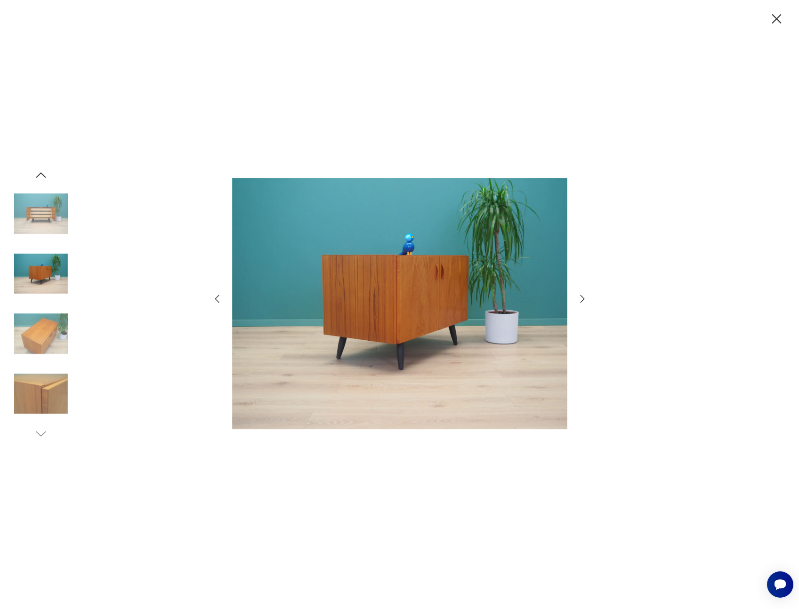
click at [41, 316] on img at bounding box center [41, 334] width 54 height 54
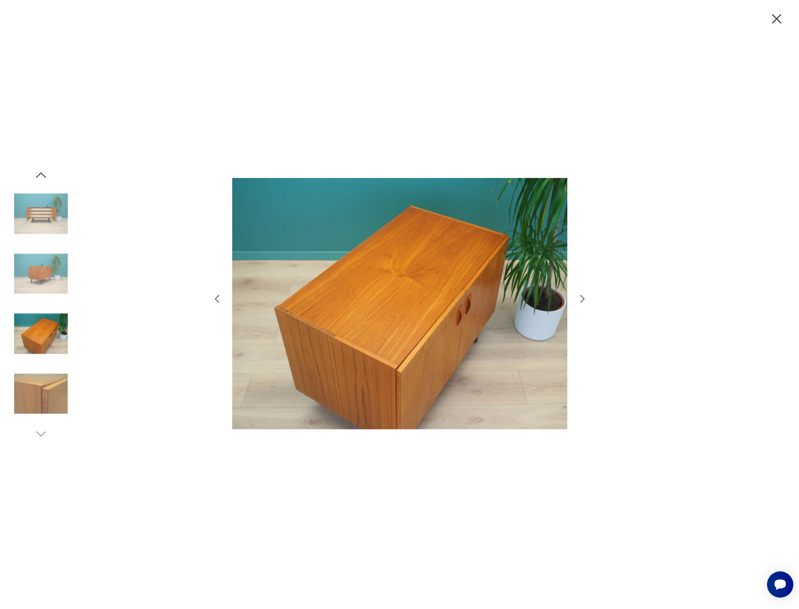
click at [44, 380] on img at bounding box center [41, 394] width 54 height 54
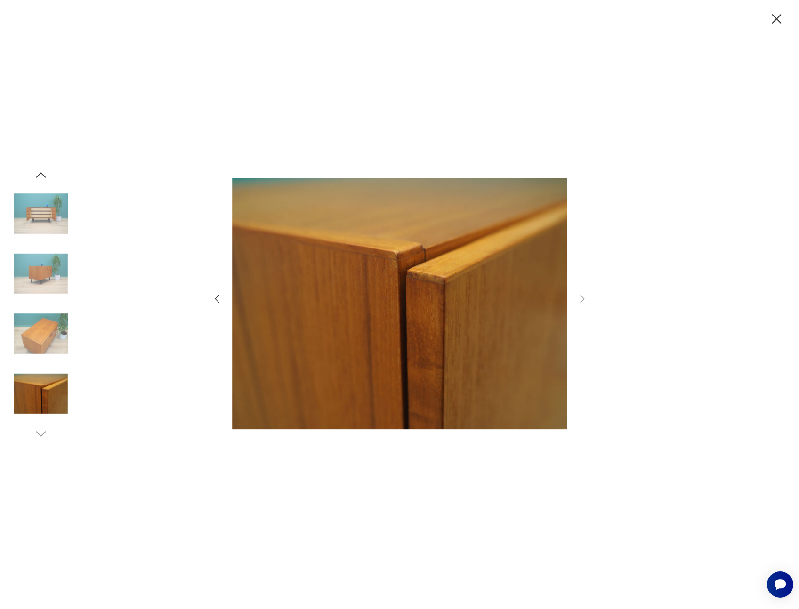
click at [49, 336] on img at bounding box center [41, 334] width 54 height 54
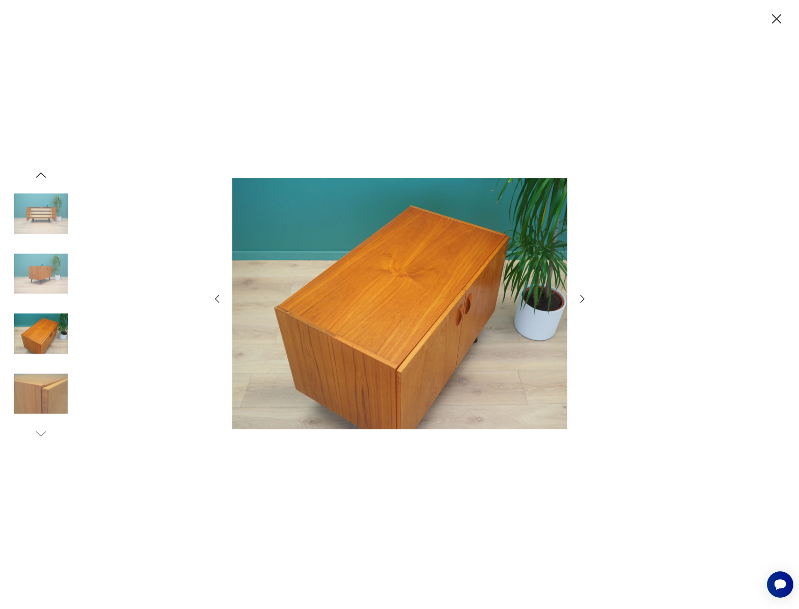
click at [43, 269] on img at bounding box center [41, 274] width 54 height 54
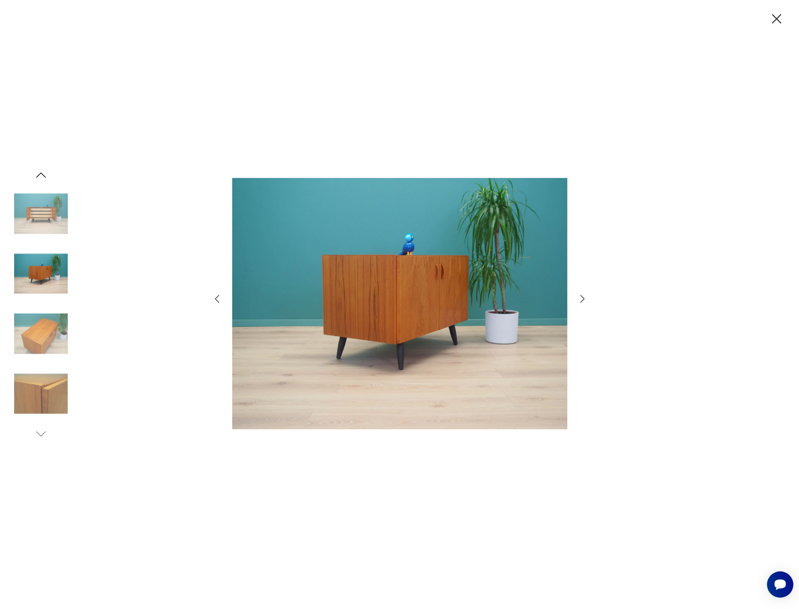
click at [44, 214] on img at bounding box center [41, 214] width 54 height 54
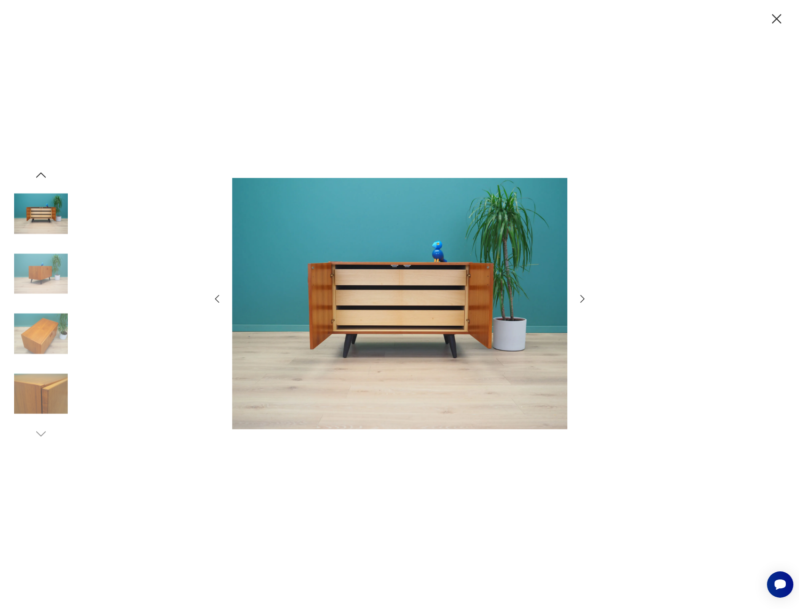
click at [391, 298] on img at bounding box center [399, 303] width 335 height 471
click at [773, 19] on icon "button" at bounding box center [777, 19] width 16 height 16
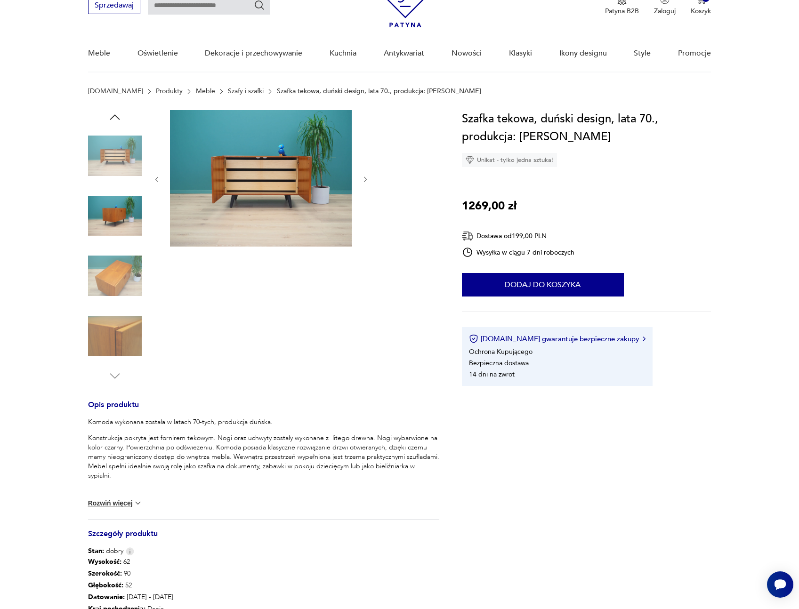
scroll to position [45, 0]
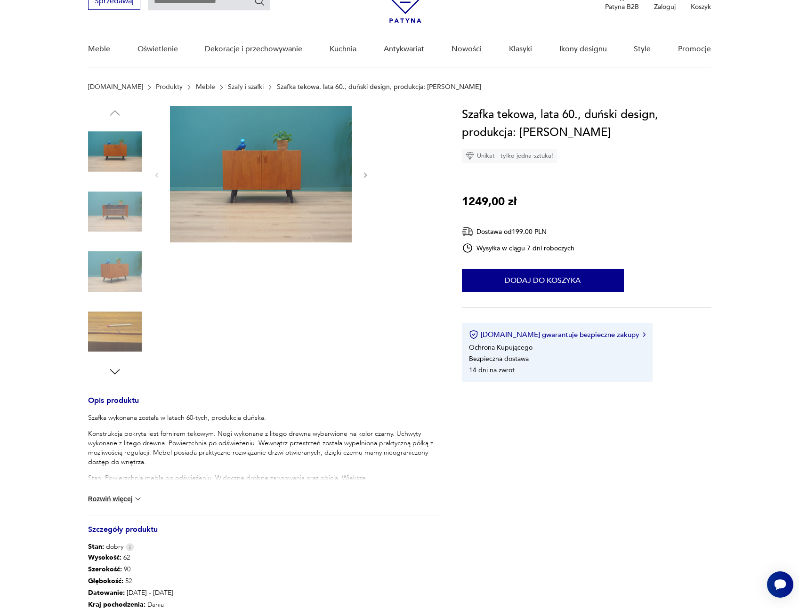
scroll to position [51, 0]
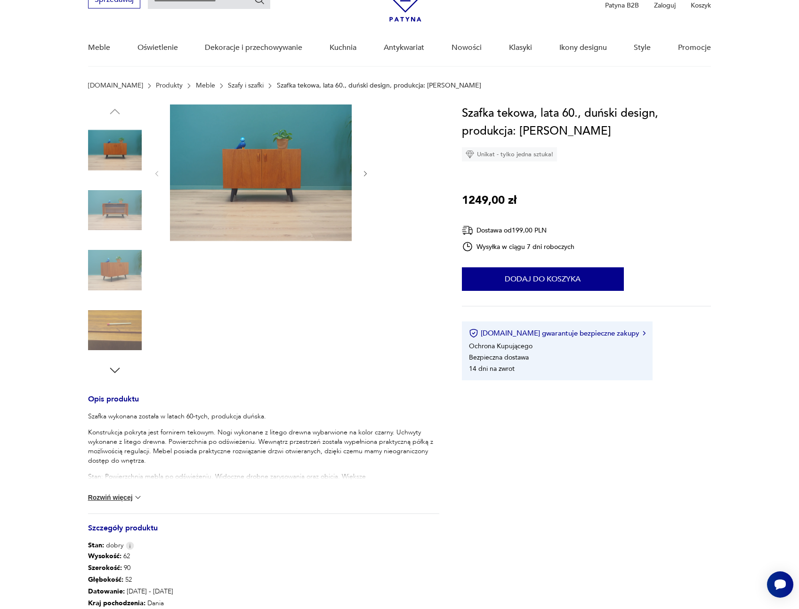
click at [116, 220] on img at bounding box center [115, 211] width 54 height 54
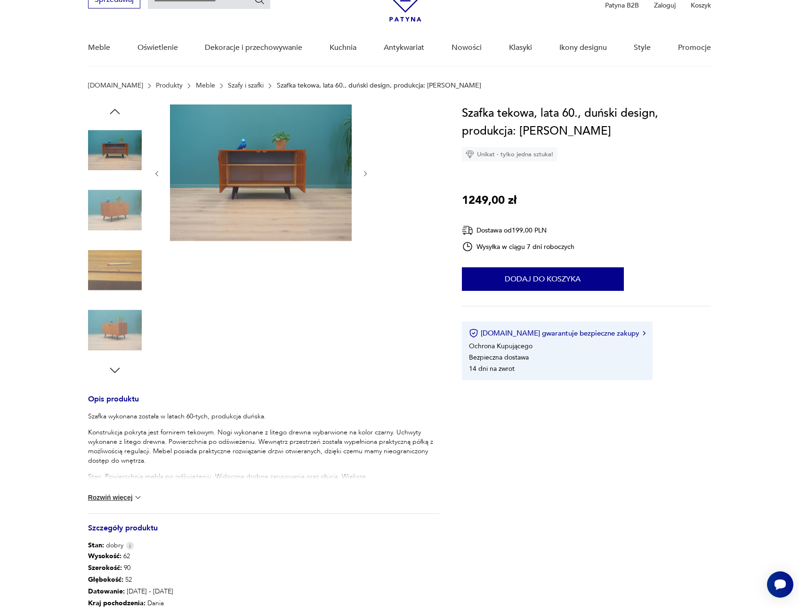
click at [271, 173] on img at bounding box center [261, 173] width 182 height 137
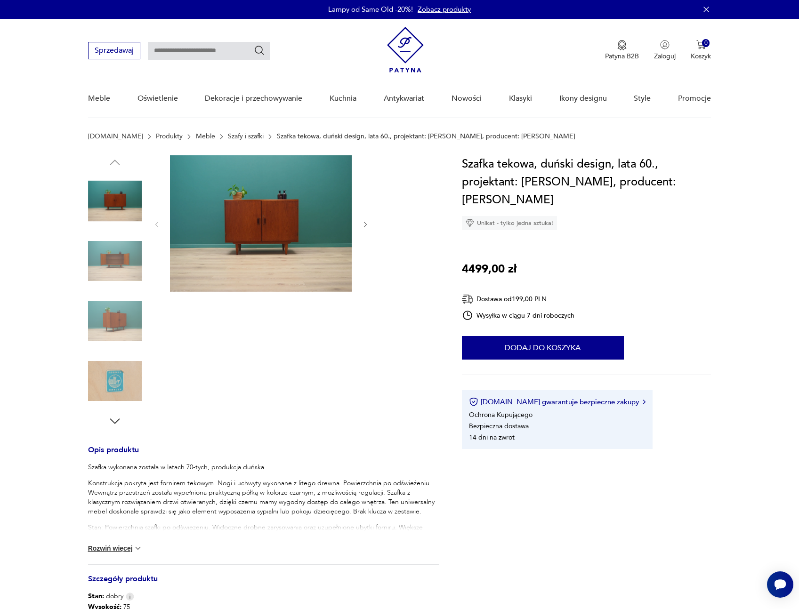
click at [121, 317] on img at bounding box center [115, 321] width 54 height 54
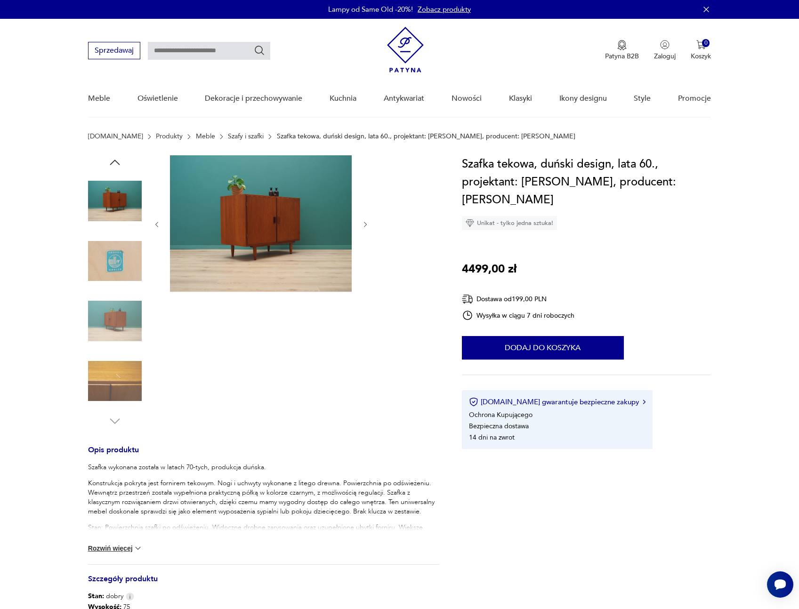
click at [124, 324] on img at bounding box center [115, 321] width 54 height 54
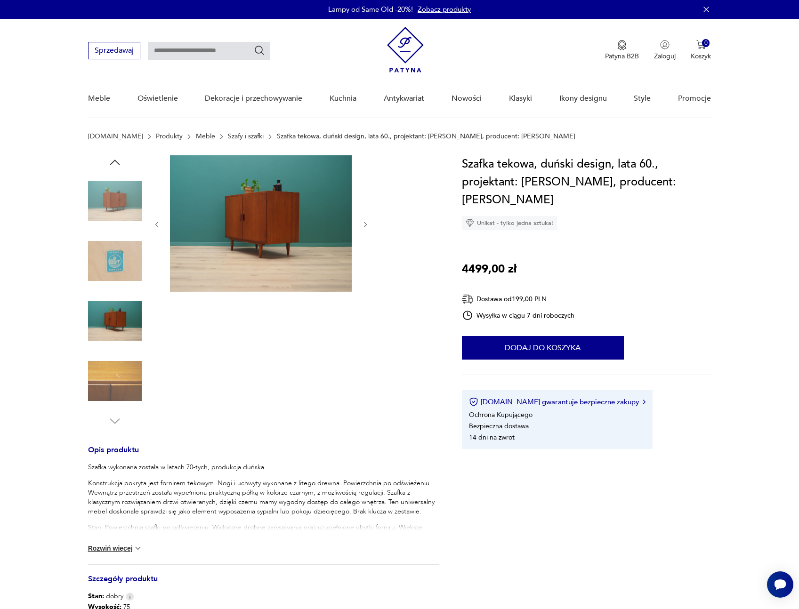
click at [119, 369] on img at bounding box center [115, 382] width 54 height 54
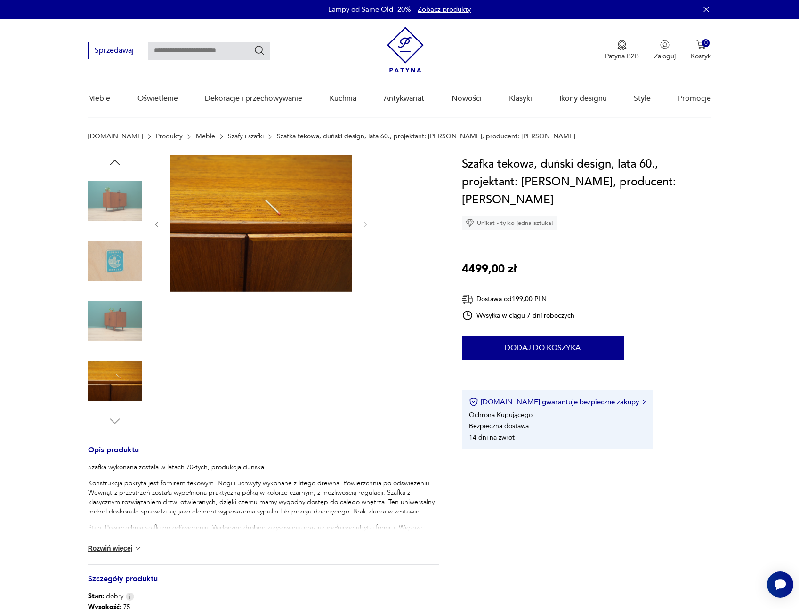
click at [120, 326] on img at bounding box center [115, 321] width 54 height 54
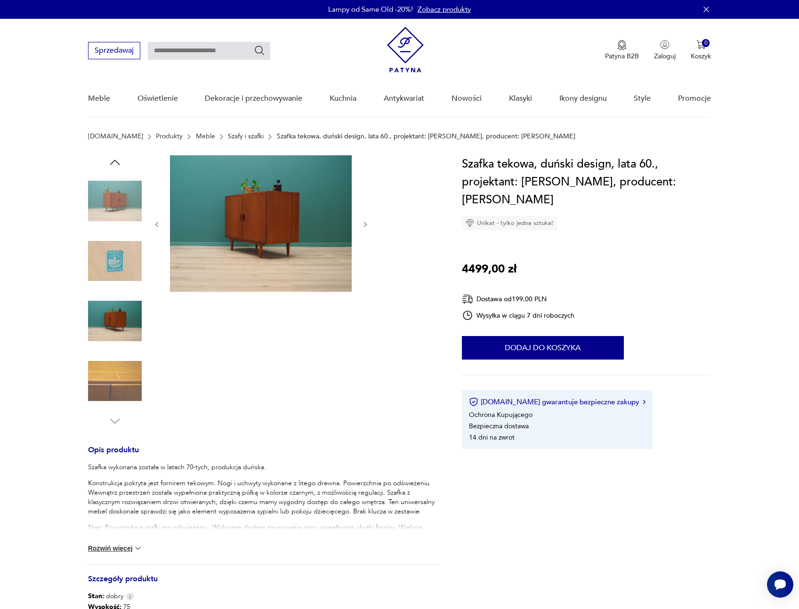
click at [120, 285] on img at bounding box center [115, 262] width 54 height 54
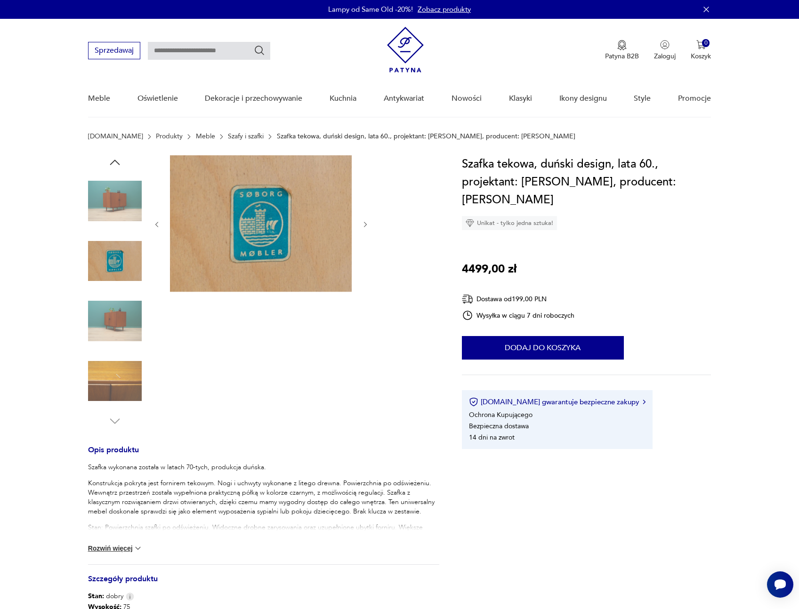
click at [126, 222] on img at bounding box center [115, 201] width 54 height 54
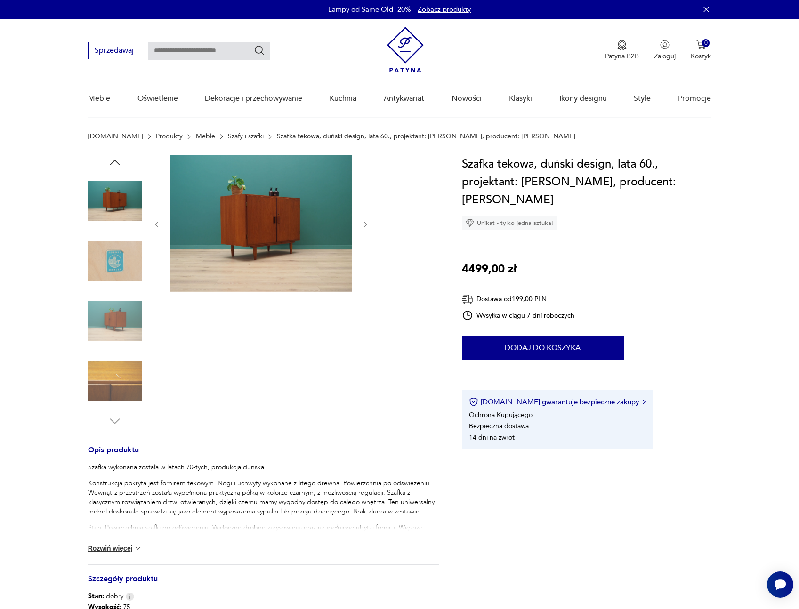
click at [121, 172] on div at bounding box center [115, 291] width 54 height 273
click at [121, 164] on icon "button" at bounding box center [115, 162] width 14 height 14
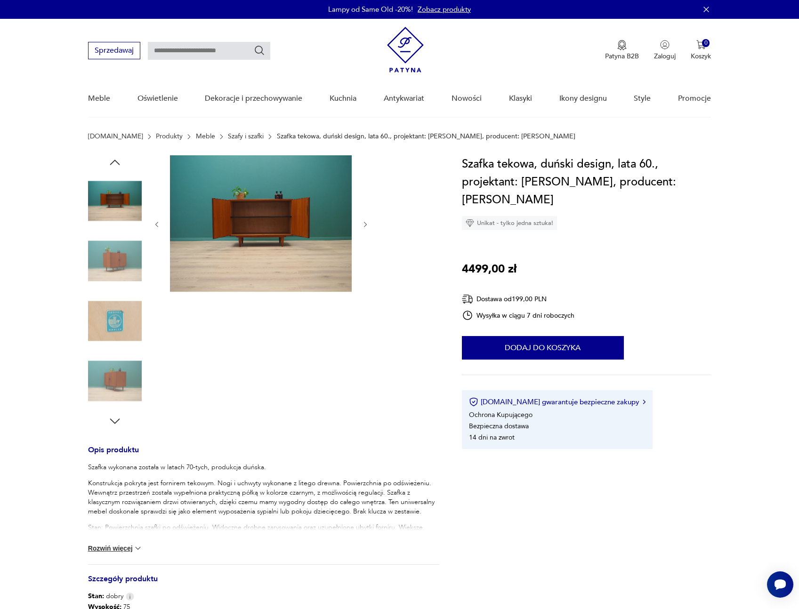
click at [122, 195] on img at bounding box center [115, 201] width 54 height 54
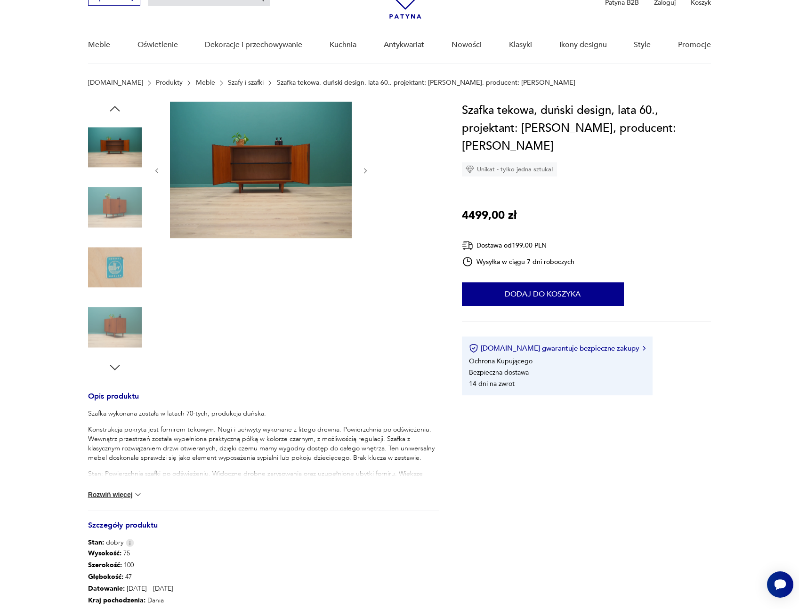
scroll to position [57, 0]
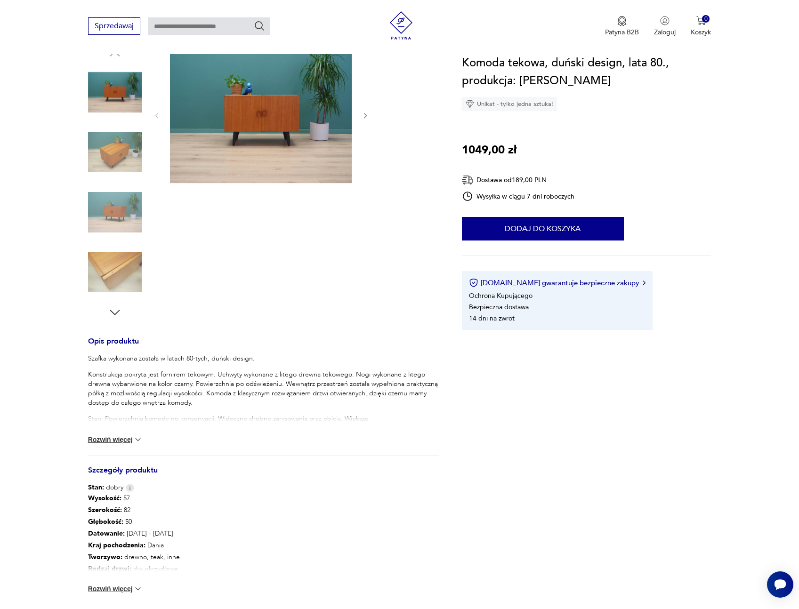
scroll to position [110, 0]
